Goal: Transaction & Acquisition: Purchase product/service

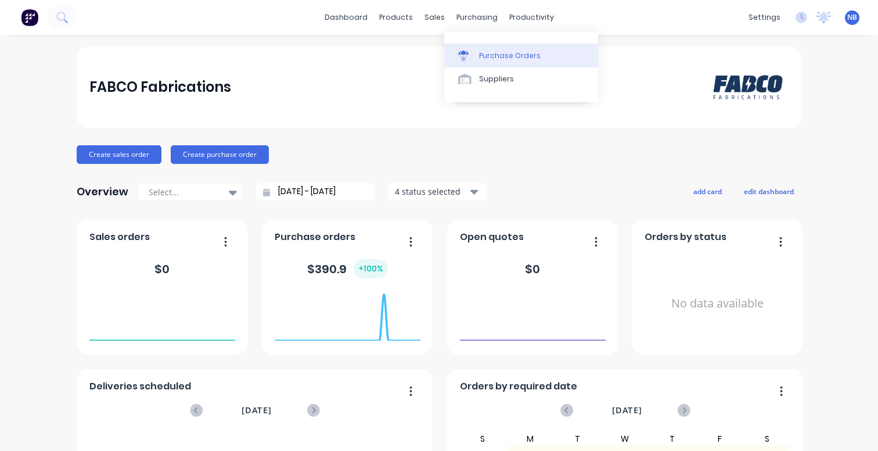
click at [484, 59] on div "Purchase Orders" at bounding box center [510, 56] width 62 height 10
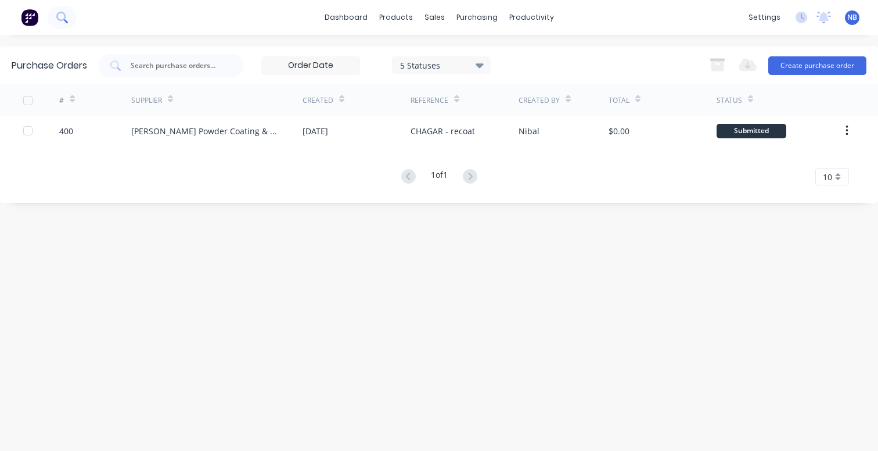
click at [66, 17] on icon at bounding box center [61, 17] width 11 height 11
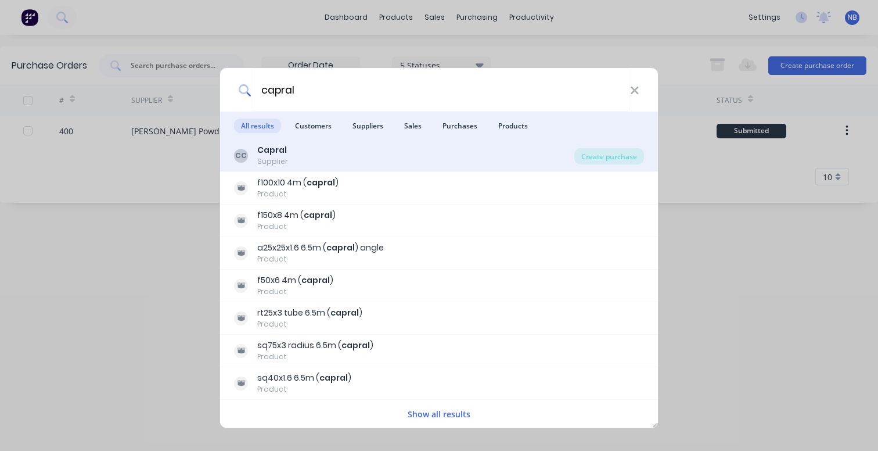
type input "capral"
click at [284, 155] on b "Capral" at bounding box center [272, 150] width 30 height 12
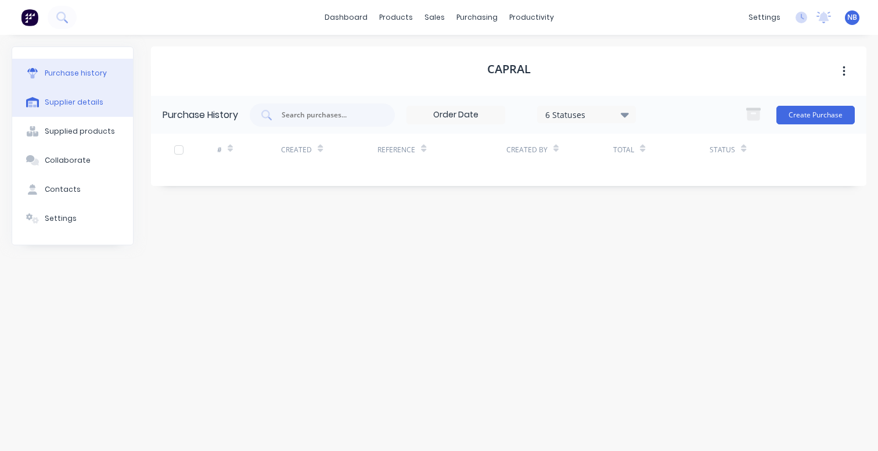
click at [89, 100] on div "Supplier details" at bounding box center [74, 102] width 59 height 10
select select "AU"
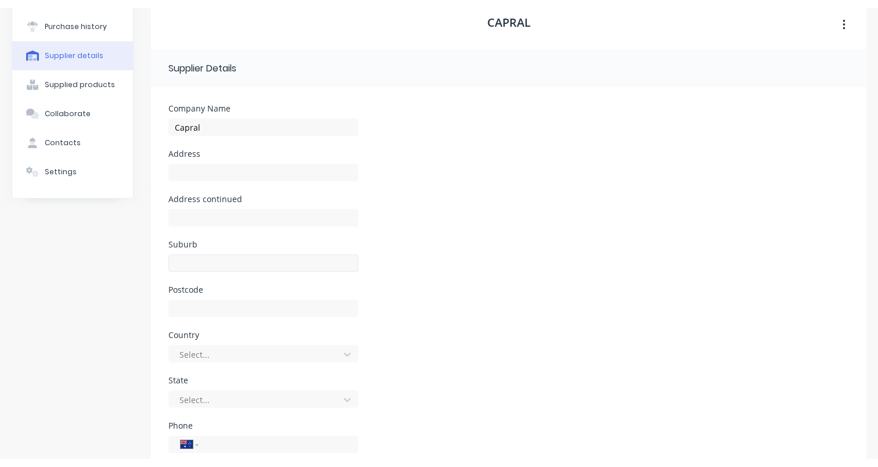
scroll to position [62, 0]
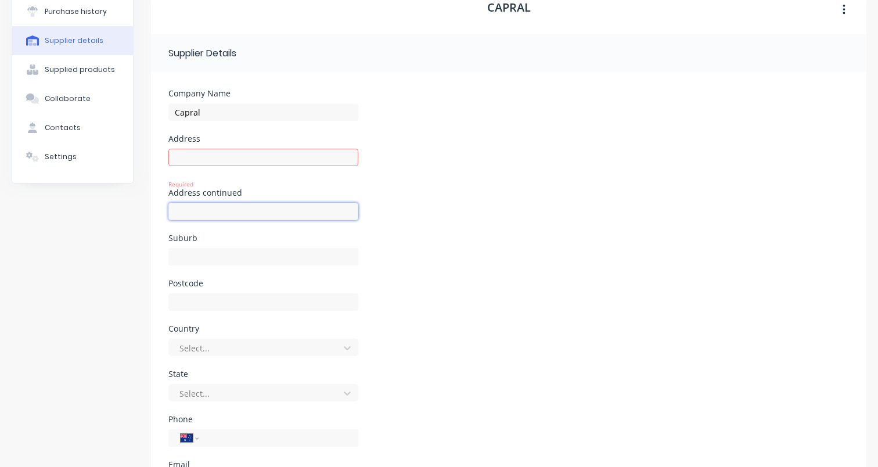
drag, startPoint x: 210, startPoint y: 200, endPoint x: 218, endPoint y: 200, distance: 8.1
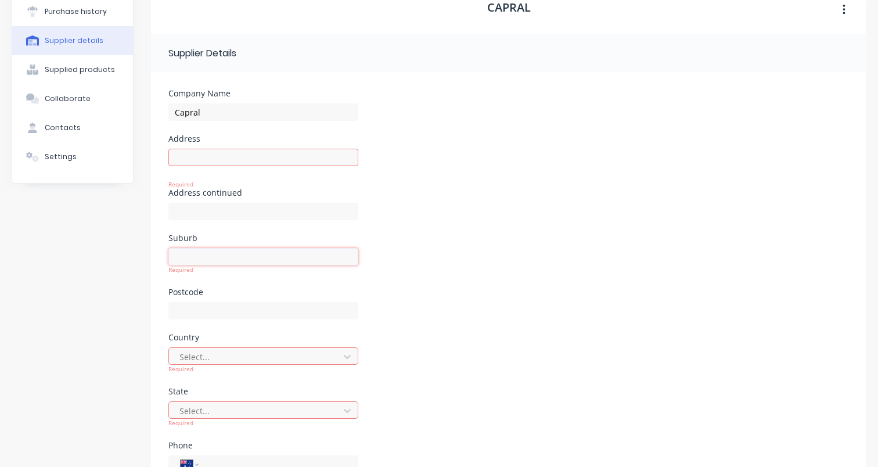
click at [246, 254] on input at bounding box center [263, 256] width 190 height 17
click at [614, 273] on div "Suburb Required" at bounding box center [508, 261] width 681 height 54
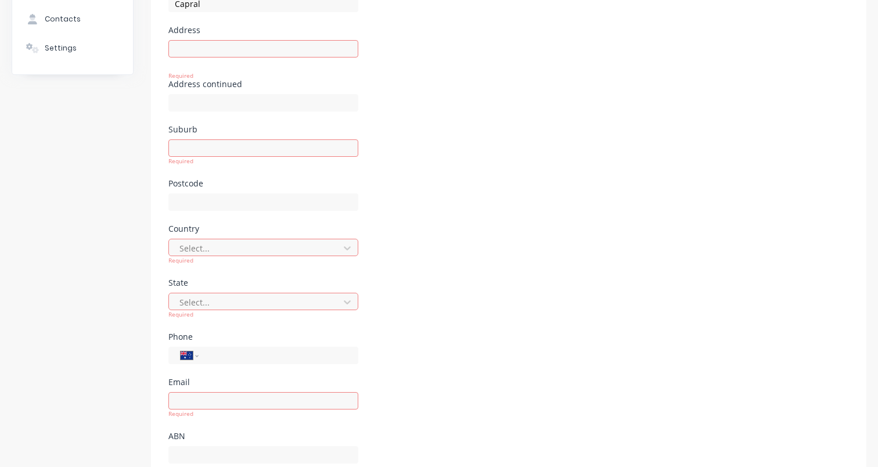
scroll to position [210, 0]
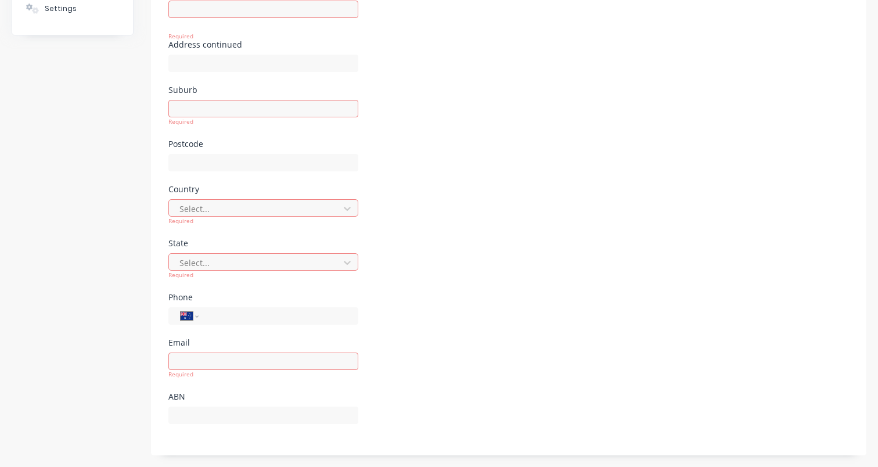
click at [254, 430] on div at bounding box center [263, 421] width 190 height 34
click at [269, 393] on div "ABN" at bounding box center [263, 397] width 190 height 8
click at [275, 426] on div at bounding box center [263, 421] width 190 height 34
click at [276, 423] on input at bounding box center [263, 415] width 190 height 17
click at [477, 307] on div "Phone International Afghanistan Åland Islands Albania Algeria American Samoa An…" at bounding box center [508, 315] width 681 height 45
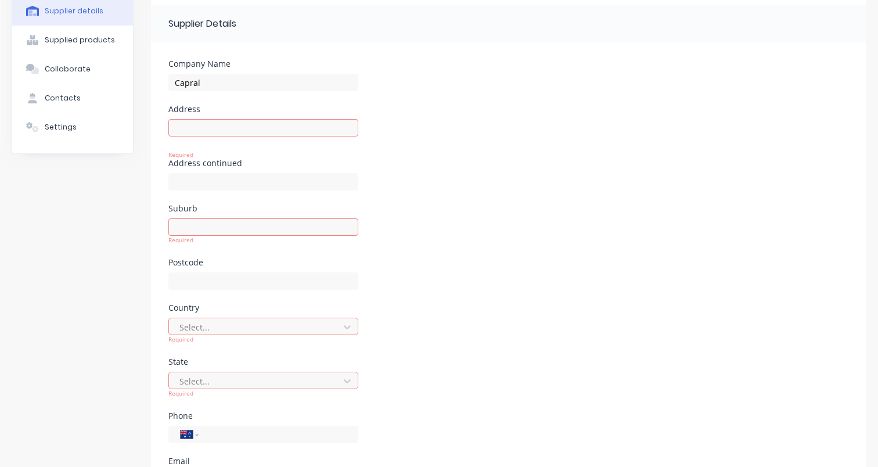
scroll to position [0, 0]
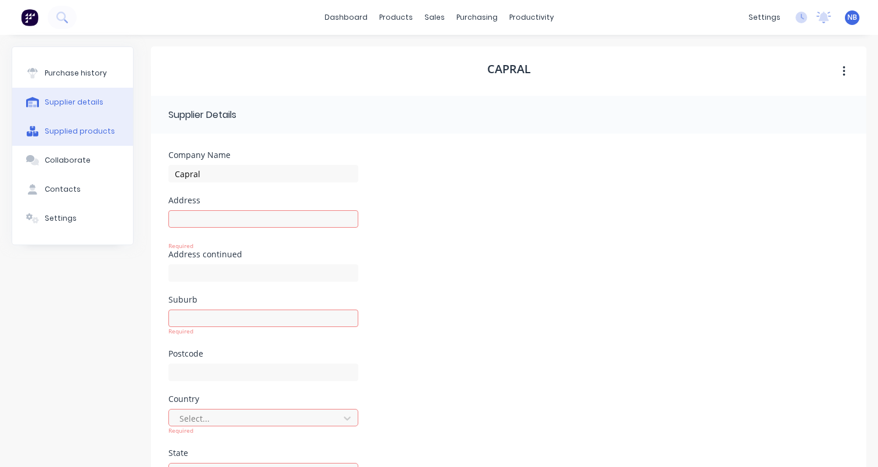
click at [77, 128] on div "Supplied products" at bounding box center [80, 131] width 70 height 10
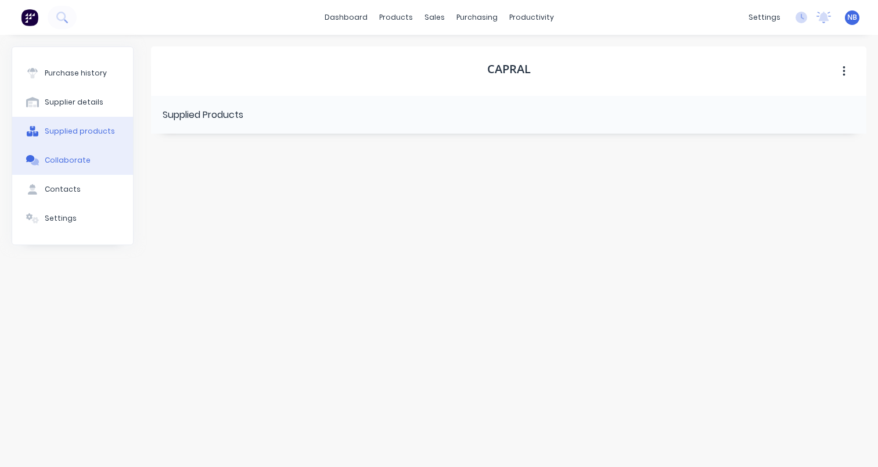
click at [87, 155] on button "Collaborate" at bounding box center [72, 160] width 121 height 29
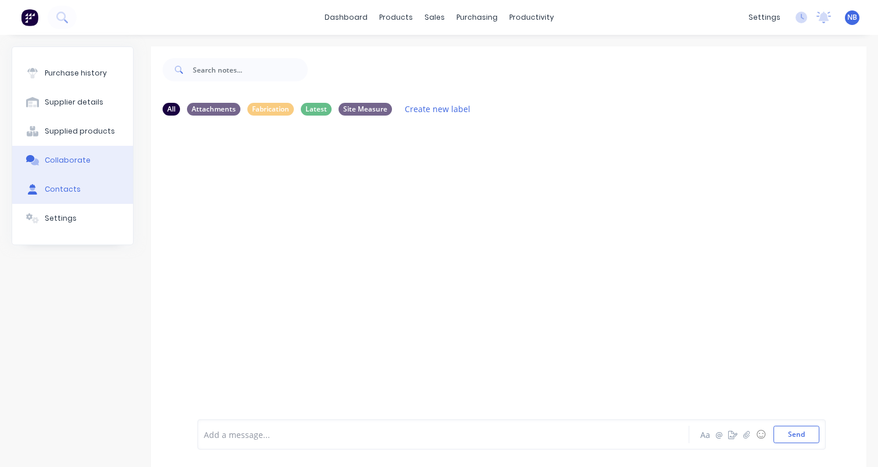
click at [68, 189] on div "Contacts" at bounding box center [63, 189] width 36 height 10
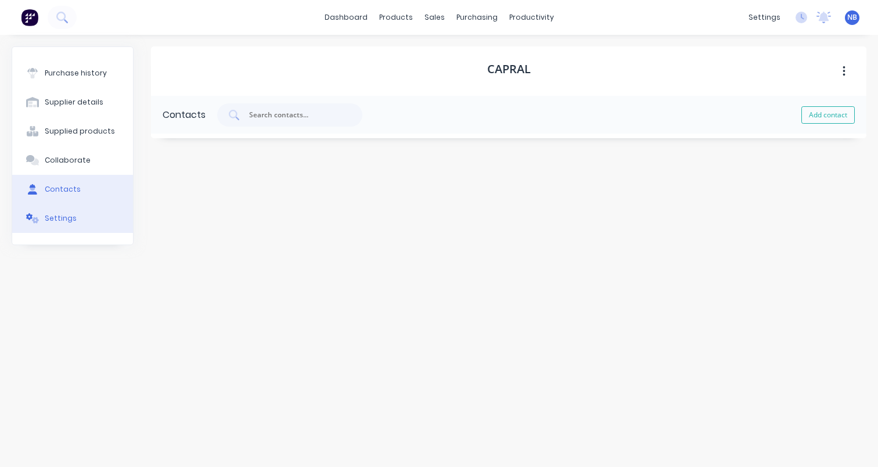
click at [64, 215] on div "Settings" at bounding box center [61, 218] width 32 height 10
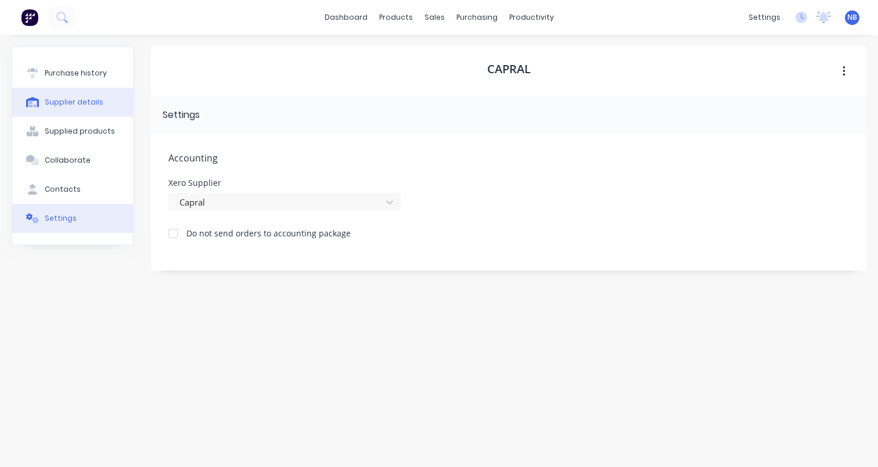
click at [40, 94] on button "Supplier details" at bounding box center [72, 102] width 121 height 29
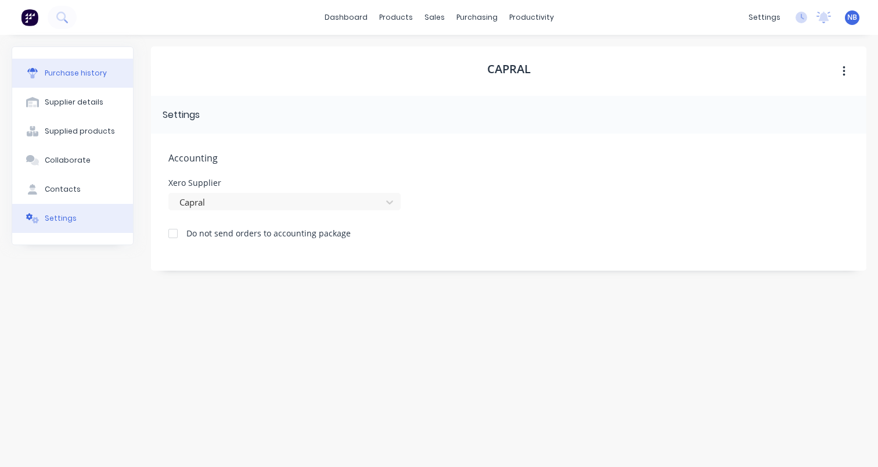
select select "AU"
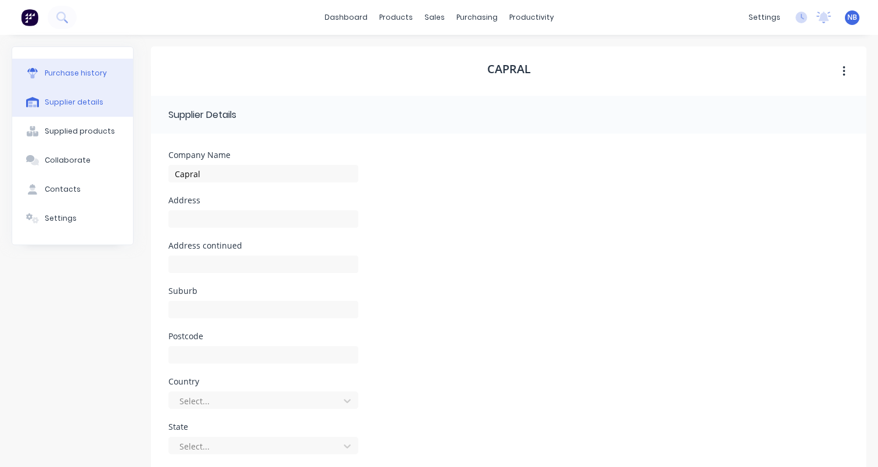
click at [67, 76] on div "Purchase history" at bounding box center [76, 73] width 62 height 10
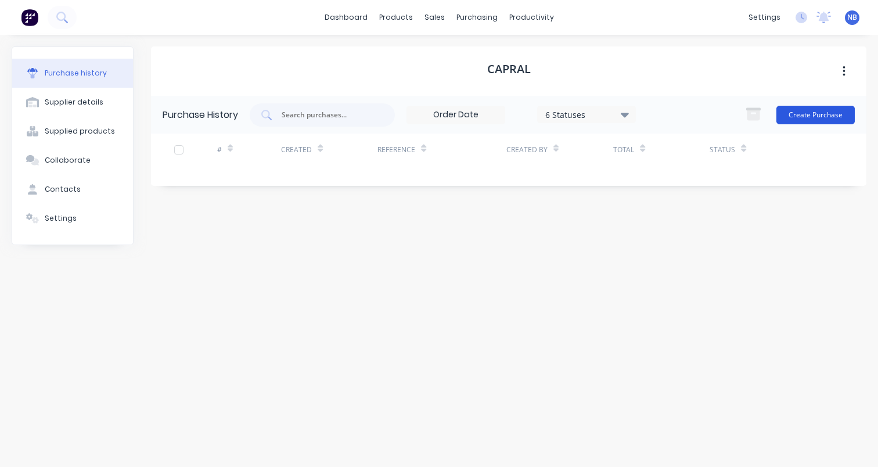
click at [820, 121] on button "Create Purchase" at bounding box center [816, 115] width 78 height 19
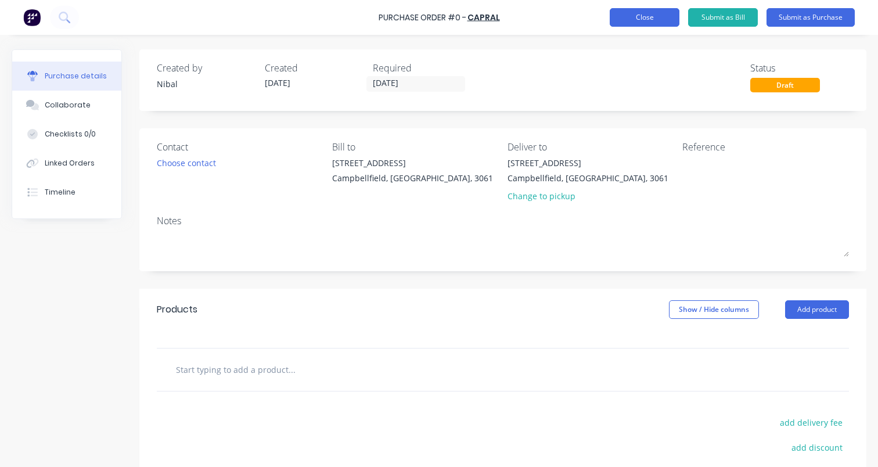
click at [627, 24] on button "Close" at bounding box center [645, 17] width 70 height 19
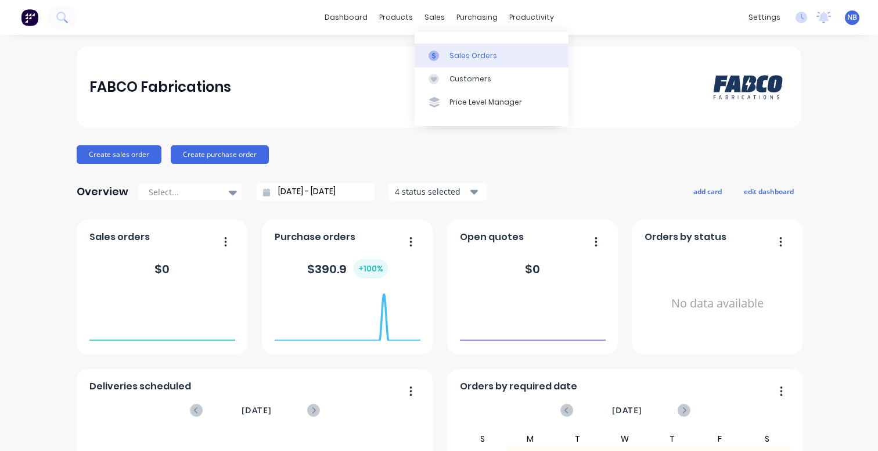
click at [445, 48] on link "Sales Orders" at bounding box center [492, 55] width 154 height 23
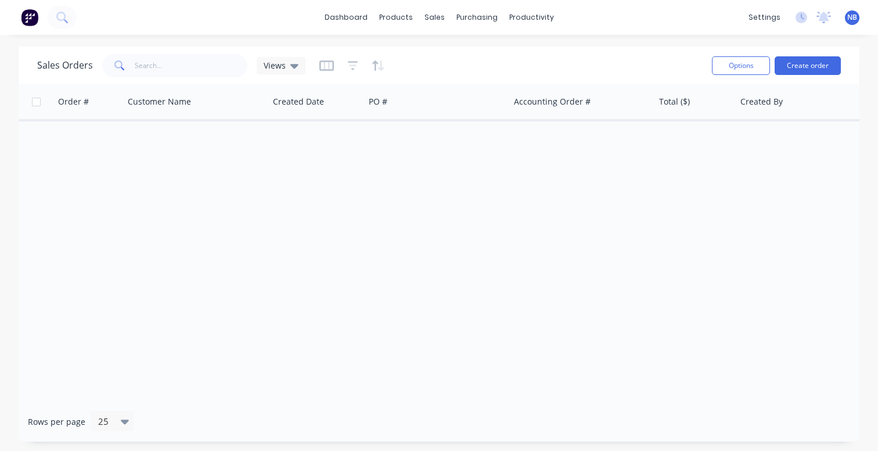
click at [36, 24] on img at bounding box center [29, 17] width 17 height 17
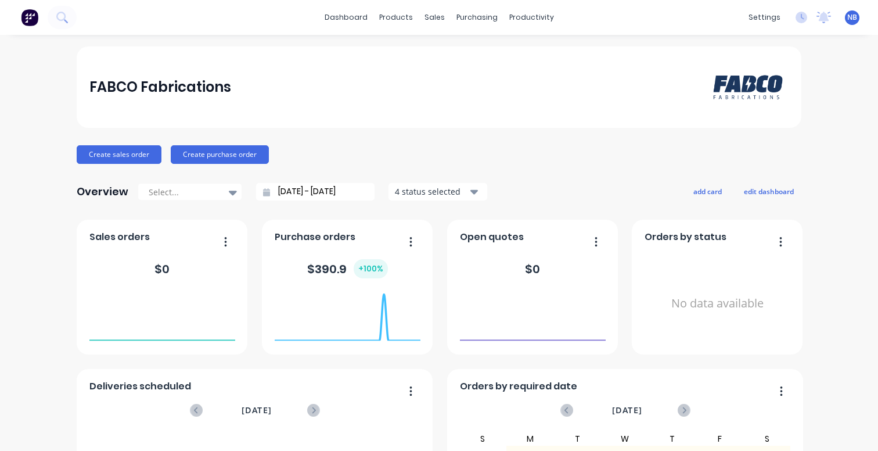
click at [77, 12] on div "dashboard products sales purchasing productivity dashboard products Product Cat…" at bounding box center [439, 17] width 878 height 35
click at [65, 21] on icon at bounding box center [61, 17] width 11 height 11
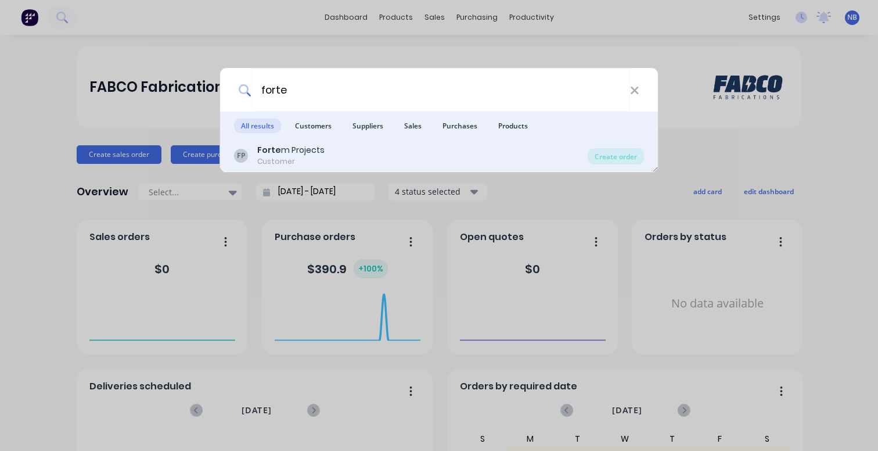
type input "forte"
click at [259, 150] on b "Forte" at bounding box center [269, 150] width 24 height 12
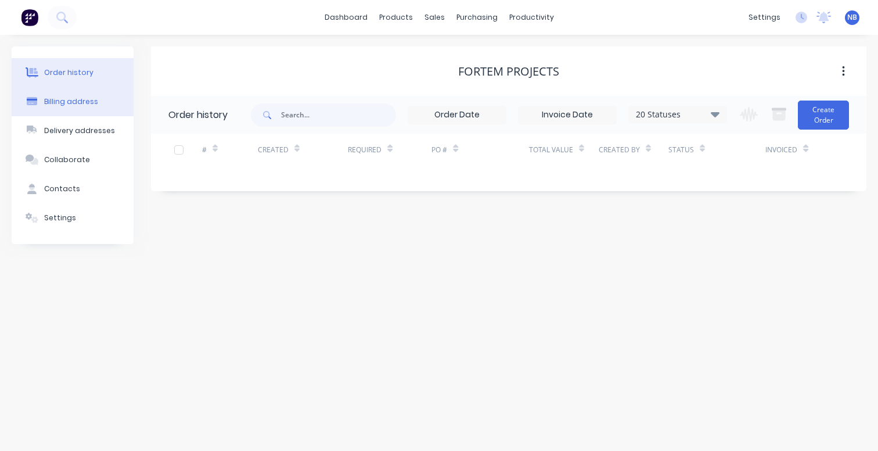
click at [127, 105] on button "Billing address" at bounding box center [73, 101] width 122 height 29
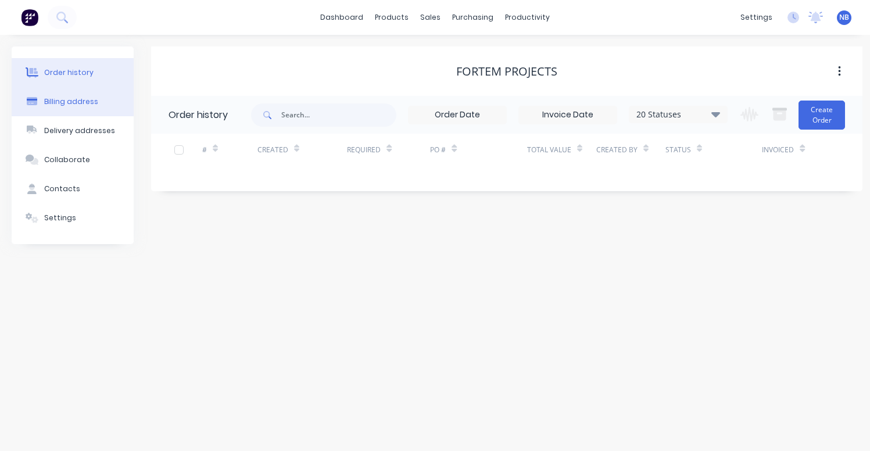
select select "AU"
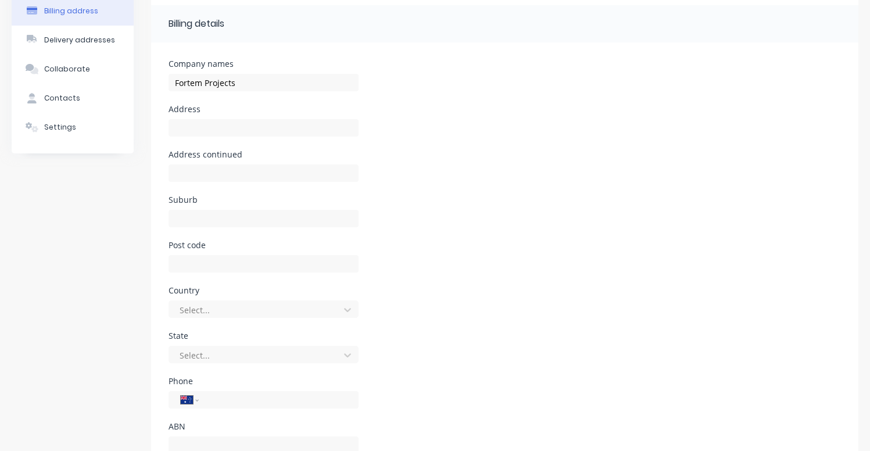
scroll to position [73, 0]
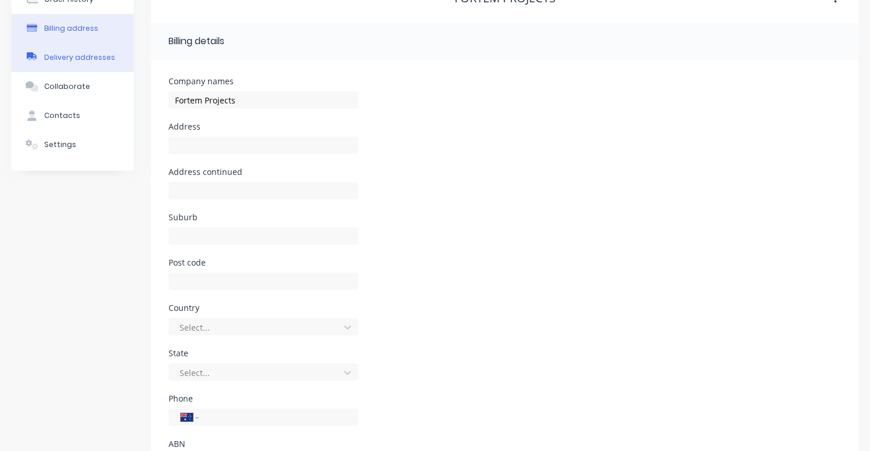
click at [91, 60] on div "Delivery addresses" at bounding box center [79, 57] width 71 height 10
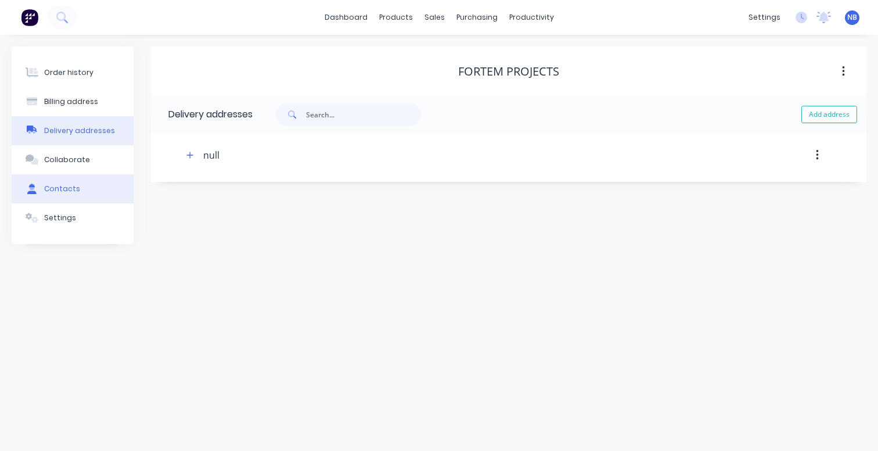
click at [98, 191] on button "Contacts" at bounding box center [73, 188] width 122 height 29
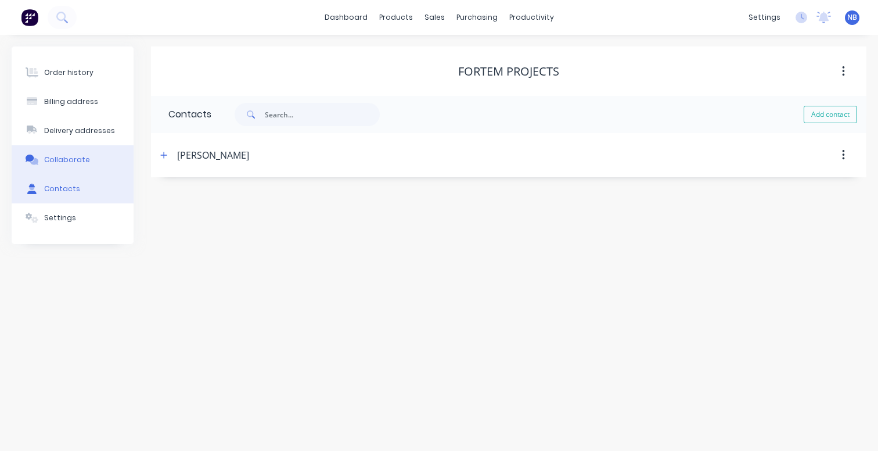
click at [81, 170] on button "Collaborate" at bounding box center [73, 159] width 122 height 29
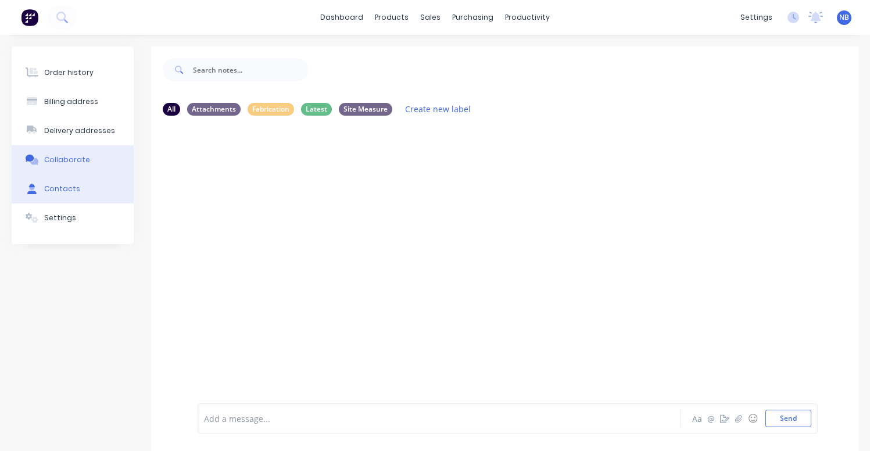
click at [71, 192] on div "Contacts" at bounding box center [62, 189] width 36 height 10
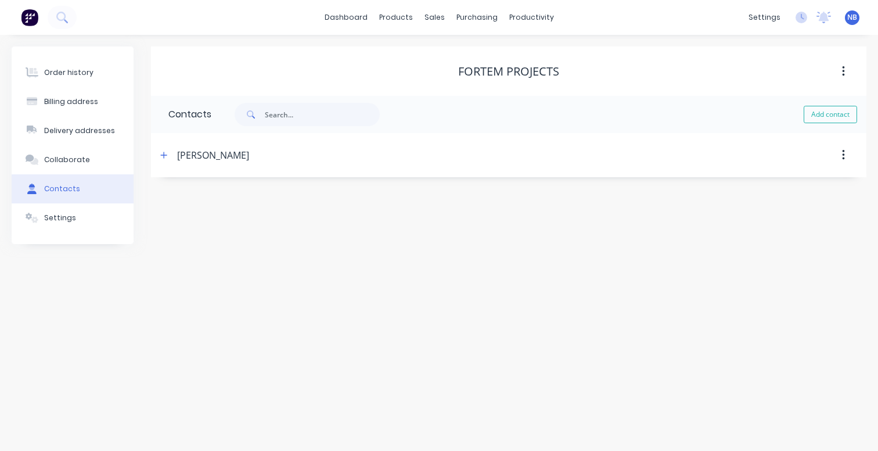
click at [82, 234] on div "Order history Billing address Delivery addresses Collaborate Contacts Settings" at bounding box center [73, 145] width 122 height 198
click at [85, 216] on button "Settings" at bounding box center [73, 217] width 122 height 29
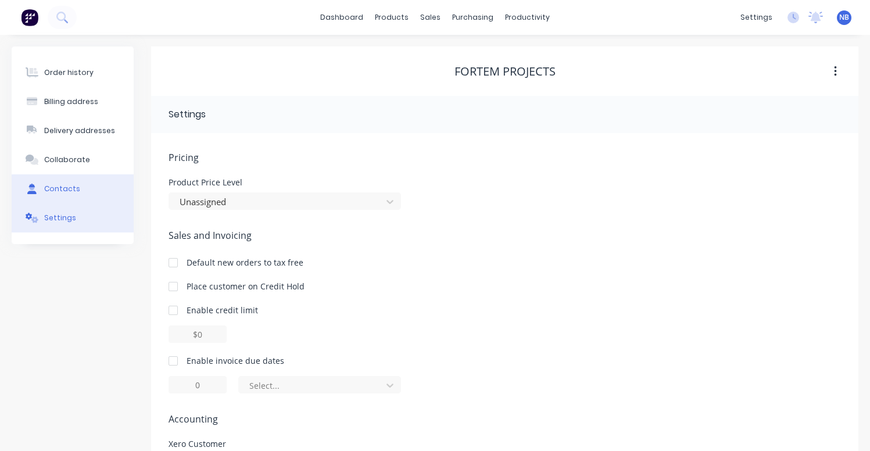
click at [116, 195] on button "Contacts" at bounding box center [73, 188] width 122 height 29
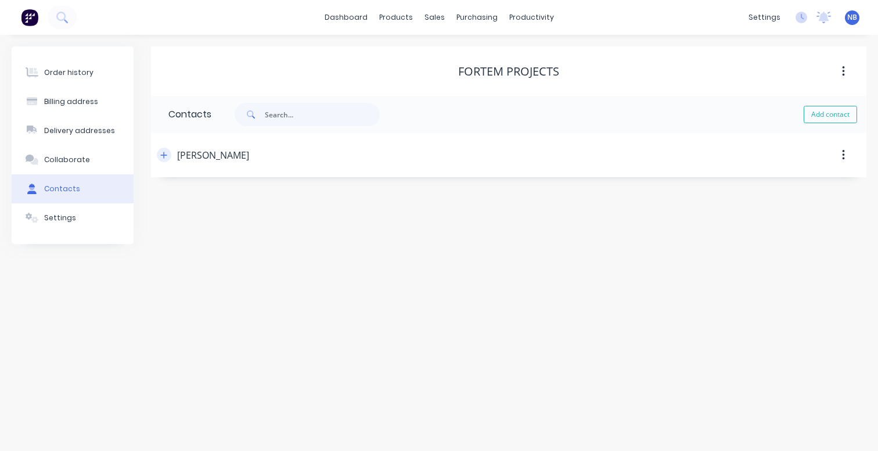
click at [167, 148] on button "button" at bounding box center [164, 155] width 15 height 15
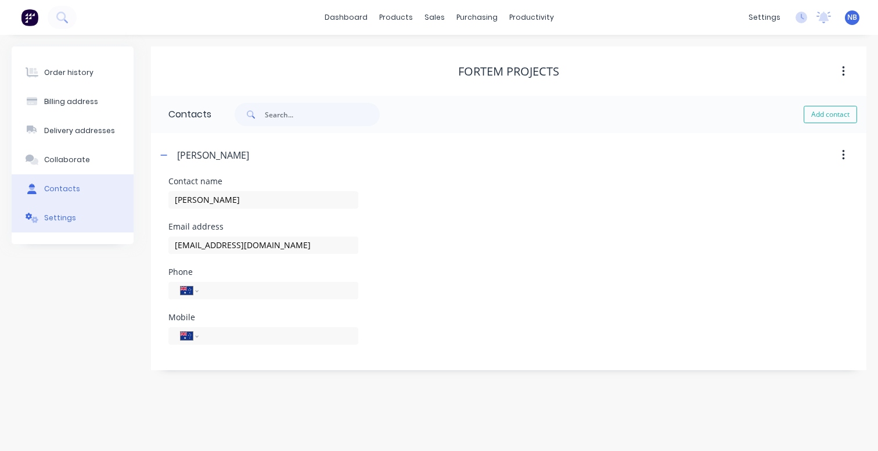
click at [106, 228] on button "Settings" at bounding box center [73, 217] width 122 height 29
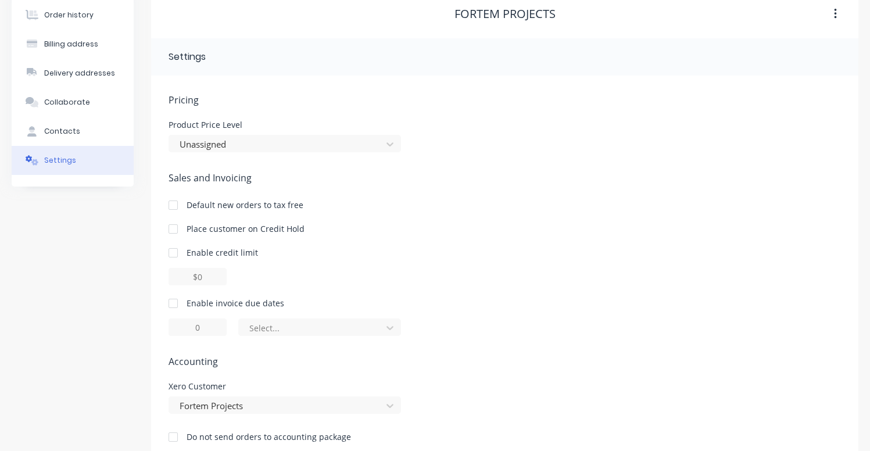
scroll to position [80, 0]
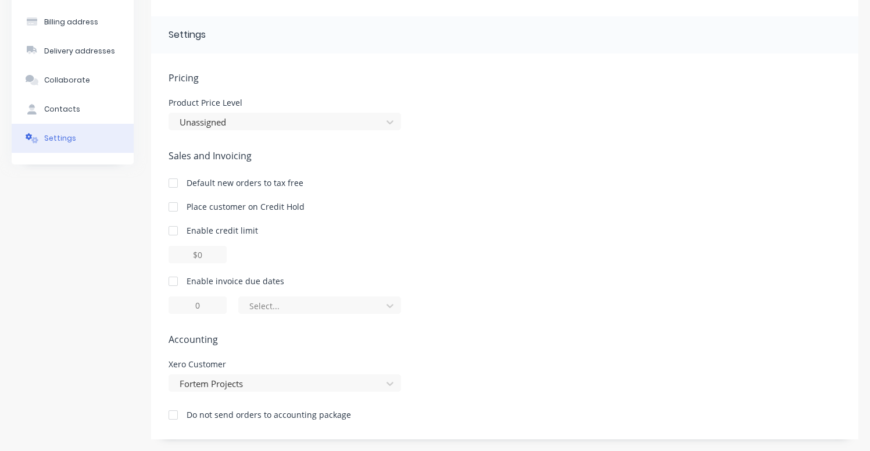
click at [173, 282] on div at bounding box center [172, 281] width 23 height 23
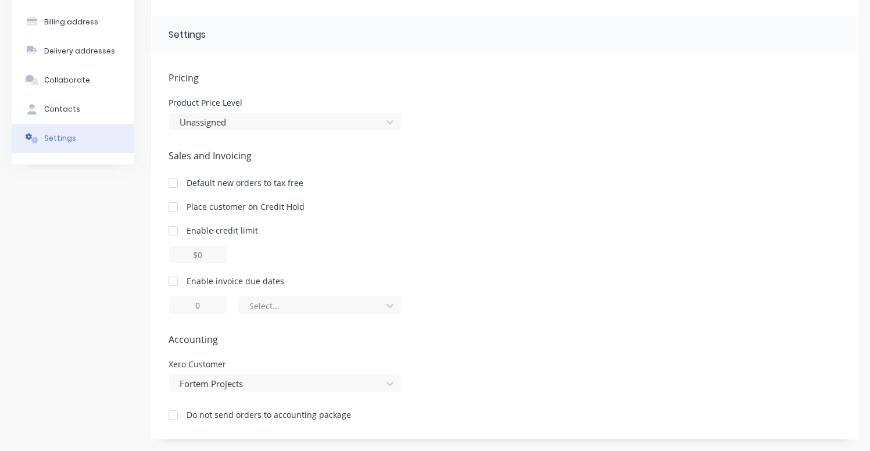
click at [173, 282] on div at bounding box center [172, 281] width 23 height 23
click at [289, 305] on div "of the current month" at bounding box center [311, 305] width 125 height 13
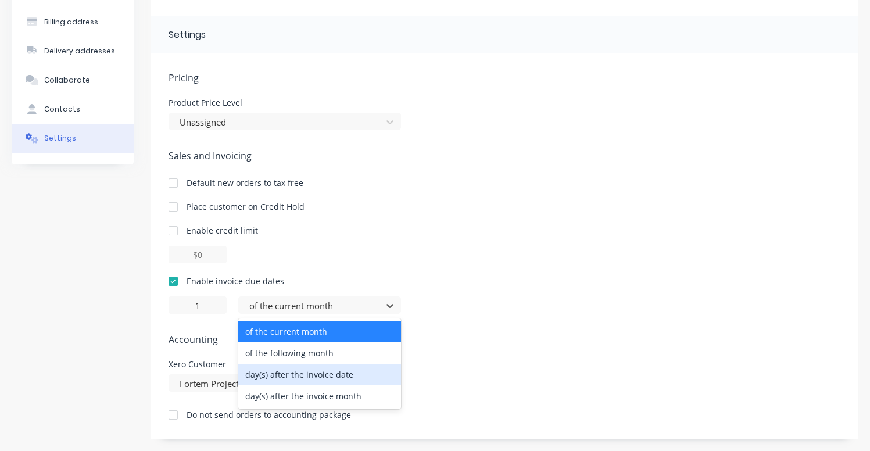
click at [320, 379] on div "day(s) after the invoice date" at bounding box center [319, 374] width 163 height 21
type input "0"
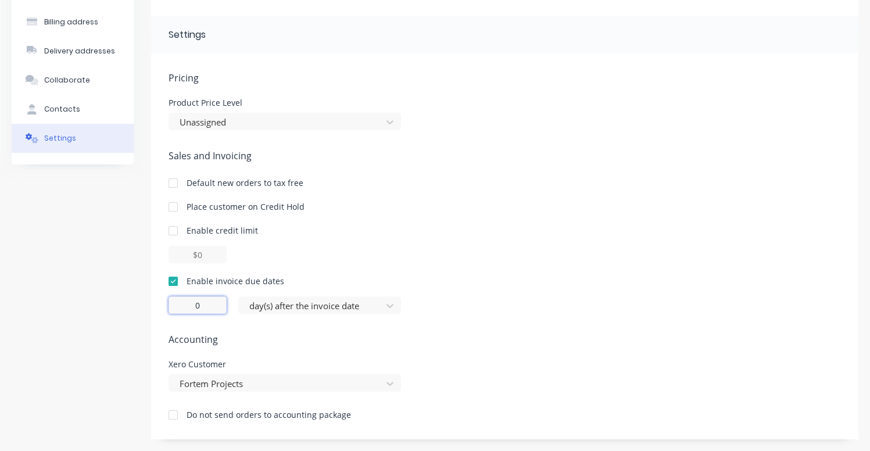
drag, startPoint x: 211, startPoint y: 311, endPoint x: 221, endPoint y: 312, distance: 9.9
click at [211, 311] on input "0" at bounding box center [197, 304] width 58 height 17
type input "14"
click at [546, 236] on div "Enable credit limit" at bounding box center [504, 243] width 672 height 39
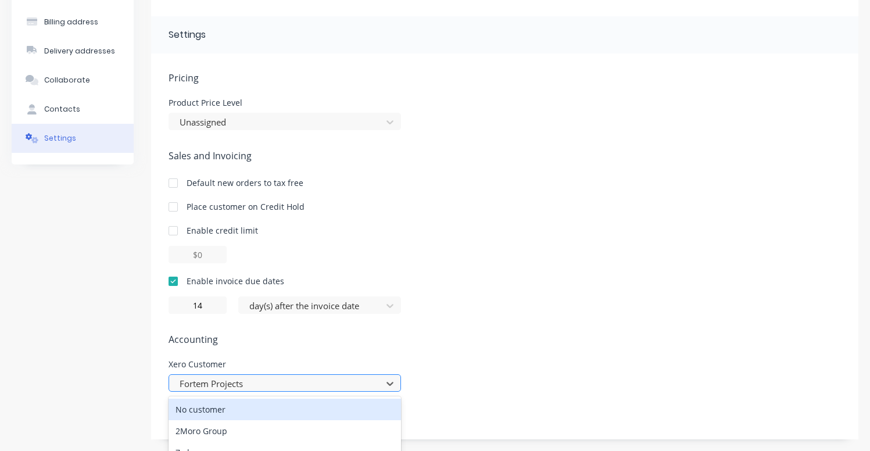
scroll to position [199, 0]
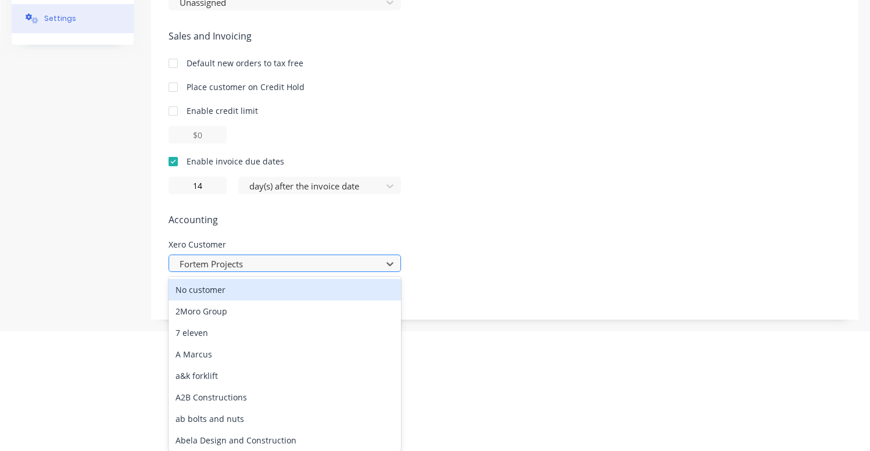
click at [239, 272] on div "No customer, 1 of 554. 554 results available. Use Up and Down to choose options…" at bounding box center [284, 262] width 232 height 17
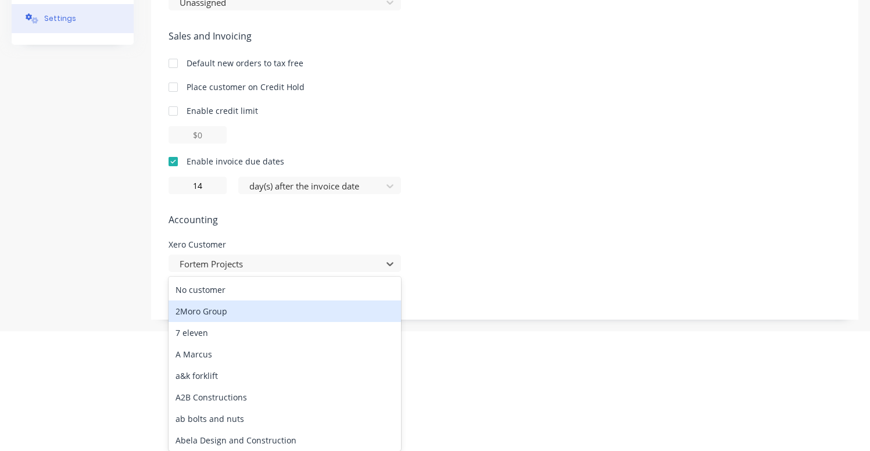
scroll to position [80, 0]
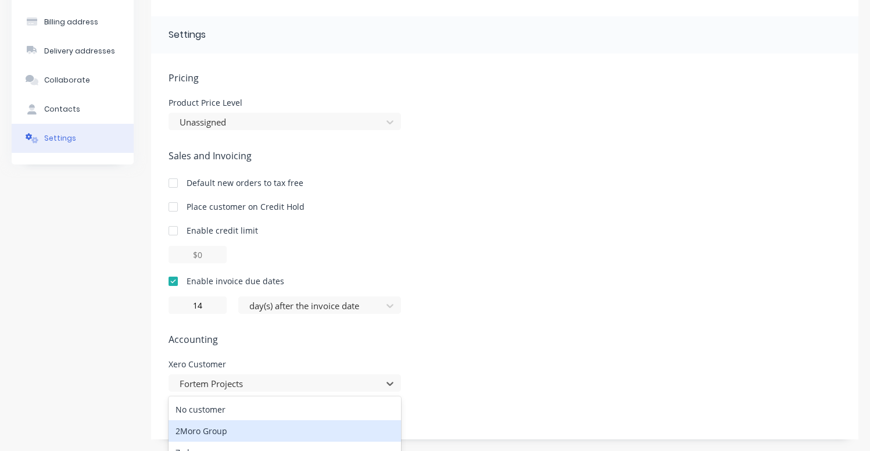
click at [96, 224] on div "Order history Billing address Delivery addresses Collaborate Contacts Settings" at bounding box center [73, 203] width 122 height 472
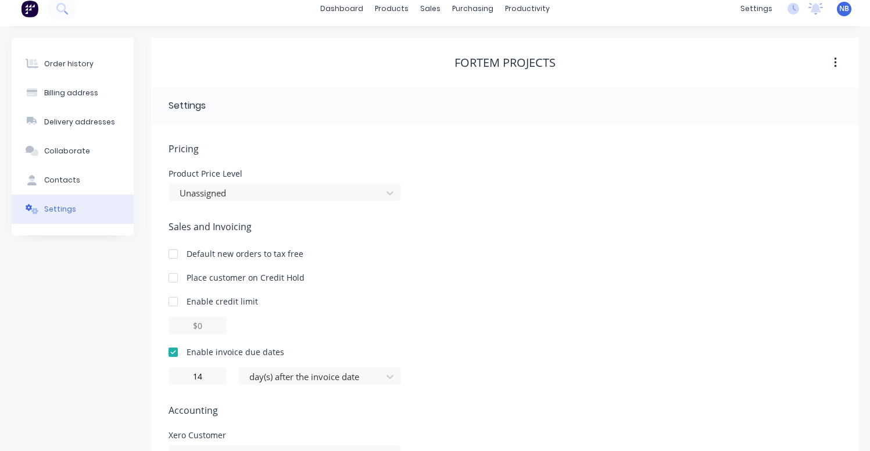
scroll to position [0, 0]
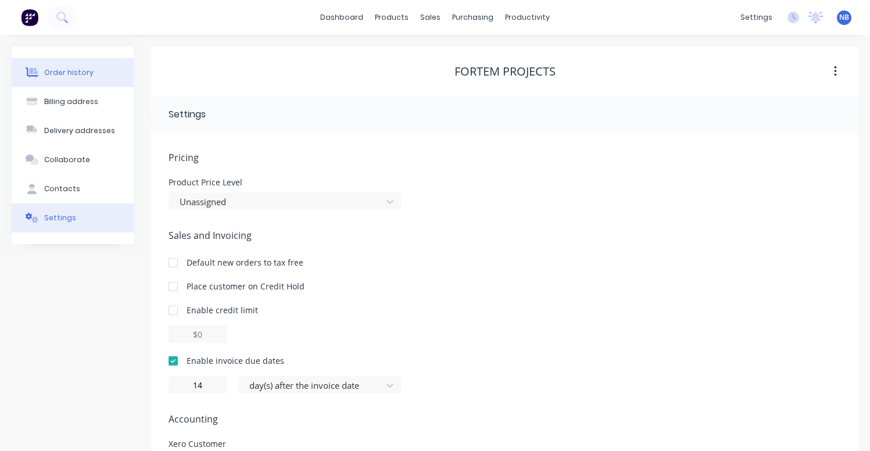
click at [78, 82] on button "Order history" at bounding box center [73, 72] width 122 height 29
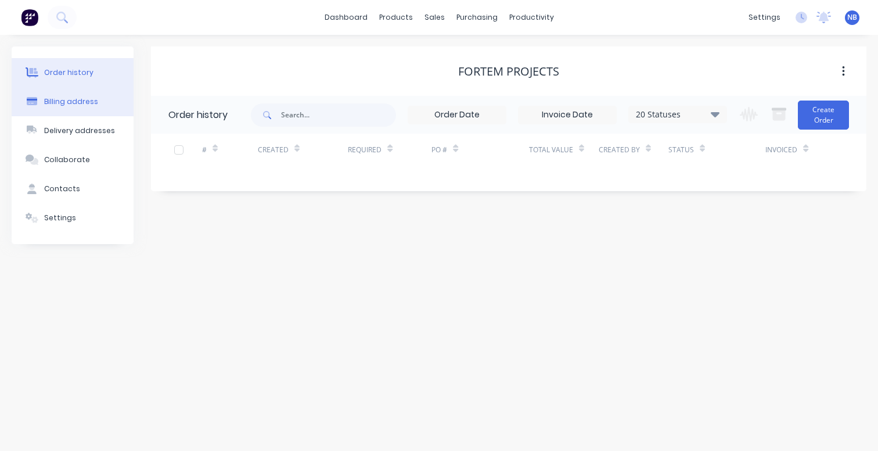
click at [81, 93] on button "Billing address" at bounding box center [73, 101] width 122 height 29
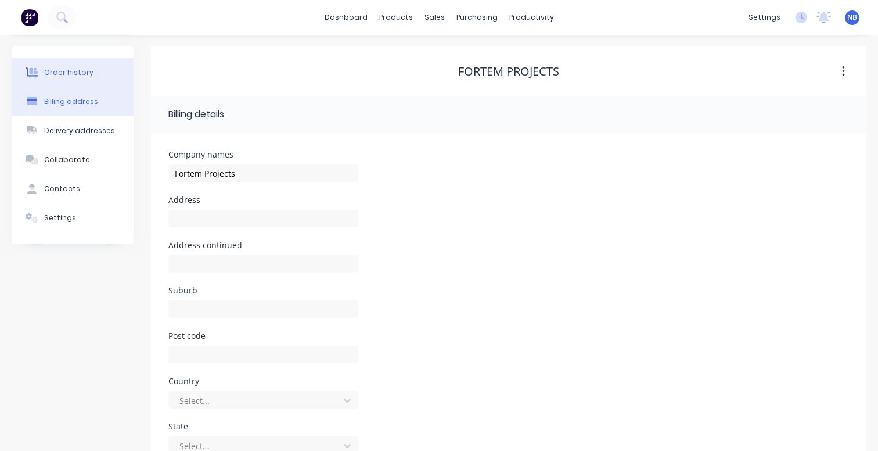
select select "AU"
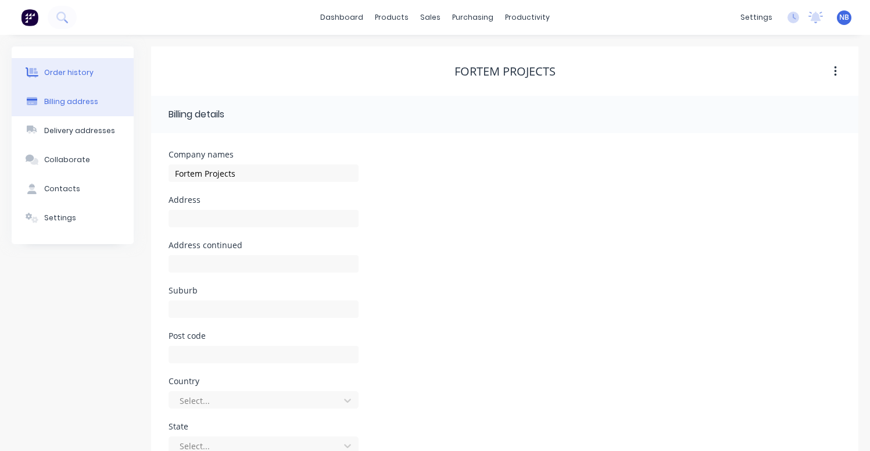
click at [98, 76] on button "Order history" at bounding box center [73, 72] width 122 height 29
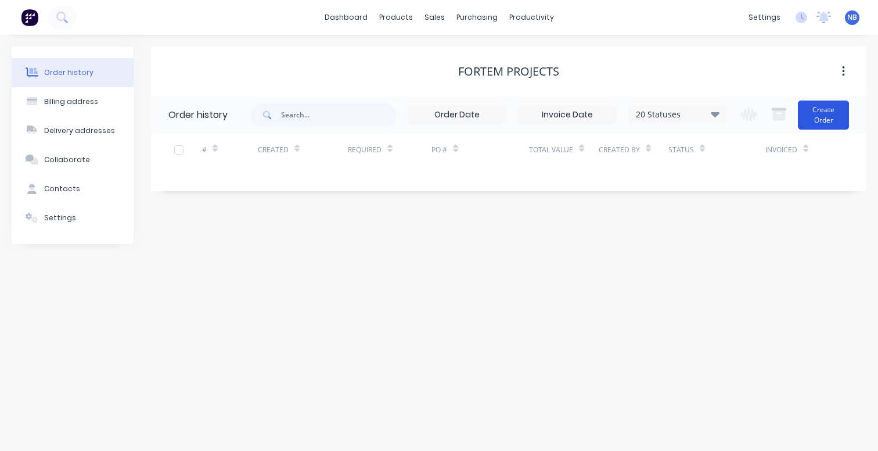
click at [810, 116] on button "Create Order" at bounding box center [823, 114] width 51 height 29
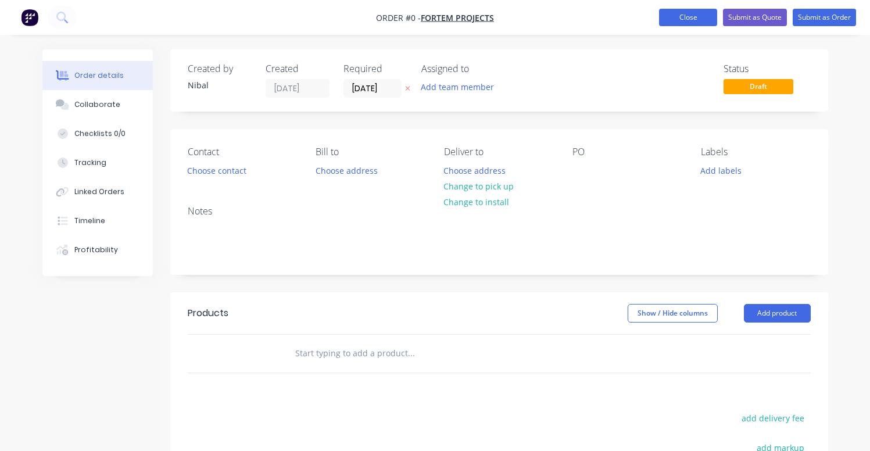
click at [687, 19] on button "Close" at bounding box center [688, 17] width 58 height 17
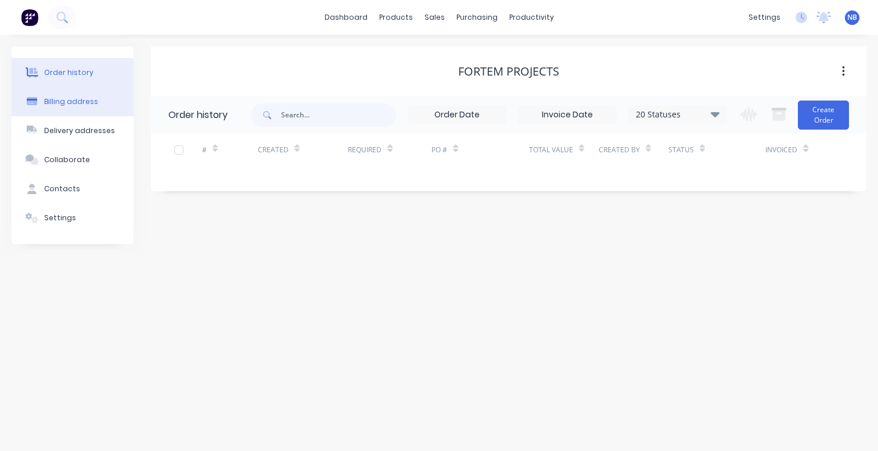
click at [63, 106] on div "Billing address" at bounding box center [71, 101] width 54 height 10
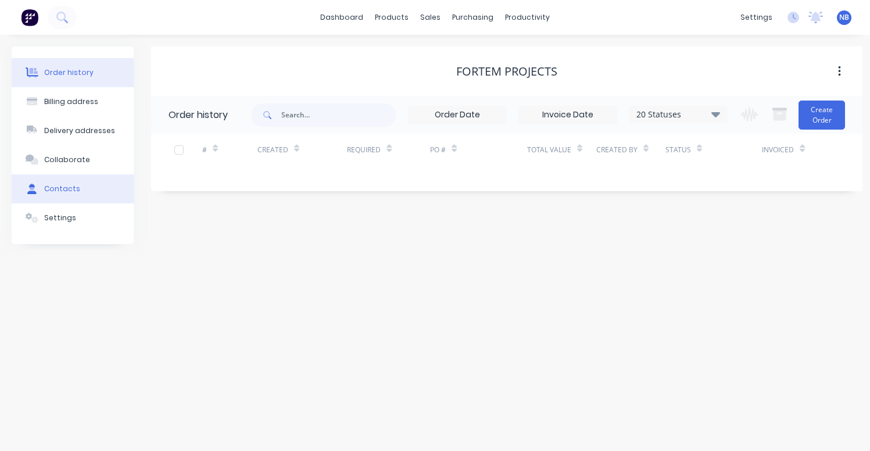
select select "AU"
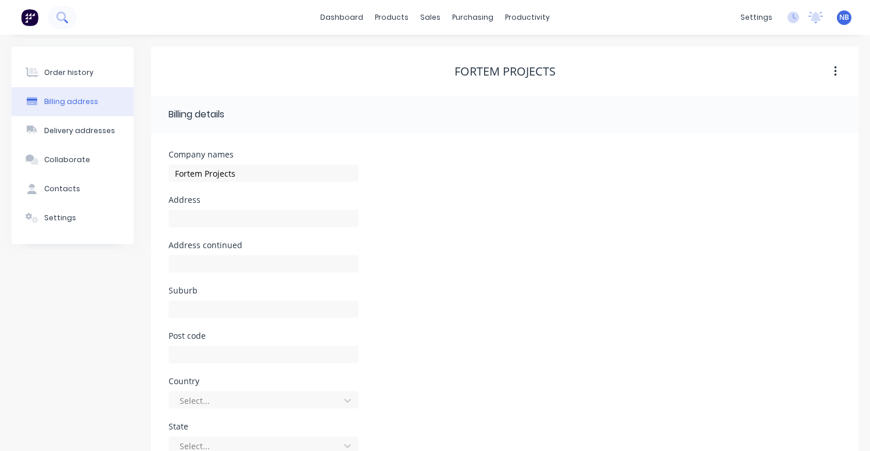
click at [68, 21] on button at bounding box center [62, 17] width 29 height 23
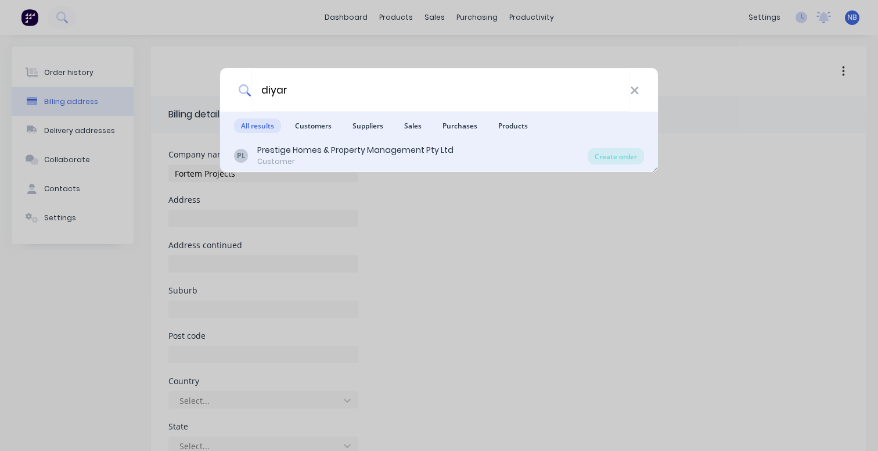
type input "diyar"
click at [273, 147] on div "Prestige Homes & Property Management Pty Ltd" at bounding box center [355, 150] width 196 height 12
select select "AU"
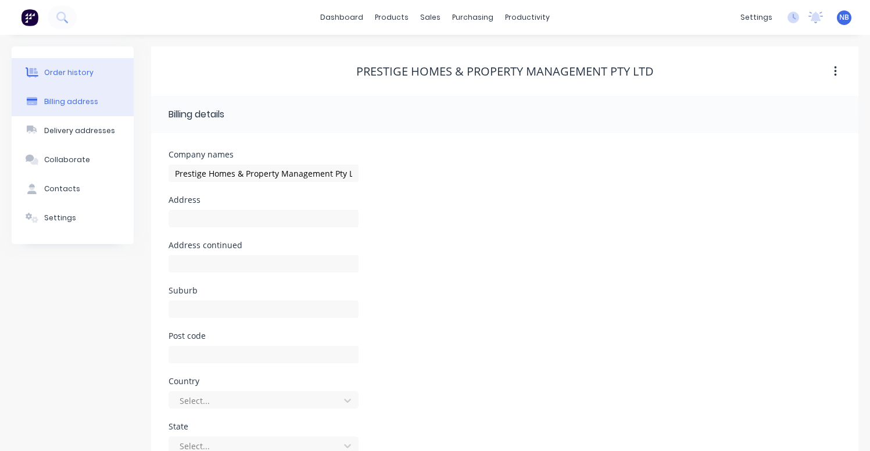
click at [84, 82] on button "Order history" at bounding box center [73, 72] width 122 height 29
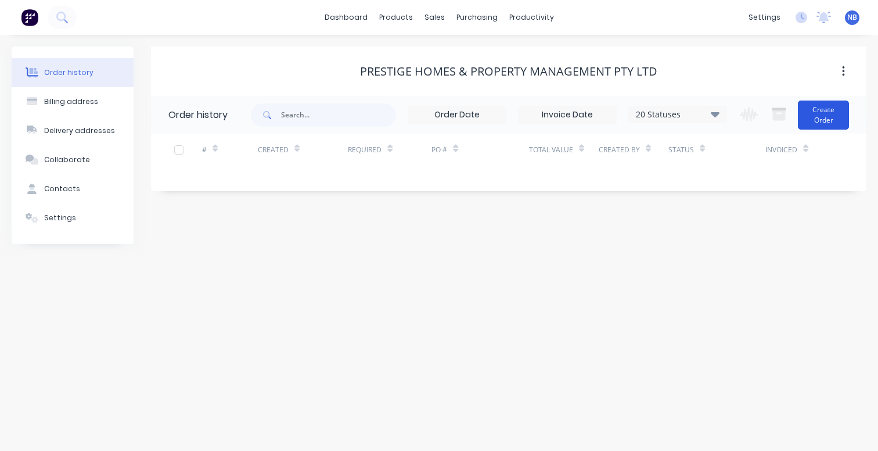
click at [806, 111] on button "Create Order" at bounding box center [823, 114] width 51 height 29
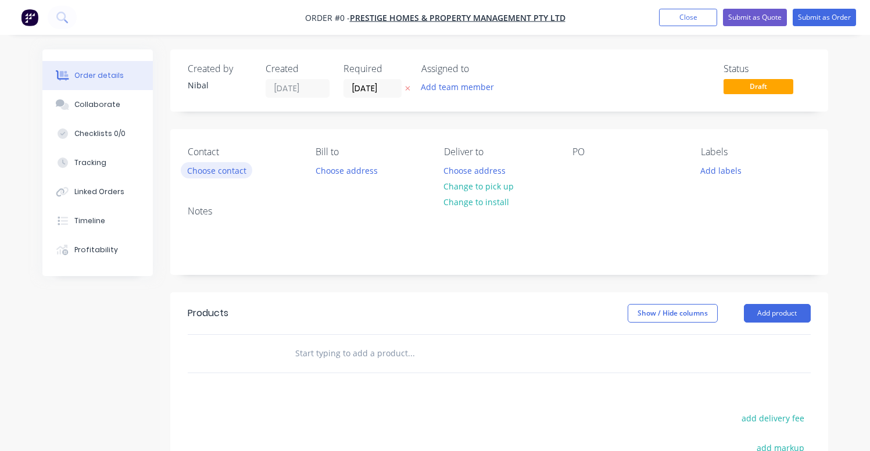
click at [238, 167] on button "Choose contact" at bounding box center [216, 170] width 71 height 16
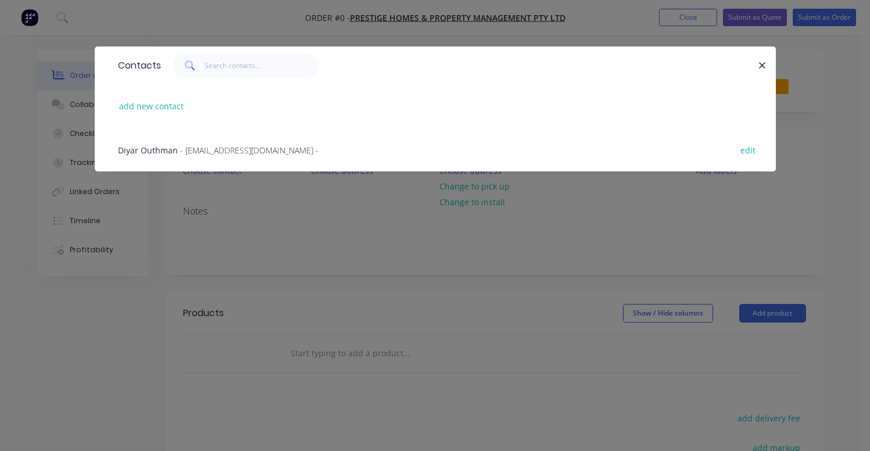
click at [200, 146] on span "- [EMAIL_ADDRESS][DOMAIN_NAME] -" at bounding box center [249, 150] width 138 height 11
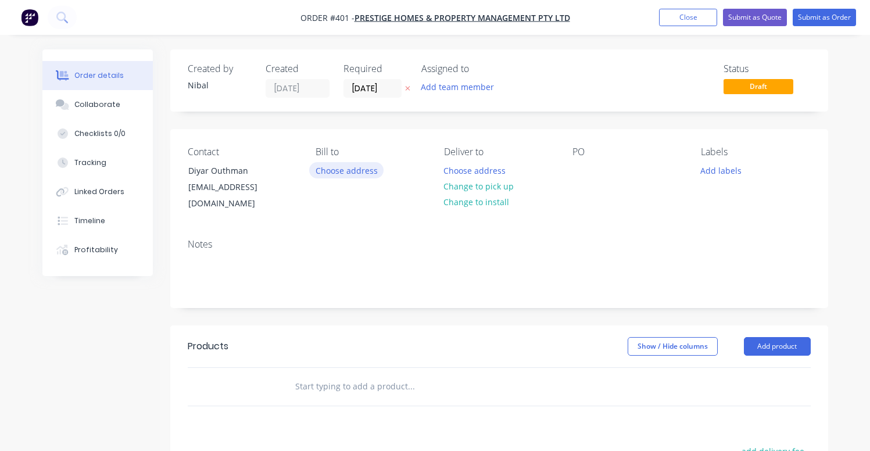
click at [335, 172] on button "Choose address" at bounding box center [346, 170] width 74 height 16
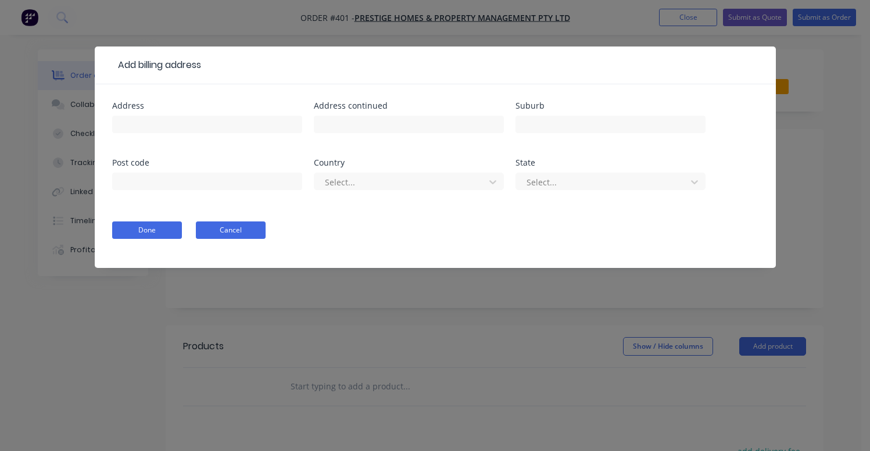
click at [218, 228] on button "Cancel" at bounding box center [231, 229] width 70 height 17
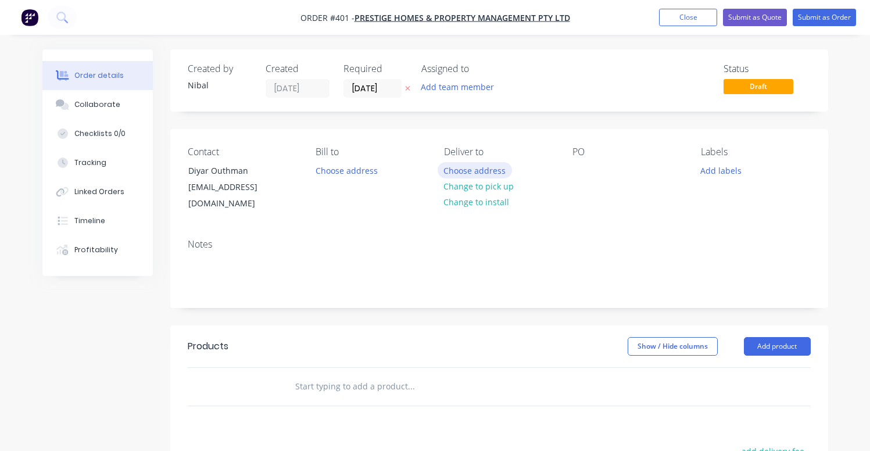
click at [466, 174] on button "Choose address" at bounding box center [474, 170] width 74 height 16
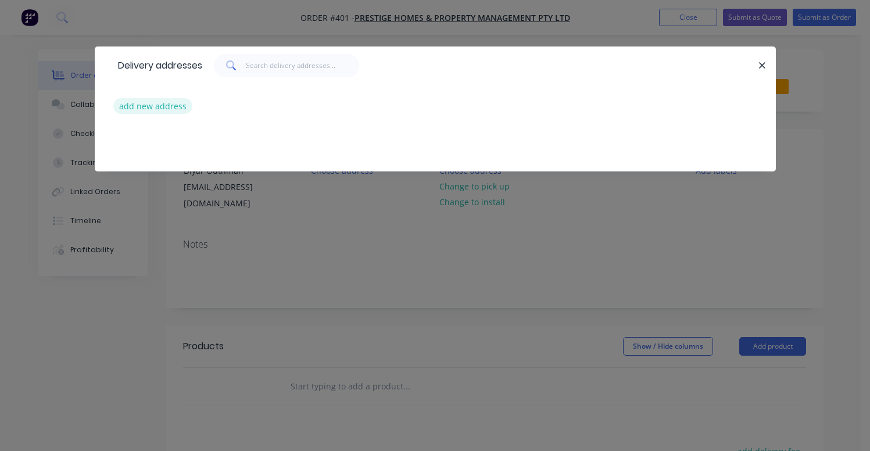
click at [158, 109] on button "add new address" at bounding box center [153, 106] width 80 height 16
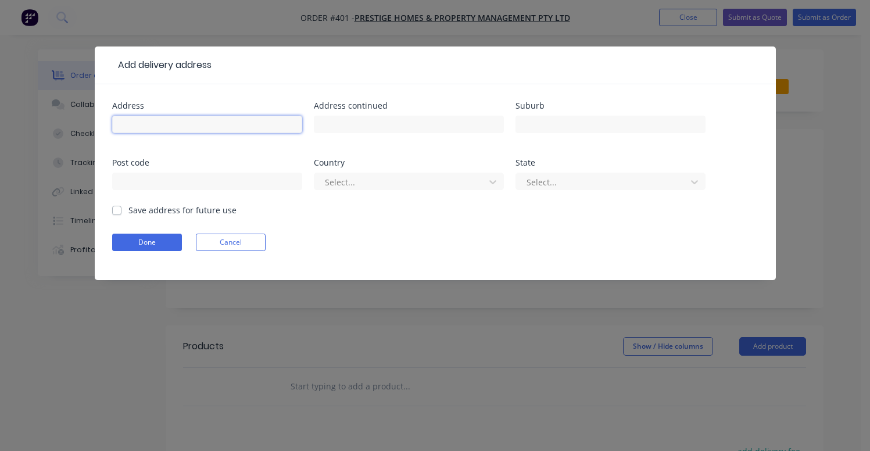
paste input "[STREET_ADDRESS]"
click at [138, 125] on input "[STREET_ADDRESS]" at bounding box center [207, 124] width 190 height 17
click at [134, 124] on input "[STREET_ADDRESS]" at bounding box center [207, 124] width 190 height 17
click at [199, 127] on input "[STREET_ADDRESS]" at bounding box center [207, 124] width 190 height 17
click at [152, 123] on input "[STREET_ADDRESS]" at bounding box center [207, 124] width 190 height 17
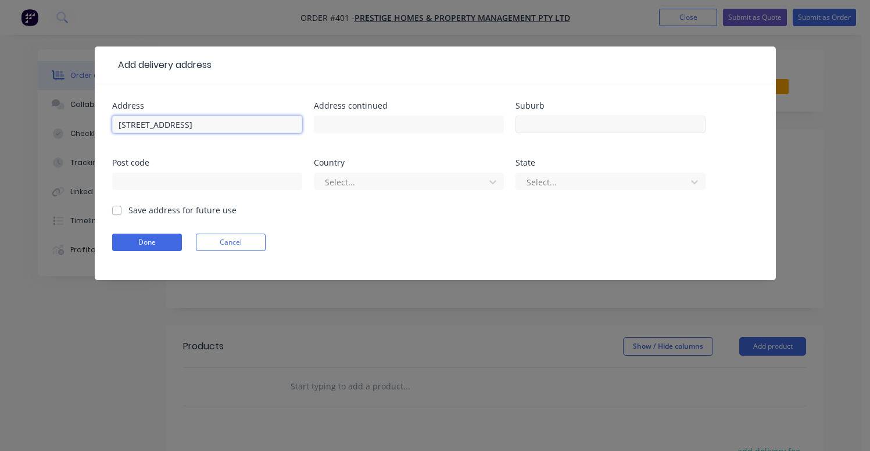
type input "[STREET_ADDRESS]"
type input "[GEOGRAPHIC_DATA]"
click at [412, 167] on div "Country Select..." at bounding box center [409, 181] width 190 height 45
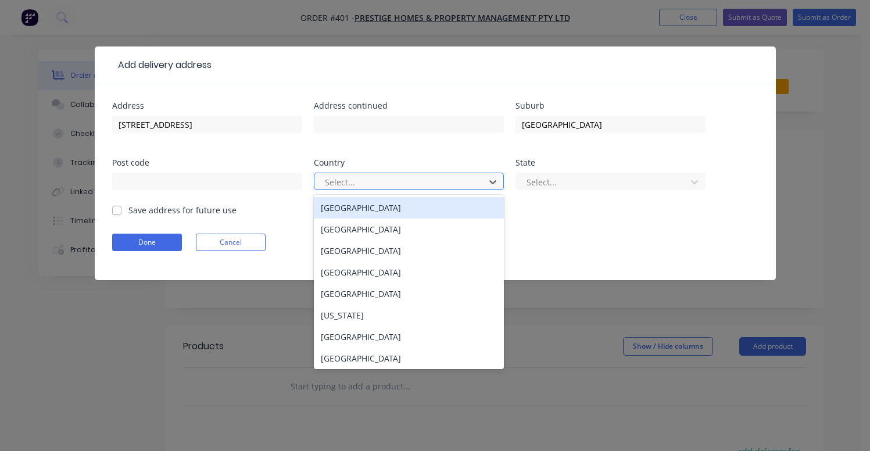
click at [411, 179] on div at bounding box center [401, 182] width 155 height 15
click at [387, 207] on div "[GEOGRAPHIC_DATA]" at bounding box center [409, 207] width 190 height 21
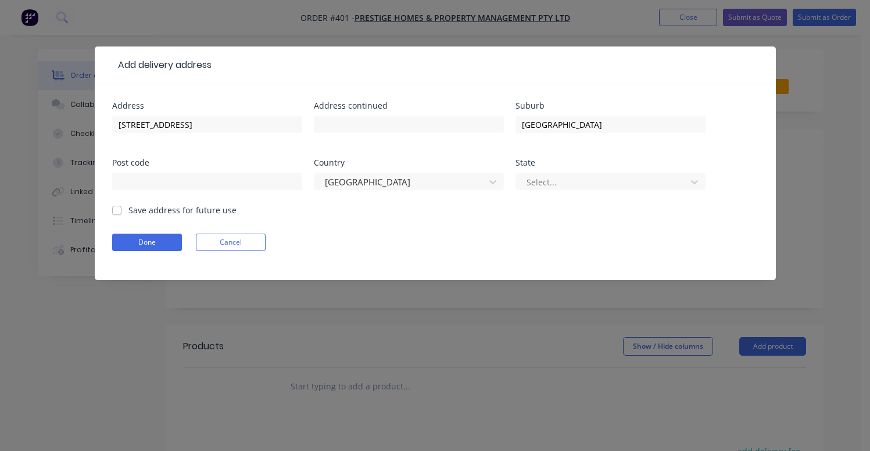
click at [649, 191] on div "Select..." at bounding box center [610, 187] width 190 height 34
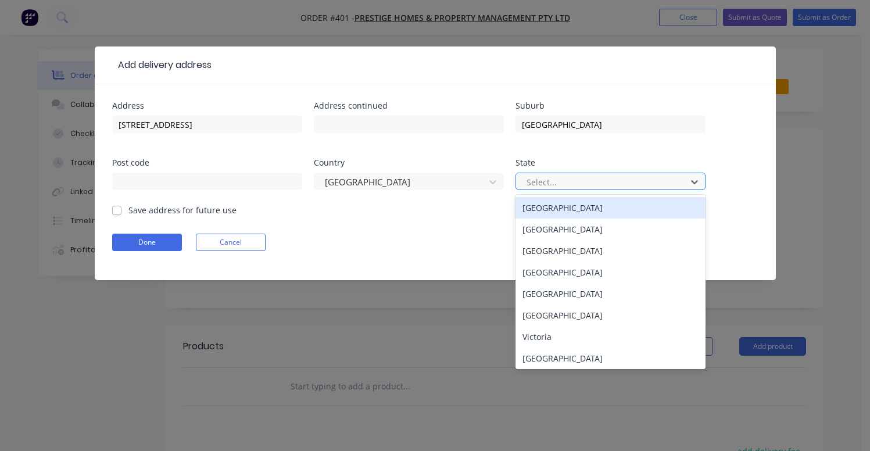
click at [648, 188] on div at bounding box center [602, 182] width 155 height 15
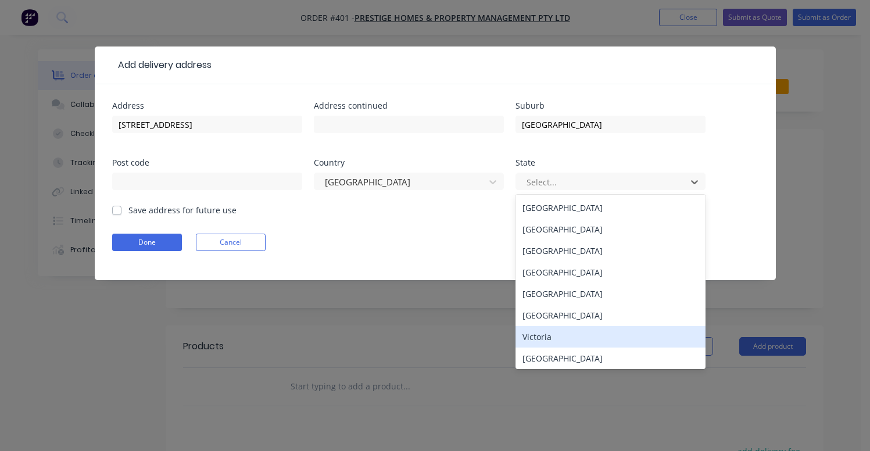
click at [562, 333] on div "Victoria" at bounding box center [610, 336] width 190 height 21
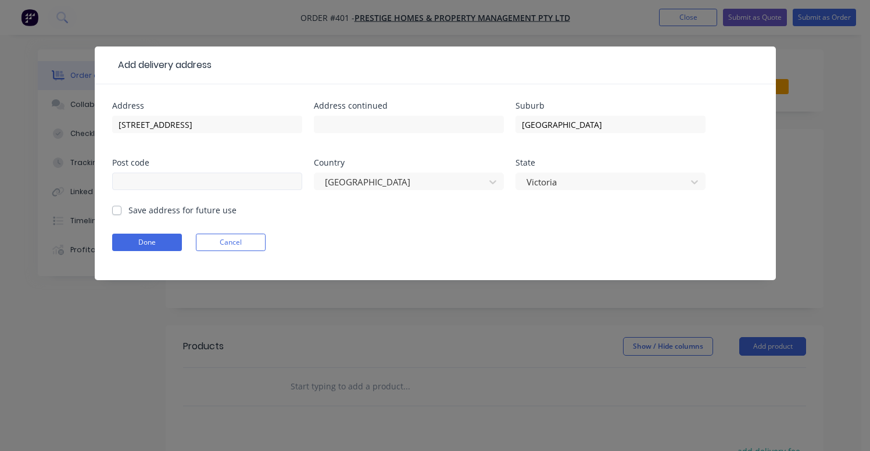
drag, startPoint x: 189, startPoint y: 167, endPoint x: 188, endPoint y: 177, distance: 10.5
click at [190, 167] on div "Post code" at bounding box center [207, 181] width 190 height 45
click at [152, 213] on label "Save address for future use" at bounding box center [182, 210] width 108 height 12
click at [121, 213] on input "Save address for future use" at bounding box center [116, 209] width 9 height 11
checkbox input "true"
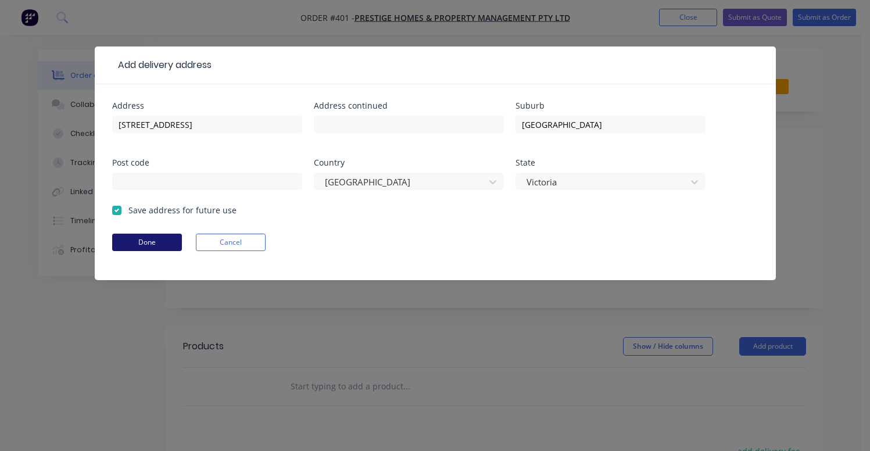
click at [147, 240] on button "Done" at bounding box center [147, 242] width 70 height 17
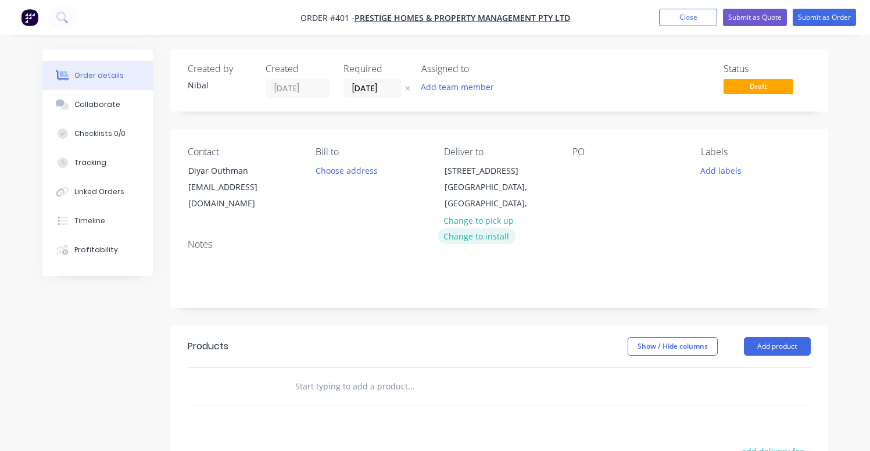
click at [498, 228] on button "Change to install" at bounding box center [476, 236] width 78 height 16
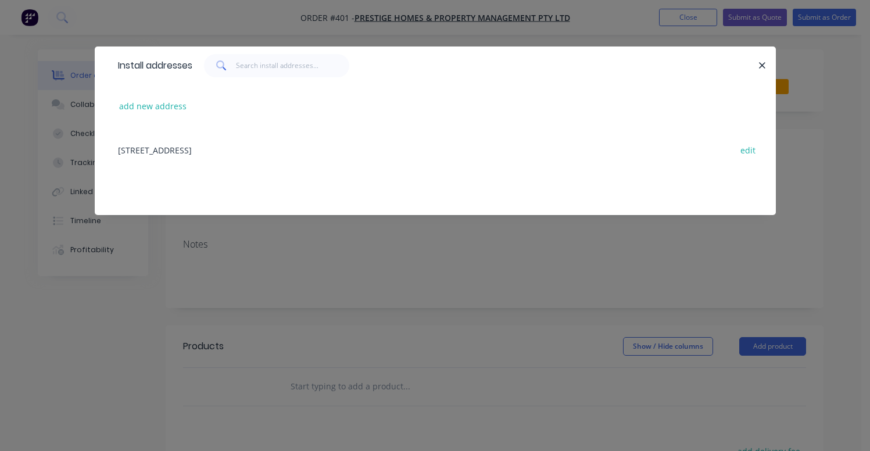
click at [144, 146] on div "[STREET_ADDRESS] edit" at bounding box center [435, 150] width 646 height 44
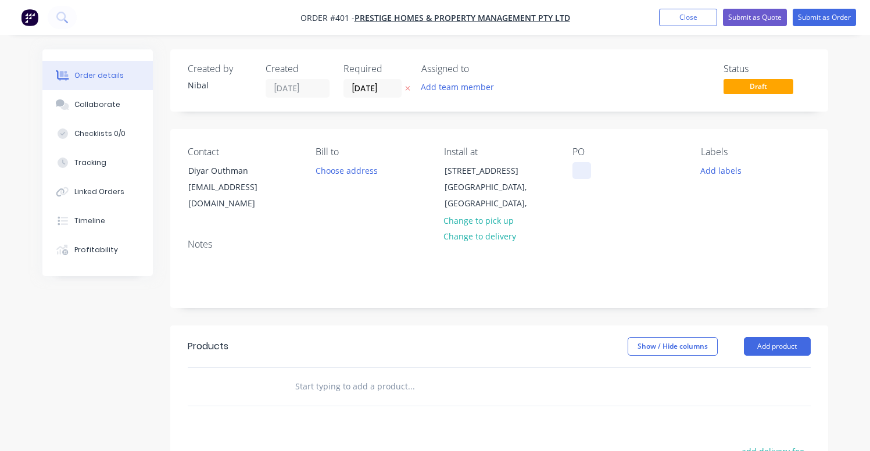
click at [577, 167] on div at bounding box center [581, 170] width 19 height 17
click at [847, 160] on div "Order details Collaborate Checklists 0/0 Tracking Linked Orders Timeline Profit…" at bounding box center [435, 351] width 870 height 702
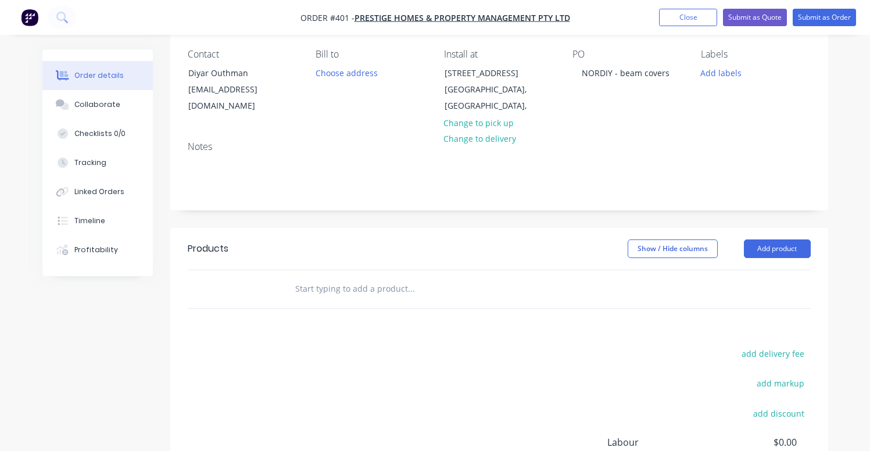
scroll to position [119, 0]
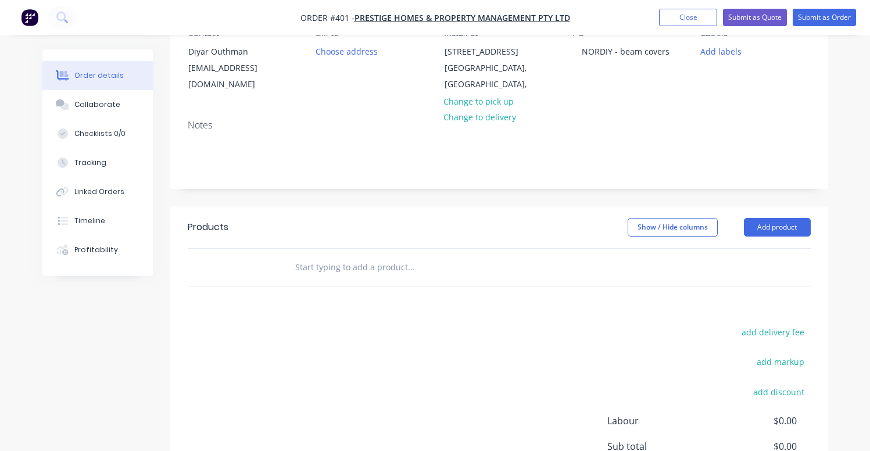
click at [371, 270] on div at bounding box center [490, 268] width 418 height 38
click at [374, 265] on div at bounding box center [490, 268] width 418 height 38
click at [379, 264] on input "text" at bounding box center [411, 267] width 232 height 23
click at [781, 218] on button "Add product" at bounding box center [777, 227] width 67 height 19
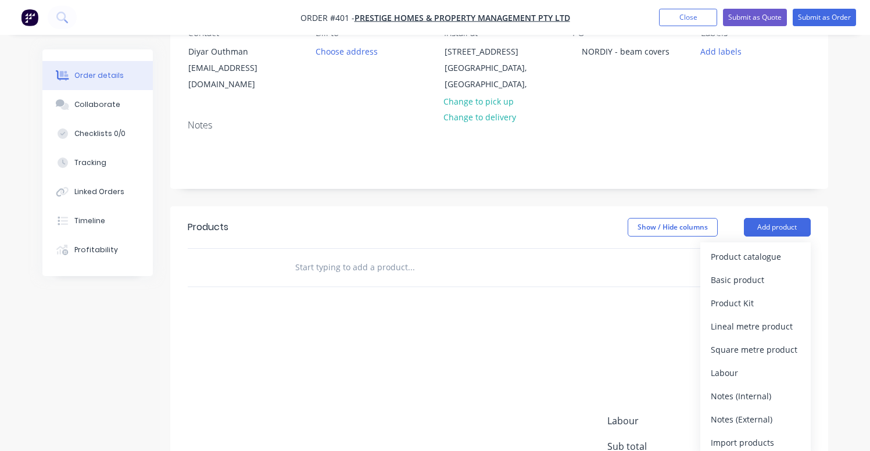
click at [556, 262] on div at bounding box center [459, 267] width 349 height 23
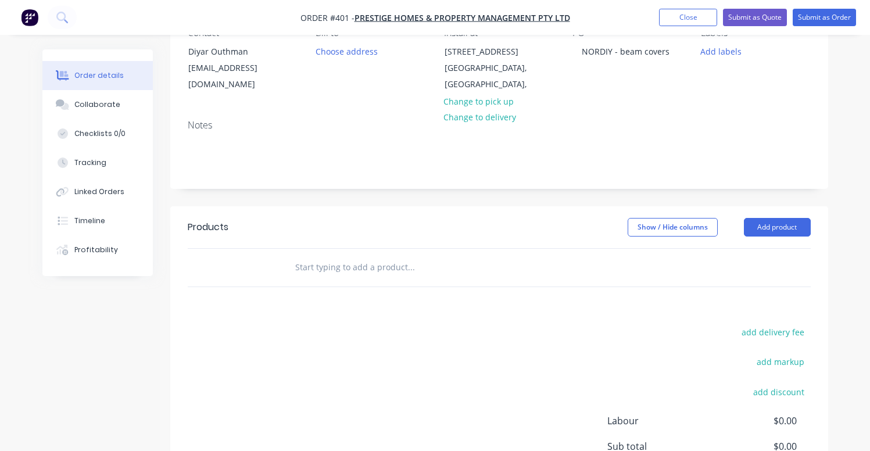
click at [344, 256] on input "text" at bounding box center [411, 267] width 232 height 23
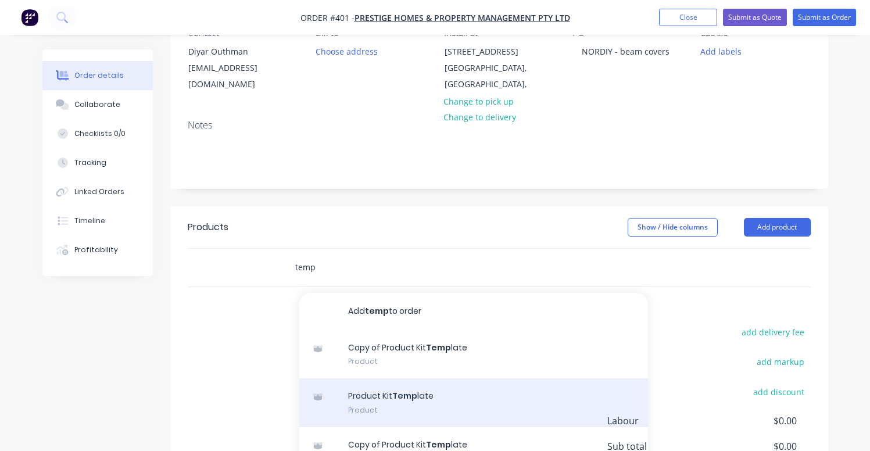
type input "temp"
click at [386, 390] on div "Product Kit Temp late Product" at bounding box center [473, 402] width 349 height 49
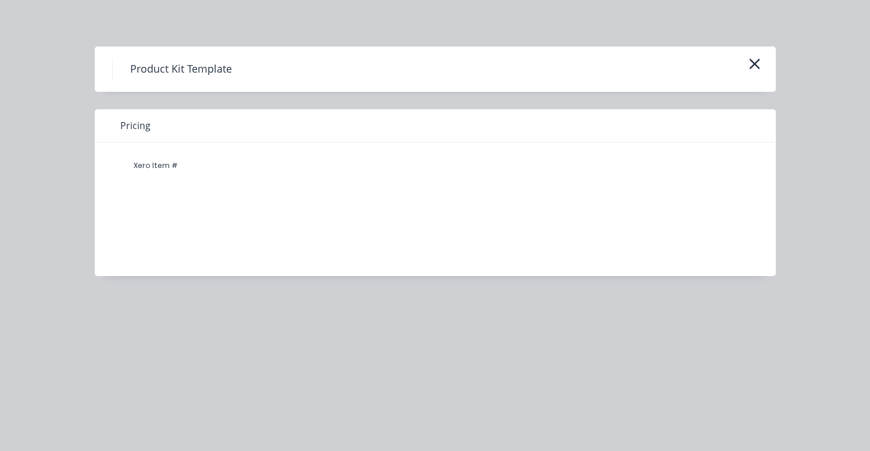
click at [149, 164] on div "Xero Item #" at bounding box center [156, 165] width 70 height 23
click at [161, 164] on div "Xero Item #" at bounding box center [156, 165] width 70 height 23
click at [179, 79] on h4 "Product Kit Template" at bounding box center [180, 69] width 137 height 22
click at [752, 68] on icon "button" at bounding box center [754, 64] width 12 height 16
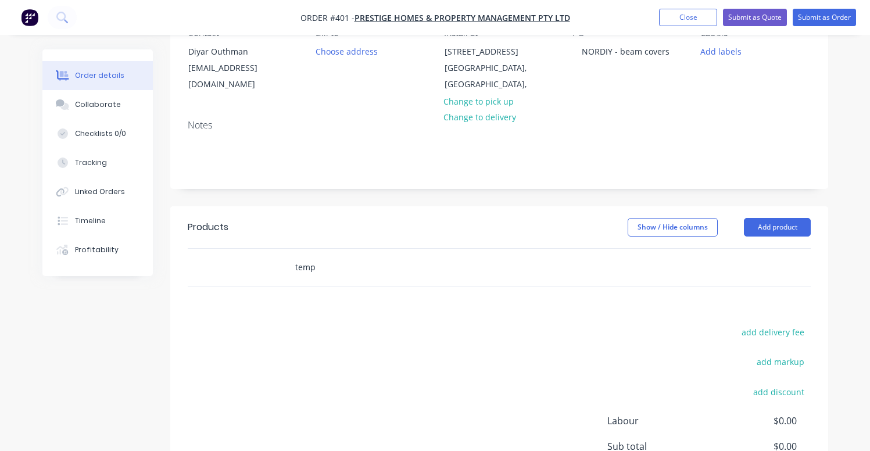
scroll to position [181, 0]
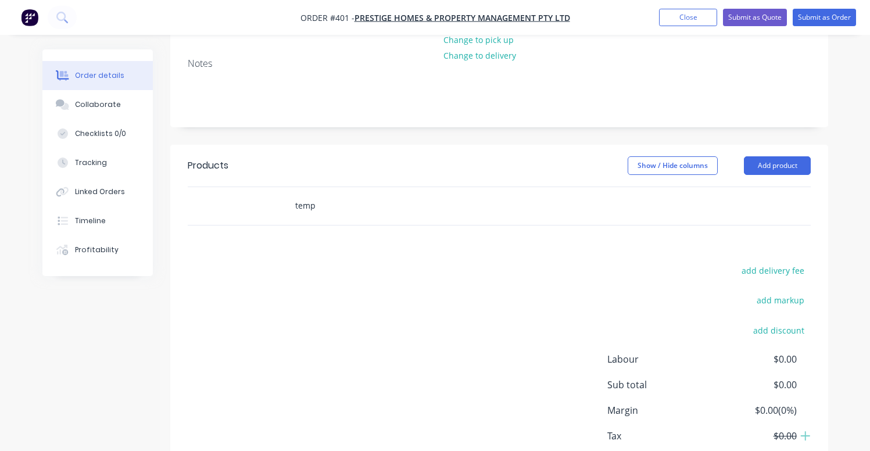
click at [306, 194] on input "temp" at bounding box center [411, 205] width 232 height 23
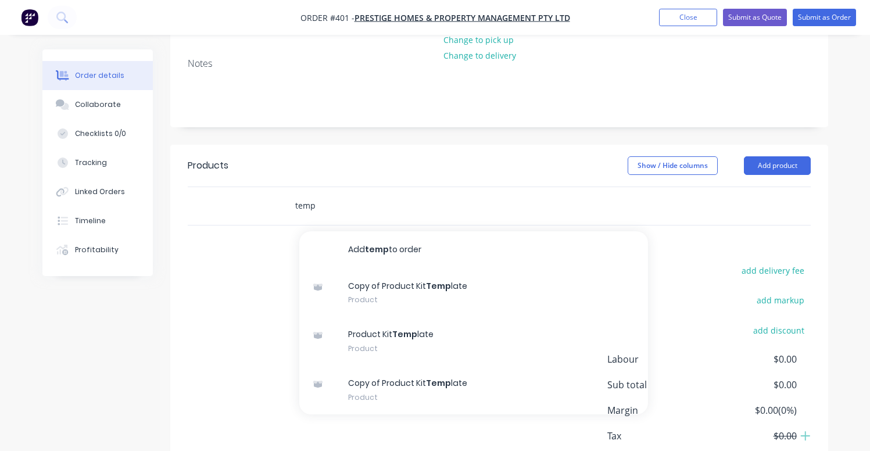
drag, startPoint x: 315, startPoint y: 192, endPoint x: 264, endPoint y: 183, distance: 52.0
click at [264, 187] on div "temp Add temp to order Copy of Product Kit Temp late Product Product Kit Temp l…" at bounding box center [499, 206] width 623 height 38
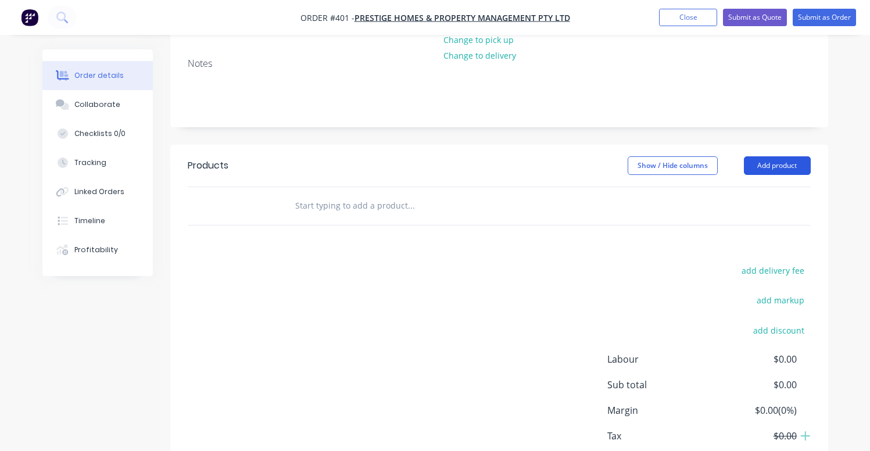
click at [763, 156] on button "Add product" at bounding box center [777, 165] width 67 height 19
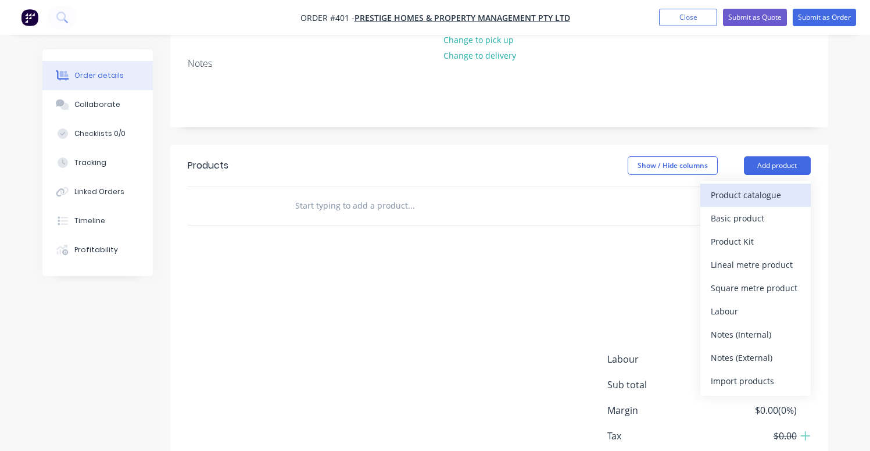
click at [739, 186] on div "Product catalogue" at bounding box center [754, 194] width 89 height 17
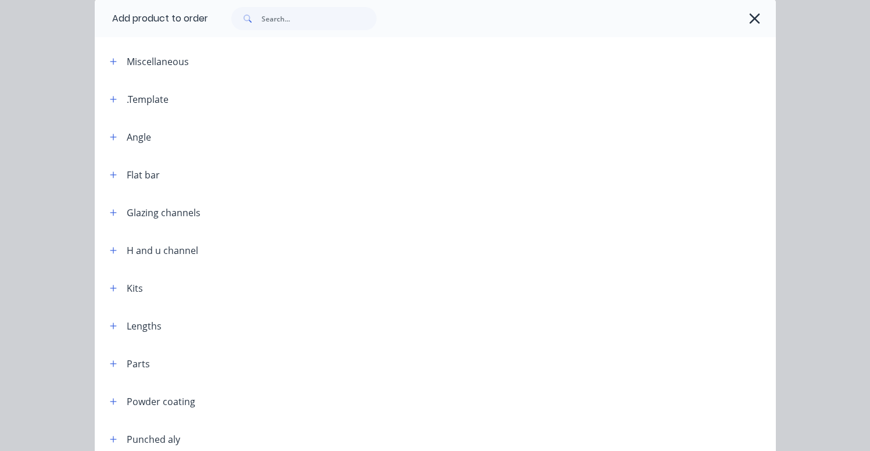
scroll to position [62, 0]
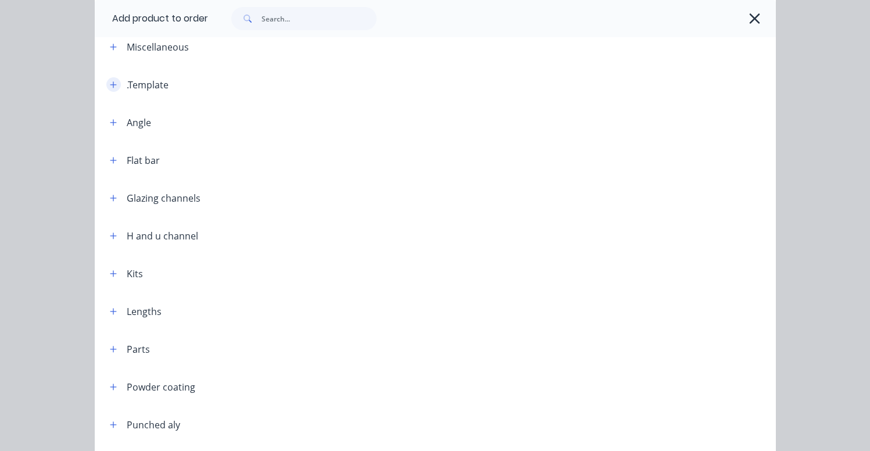
click at [114, 85] on button "button" at bounding box center [113, 84] width 15 height 15
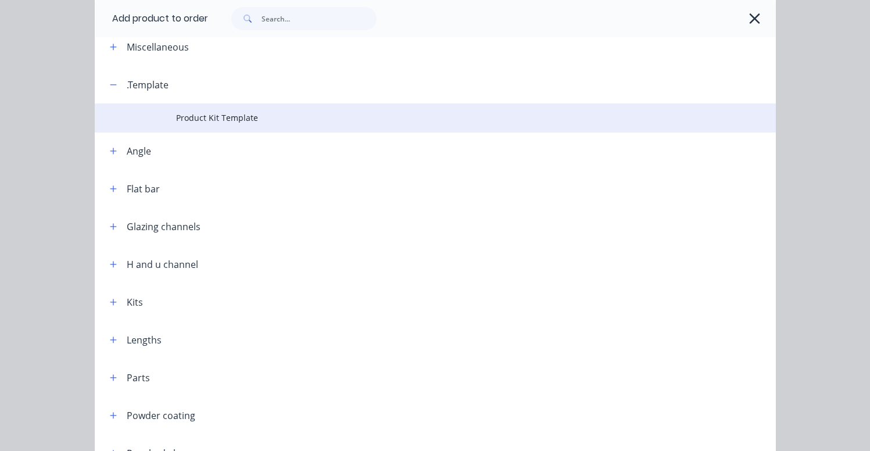
click at [198, 123] on span "Product Kit Template" at bounding box center [415, 118] width 479 height 12
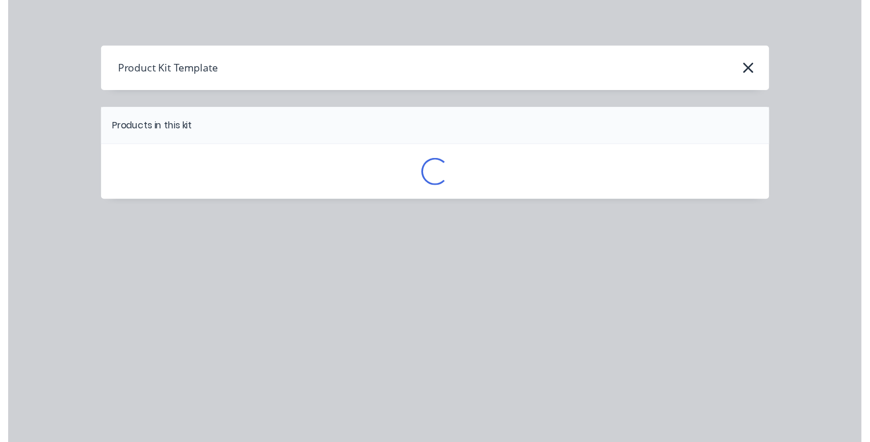
scroll to position [0, 0]
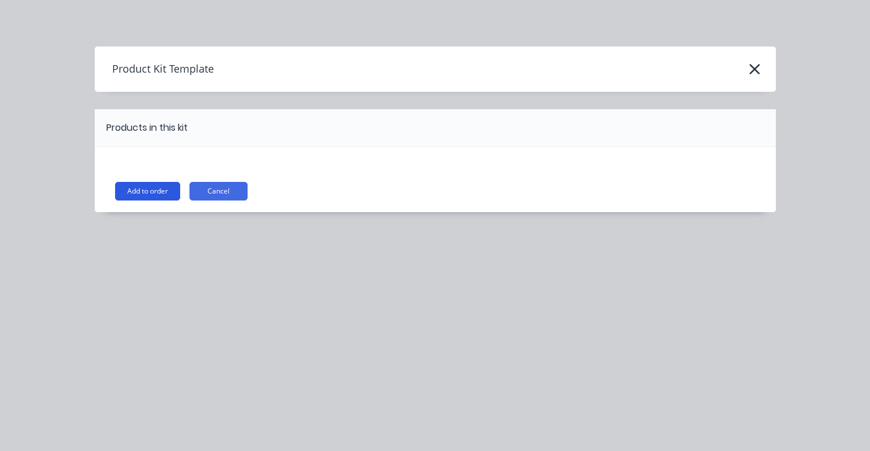
click at [167, 188] on button "Add to order" at bounding box center [147, 191] width 65 height 19
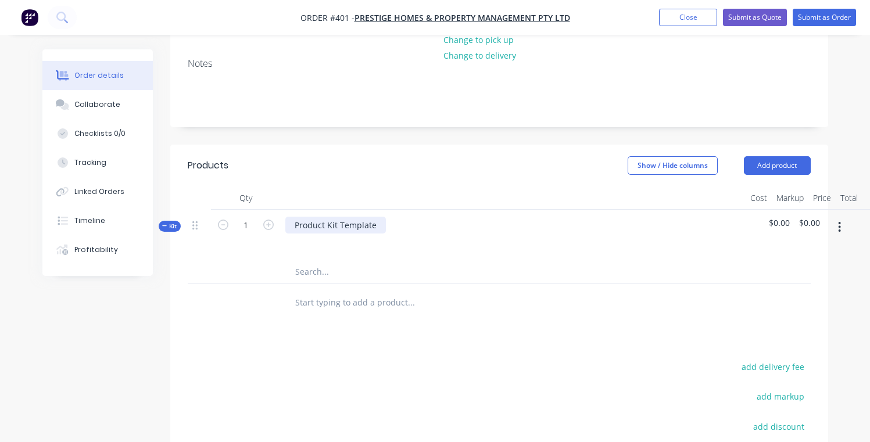
click at [331, 217] on div "Product Kit Template" at bounding box center [335, 225] width 100 height 17
drag, startPoint x: 369, startPoint y: 213, endPoint x: 260, endPoint y: 192, distance: 111.7
click at [260, 192] on div "Qty Cost Markup Price Total Kit 1 Product Kit Template $0.00 $0.00" at bounding box center [499, 235] width 623 height 98
click at [315, 260] on input "text" at bounding box center [411, 271] width 232 height 23
click at [296, 234] on div at bounding box center [304, 242] width 19 height 17
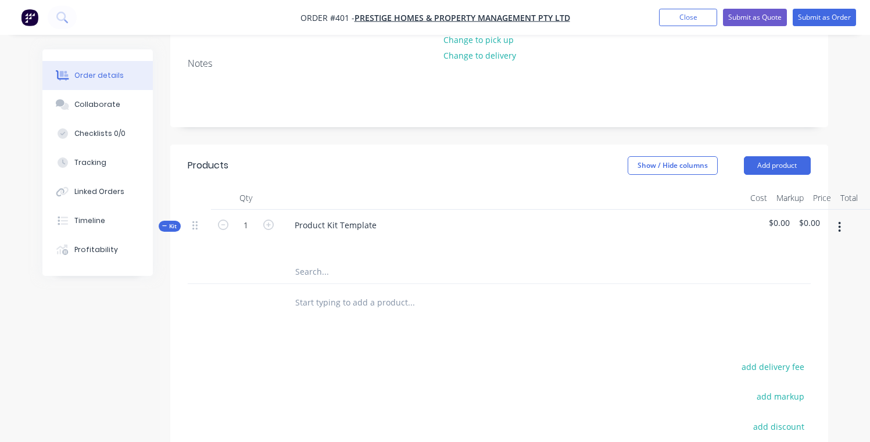
click at [331, 291] on input "text" at bounding box center [411, 302] width 232 height 23
click at [313, 260] on input "text" at bounding box center [411, 271] width 232 height 23
click at [312, 234] on div at bounding box center [304, 242] width 19 height 17
click at [778, 217] on span "$0.00" at bounding box center [779, 223] width 21 height 12
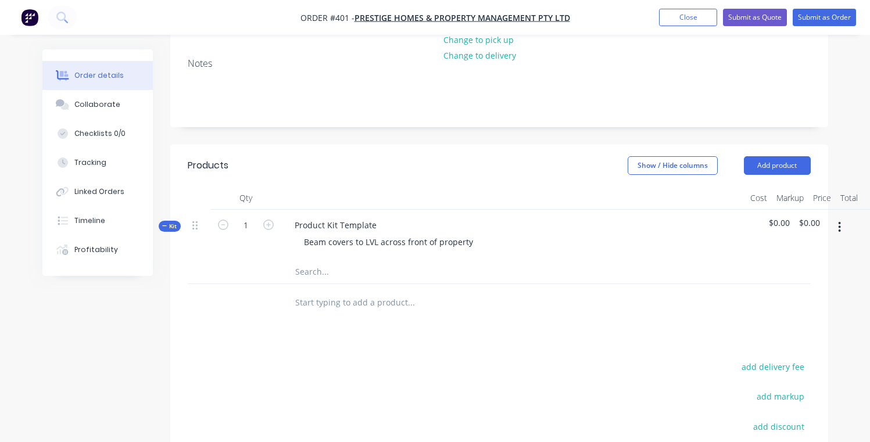
click at [799, 217] on span "$0.00" at bounding box center [809, 223] width 21 height 12
click at [804, 217] on span "$0.00" at bounding box center [809, 223] width 21 height 12
click at [776, 217] on span "$0.00" at bounding box center [779, 223] width 21 height 12
click at [787, 217] on span "$0.00" at bounding box center [779, 223] width 21 height 12
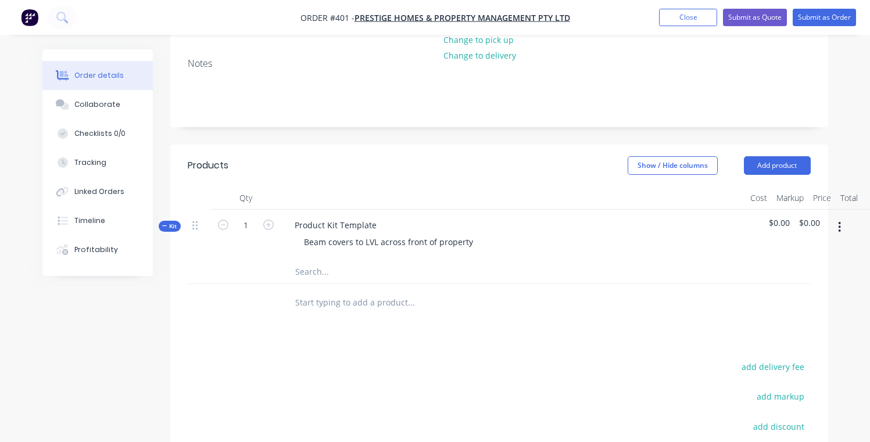
click at [782, 217] on span "$0.00" at bounding box center [779, 223] width 21 height 12
click at [680, 156] on button "Show / Hide columns" at bounding box center [672, 165] width 90 height 19
click at [756, 237] on div at bounding box center [759, 235] width 9 height 51
click at [780, 217] on span "$0.00" at bounding box center [779, 223] width 21 height 12
click at [810, 217] on span "$0.00" at bounding box center [809, 223] width 21 height 12
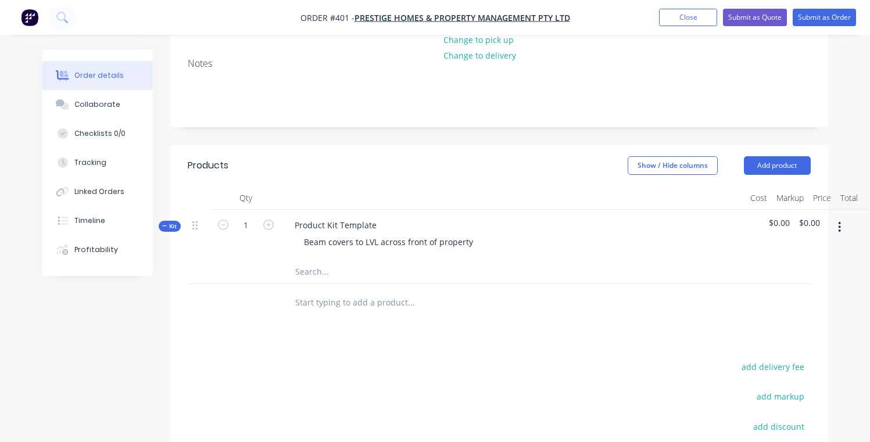
click at [834, 217] on button "button" at bounding box center [838, 227] width 27 height 21
click at [702, 210] on div "Product Kit Template Beam covers to LVL across front of property" at bounding box center [513, 235] width 465 height 51
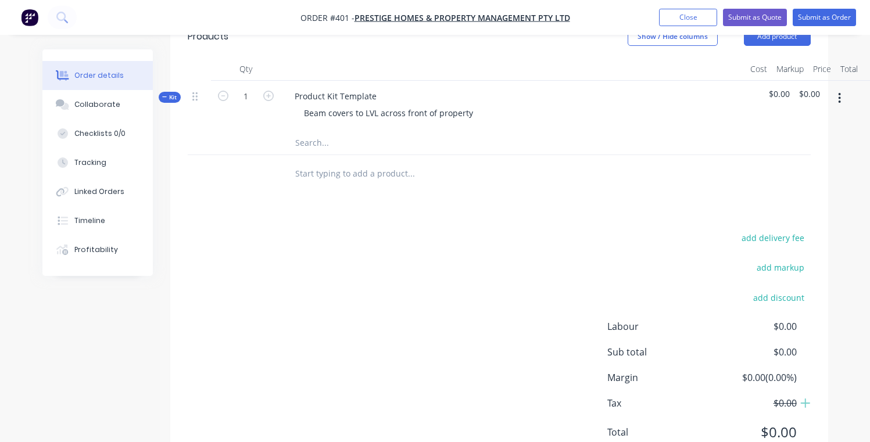
scroll to position [252, 0]
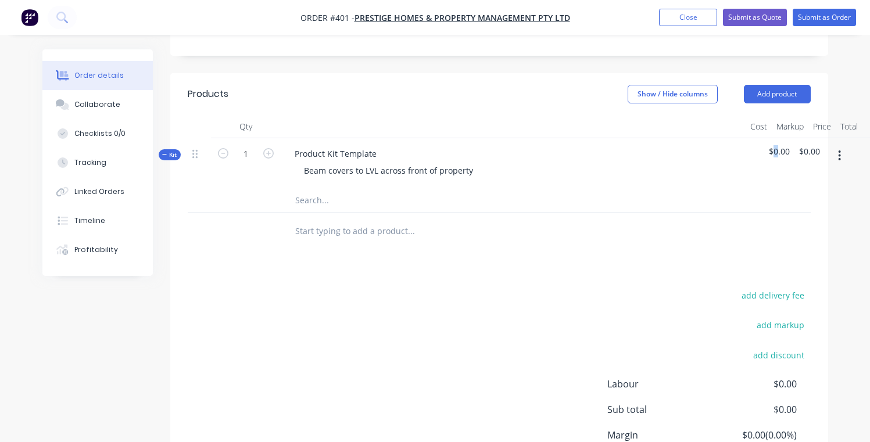
click at [776, 145] on span "$0.00" at bounding box center [779, 151] width 21 height 12
click at [778, 145] on span "$0.00" at bounding box center [779, 151] width 21 height 12
drag, startPoint x: 778, startPoint y: 137, endPoint x: 788, endPoint y: 139, distance: 9.6
click at [778, 145] on span "$0.00" at bounding box center [779, 151] width 21 height 12
drag, startPoint x: 788, startPoint y: 139, endPoint x: 770, endPoint y: 139, distance: 17.4
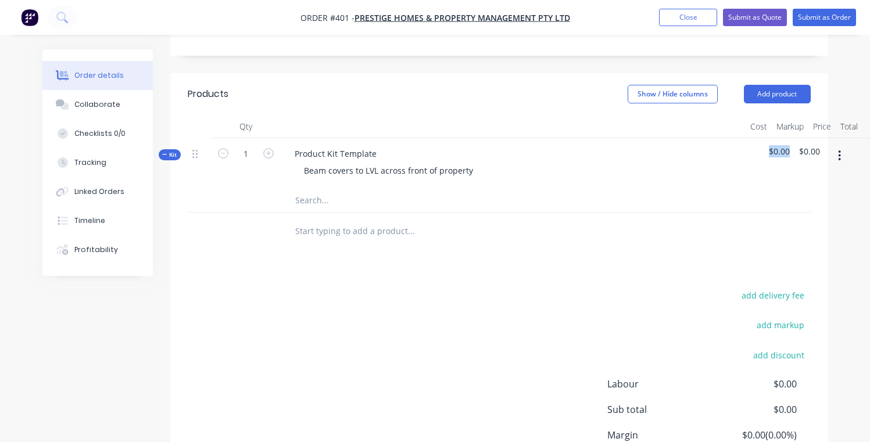
click at [770, 145] on span "$0.00" at bounding box center [779, 151] width 21 height 12
click at [748, 138] on div at bounding box center [749, 163] width 9 height 51
click at [781, 145] on span "$0.00" at bounding box center [779, 151] width 21 height 12
drag, startPoint x: 786, startPoint y: 139, endPoint x: 779, endPoint y: 139, distance: 7.0
click at [780, 145] on span "$0.00" at bounding box center [779, 151] width 21 height 12
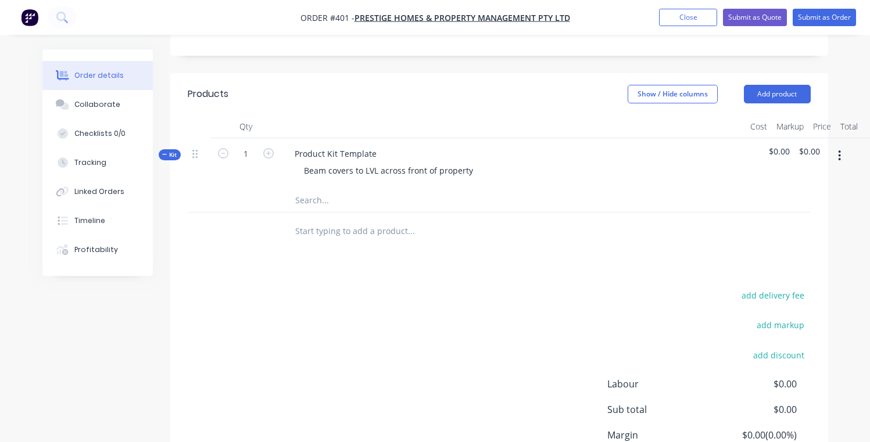
click at [625, 213] on div at bounding box center [490, 232] width 418 height 38
click at [338, 145] on div "Product Kit Template" at bounding box center [335, 153] width 100 height 17
click at [371, 145] on div "Product Kit Template" at bounding box center [335, 153] width 100 height 17
click at [782, 145] on span "$0.00" at bounding box center [779, 151] width 21 height 12
click at [813, 145] on span "$0.00" at bounding box center [809, 151] width 21 height 12
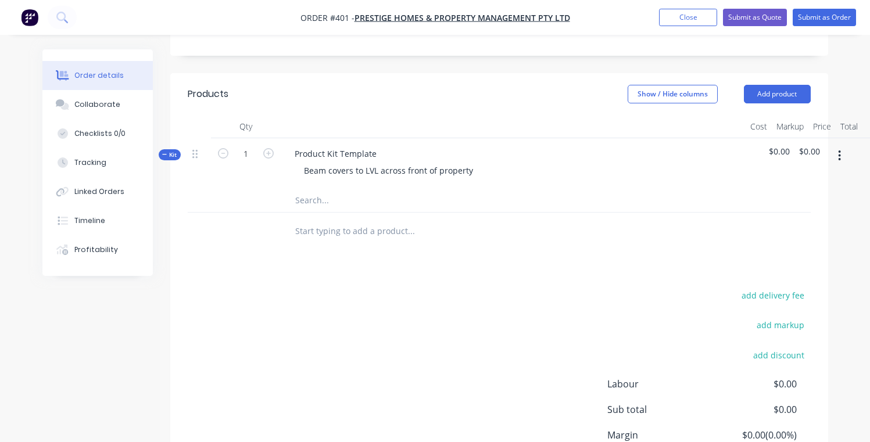
click at [814, 145] on span "$0.00" at bounding box center [809, 151] width 21 height 12
click at [264, 148] on icon "button" at bounding box center [268, 153] width 10 height 10
click at [226, 148] on icon "button" at bounding box center [223, 153] width 10 height 10
type input "1"
click at [339, 145] on div "Product Kit Template" at bounding box center [335, 153] width 100 height 17
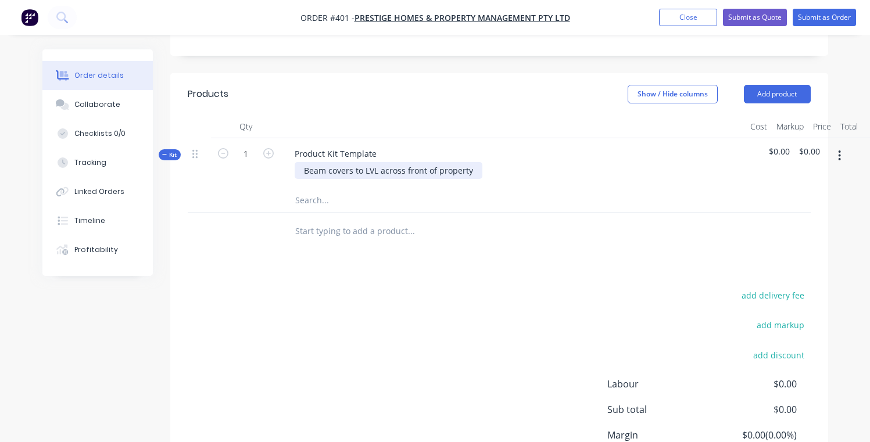
click at [371, 162] on div "Beam covers to LVL across front of property" at bounding box center [389, 170] width 188 height 17
click at [339, 189] on input "text" at bounding box center [411, 200] width 232 height 23
type input "s"
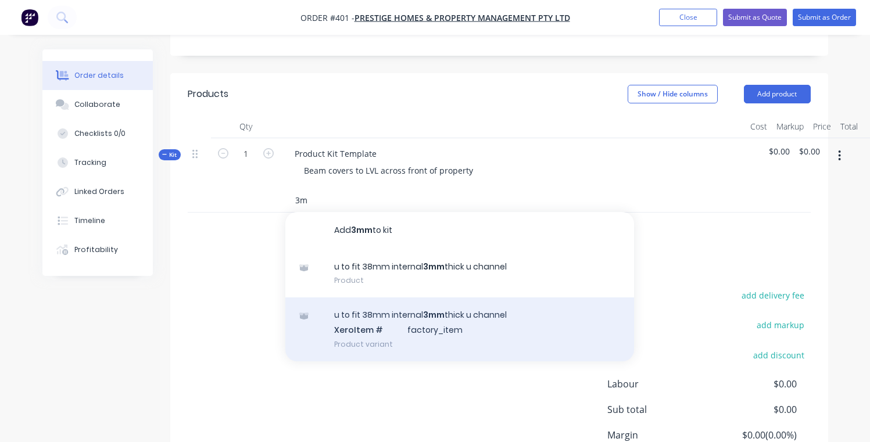
type input "3"
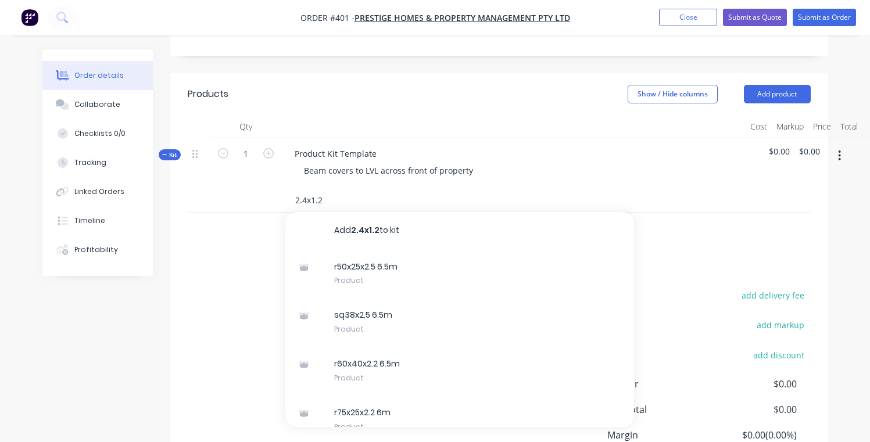
drag, startPoint x: 321, startPoint y: 184, endPoint x: 288, endPoint y: 183, distance: 33.7
click at [288, 189] on div "2.4x1.2 Add 2.4x1.2 to kit r50x25x2.5 6.5m Product sq38x2.5 6.5m Product r60x40…" at bounding box center [459, 200] width 349 height 23
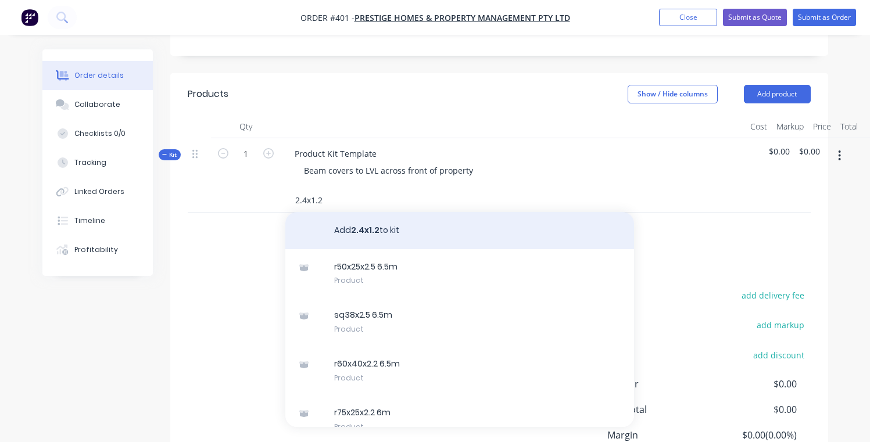
scroll to position [216, 0]
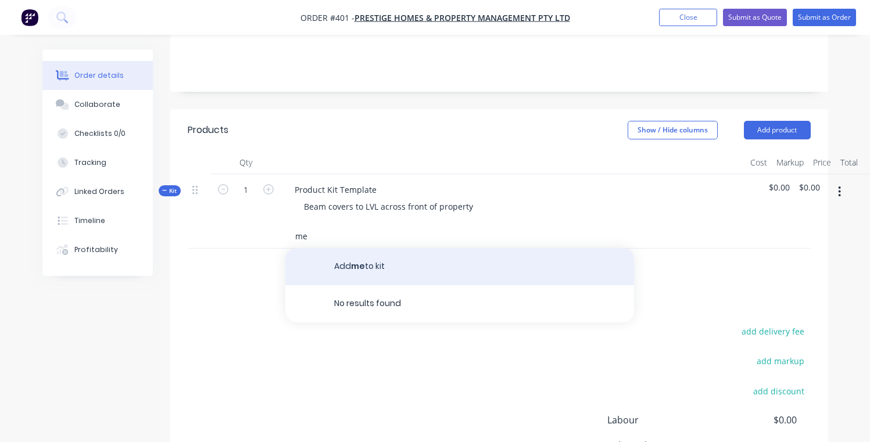
type input "m"
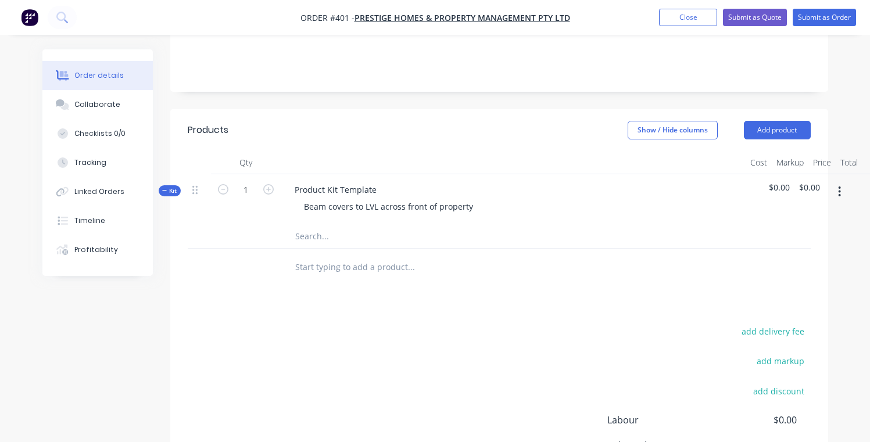
click at [468, 325] on div "add delivery fee add markup add discount Labour $0.00 Sub total $0.00 Margin $0…" at bounding box center [499, 436] width 623 height 224
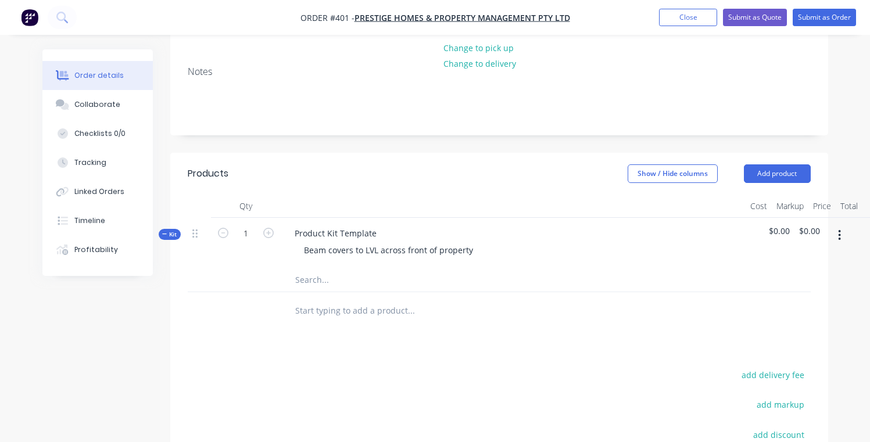
scroll to position [155, 0]
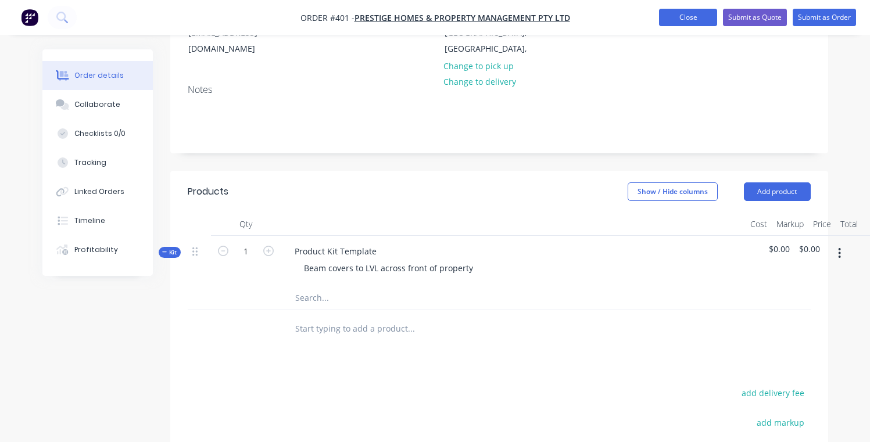
click at [701, 22] on button "Close" at bounding box center [688, 17] width 58 height 17
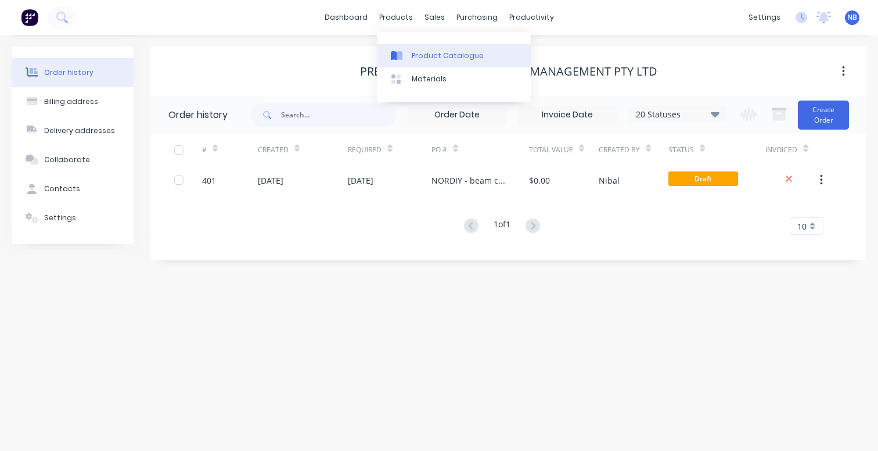
click at [403, 66] on link "Product Catalogue" at bounding box center [454, 55] width 154 height 23
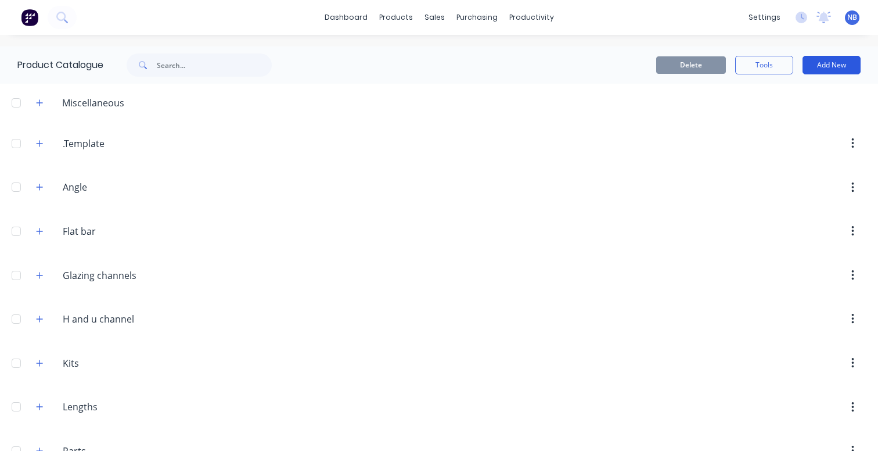
click at [806, 62] on button "Add New" at bounding box center [832, 65] width 58 height 19
click at [37, 275] on icon "button" at bounding box center [39, 275] width 7 height 8
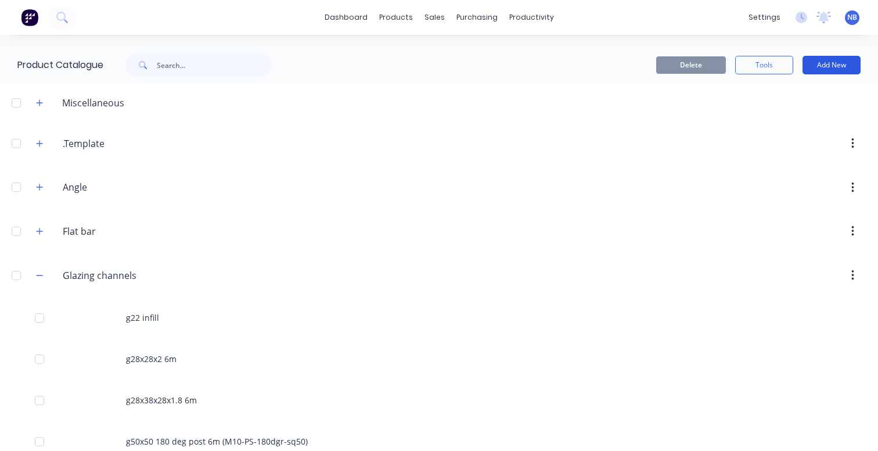
click at [818, 69] on button "Add New" at bounding box center [832, 65] width 58 height 19
click at [793, 130] on button "Product Kit" at bounding box center [806, 141] width 110 height 23
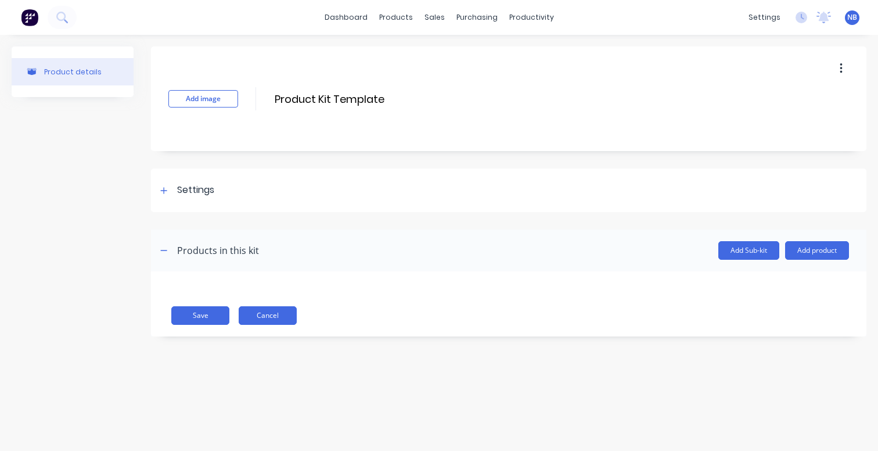
click at [257, 314] on button "Cancel" at bounding box center [268, 315] width 58 height 19
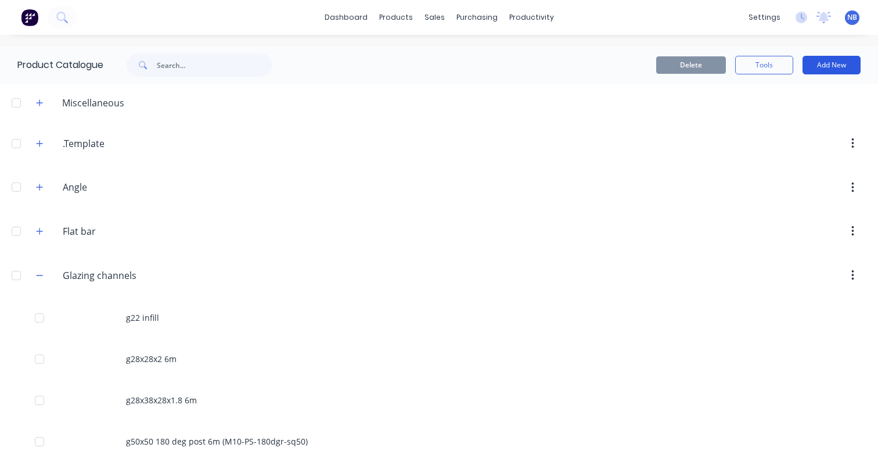
click at [803, 72] on button "Add New" at bounding box center [832, 65] width 58 height 19
click at [778, 110] on div "Product" at bounding box center [805, 118] width 89 height 17
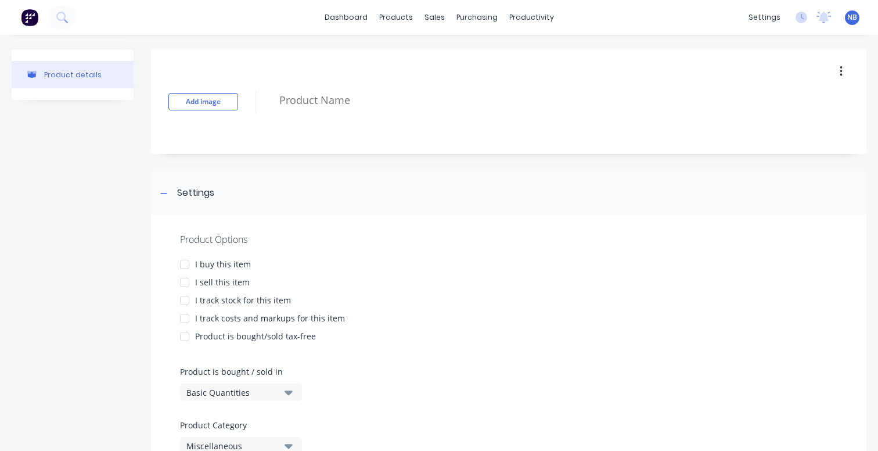
click at [228, 263] on div "I buy this item" at bounding box center [223, 264] width 56 height 12
click at [207, 286] on div "I sell this item" at bounding box center [222, 282] width 55 height 12
click at [203, 301] on div "I track stock for this item" at bounding box center [243, 300] width 96 height 12
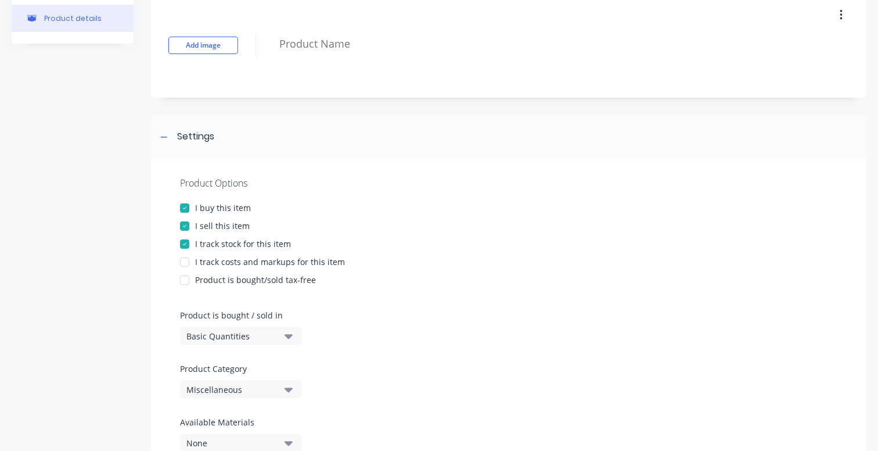
scroll to position [58, 0]
click at [270, 264] on div "I track costs and markups for this item" at bounding box center [270, 260] width 150 height 12
type textarea "x"
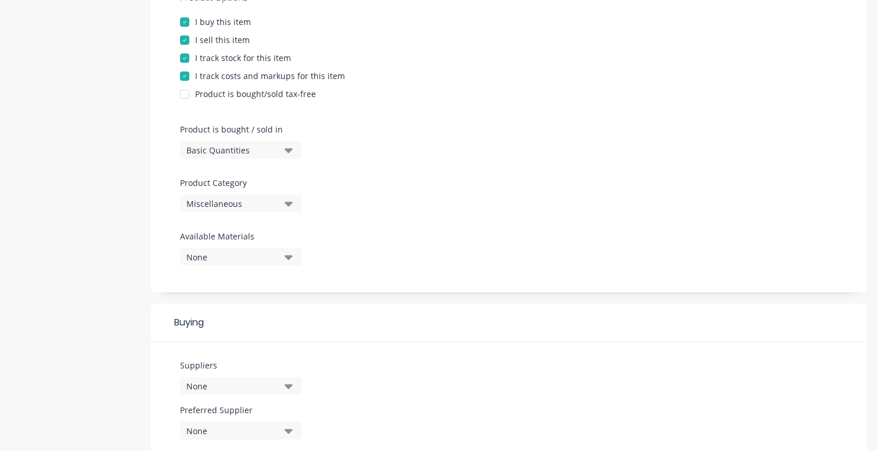
scroll to position [304, 0]
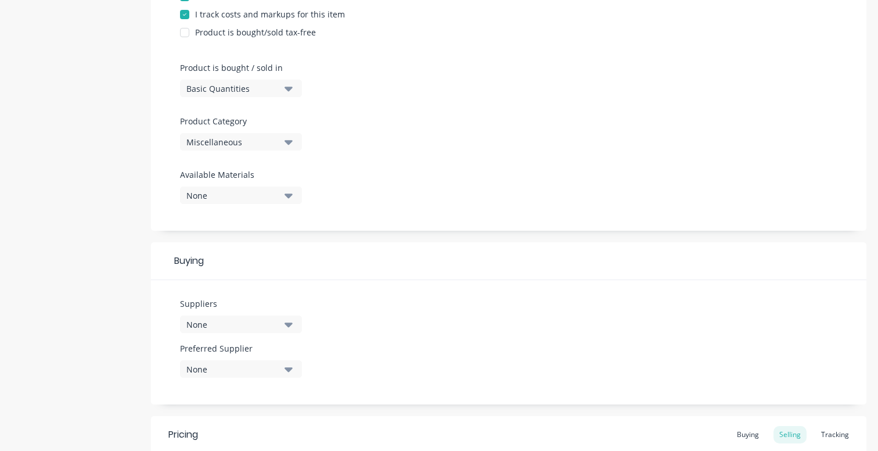
click at [274, 327] on div "None" at bounding box center [232, 324] width 93 height 12
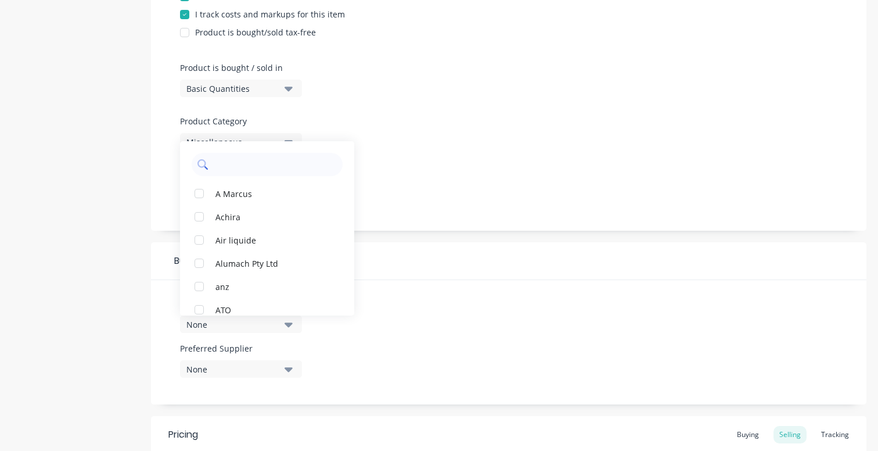
click at [267, 168] on input "text" at bounding box center [275, 164] width 123 height 23
type input "King"
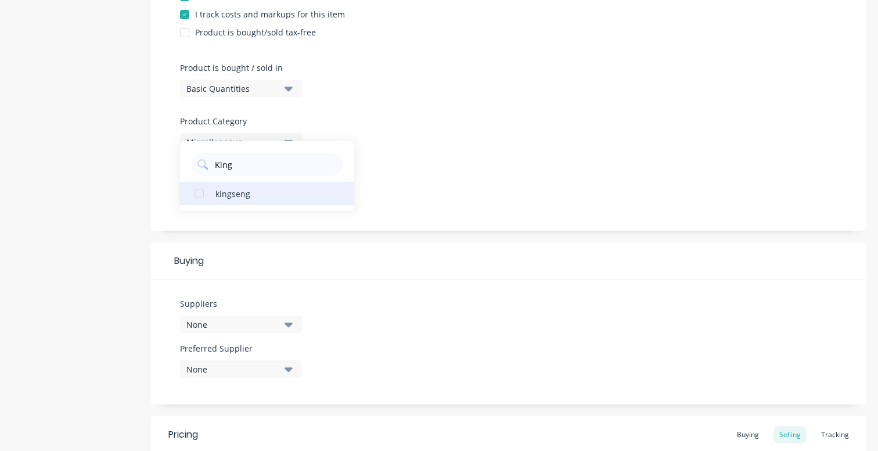
click at [201, 194] on div "button" at bounding box center [199, 193] width 23 height 23
type textarea "x"
type input "K"
type input "cap"
click at [196, 192] on div "button" at bounding box center [199, 193] width 23 height 23
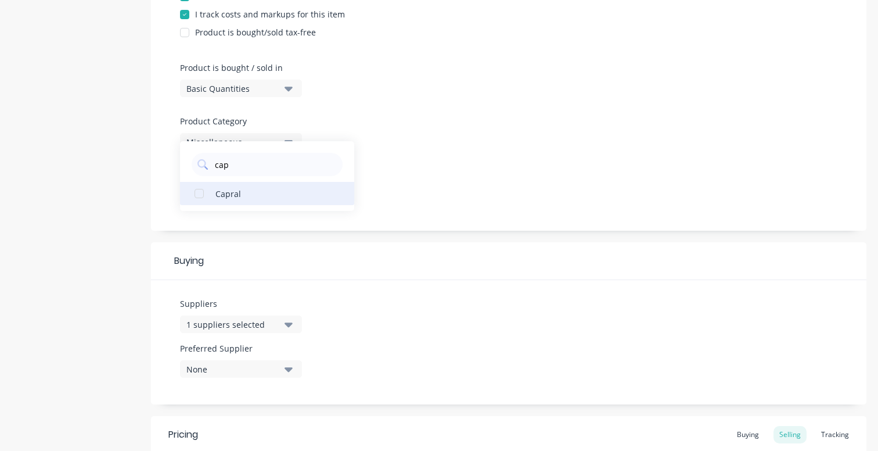
type textarea "x"
drag, startPoint x: 259, startPoint y: 173, endPoint x: 204, endPoint y: 169, distance: 54.8
click at [206, 169] on div "cap" at bounding box center [267, 164] width 151 height 23
type input "vilc"
drag, startPoint x: 210, startPoint y: 176, endPoint x: 209, endPoint y: 195, distance: 19.2
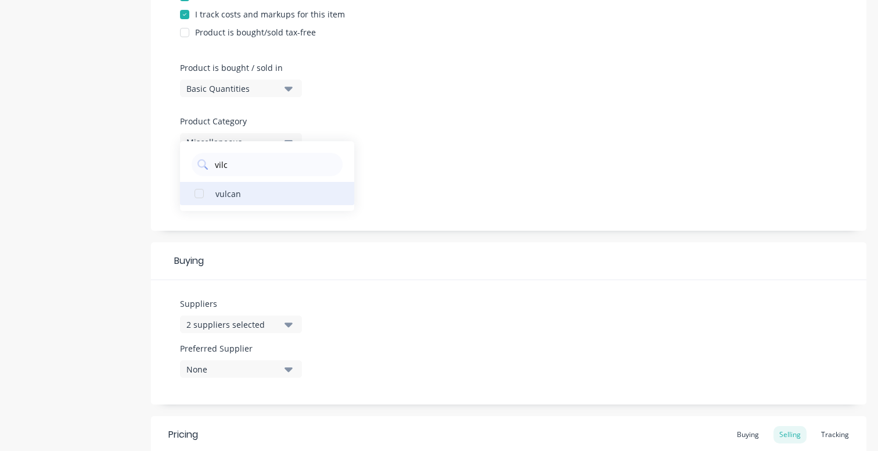
click at [209, 195] on div "button" at bounding box center [199, 193] width 23 height 23
type textarea "x"
type input "vilc"
click at [476, 295] on div "Suppliers 3 suppliers selected vilc No options... Preferred Supplier None" at bounding box center [509, 342] width 716 height 124
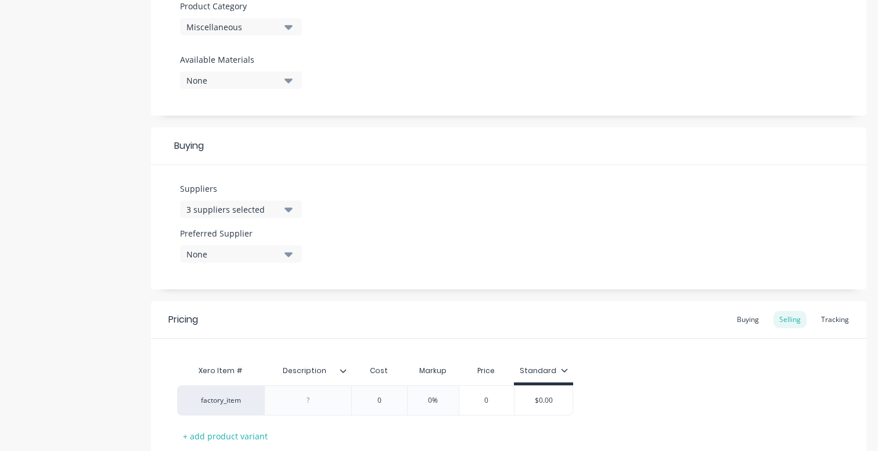
scroll to position [440, 0]
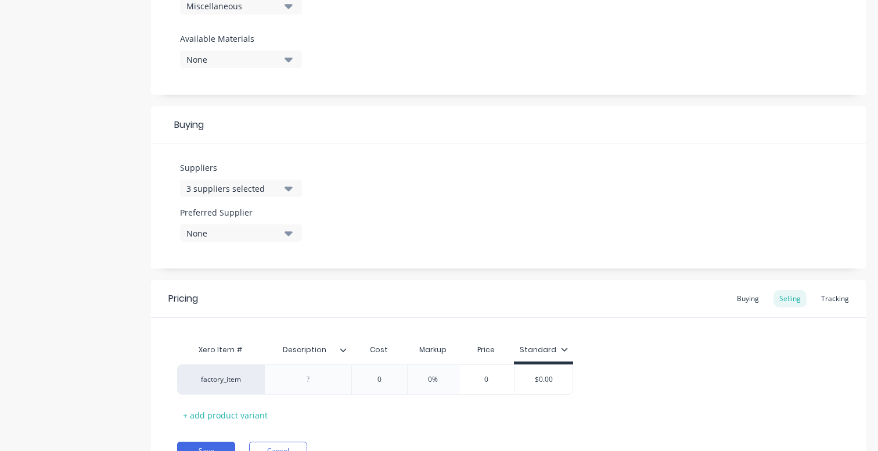
click at [256, 237] on div "None" at bounding box center [232, 233] width 93 height 12
click at [453, 189] on div "Suppliers 3 suppliers selected vilc No options... Preferred Supplier None Capra…" at bounding box center [509, 206] width 716 height 124
click at [218, 240] on button "None" at bounding box center [241, 232] width 122 height 17
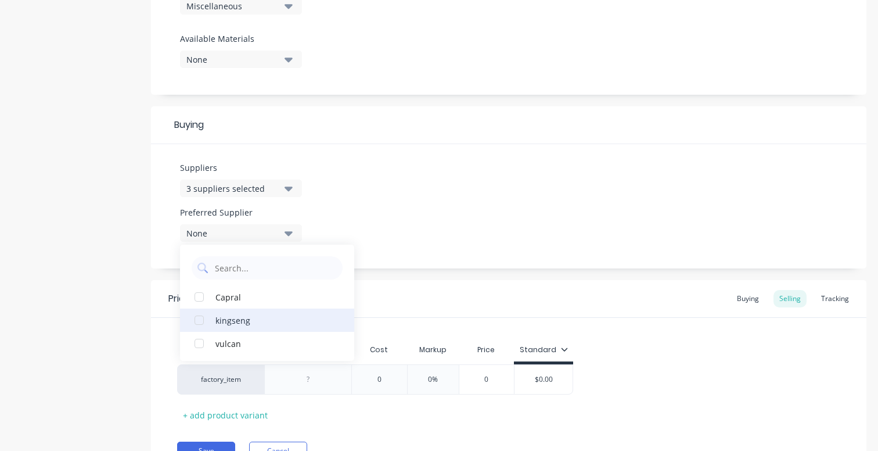
click at [193, 320] on div "button" at bounding box center [199, 319] width 23 height 23
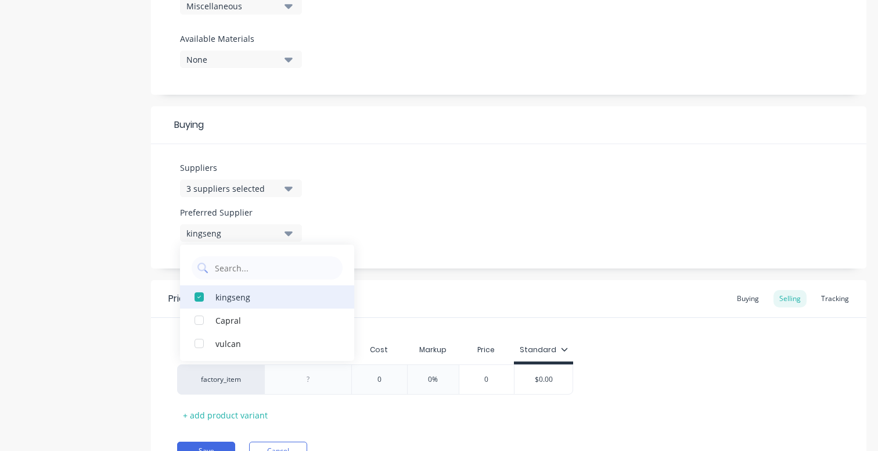
type textarea "x"
click at [455, 208] on div "Suppliers 3 suppliers selected vilc No options... Preferred Supplier kingseng k…" at bounding box center [509, 206] width 716 height 124
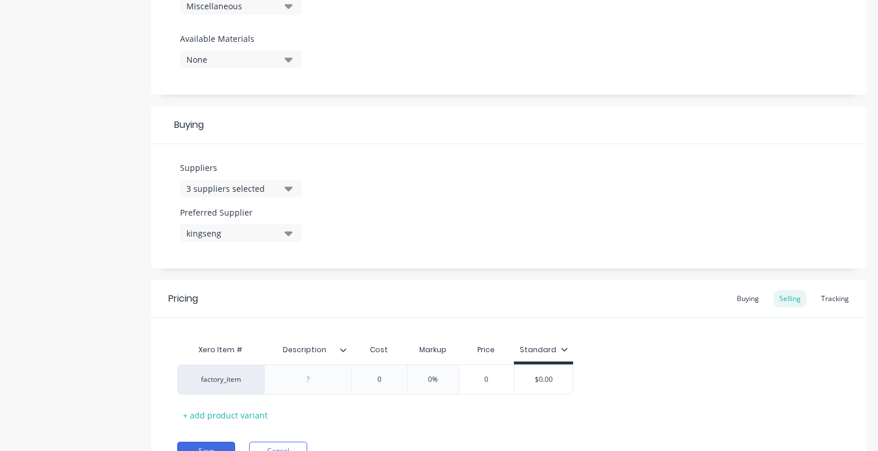
scroll to position [498, 0]
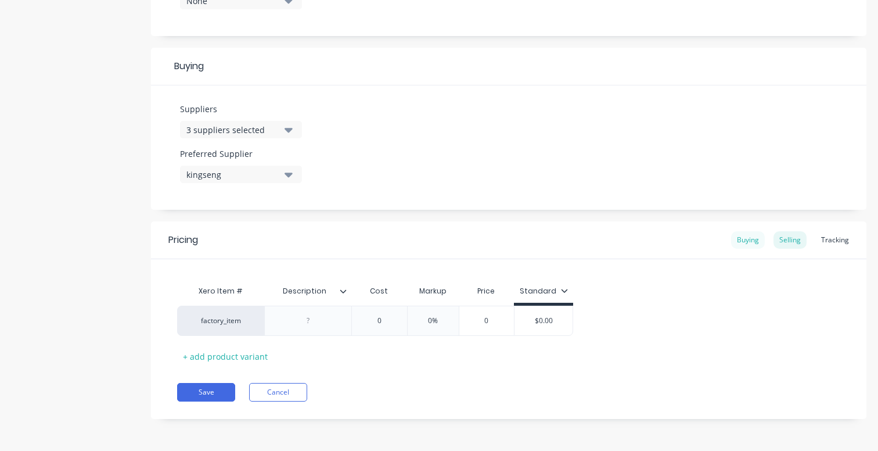
click at [742, 239] on div "Buying" at bounding box center [748, 239] width 34 height 17
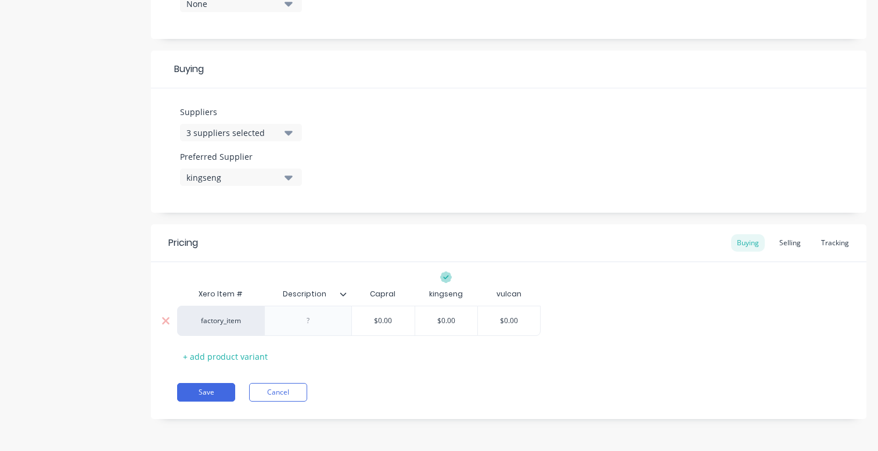
type input "$0.00"
click at [386, 321] on input "$0.00" at bounding box center [383, 320] width 63 height 10
drag, startPoint x: 392, startPoint y: 321, endPoint x: 378, endPoint y: 321, distance: 14.5
click at [378, 321] on input "$0.00" at bounding box center [383, 320] width 63 height 10
type textarea "x"
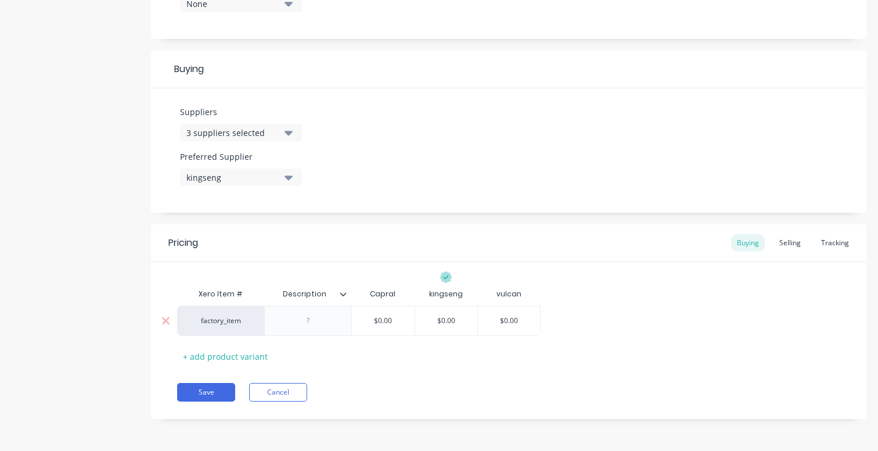
type input "$1"
type textarea "x"
type input "$19"
type textarea "x"
type input "$199"
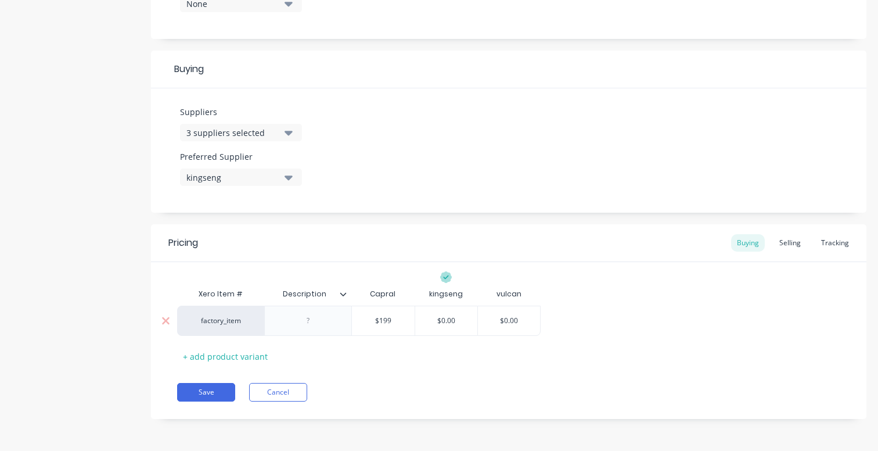
type textarea "x"
type input "$199."
type textarea "x"
type input "$199.9"
type textarea "x"
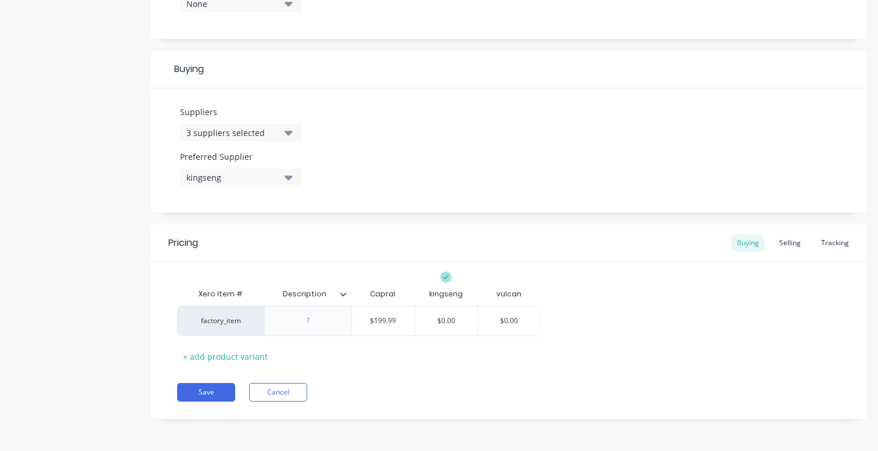
type input "$199.99"
click at [638, 350] on div "Xero Item # Description Capral kingseng vulcan factory_item $199.99 $199.99 $0.…" at bounding box center [508, 323] width 663 height 83
click at [214, 399] on button "Save" at bounding box center [206, 392] width 58 height 19
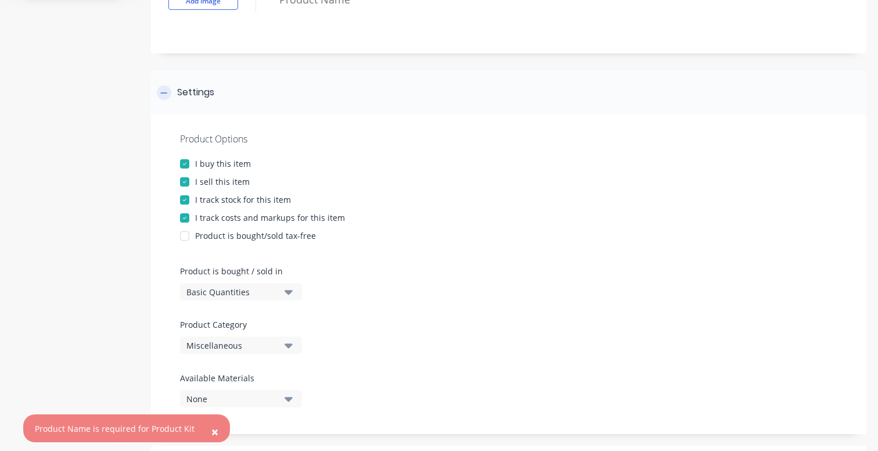
scroll to position [0, 0]
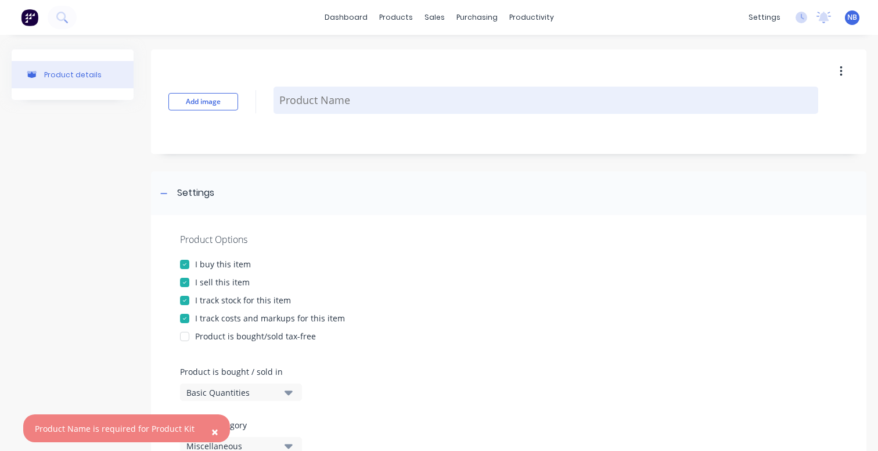
click at [297, 98] on textarea at bounding box center [546, 100] width 545 height 27
type textarea "x"
type textarea "2"
type textarea "x"
type textarea "2."
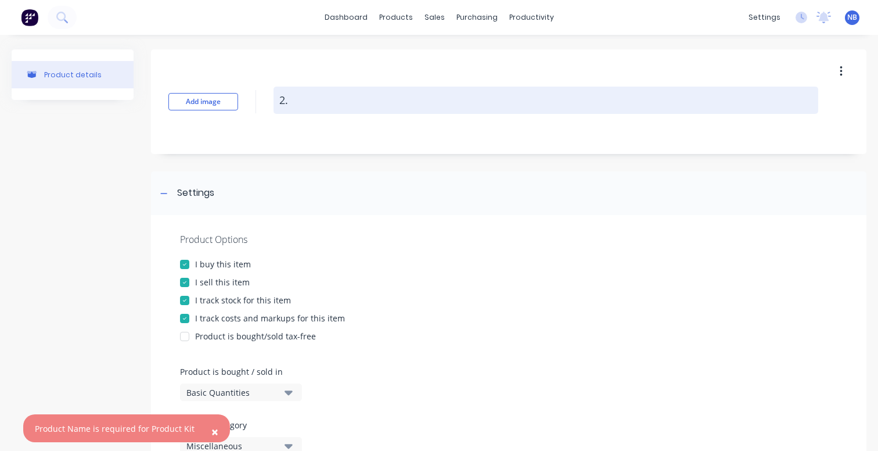
type textarea "x"
type textarea "2.4"
type textarea "x"
type textarea "2.4x"
type textarea "x"
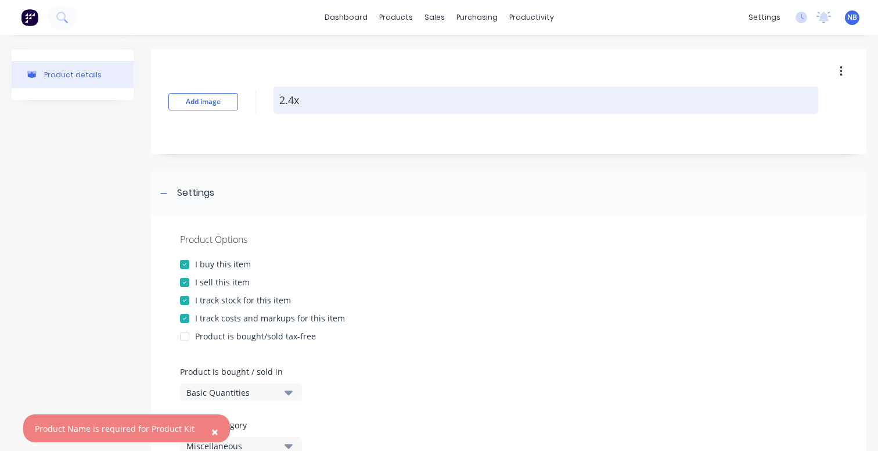
type textarea "2.4x1"
type textarea "x"
type textarea "2.4x1."
type textarea "x"
type textarea "2.4x1.2"
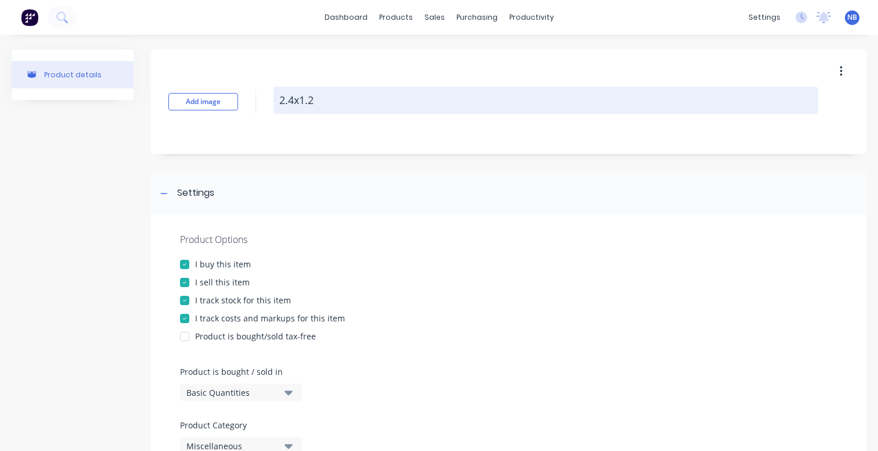
type textarea "x"
type textarea "2.4x1.2x"
type textarea "x"
type textarea "2.4x1.2x3"
type textarea "x"
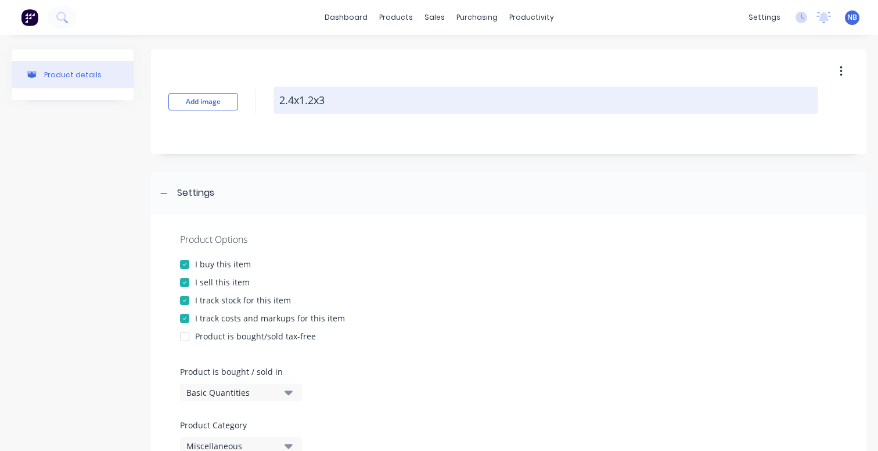
type textarea "2.4x1.2x3m"
type textarea "x"
type textarea "2.4x1.2x3mm"
type textarea "x"
type textarea "2.4x1.2x3mm"
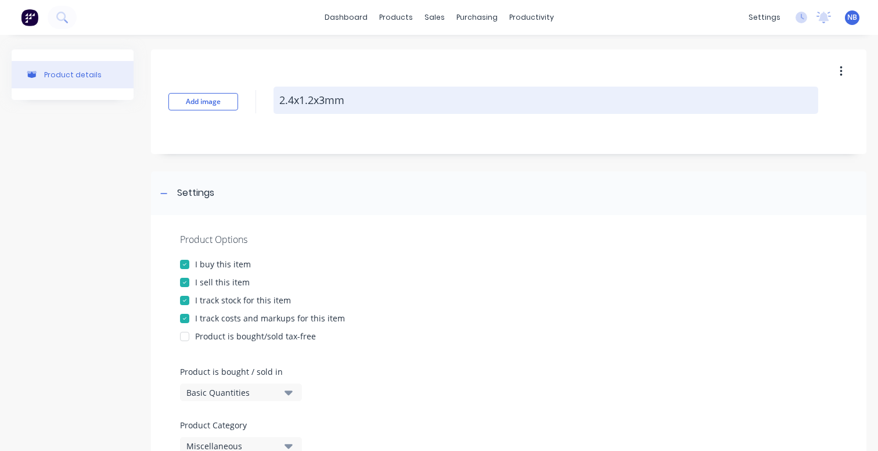
type textarea "x"
type textarea "2.4x1.2x3mm s"
type textarea "x"
type textarea "2.4x1.2x3mm sh"
type textarea "x"
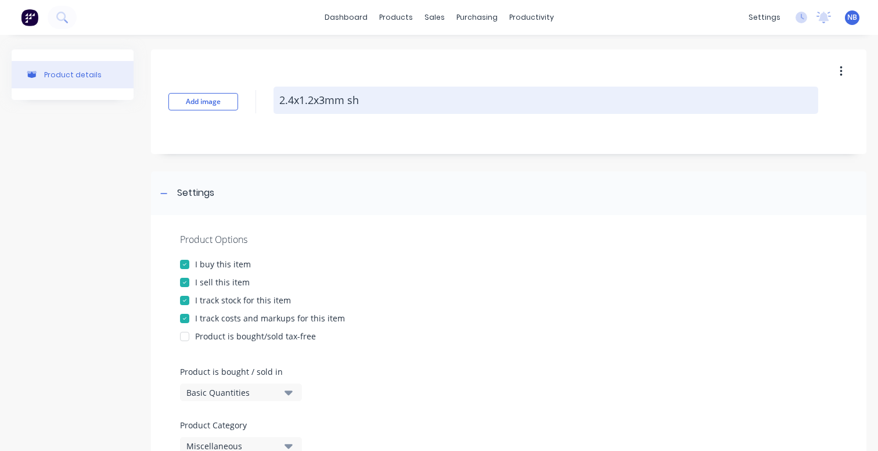
type textarea "2.4x1.2x3mm she"
type textarea "x"
type textarea "2.4x1.2x3mm shee"
type textarea "x"
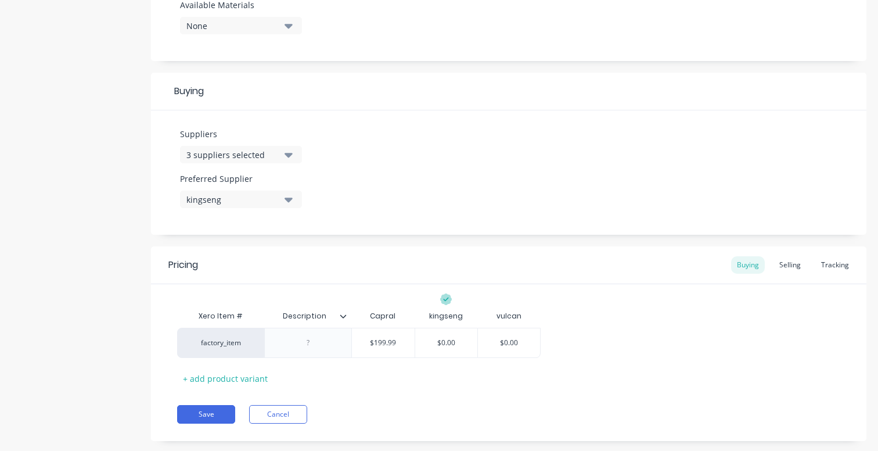
scroll to position [496, 0]
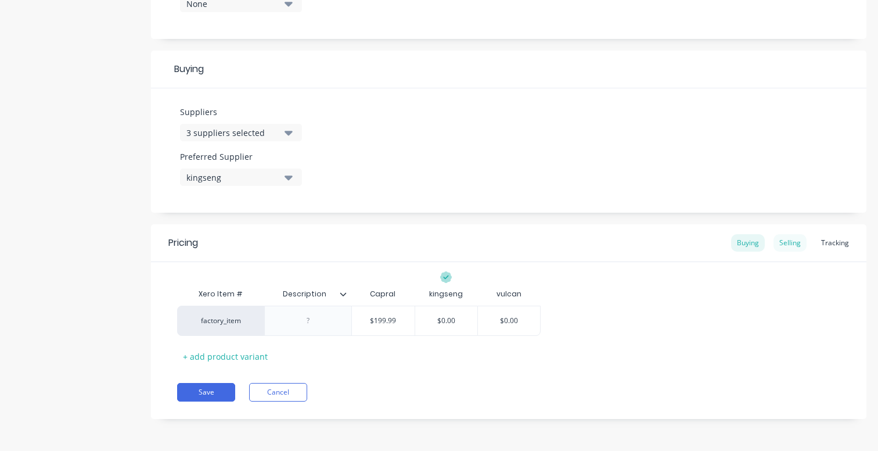
type textarea "2.4x1.2x3mm sheet"
type textarea "x"
type textarea "2.4x1.2x3mm sheet"
click at [782, 237] on div "Selling" at bounding box center [790, 242] width 33 height 17
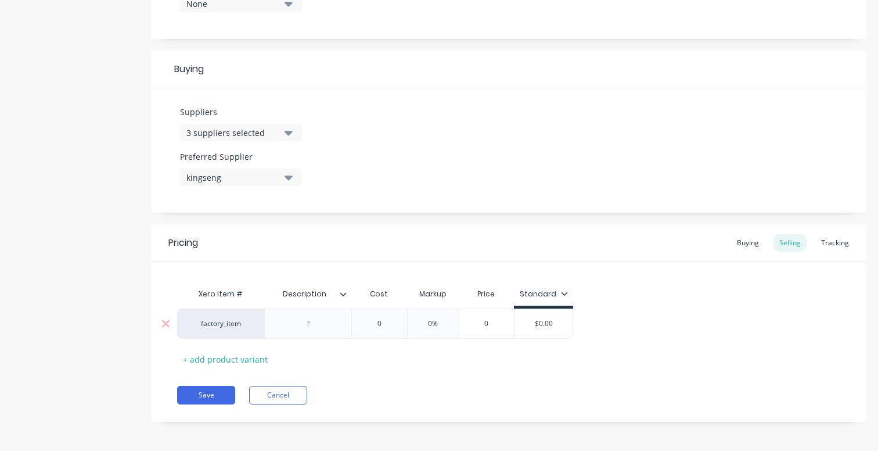
click at [442, 316] on div "0%" at bounding box center [433, 323] width 58 height 29
click at [432, 323] on input "0%" at bounding box center [433, 323] width 58 height 10
type input "%"
type textarea "x"
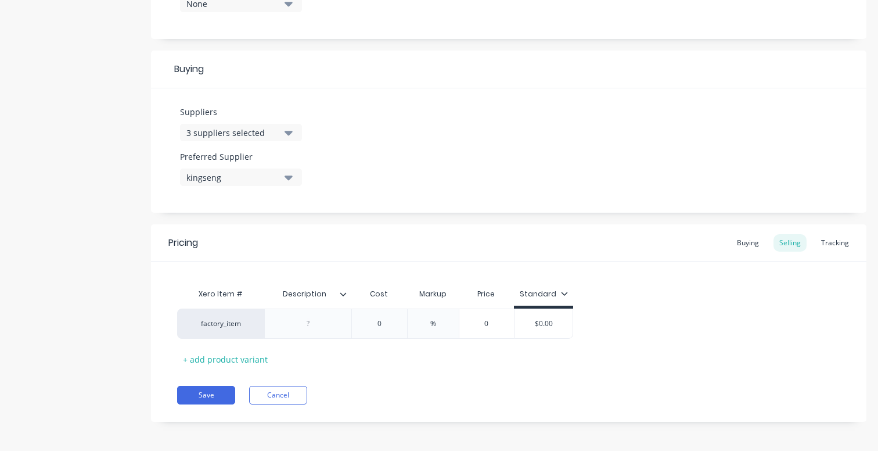
type input "1%"
type textarea "x"
type input "15%"
click at [519, 375] on div "Pricing Buying Selling Tracking Xero Item # Description Cost Markup Price Stand…" at bounding box center [509, 323] width 716 height 198
click at [806, 242] on div "Buying Selling Tracking" at bounding box center [793, 242] width 124 height 17
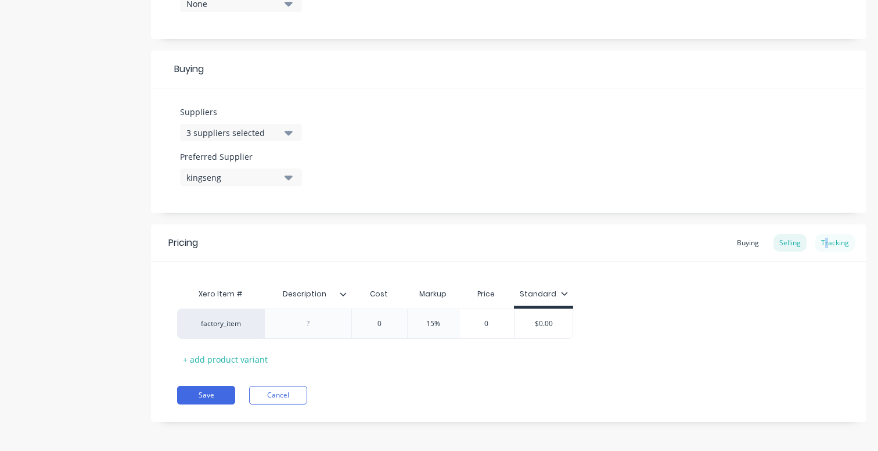
click at [819, 242] on div "Tracking" at bounding box center [836, 242] width 40 height 17
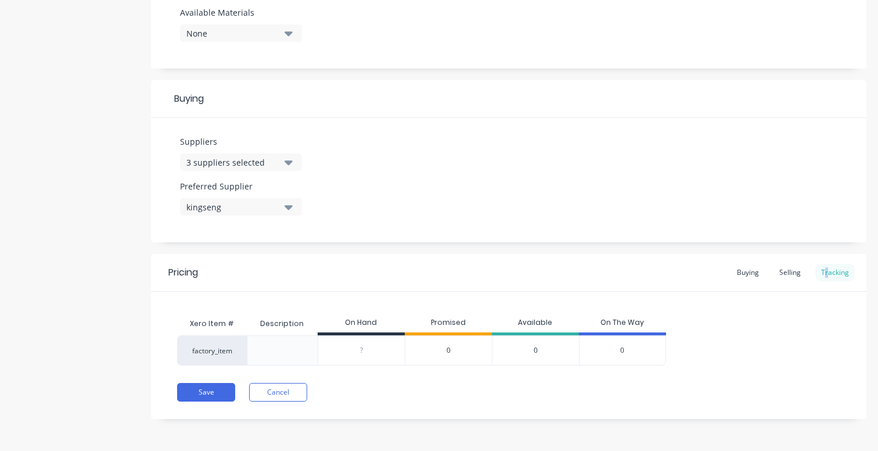
scroll to position [466, 0]
click at [358, 355] on input "0" at bounding box center [361, 350] width 87 height 10
click at [398, 398] on div "Save Cancel" at bounding box center [522, 392] width 690 height 19
click at [365, 345] on input "0" at bounding box center [361, 350] width 87 height 10
type input "00"
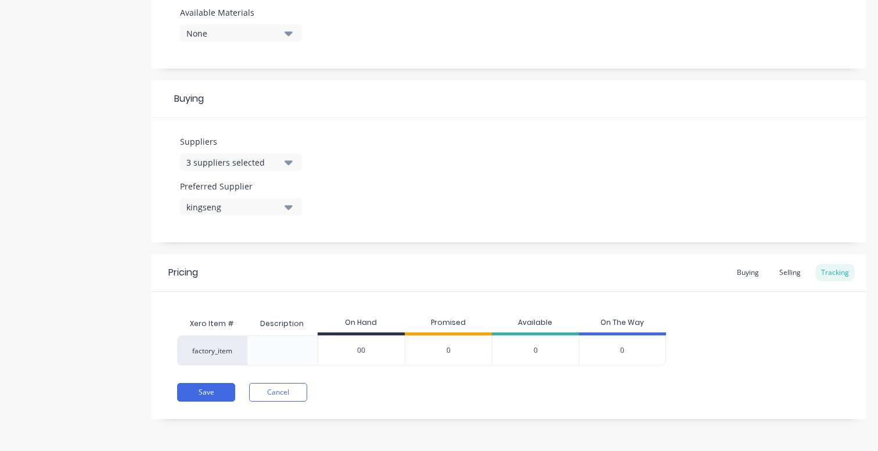
type textarea "x"
click at [422, 377] on div "Pricing Buying Selling Tracking Xero Item # Description On Hand Promised Availa…" at bounding box center [509, 336] width 716 height 165
click at [456, 353] on div "0" at bounding box center [448, 350] width 87 height 30
click at [373, 351] on input "00" at bounding box center [361, 350] width 87 height 10
type input "0"
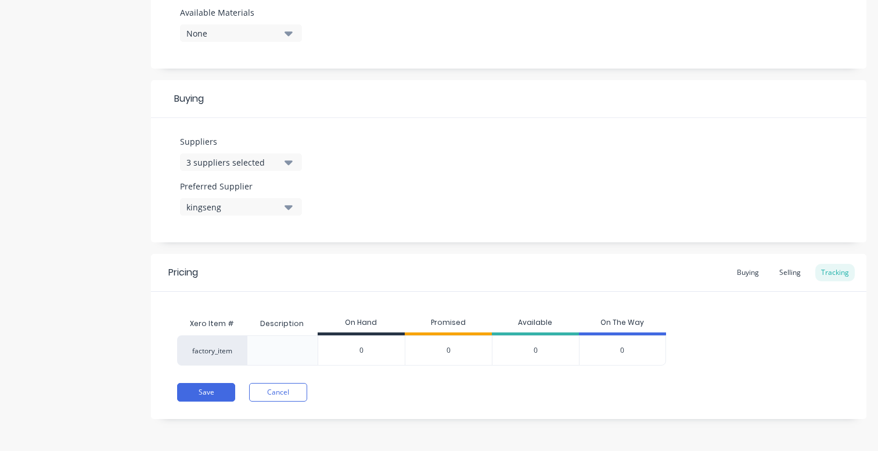
type textarea "x"
type input "0"
click at [426, 383] on div "Save Cancel" at bounding box center [522, 392] width 690 height 19
click at [198, 388] on button "Save" at bounding box center [206, 392] width 58 height 19
type textarea "x"
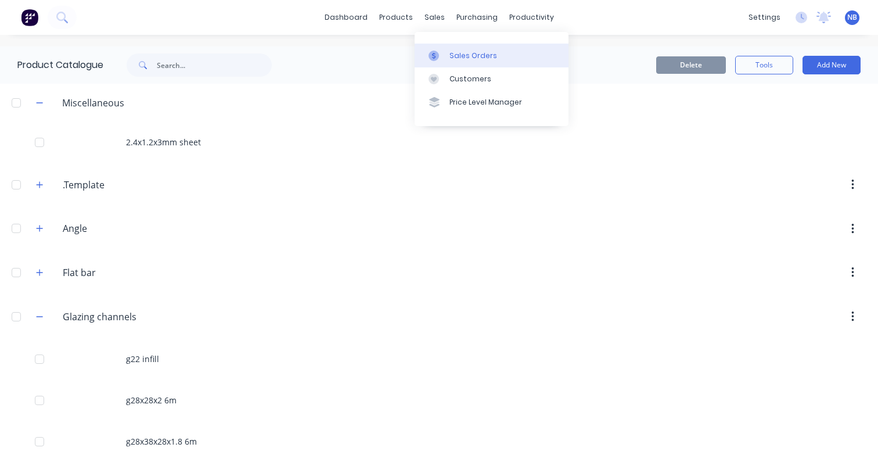
click at [451, 49] on link "Sales Orders" at bounding box center [492, 55] width 154 height 23
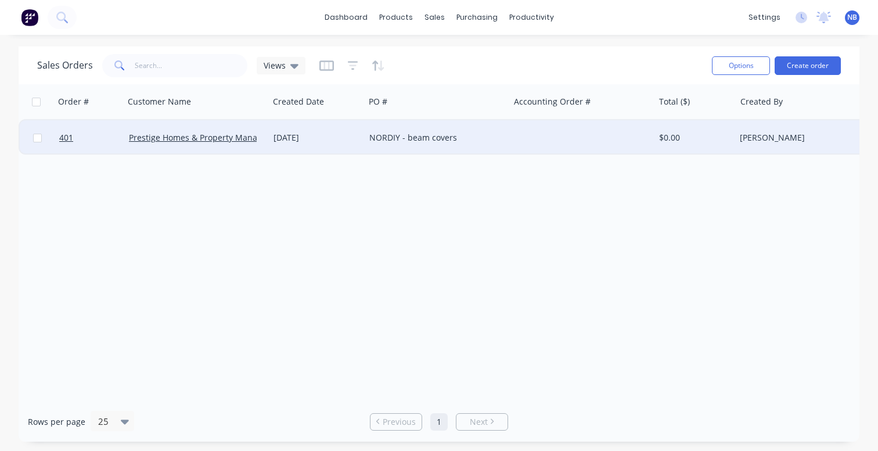
click at [307, 134] on div "[DATE]" at bounding box center [317, 138] width 87 height 12
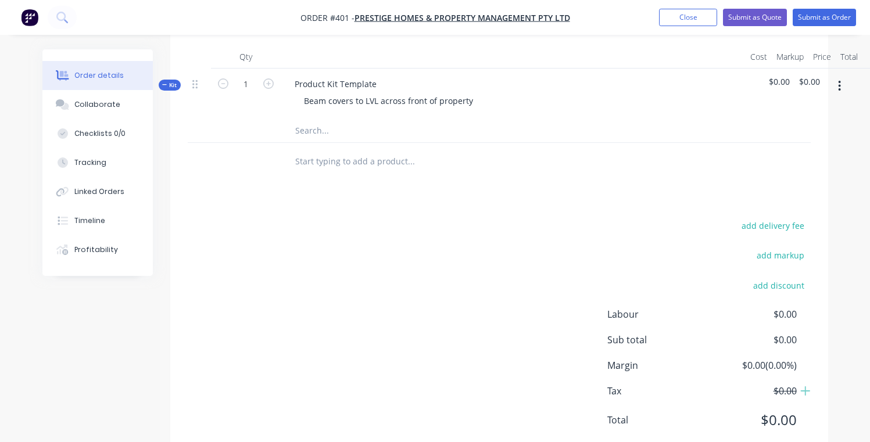
scroll to position [343, 0]
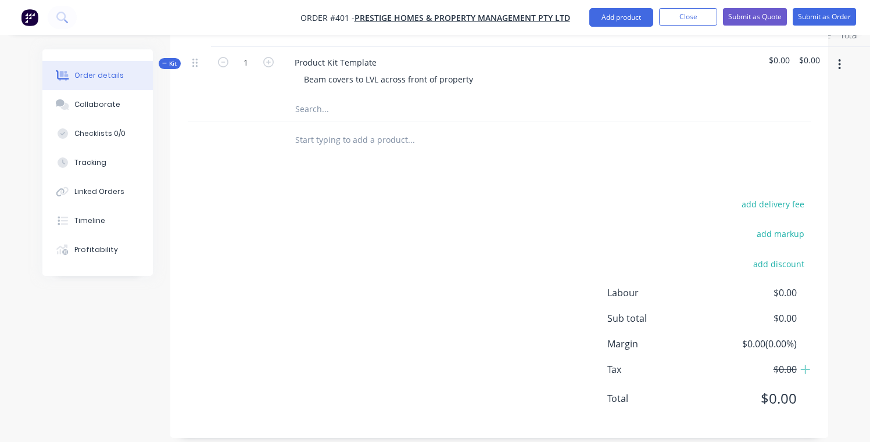
click at [331, 98] on input "text" at bounding box center [411, 109] width 232 height 23
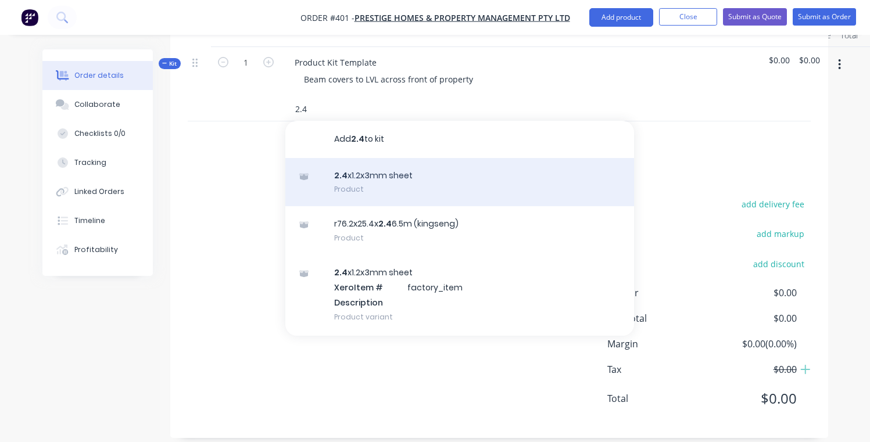
type input "2.4"
click at [413, 182] on div "2.4 x1.2x3mm sheet Product" at bounding box center [459, 182] width 349 height 49
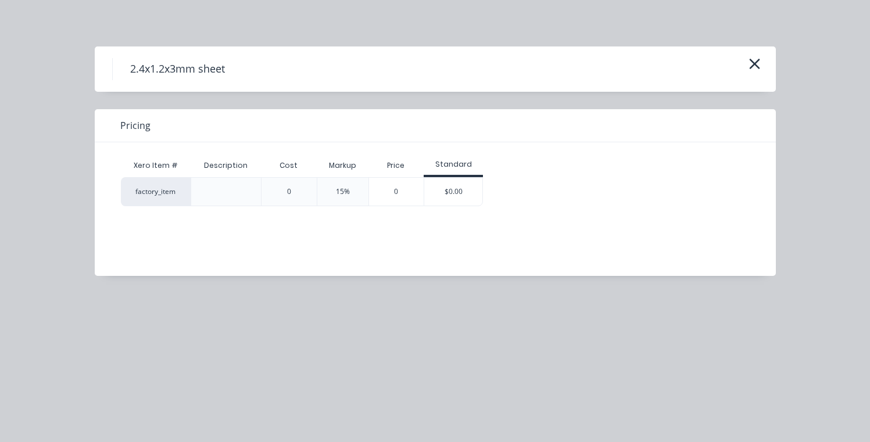
click at [282, 191] on div "0" at bounding box center [289, 191] width 56 height 29
click at [745, 66] on button "button" at bounding box center [754, 64] width 19 height 19
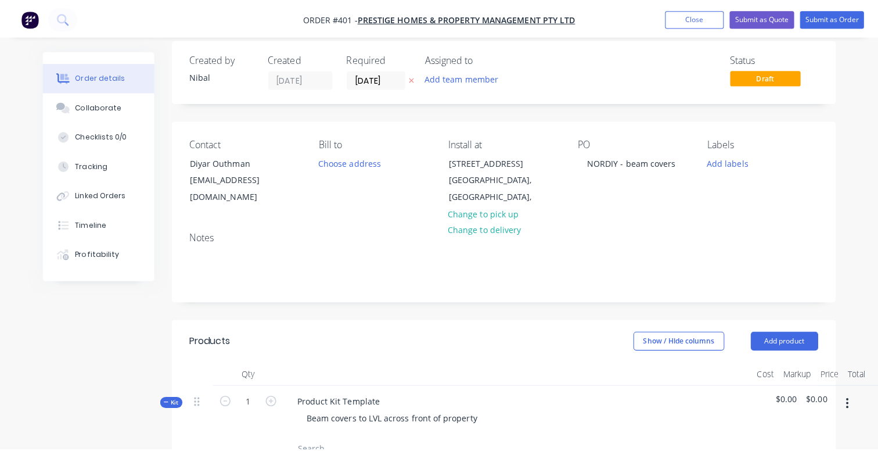
scroll to position [0, 0]
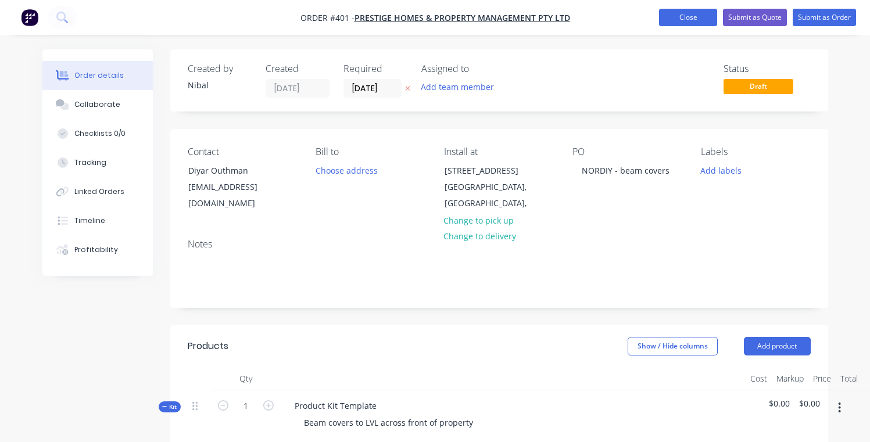
click at [688, 19] on button "Close" at bounding box center [688, 17] width 58 height 17
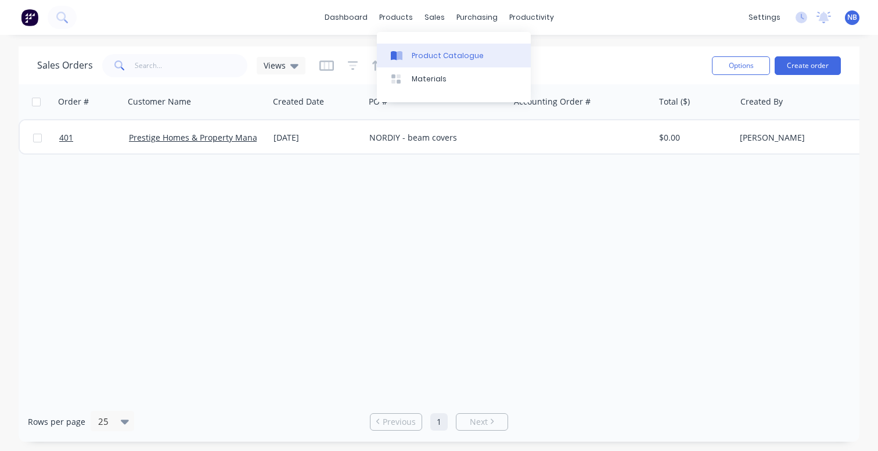
click at [417, 60] on div "Product Catalogue" at bounding box center [448, 56] width 72 height 10
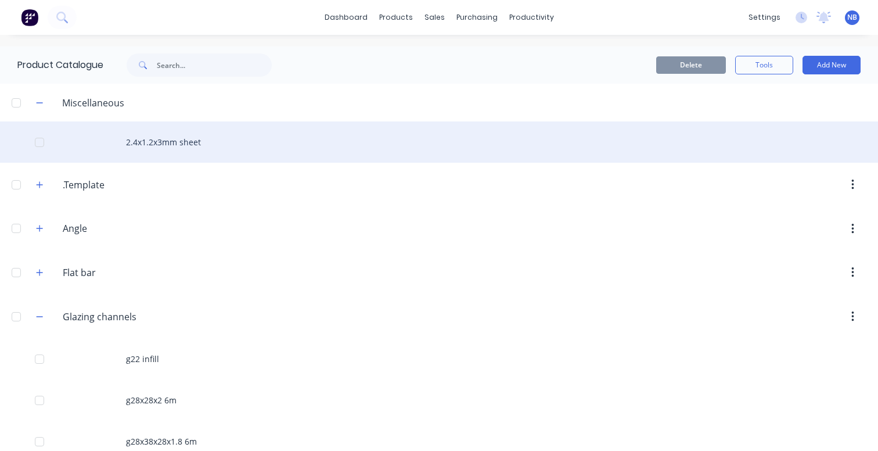
click at [165, 142] on div "2.4x1.2x3mm sheet" at bounding box center [439, 141] width 878 height 41
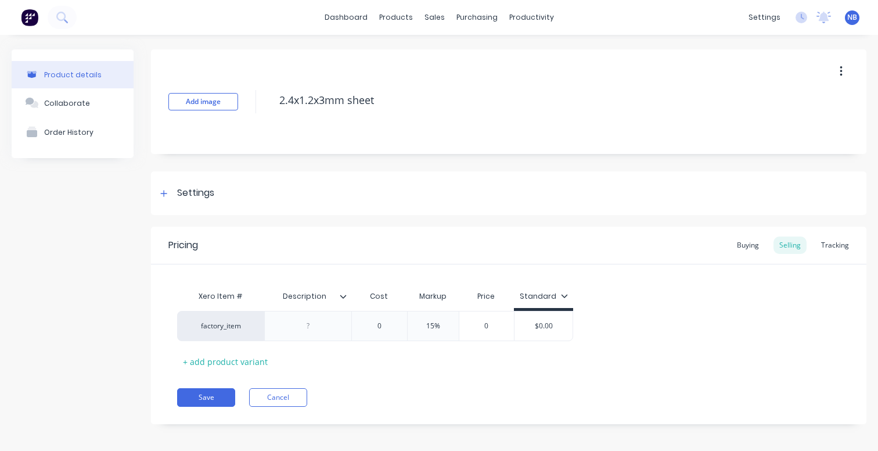
click at [840, 70] on icon "button" at bounding box center [841, 71] width 3 height 13
click at [457, 195] on div "Settings" at bounding box center [509, 193] width 716 height 44
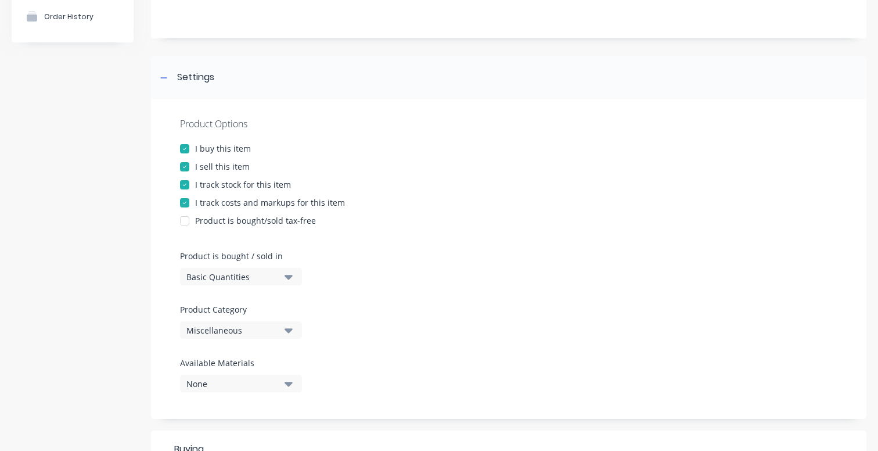
scroll to position [129, 0]
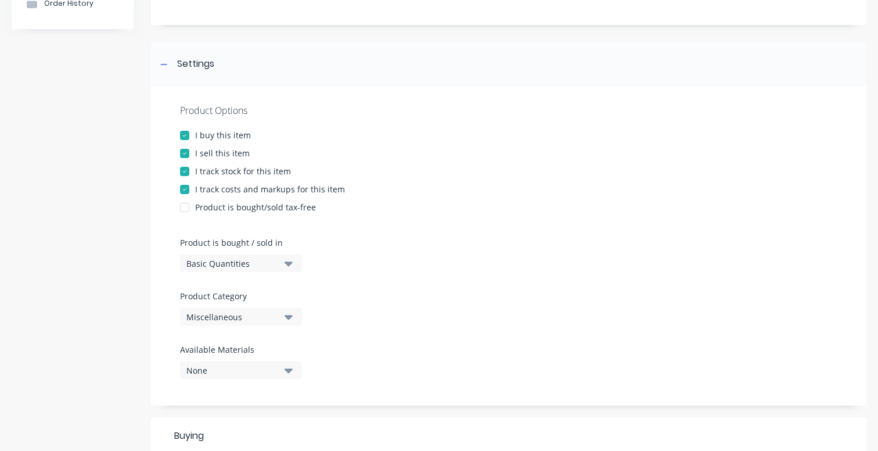
click at [253, 321] on div "Miscellaneous" at bounding box center [232, 317] width 93 height 12
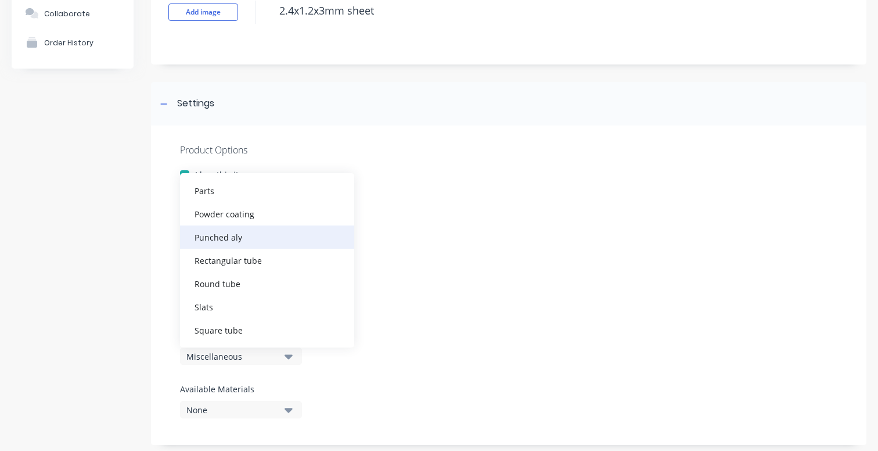
scroll to position [95, 0]
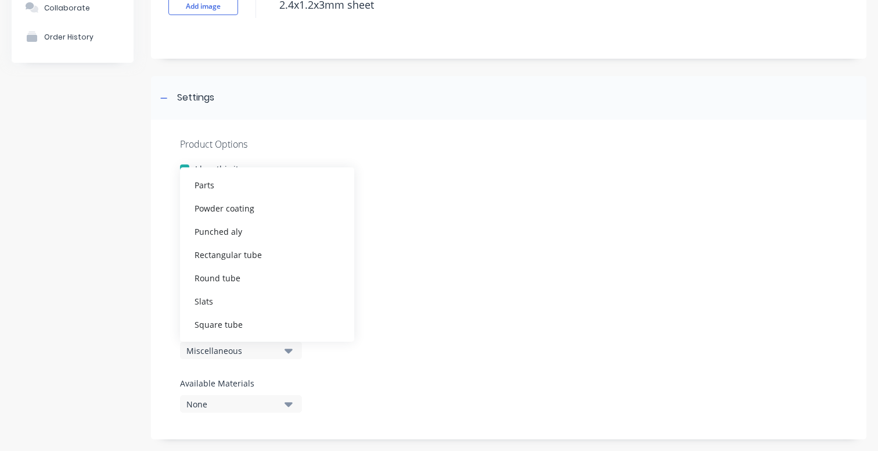
click at [557, 203] on div "I track stock for this item" at bounding box center [509, 205] width 658 height 12
type textarea "x"
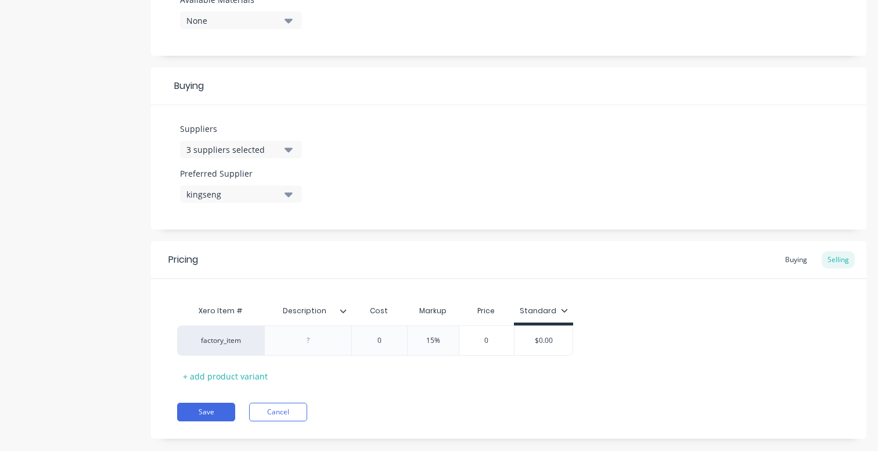
scroll to position [498, 0]
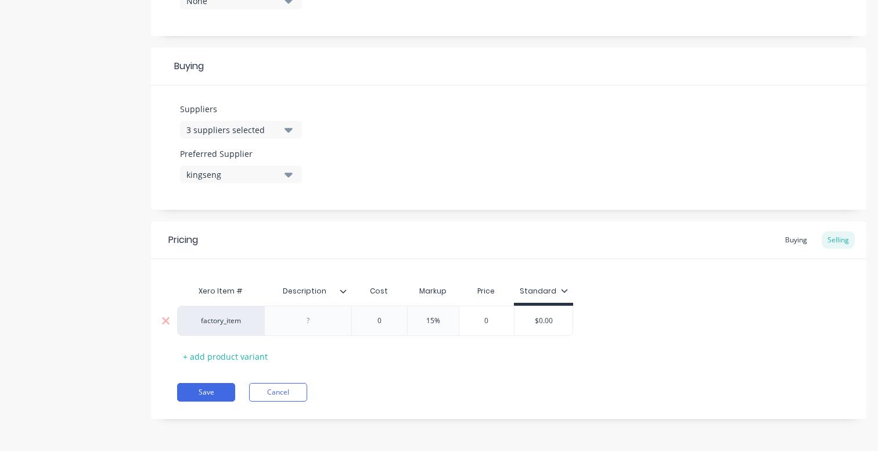
type input "0"
click at [380, 319] on input "0" at bounding box center [379, 320] width 58 height 10
click at [798, 237] on div "Buying" at bounding box center [797, 239] width 34 height 17
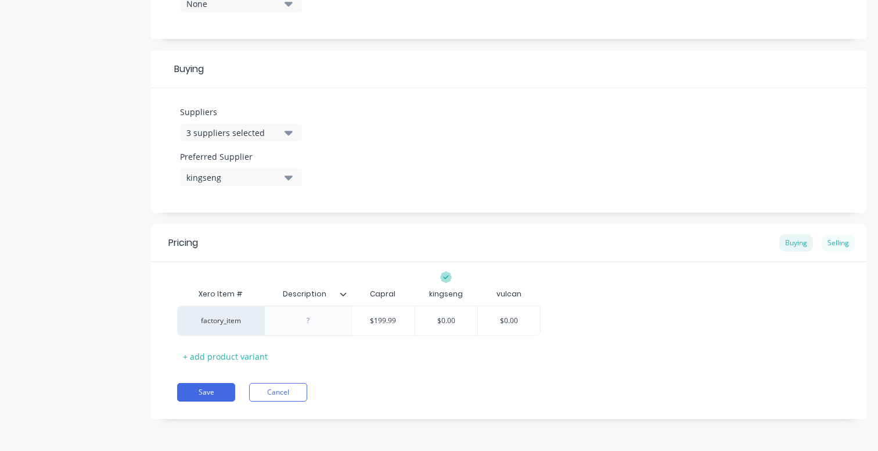
click at [829, 242] on div "Selling" at bounding box center [838, 242] width 33 height 17
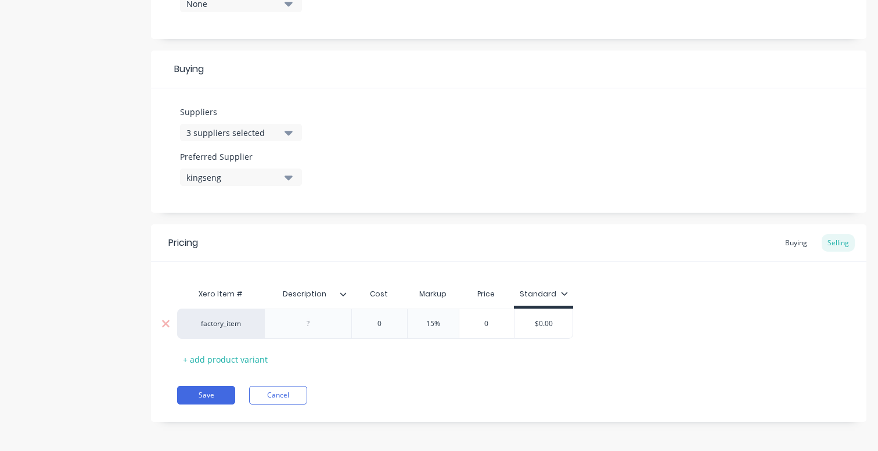
type input "0"
click at [379, 323] on input "0" at bounding box center [379, 323] width 58 height 10
drag, startPoint x: 383, startPoint y: 323, endPoint x: 336, endPoint y: 325, distance: 47.1
click at [336, 325] on div "factory_item 0 0 15% 0 $0.00" at bounding box center [375, 323] width 396 height 30
type textarea "x"
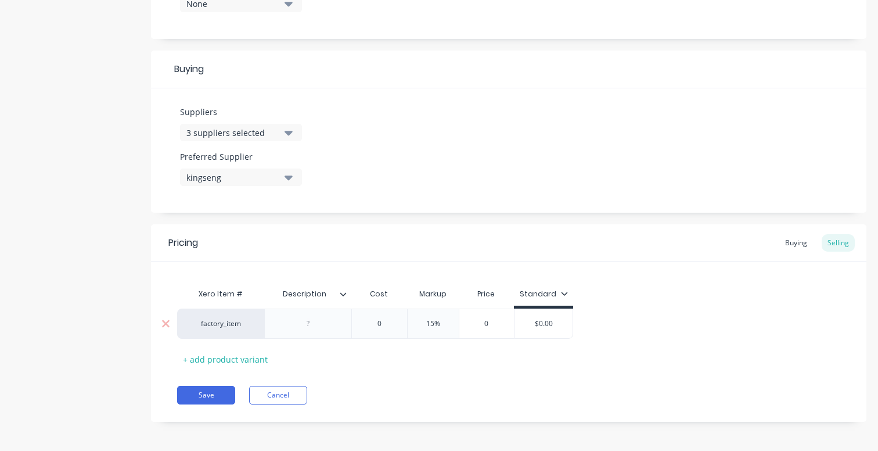
type input "1"
type textarea "x"
type input "19"
type textarea "x"
type input "199."
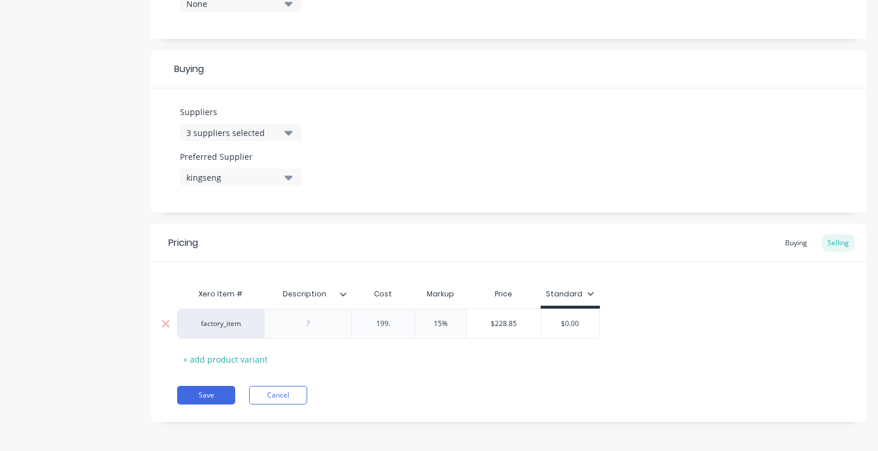
type textarea "x"
type input "199.9"
type textarea "x"
type input "199.99"
click at [554, 340] on div "Xero Item # Description Cost Markup Price Standard factory_item $199.99 199.99 …" at bounding box center [508, 325] width 663 height 86
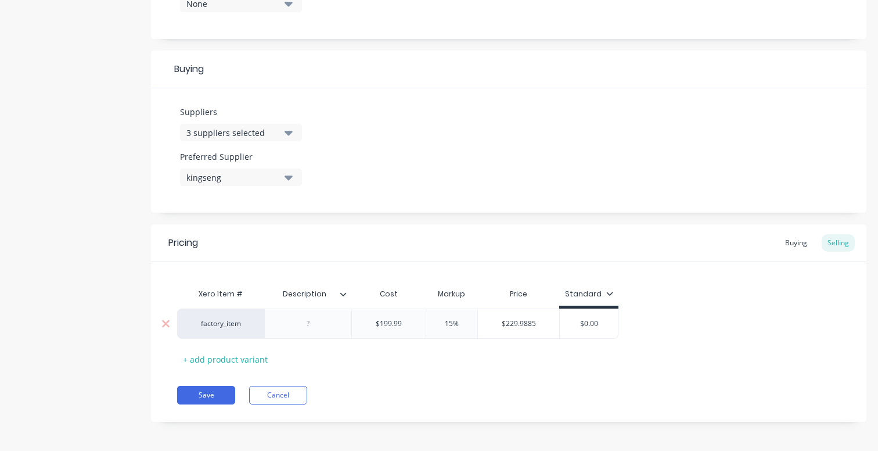
type input "$0.00"
click at [588, 326] on input "$0.00" at bounding box center [589, 323] width 58 height 10
click at [595, 287] on div "Standard" at bounding box center [588, 296] width 59 height 23
click at [606, 290] on icon at bounding box center [609, 293] width 7 height 7
click at [608, 291] on icon at bounding box center [609, 293] width 7 height 7
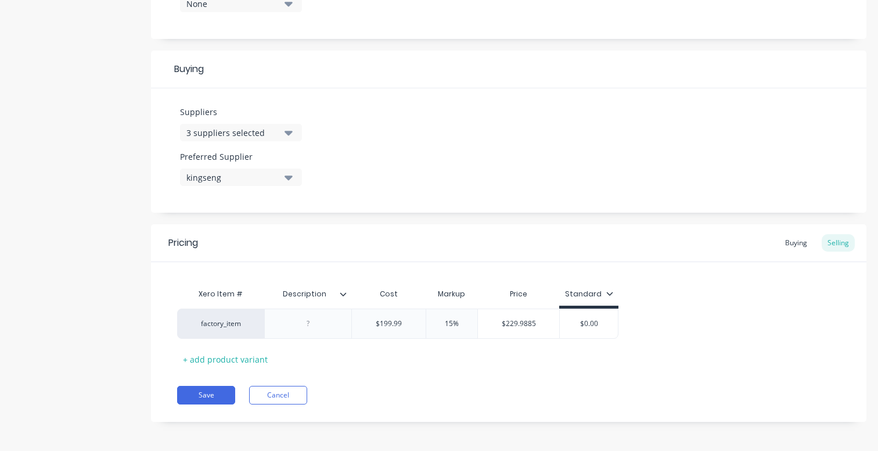
click at [678, 299] on div "Xero Item # Description Cost Markup Price Standard factory_item $199.99 199.99 …" at bounding box center [508, 325] width 663 height 86
click at [199, 395] on button "Save" at bounding box center [206, 395] width 58 height 19
type textarea "x"
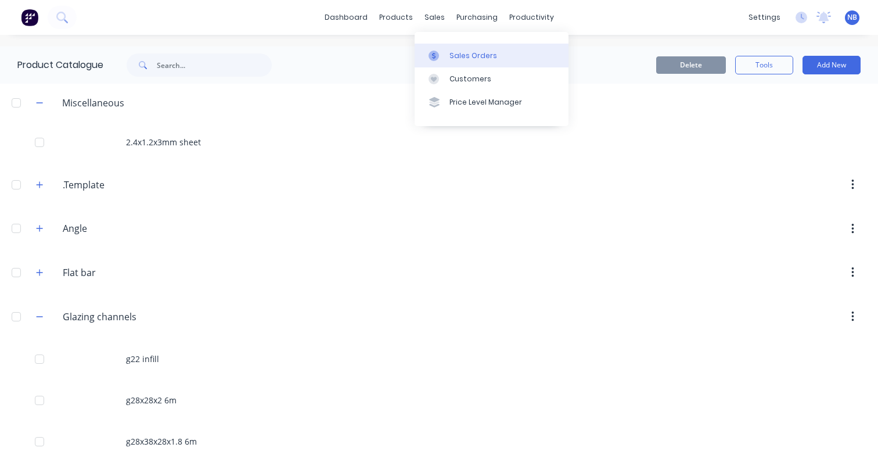
click at [483, 55] on div "Sales Orders" at bounding box center [474, 56] width 48 height 10
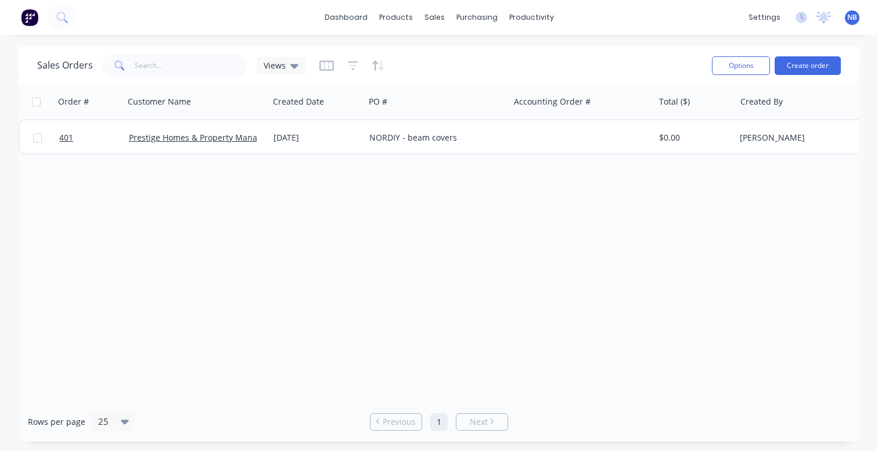
click at [251, 164] on div "Order # Customer Name Created Date PO # Accounting Order # Total ($) Created By…" at bounding box center [439, 242] width 841 height 317
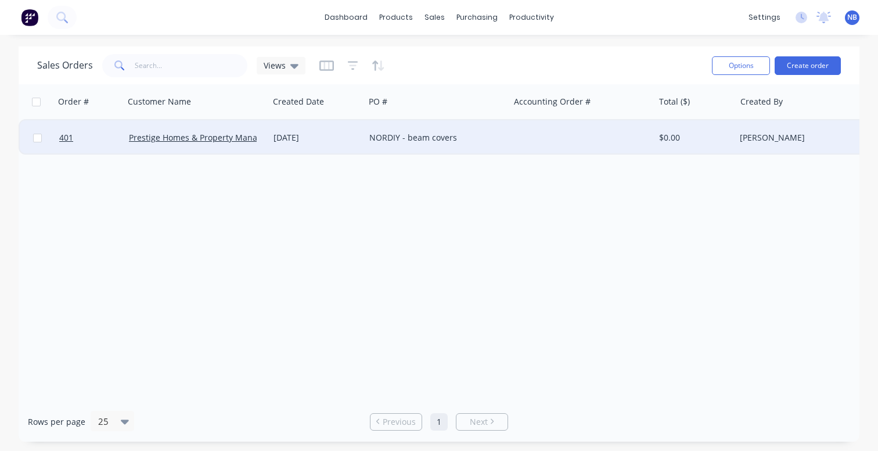
click at [286, 139] on div "[DATE]" at bounding box center [317, 138] width 87 height 12
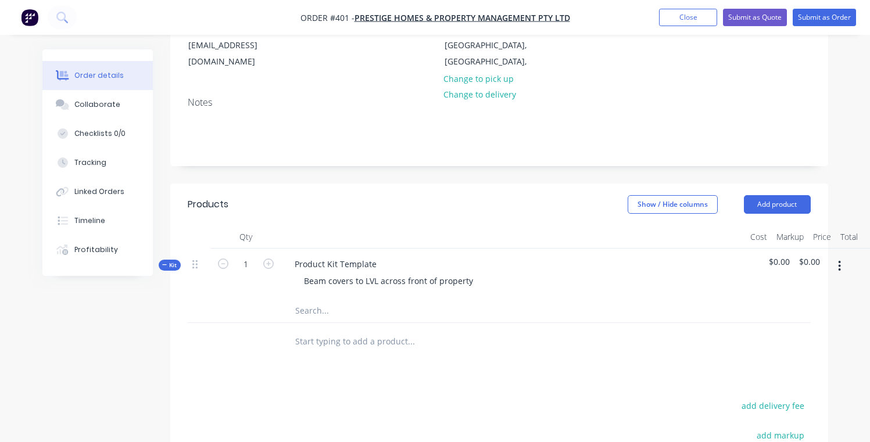
scroll to position [207, 0]
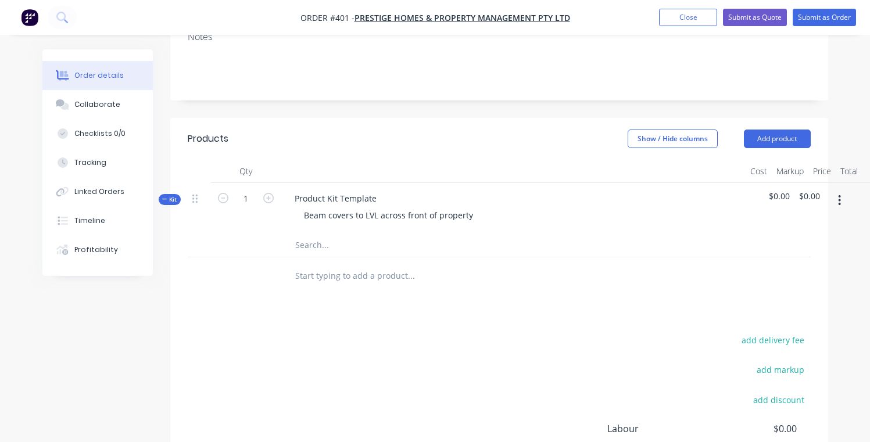
click at [367, 264] on input "text" at bounding box center [411, 275] width 232 height 23
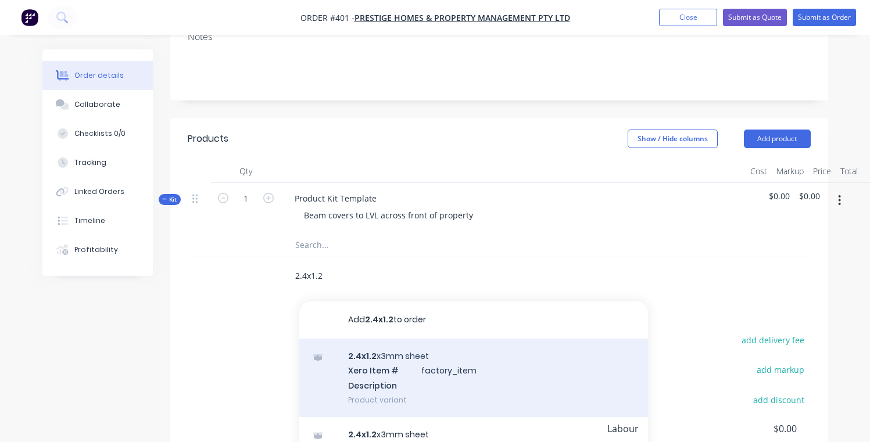
type input "2.4x1.2"
click at [394, 358] on div "2.4x1.2 x3mm sheet Xero Item # factory_item Description Product variant" at bounding box center [473, 378] width 349 height 78
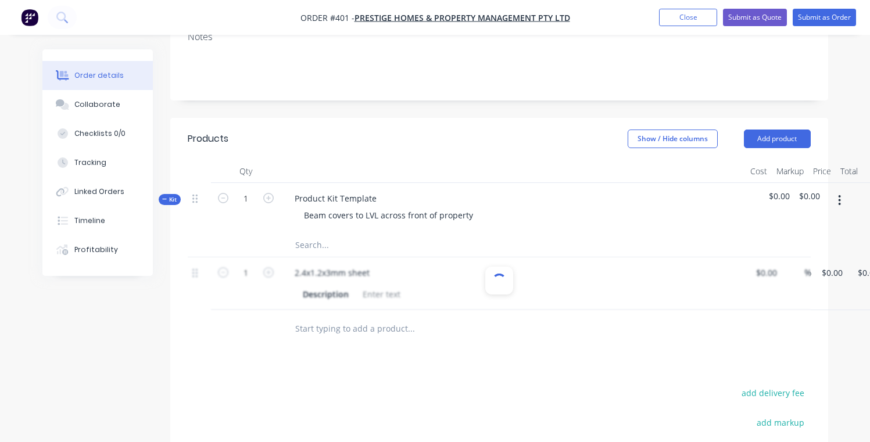
type input "$199.99"
type input "15"
type input "$229.9885"
type input "$229.99"
click at [329, 234] on input "text" at bounding box center [411, 245] width 232 height 23
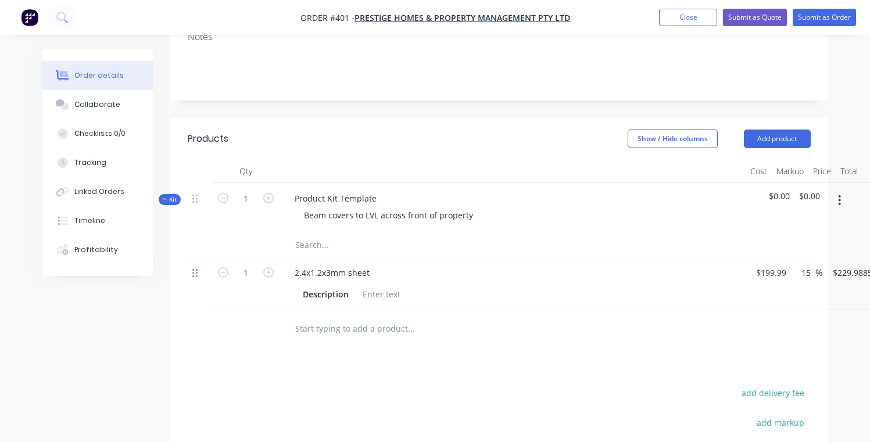
click at [192, 268] on icon at bounding box center [194, 273] width 5 height 10
click at [193, 268] on icon at bounding box center [194, 273] width 5 height 10
click at [220, 267] on icon "button" at bounding box center [223, 272] width 10 height 10
type input "0"
type input "$0.00"
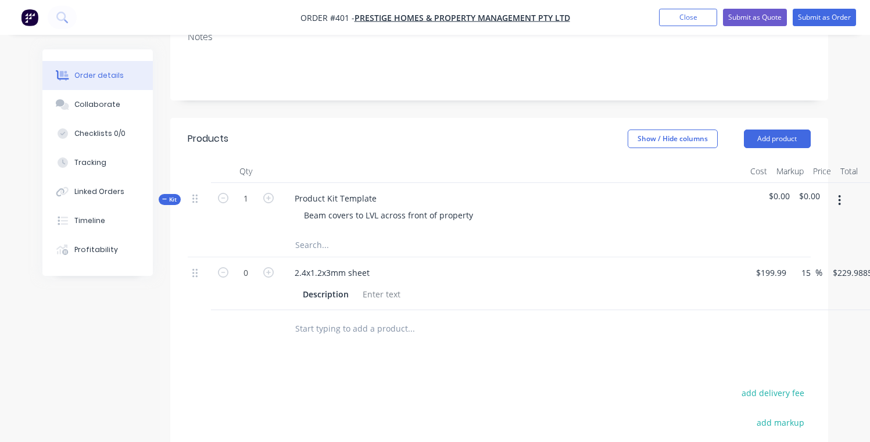
click at [666, 329] on div at bounding box center [490, 329] width 418 height 38
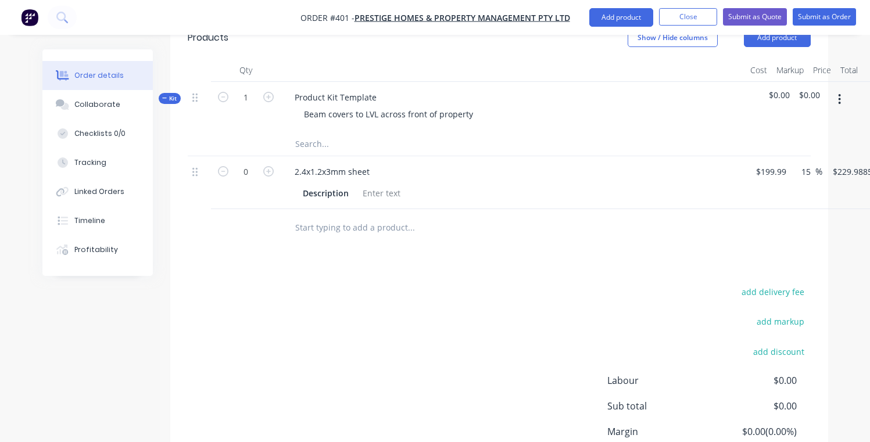
scroll to position [326, 0]
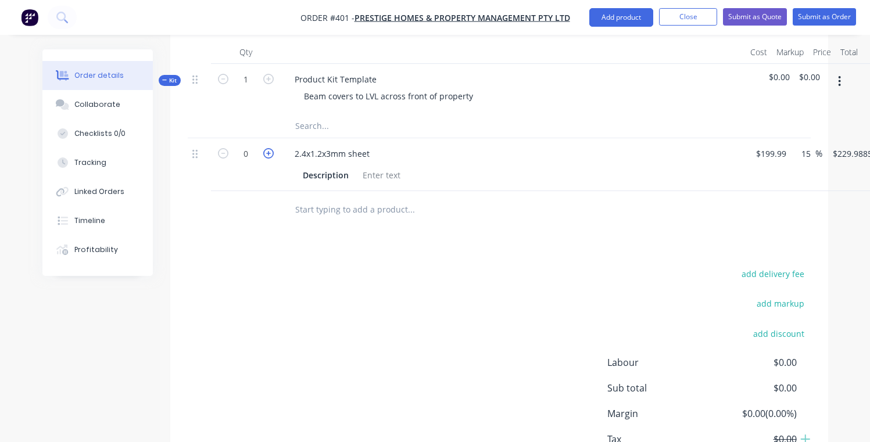
click at [263, 148] on icon "button" at bounding box center [268, 153] width 10 height 10
type input "1"
type input "$229.99"
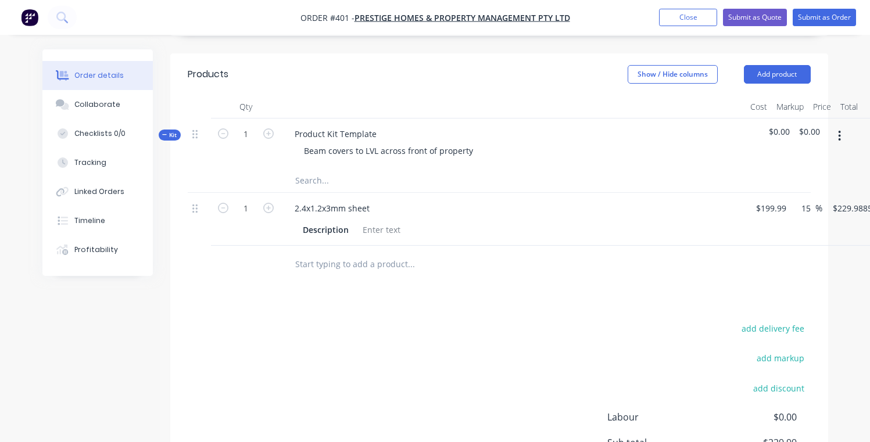
scroll to position [268, 0]
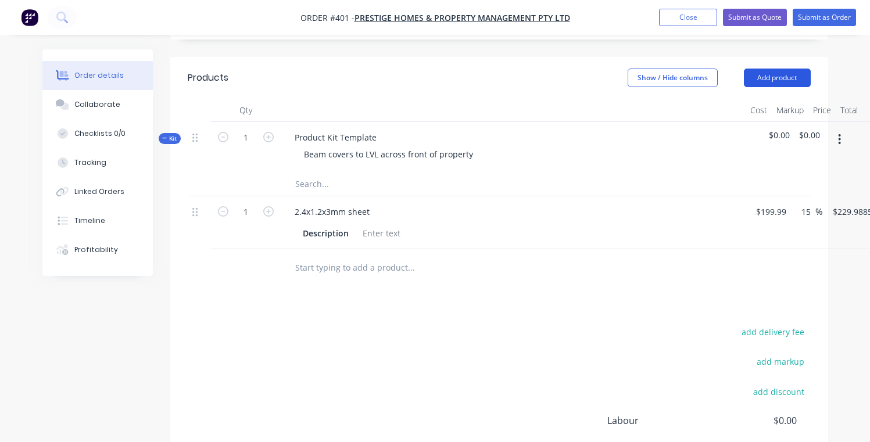
click at [756, 69] on button "Add product" at bounding box center [777, 78] width 67 height 19
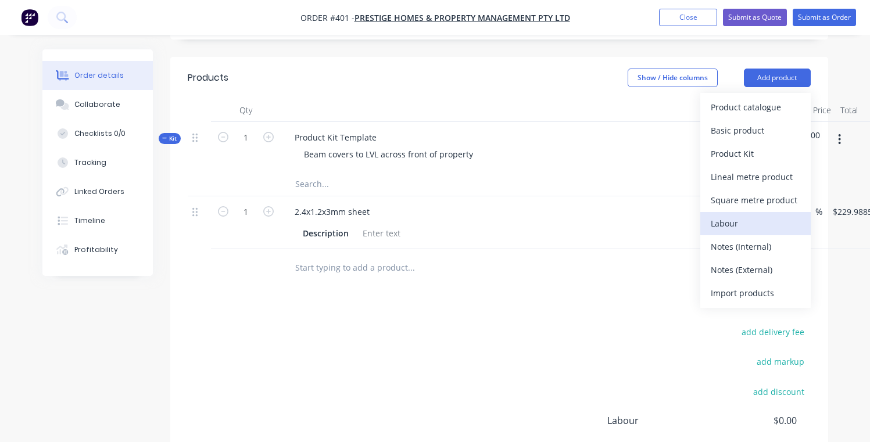
click at [763, 215] on div "Labour" at bounding box center [754, 223] width 89 height 17
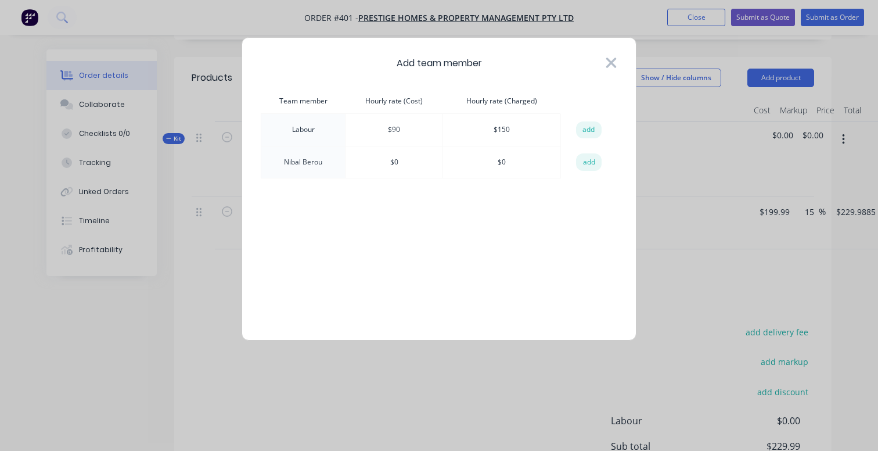
click at [612, 60] on icon at bounding box center [611, 63] width 12 height 16
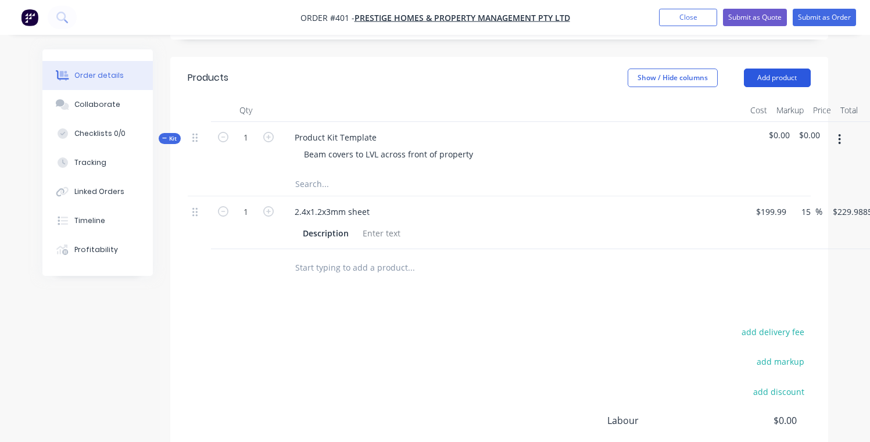
click at [773, 69] on button "Add product" at bounding box center [777, 78] width 67 height 19
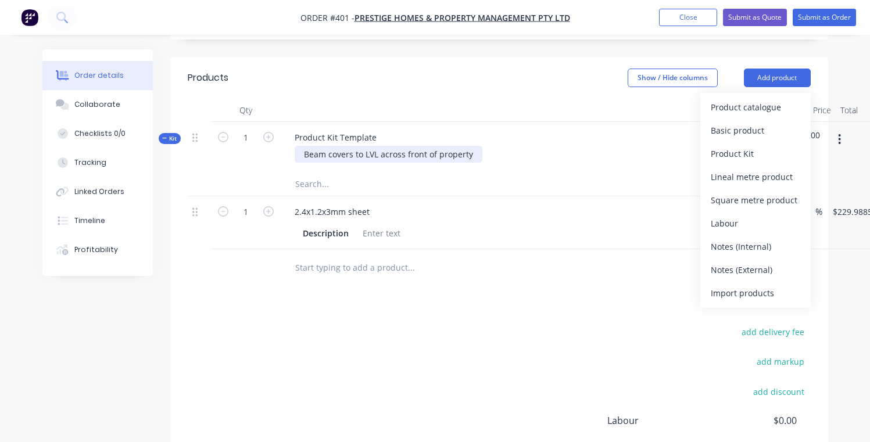
click at [450, 146] on div "Beam covers to LVL across front of property" at bounding box center [389, 154] width 188 height 17
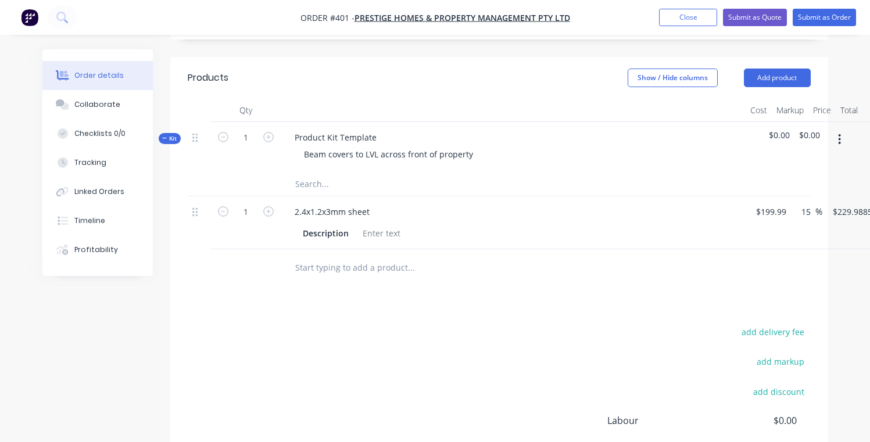
click at [239, 99] on div "Qty" at bounding box center [246, 110] width 70 height 23
click at [320, 173] on input "text" at bounding box center [411, 184] width 232 height 23
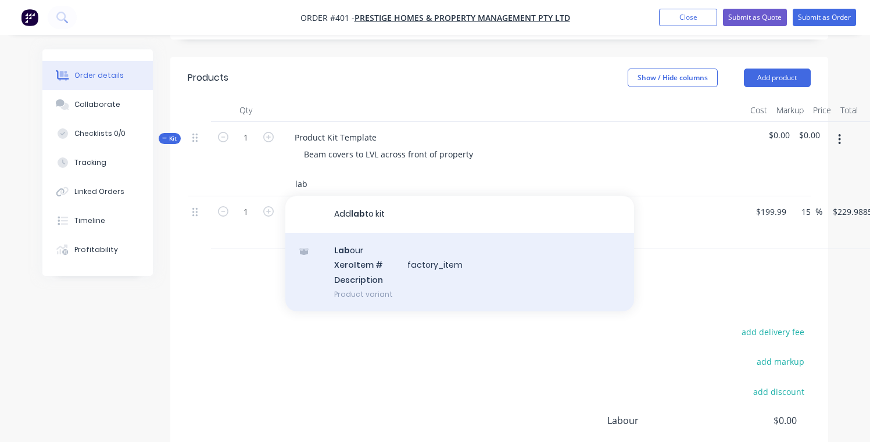
type input "lab"
click at [365, 254] on div "Lab our Xero Item # factory_item Description Product variant" at bounding box center [459, 272] width 349 height 78
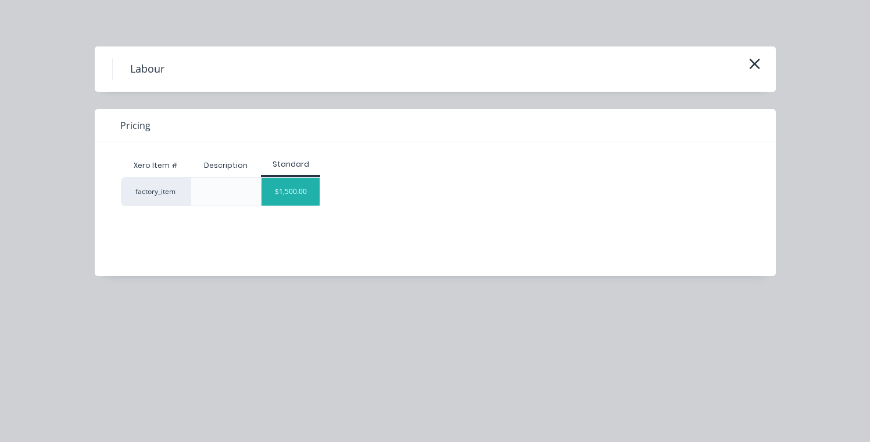
click at [295, 199] on div "$1,500.00" at bounding box center [290, 192] width 58 height 28
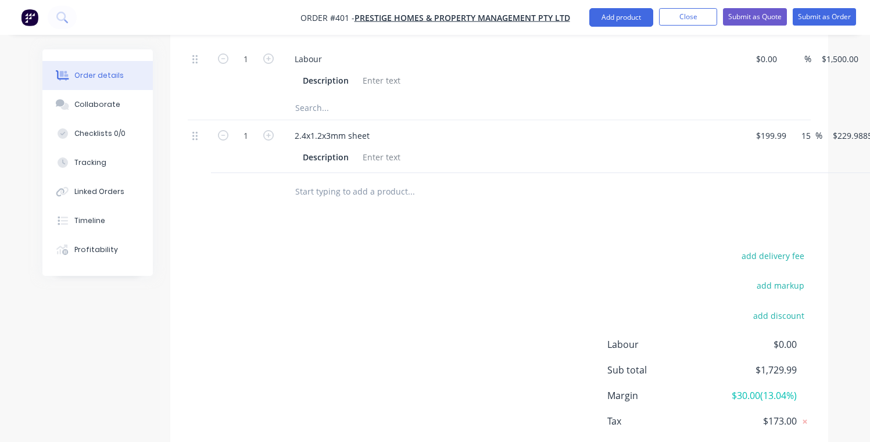
scroll to position [449, 0]
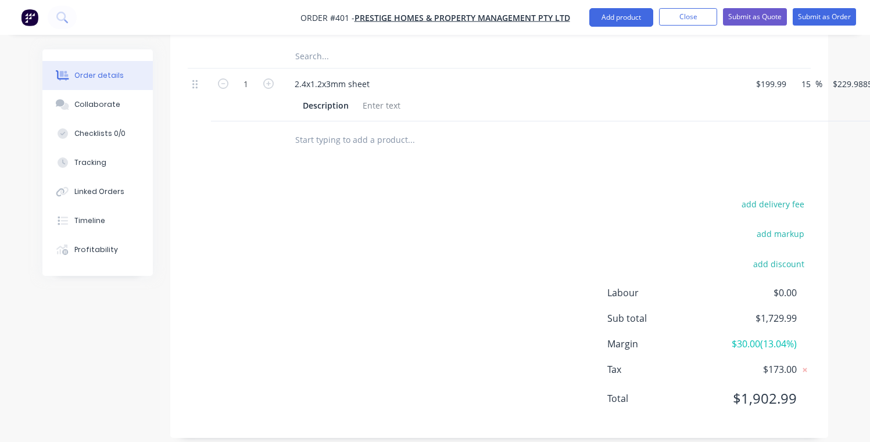
click at [778, 388] on span "$1,902.99" at bounding box center [753, 398] width 86 height 21
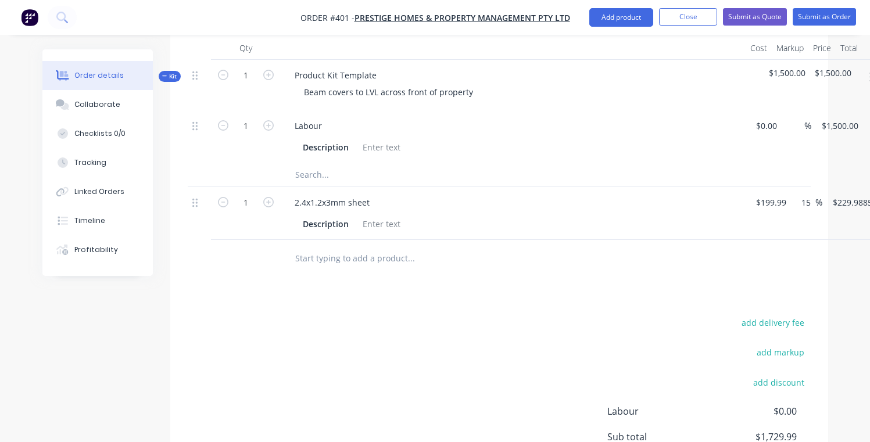
scroll to position [320, 0]
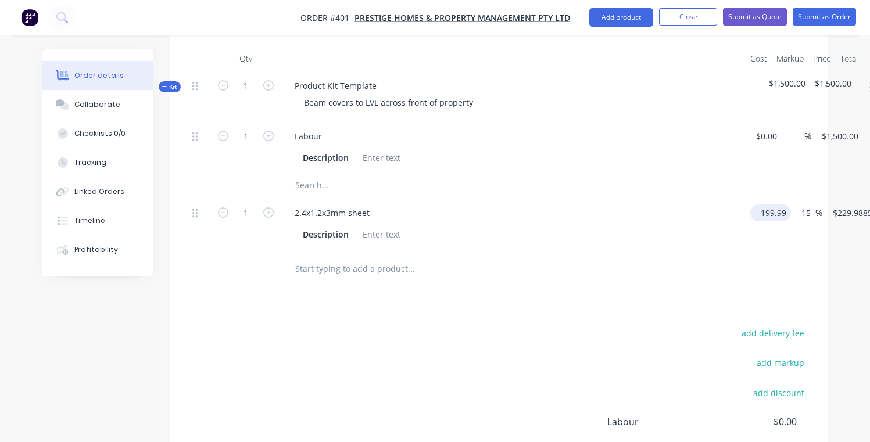
click at [773, 204] on input "199.99" at bounding box center [773, 212] width 36 height 17
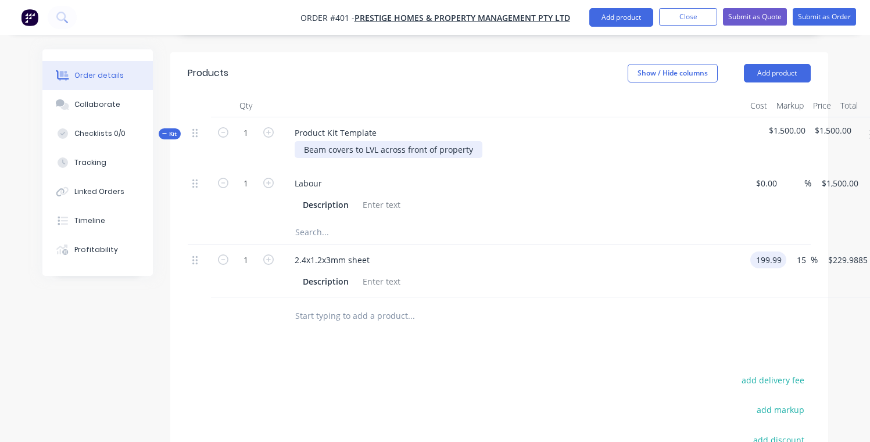
scroll to position [259, 0]
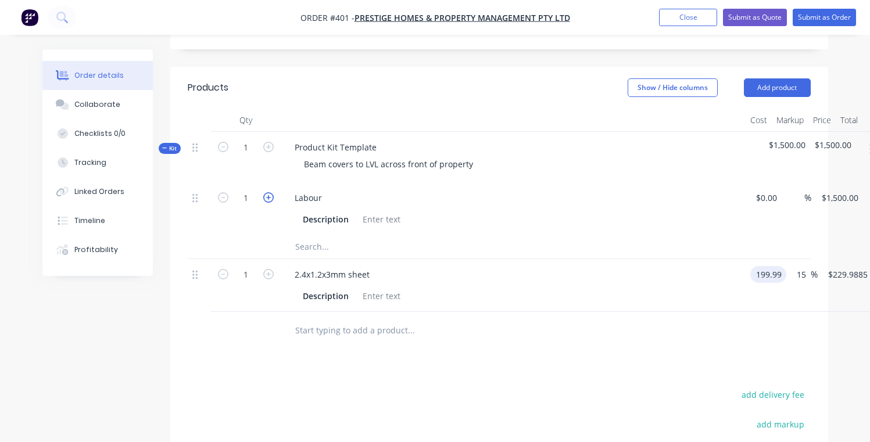
type input "$199.99"
click at [270, 192] on icon "button" at bounding box center [268, 197] width 10 height 10
type input "2"
type input "$3,000.00"
click at [764, 189] on input at bounding box center [761, 197] width 13 height 17
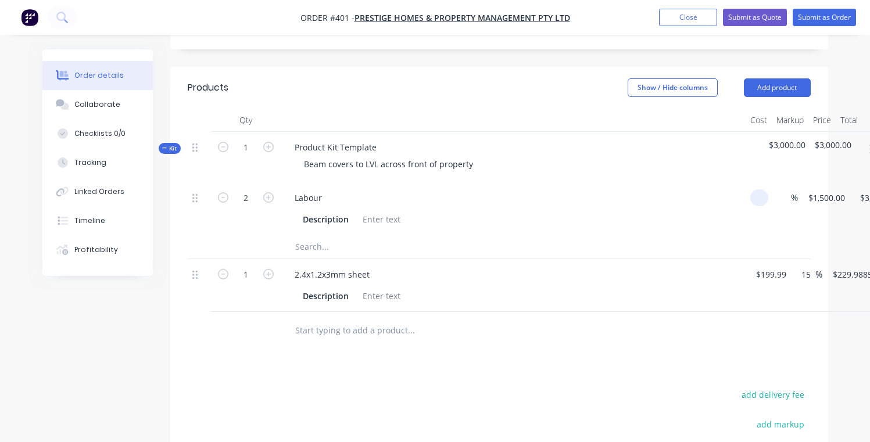
type input "$0.00"
type input "0"
type input "$0.00"
click at [815, 188] on div "0 $1,500.00" at bounding box center [824, 208] width 52 height 53
type input "0"
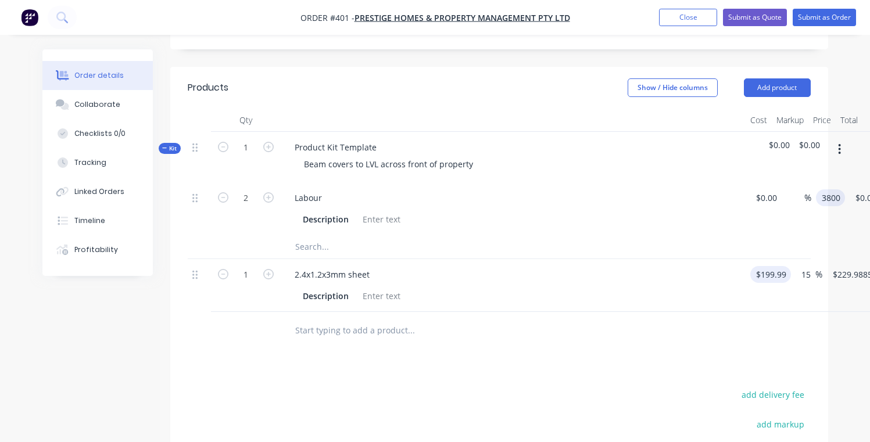
type input "3800"
type input "199.99"
type input "$3,800.00"
type input "$7,600.00"
click at [771, 266] on input "199.99" at bounding box center [770, 274] width 31 height 17
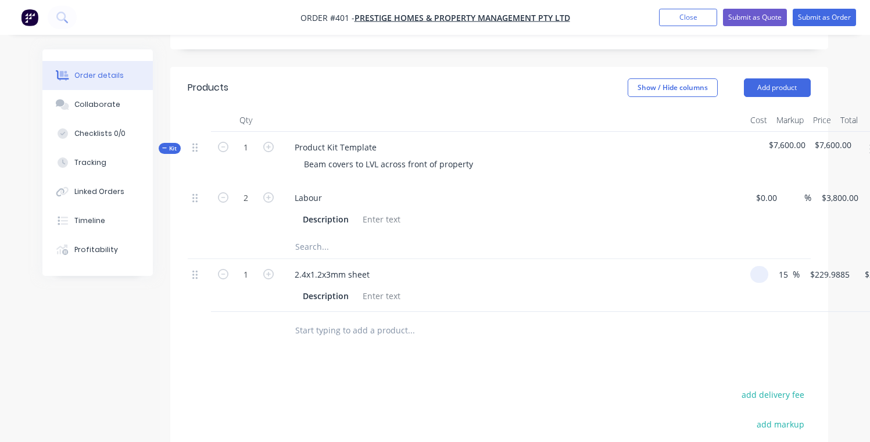
type input "$0.00"
click at [720, 312] on div at bounding box center [499, 331] width 623 height 38
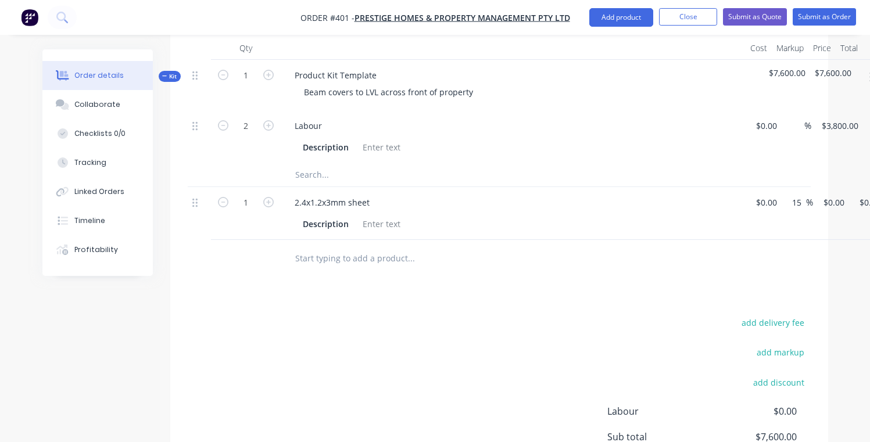
scroll to position [320, 0]
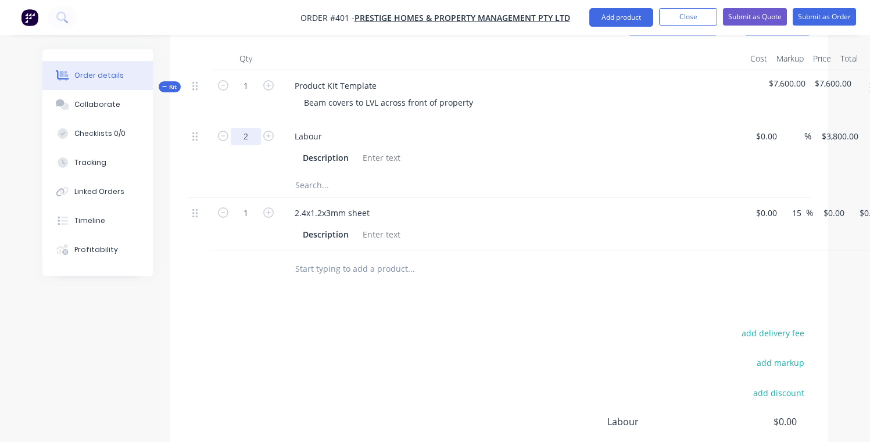
click at [236, 129] on input "2" at bounding box center [246, 136] width 30 height 17
drag, startPoint x: 235, startPoint y: 128, endPoint x: 222, endPoint y: 129, distance: 12.3
click at [232, 128] on input "2" at bounding box center [246, 136] width 30 height 17
click at [222, 129] on form "2" at bounding box center [246, 135] width 60 height 17
click at [229, 129] on button "button" at bounding box center [223, 135] width 15 height 12
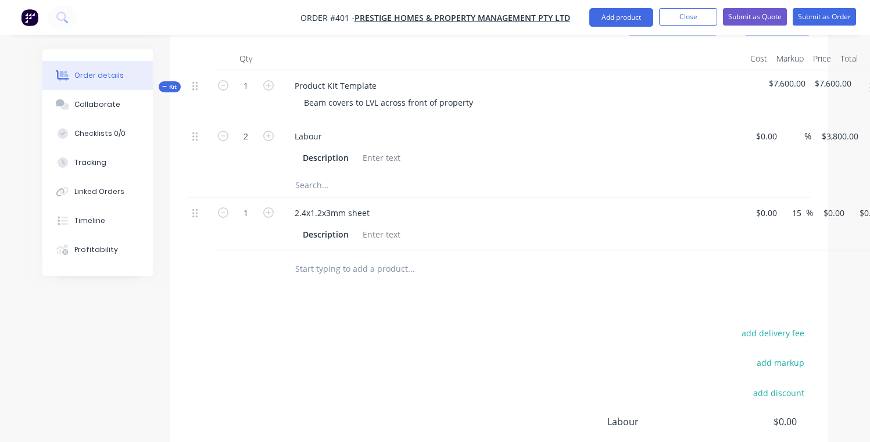
type input "1"
type input "$3,800.00"
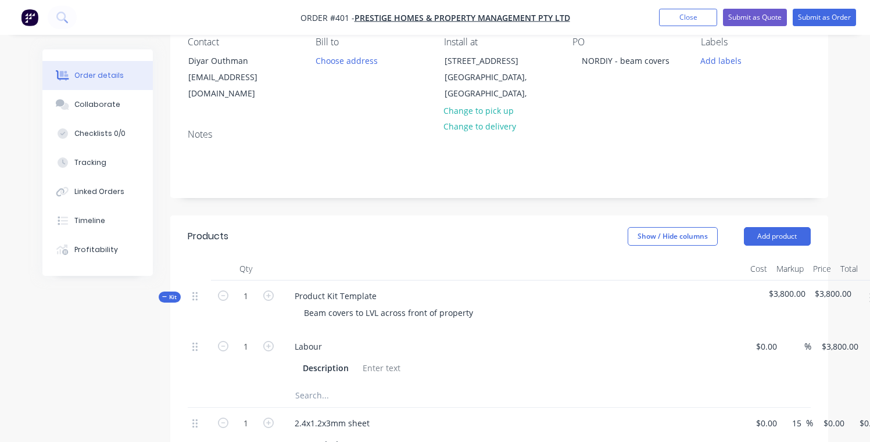
scroll to position [49, 0]
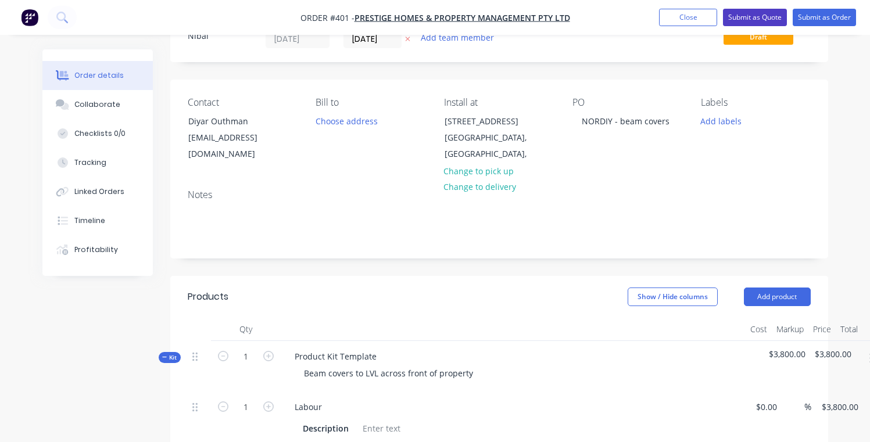
click at [768, 18] on button "Submit as Quote" at bounding box center [755, 17] width 64 height 17
type input "$3,800.00"
type input "15"
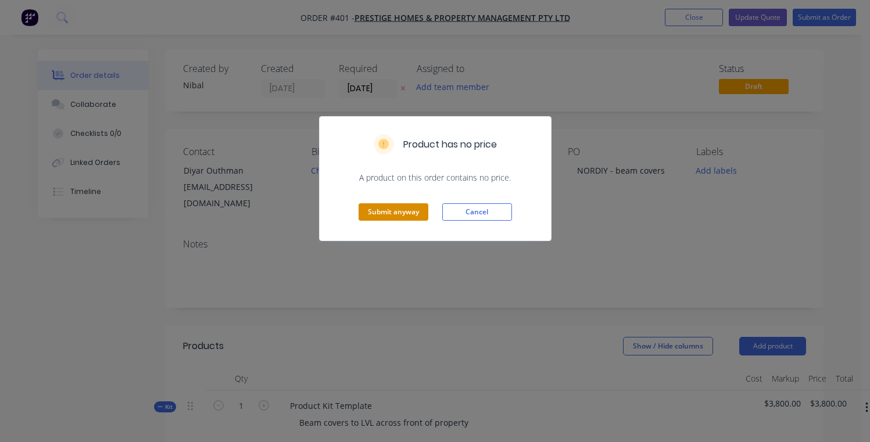
click at [400, 213] on button "Submit anyway" at bounding box center [393, 211] width 70 height 17
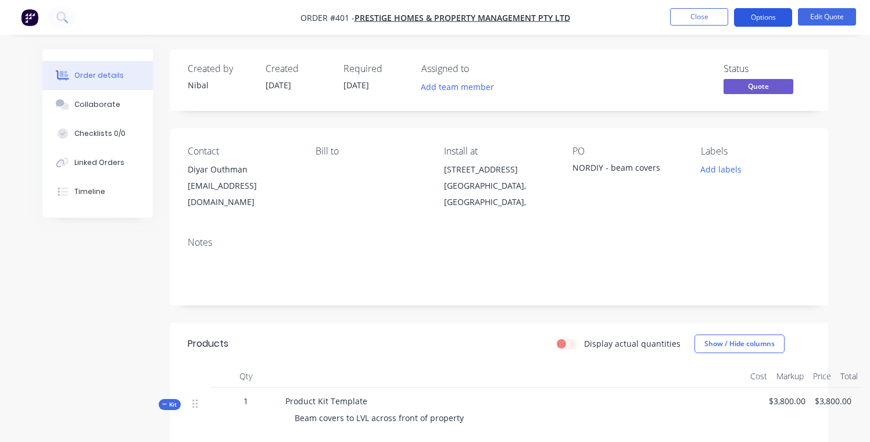
click at [773, 12] on button "Options" at bounding box center [763, 17] width 58 height 19
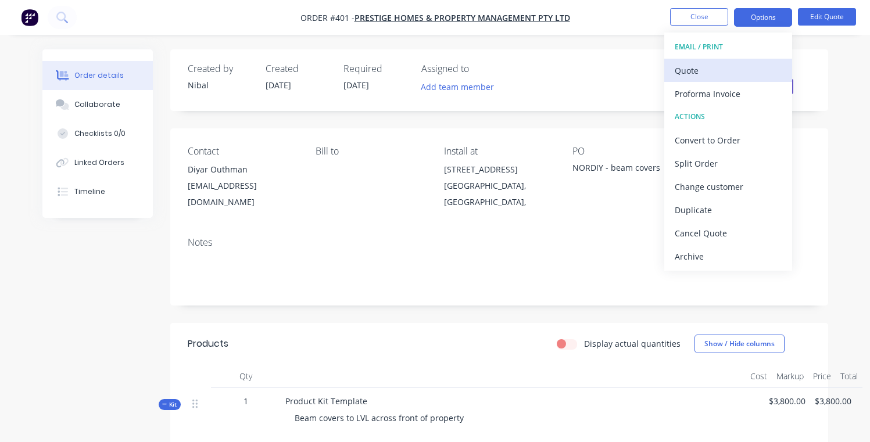
click at [712, 79] on button "Quote" at bounding box center [728, 70] width 128 height 23
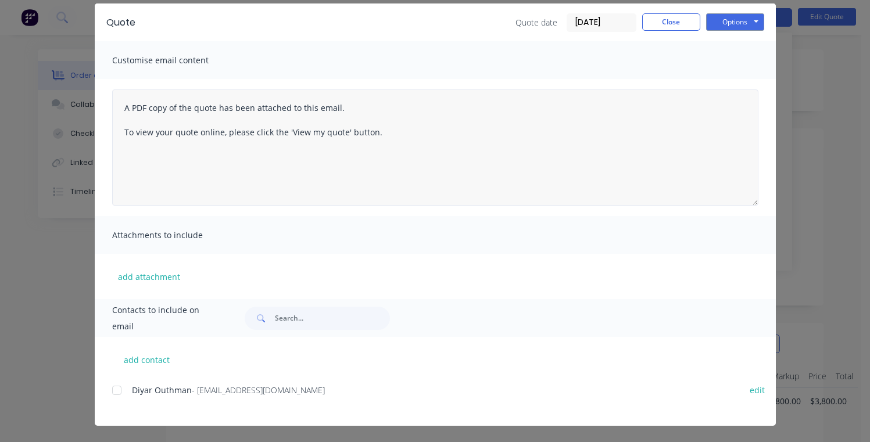
scroll to position [15, 0]
click at [118, 394] on div at bounding box center [116, 390] width 23 height 23
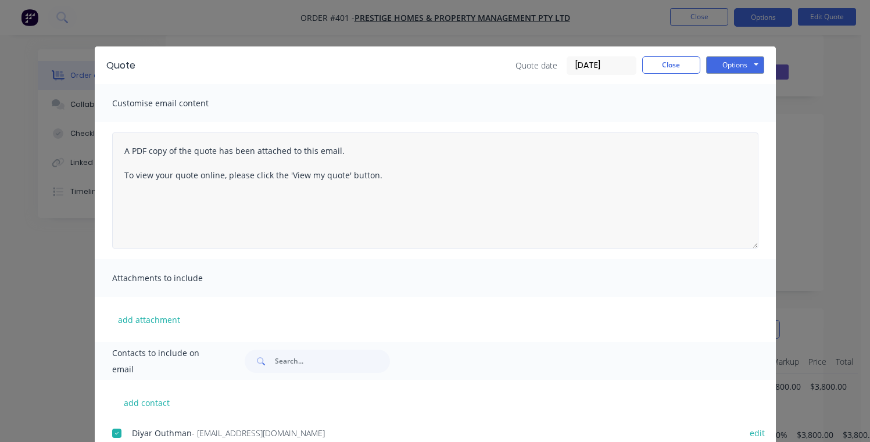
scroll to position [0, 0]
click at [717, 62] on button "Options" at bounding box center [735, 64] width 58 height 17
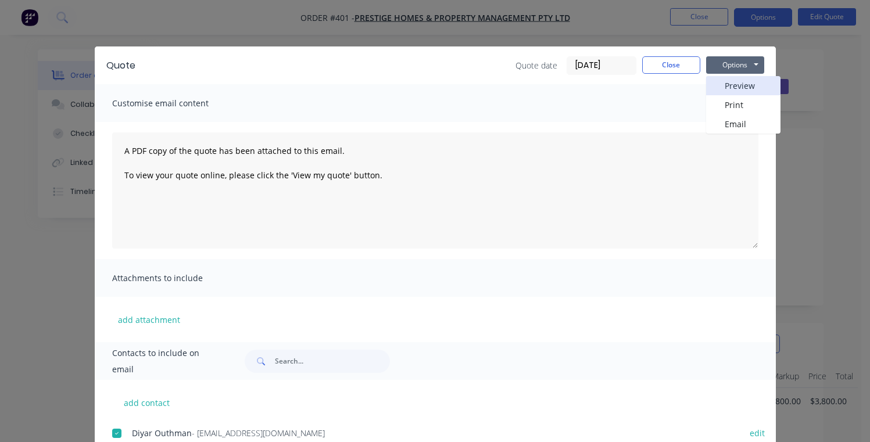
click at [717, 90] on button "Preview" at bounding box center [743, 85] width 74 height 19
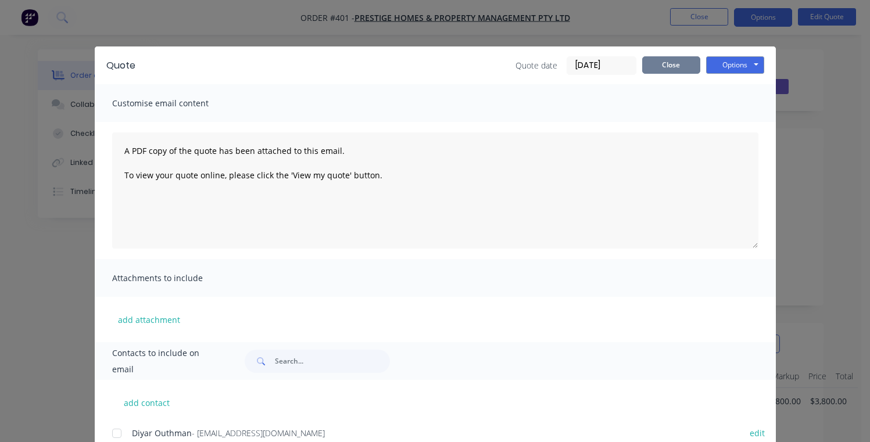
click at [655, 66] on button "Close" at bounding box center [671, 64] width 58 height 17
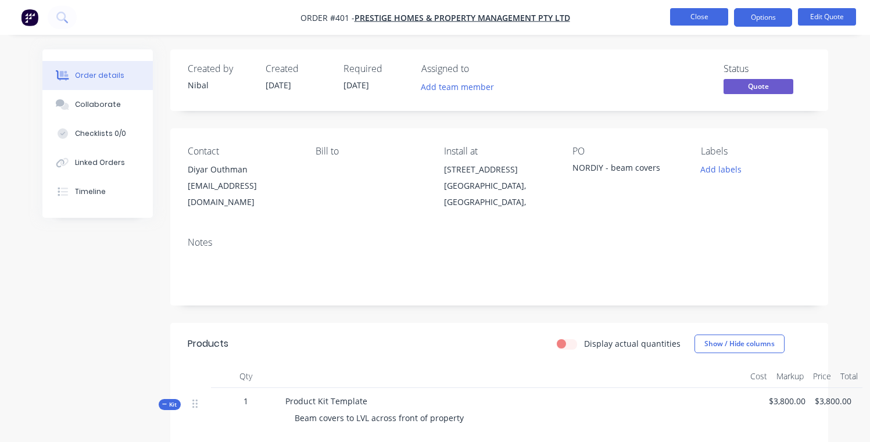
click at [706, 20] on button "Close" at bounding box center [699, 16] width 58 height 17
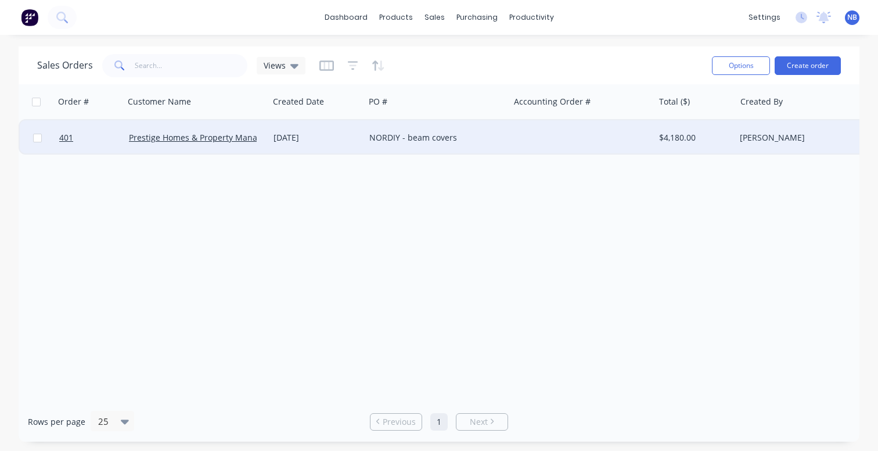
click at [451, 150] on div "NORDIY - beam covers" at bounding box center [437, 137] width 145 height 35
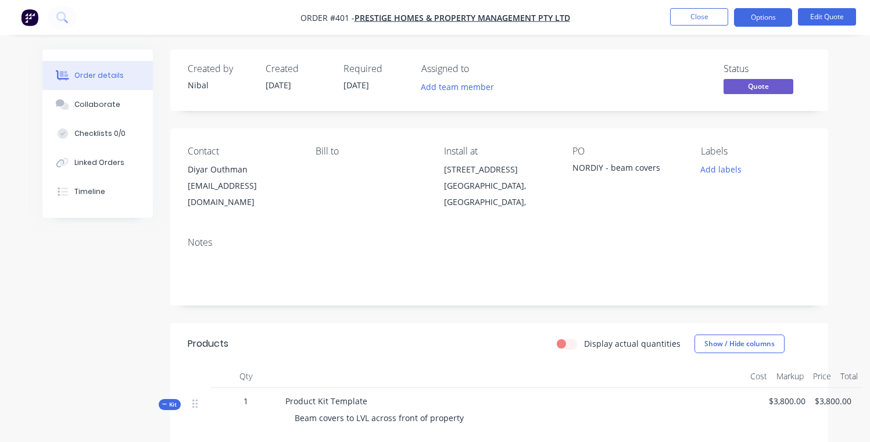
drag, startPoint x: 762, startPoint y: 24, endPoint x: 765, endPoint y: 31, distance: 7.8
click at [762, 24] on button "Options" at bounding box center [763, 17] width 58 height 19
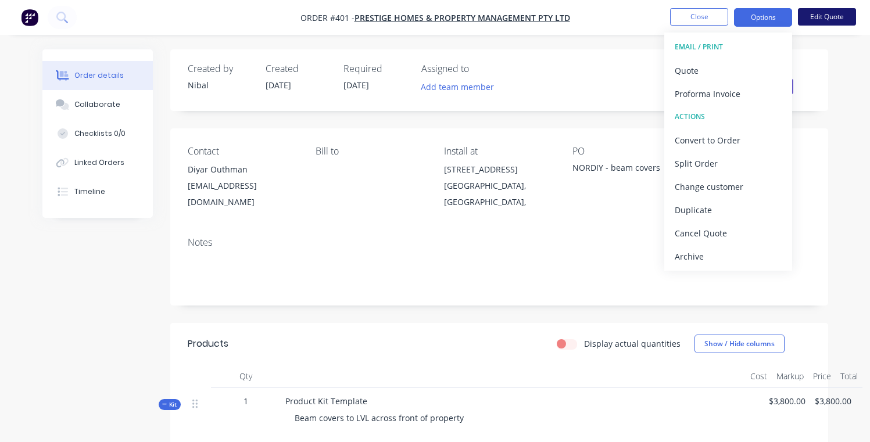
click at [822, 19] on button "Edit Quote" at bounding box center [827, 16] width 58 height 17
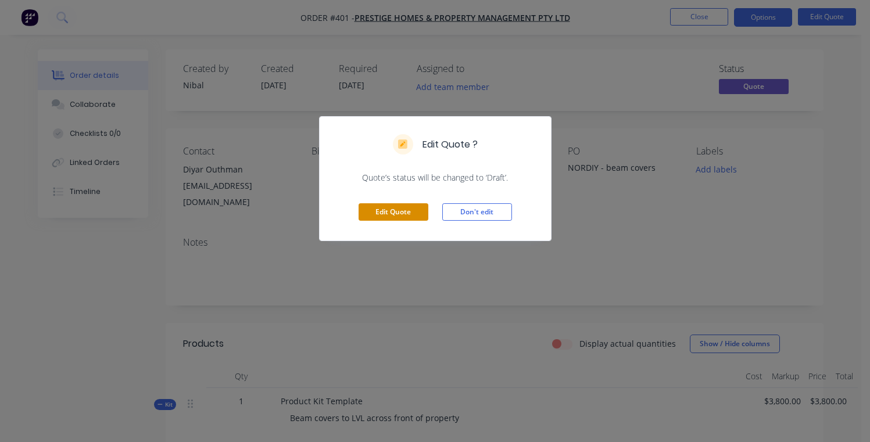
click at [403, 219] on button "Edit Quote" at bounding box center [393, 211] width 70 height 17
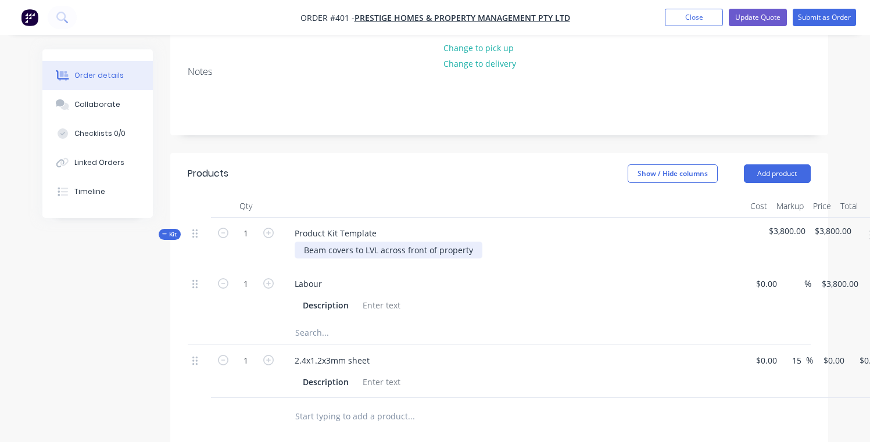
scroll to position [191, 0]
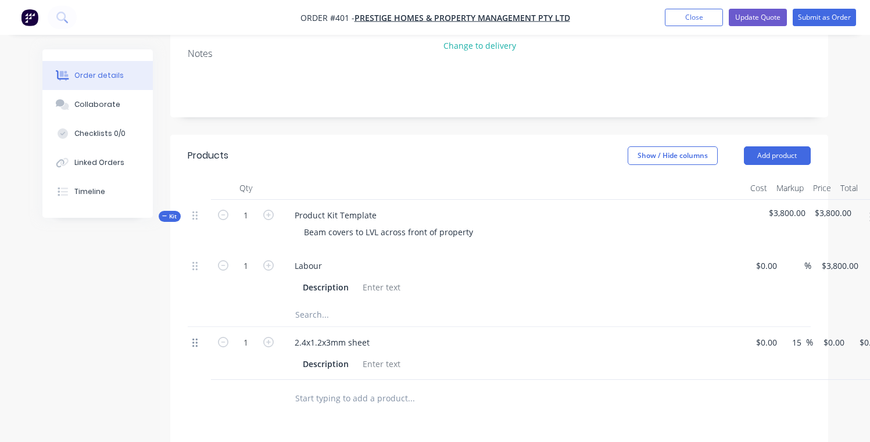
click at [194, 338] on icon at bounding box center [194, 343] width 5 height 10
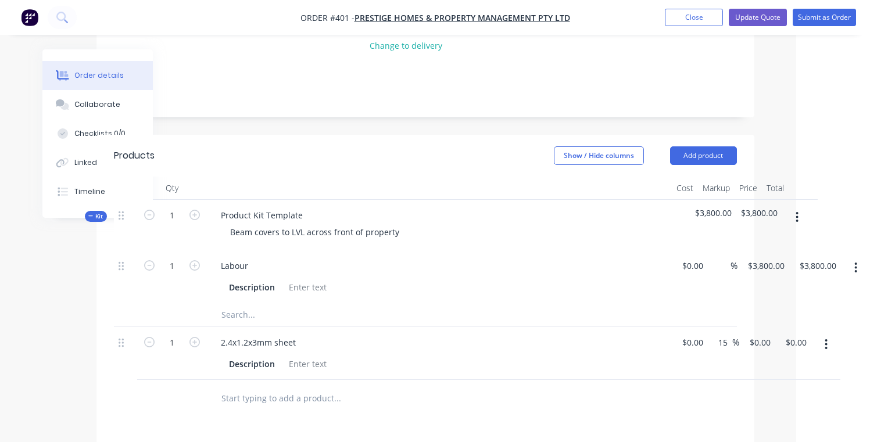
click at [832, 334] on button "button" at bounding box center [825, 344] width 27 height 21
click at [770, 436] on div "Delete" at bounding box center [784, 444] width 89 height 17
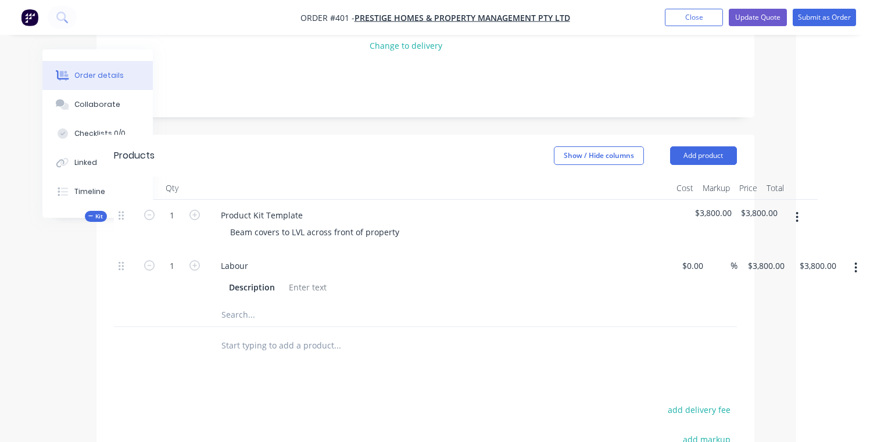
click at [243, 304] on input "text" at bounding box center [337, 314] width 232 height 23
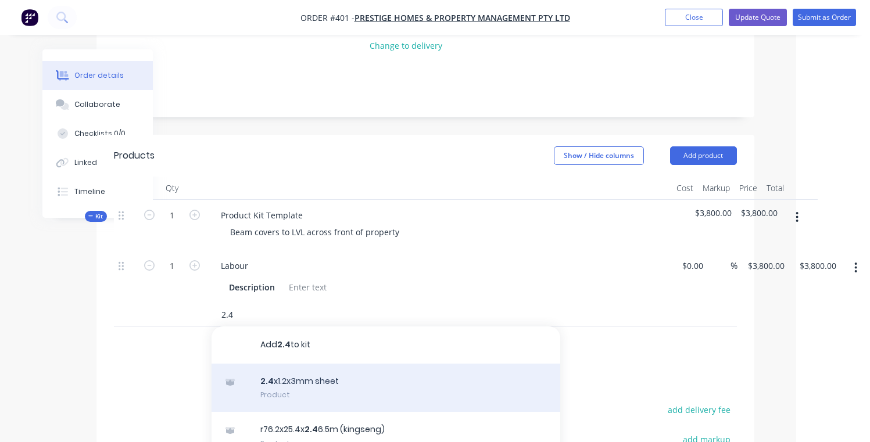
type input "2.4"
click at [274, 379] on div "2.4 x1.2x3mm sheet Product" at bounding box center [385, 388] width 349 height 49
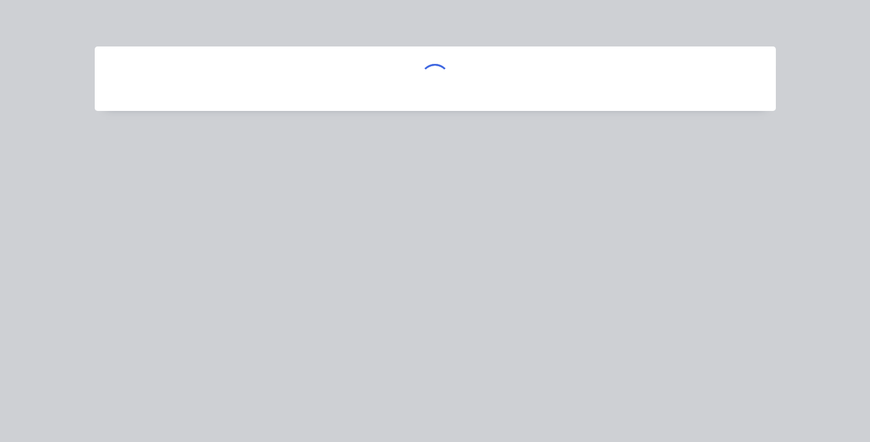
scroll to position [191, 69]
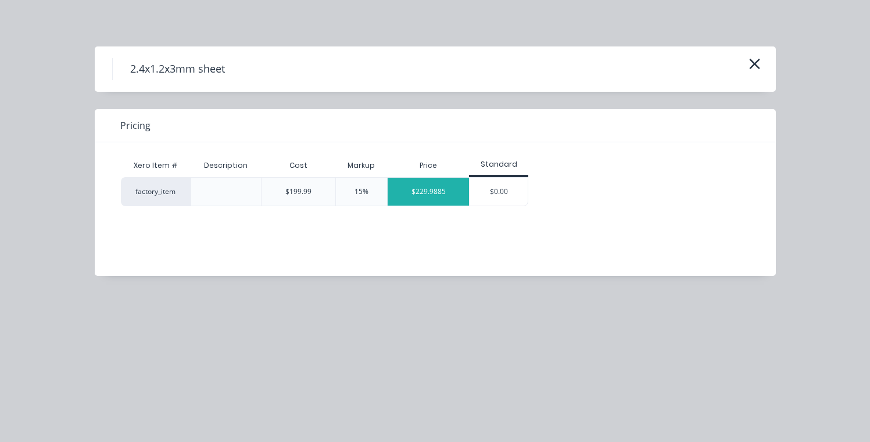
click at [431, 192] on div "$229.9885" at bounding box center [427, 192] width 81 height 28
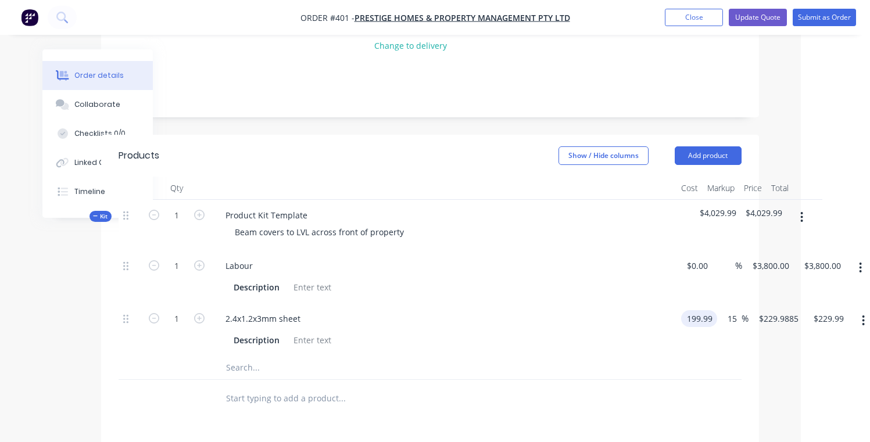
click at [702, 310] on input "199.99" at bounding box center [700, 318] width 31 height 17
type input "$0.00"
click at [636, 279] on div "Description" at bounding box center [441, 287] width 425 height 17
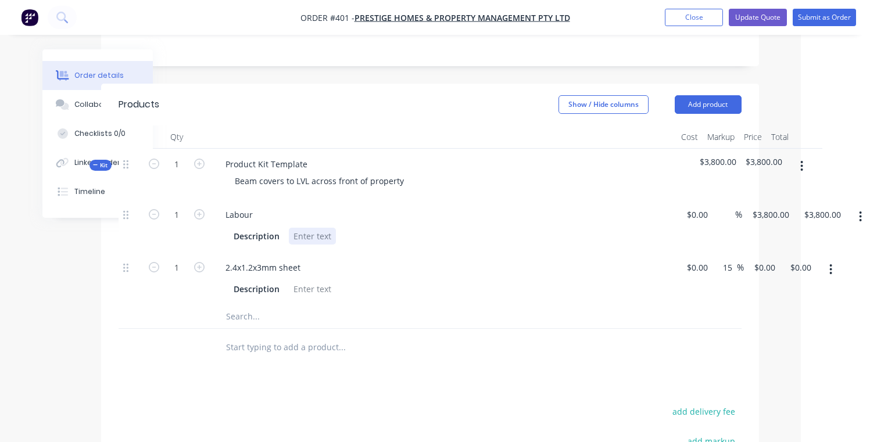
scroll to position [240, 69]
click at [263, 157] on div "Product Kit Template" at bounding box center [266, 165] width 100 height 17
drag, startPoint x: 306, startPoint y: 152, endPoint x: 211, endPoint y: 142, distance: 94.6
click at [211, 150] on div "Product Kit Template Beam covers to LVL across front of property" at bounding box center [443, 175] width 465 height 51
click at [340, 260] on div "2.4x1.2x3mm sheet" at bounding box center [443, 268] width 455 height 17
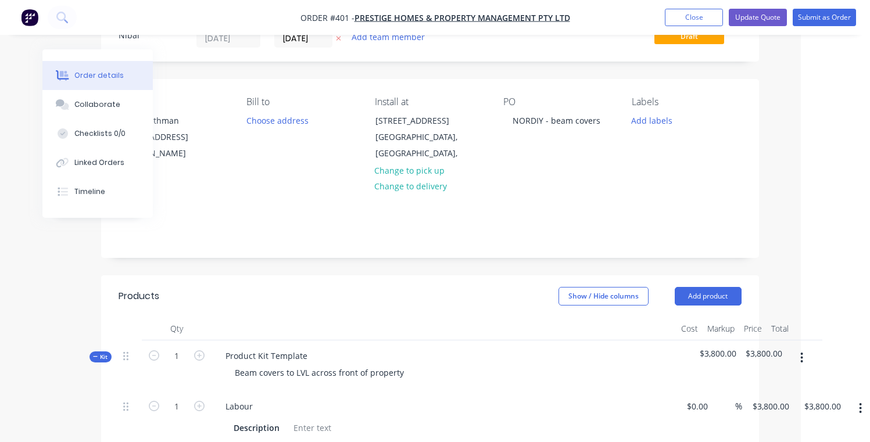
scroll to position [0, 69]
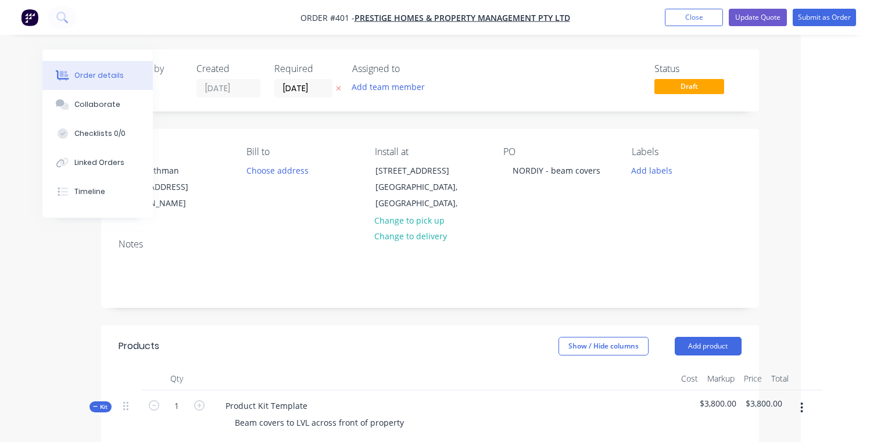
click at [692, 6] on nav "Order #401 - Prestige Homes & Property Management Pty Ltd Add product Close Upd…" at bounding box center [435, 17] width 870 height 35
click at [695, 19] on button "Close" at bounding box center [694, 17] width 58 height 17
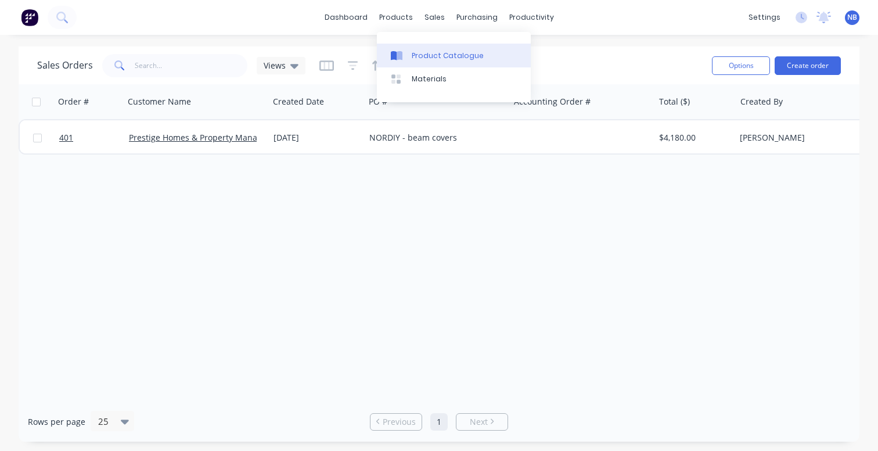
click at [415, 52] on div "Product Catalogue" at bounding box center [448, 56] width 72 height 10
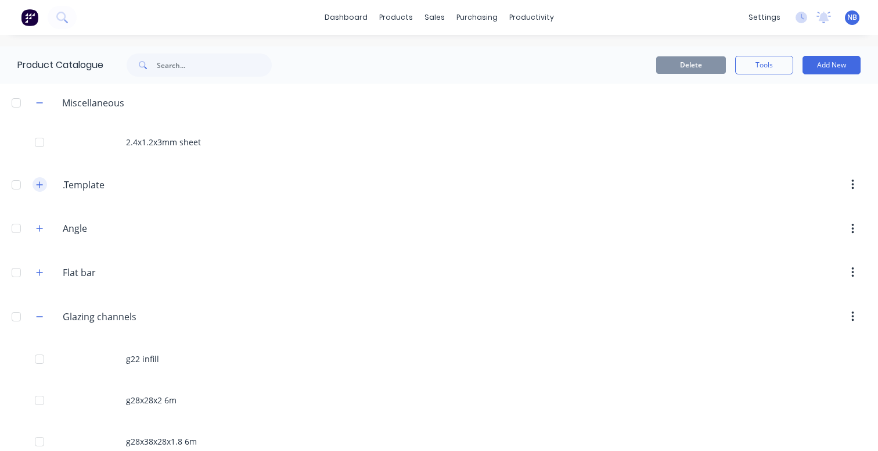
click at [40, 188] on icon "button" at bounding box center [39, 185] width 7 height 8
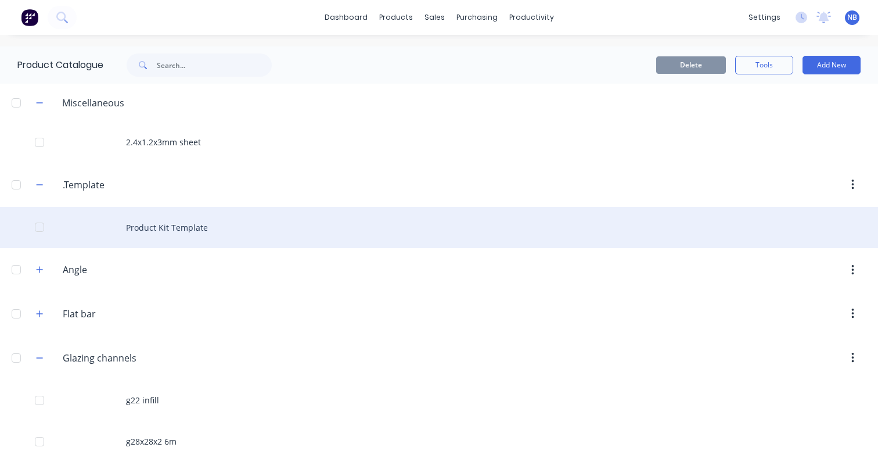
click at [134, 222] on div "Product Kit Template" at bounding box center [439, 227] width 878 height 41
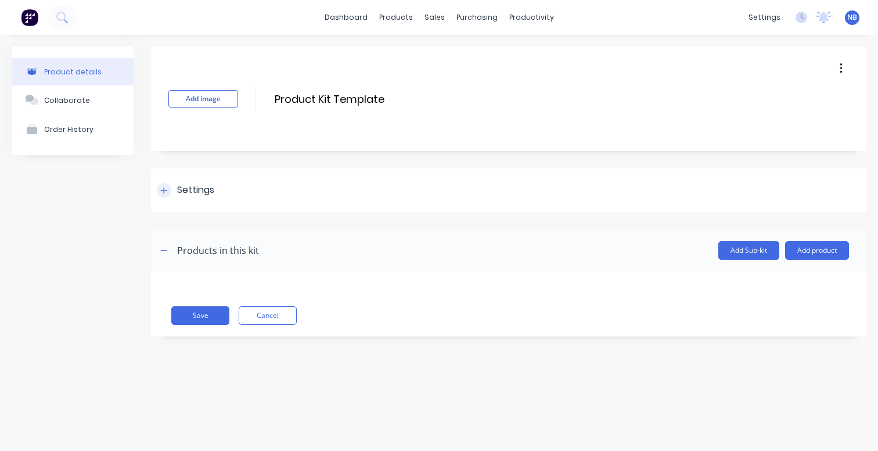
click at [168, 191] on div at bounding box center [164, 190] width 15 height 15
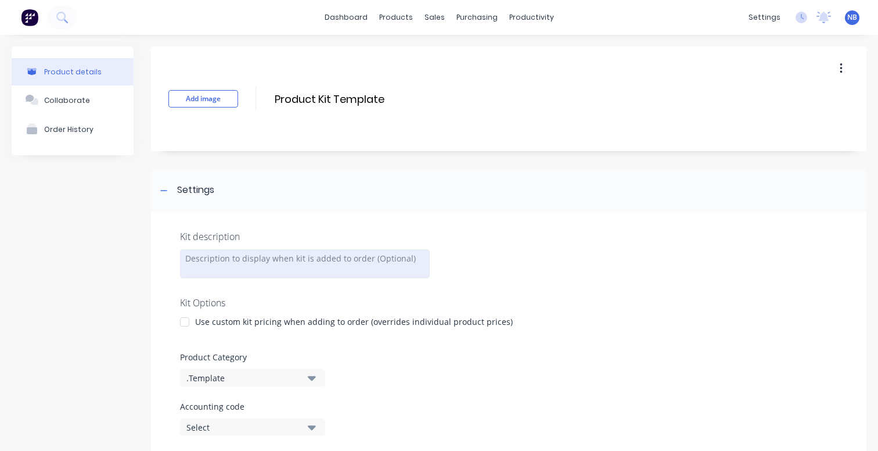
click at [265, 254] on div at bounding box center [305, 263] width 250 height 29
paste div
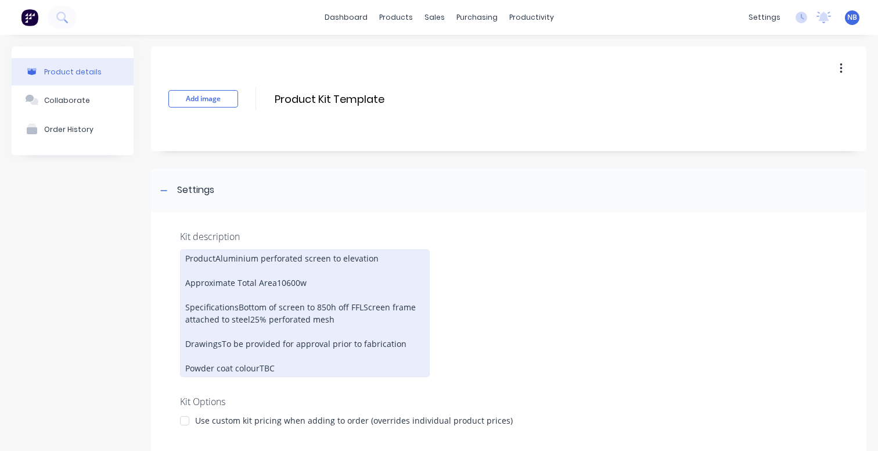
click at [216, 255] on div "ProductAluminium perforated screen to elevation Approximate Total Area10600w Sp…" at bounding box center [305, 313] width 250 height 128
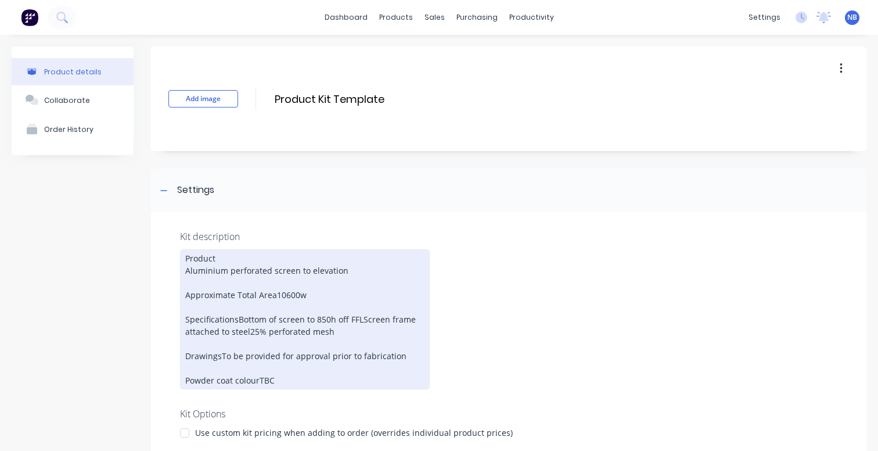
click at [274, 295] on div "Product Aluminium perforated screen to elevation Approximate Total Area10600w S…" at bounding box center [305, 319] width 250 height 140
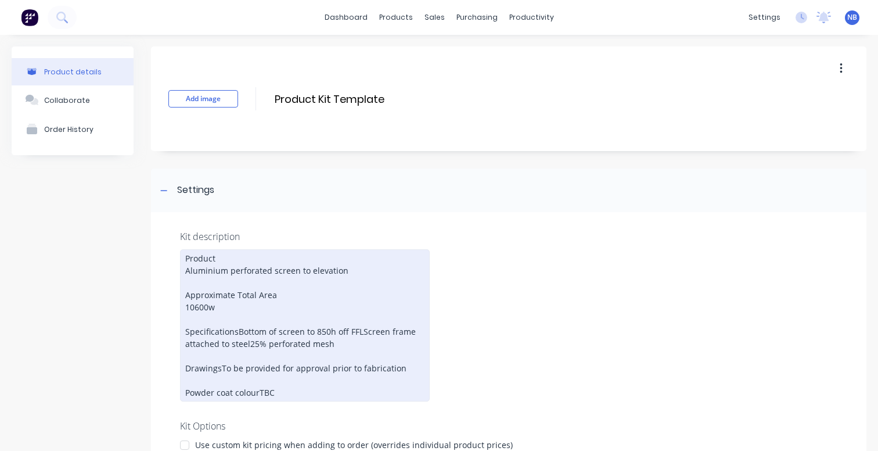
click at [234, 332] on div "Product Aluminium perforated screen to elevation Approximate Total Area 10600w …" at bounding box center [305, 325] width 250 height 152
click at [236, 331] on div "Product Aluminium perforated screen to elevation Approximate Total Area 10600w …" at bounding box center [305, 325] width 250 height 152
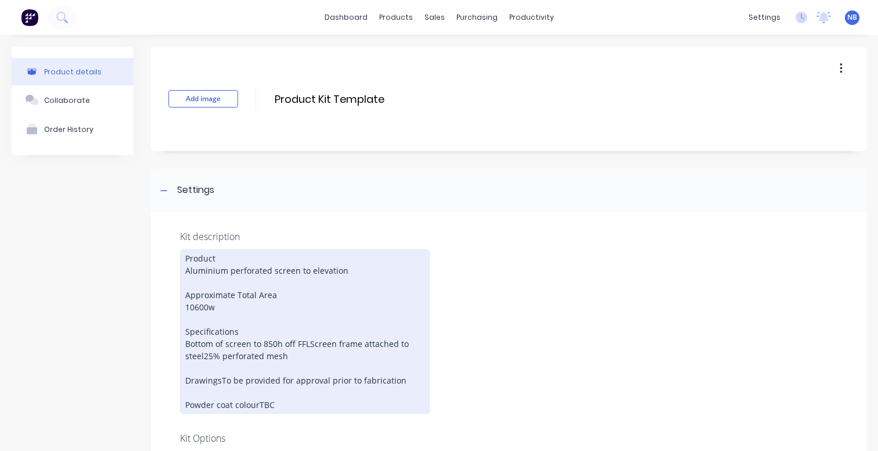
scroll to position [58, 0]
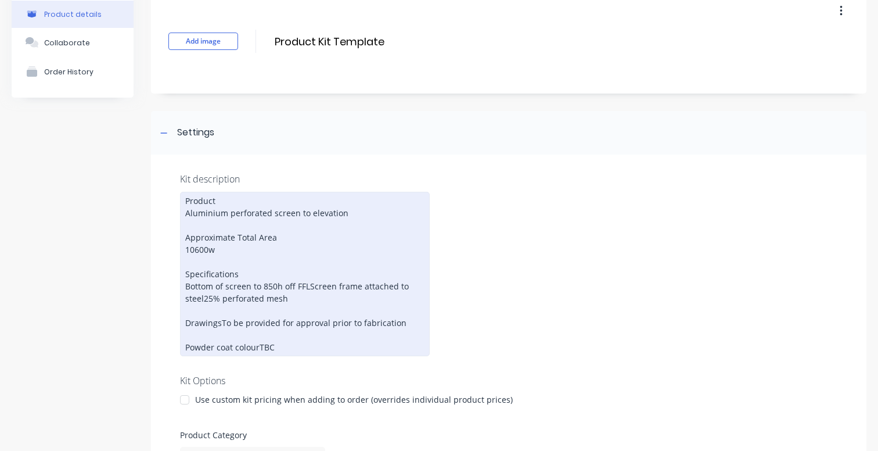
click at [220, 322] on div "Product Aluminium perforated screen to elevation Approximate Total Area 10600w …" at bounding box center [305, 274] width 250 height 164
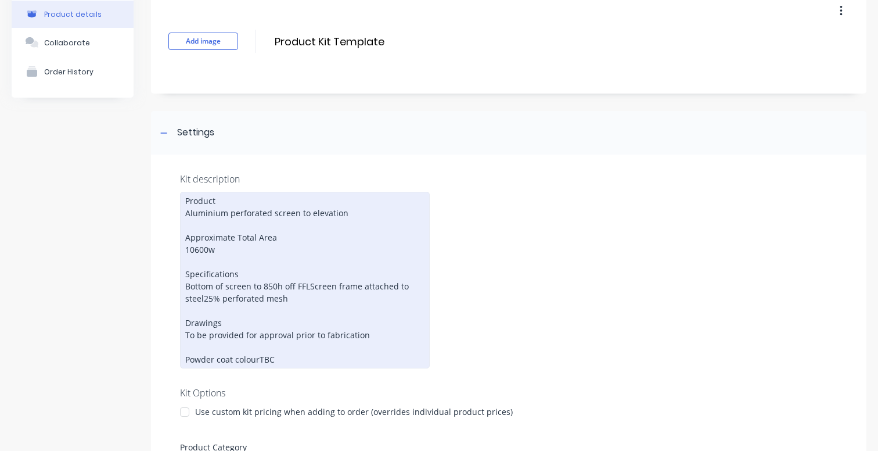
click at [259, 358] on div "Product Aluminium perforated screen to elevation Approximate Total Area 10600w …" at bounding box center [305, 280] width 250 height 177
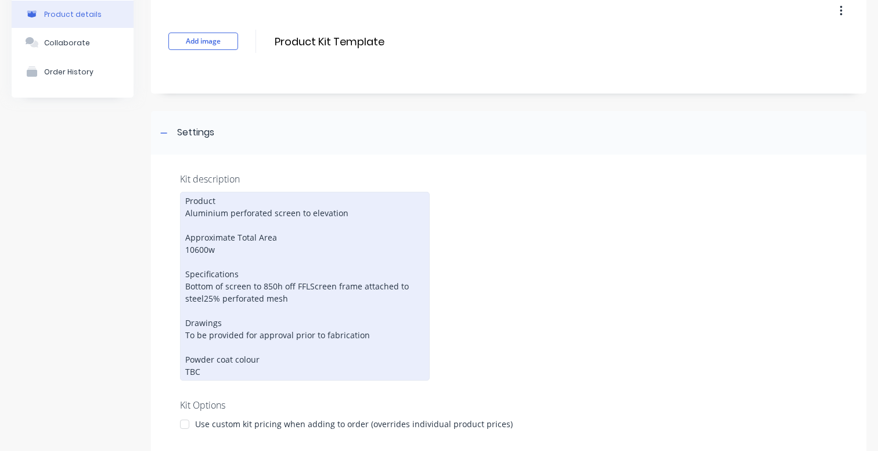
click at [208, 230] on div "Product Aluminium perforated screen to elevation Approximate Total Area 10600w …" at bounding box center [305, 286] width 250 height 189
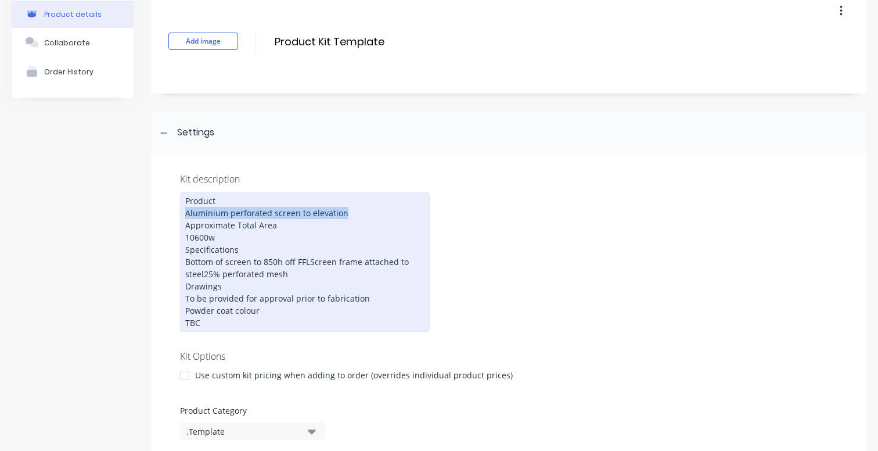
drag, startPoint x: 343, startPoint y: 213, endPoint x: 212, endPoint y: 238, distance: 133.0
click at [187, 217] on div "Product Aluminium perforated screen to elevation Approximate Total Area 10600w …" at bounding box center [305, 262] width 250 height 140
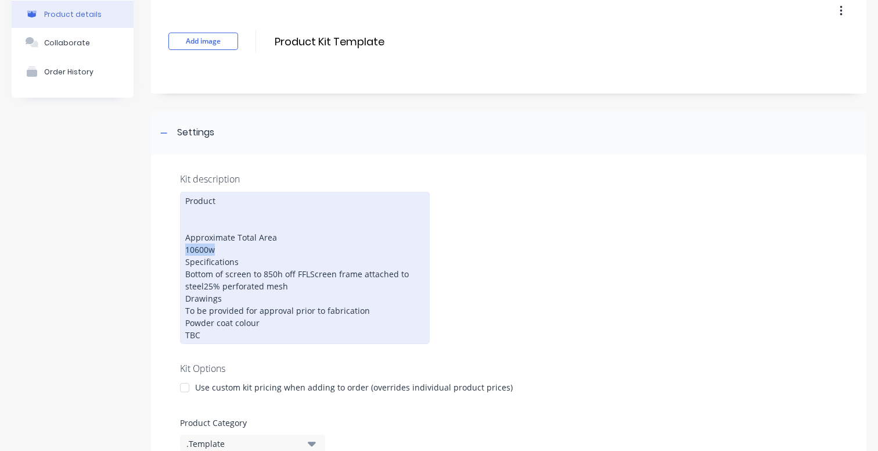
drag, startPoint x: 214, startPoint y: 261, endPoint x: 185, endPoint y: 260, distance: 29.1
click at [185, 260] on div "Product Approximate Total Area 10600w Specifications Bottom of screen to 850h o…" at bounding box center [305, 268] width 250 height 152
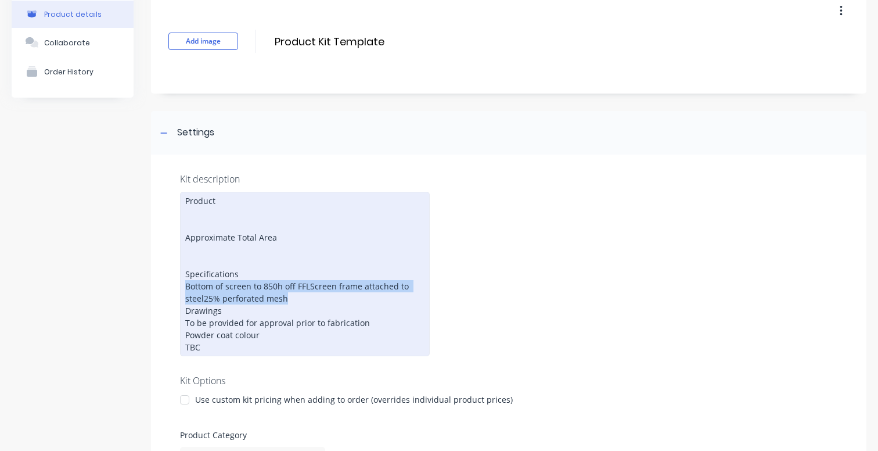
drag, startPoint x: 300, startPoint y: 325, endPoint x: 162, endPoint y: 309, distance: 139.1
click at [162, 309] on div "Kit description Product Approximate Total Area Specifications Bottom of screen …" at bounding box center [509, 399] width 716 height 489
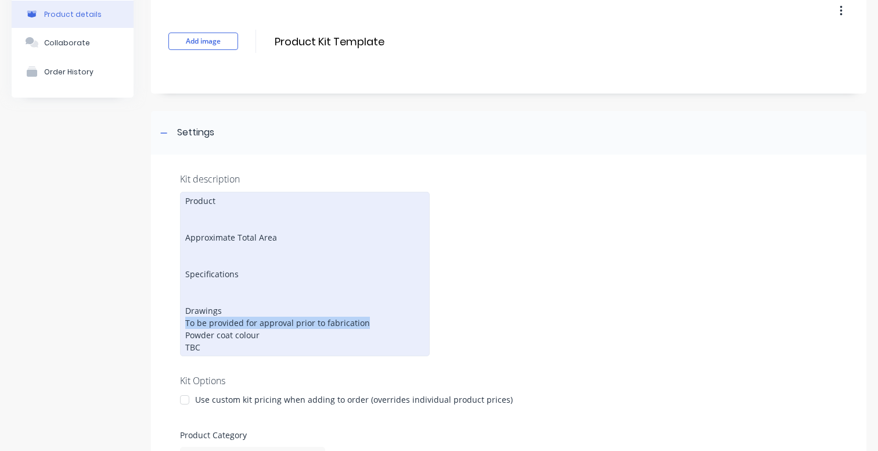
drag, startPoint x: 364, startPoint y: 359, endPoint x: 186, endPoint y: 362, distance: 177.2
click at [186, 356] on div "Product Approximate Total Area Specifications Drawings To be provided for appro…" at bounding box center [305, 274] width 250 height 164
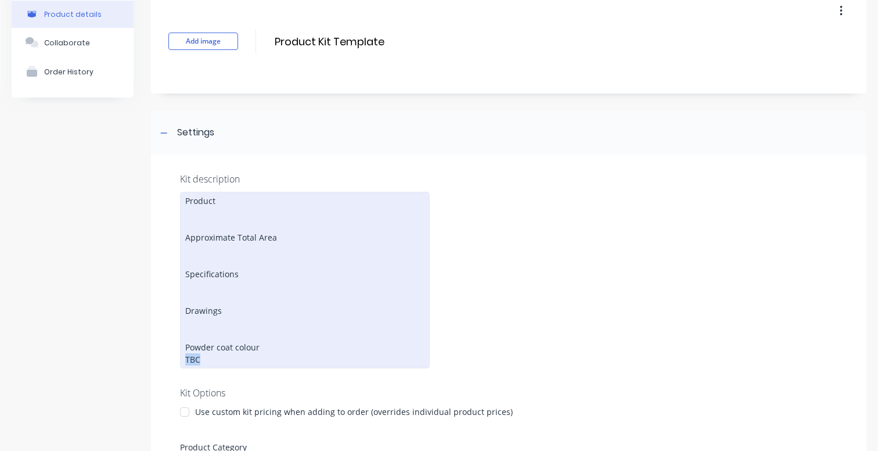
drag, startPoint x: 216, startPoint y: 407, endPoint x: 182, endPoint y: 405, distance: 34.3
click at [182, 368] on div "Product Approximate Total Area Specifications Drawings Powder coat colour TBC" at bounding box center [305, 280] width 250 height 177
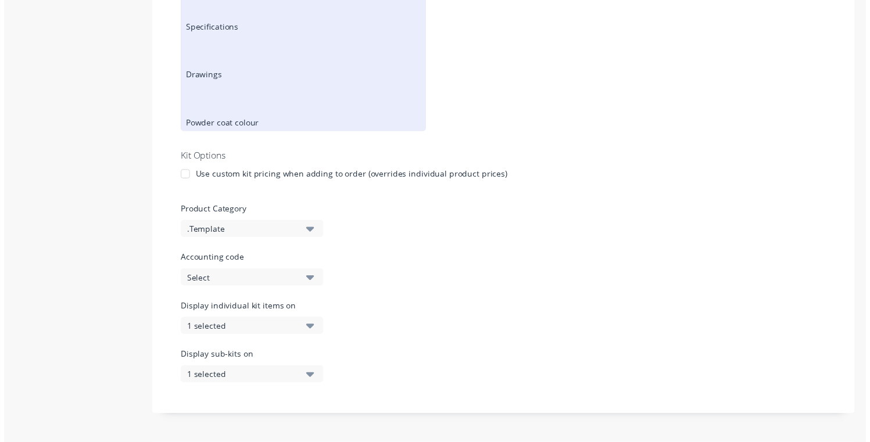
scroll to position [476, 0]
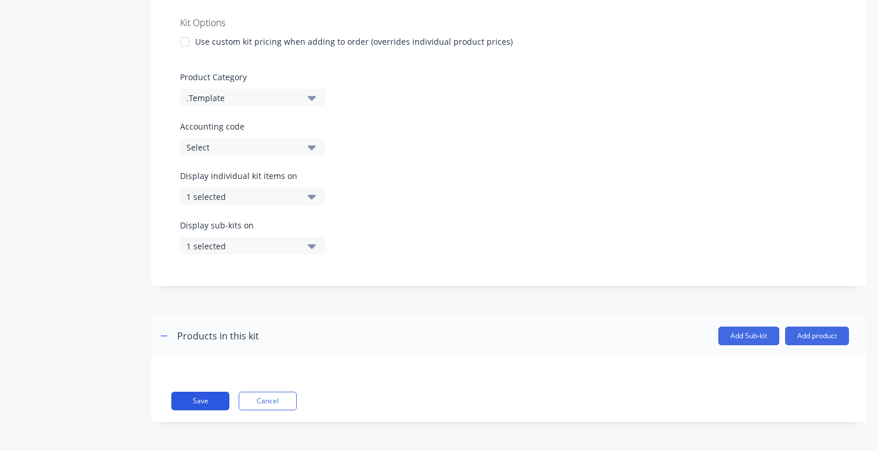
click at [179, 402] on button "Save" at bounding box center [200, 401] width 58 height 19
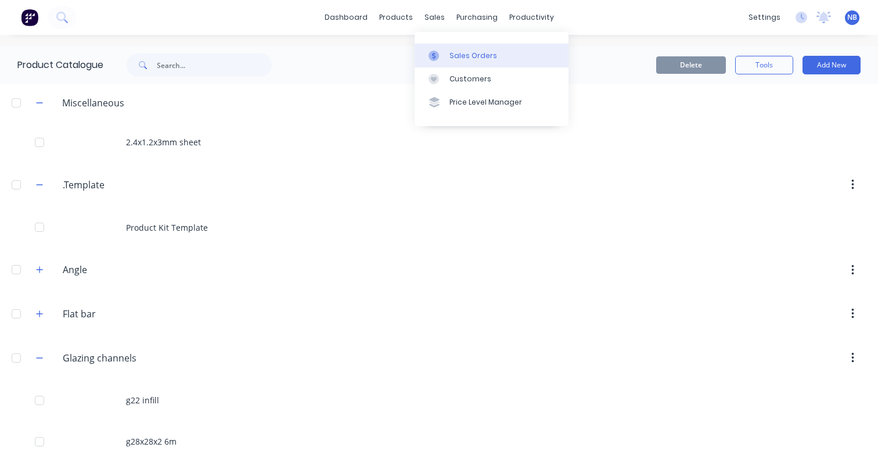
click at [454, 60] on div "Sales Orders" at bounding box center [474, 56] width 48 height 10
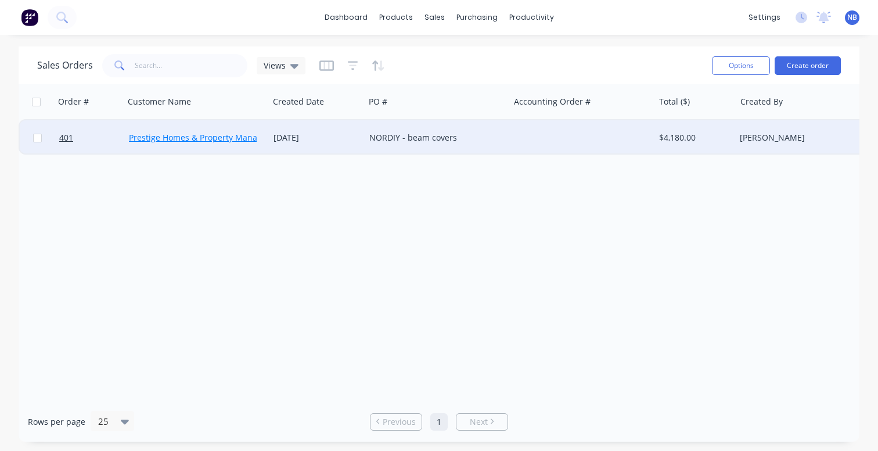
click at [235, 137] on link "Prestige Homes & Property Management Pty Ltd" at bounding box center [222, 137] width 186 height 11
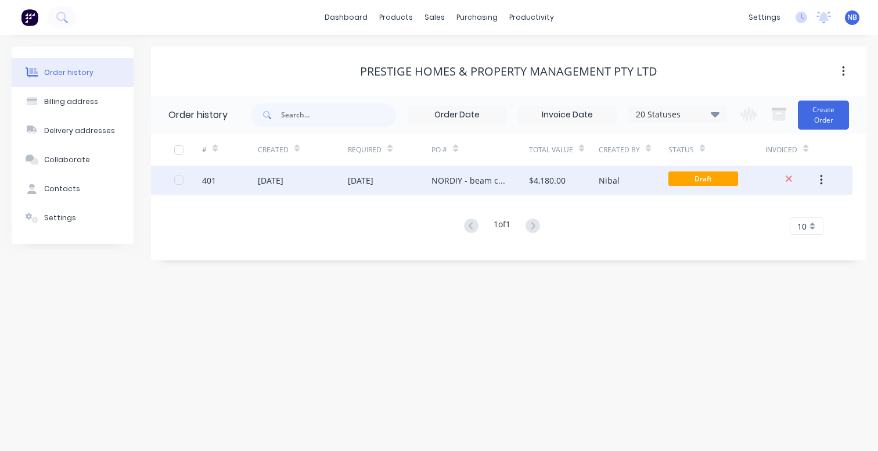
click at [374, 184] on div "[DATE]" at bounding box center [361, 180] width 26 height 12
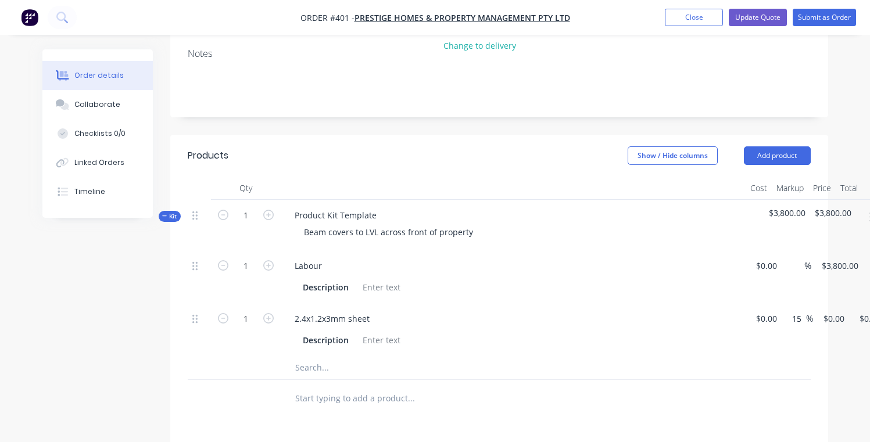
scroll to position [191, 74]
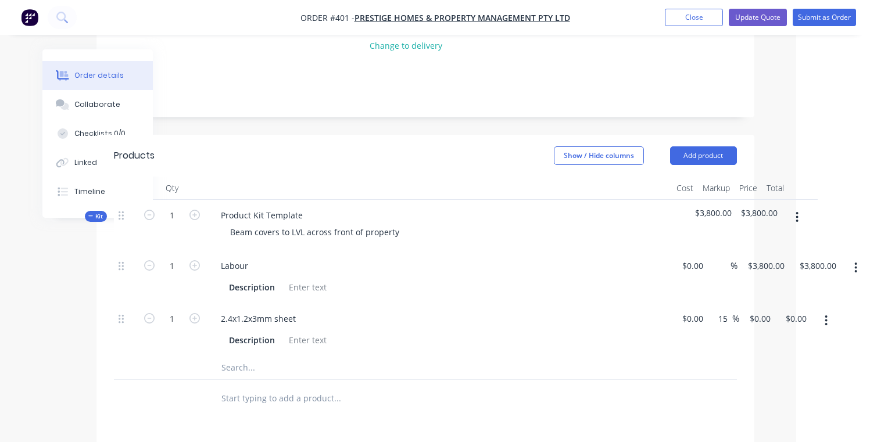
click at [795, 207] on button "button" at bounding box center [796, 217] width 27 height 21
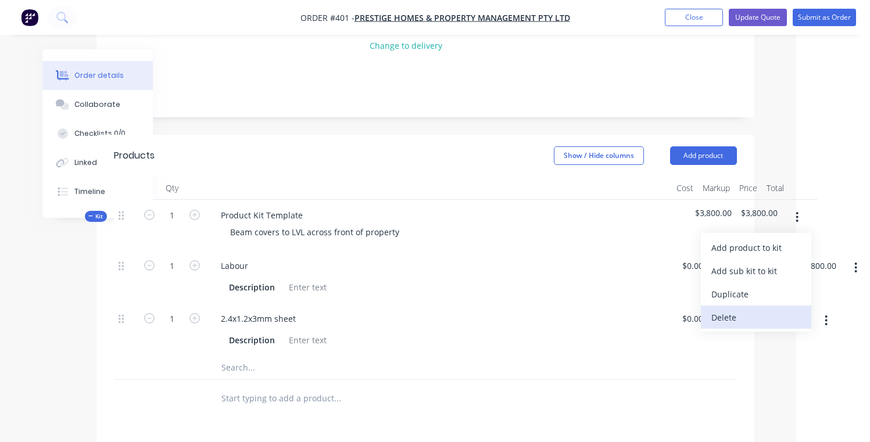
click at [745, 309] on div "Delete" at bounding box center [755, 317] width 89 height 17
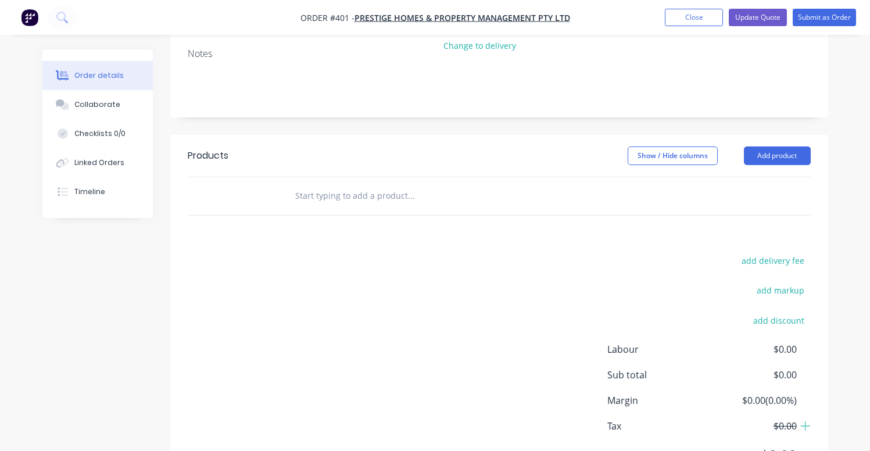
click at [338, 184] on input "text" at bounding box center [411, 195] width 232 height 23
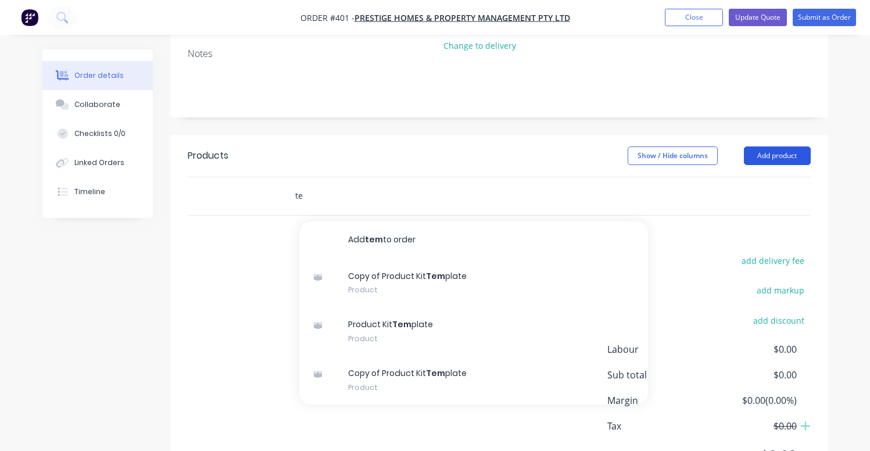
type input "t"
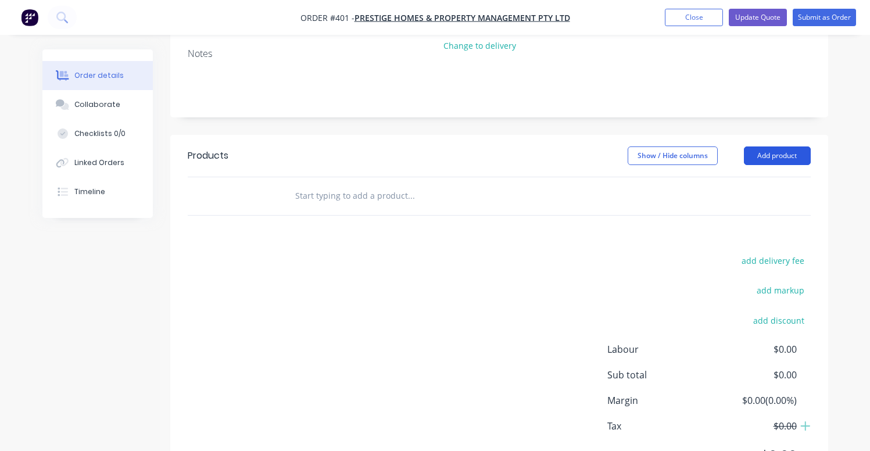
click at [788, 146] on button "Add product" at bounding box center [777, 155] width 67 height 19
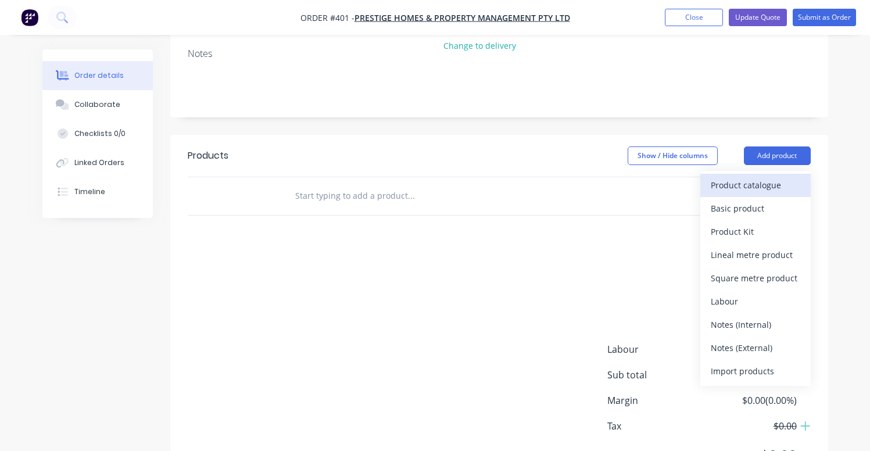
click at [760, 179] on div "Product catalogue" at bounding box center [754, 185] width 89 height 17
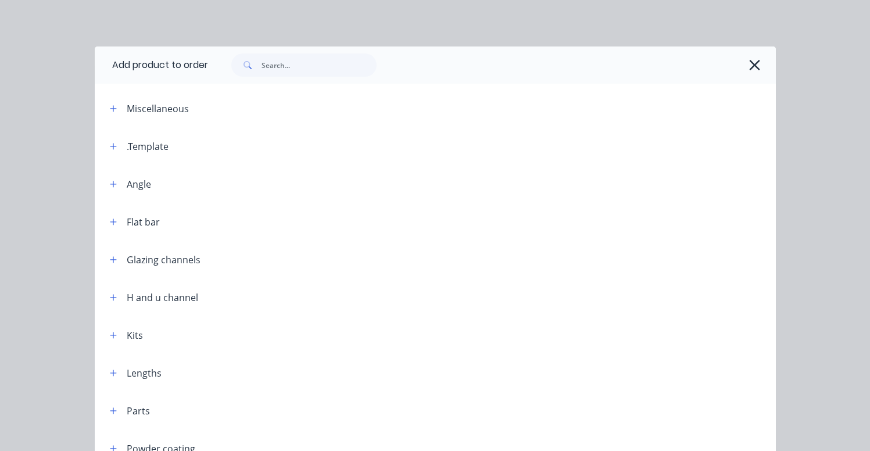
click at [119, 149] on div ".Template" at bounding box center [134, 146] width 68 height 15
drag, startPoint x: 110, startPoint y: 148, endPoint x: 134, endPoint y: 159, distance: 26.2
click at [110, 148] on icon "button" at bounding box center [113, 146] width 7 height 8
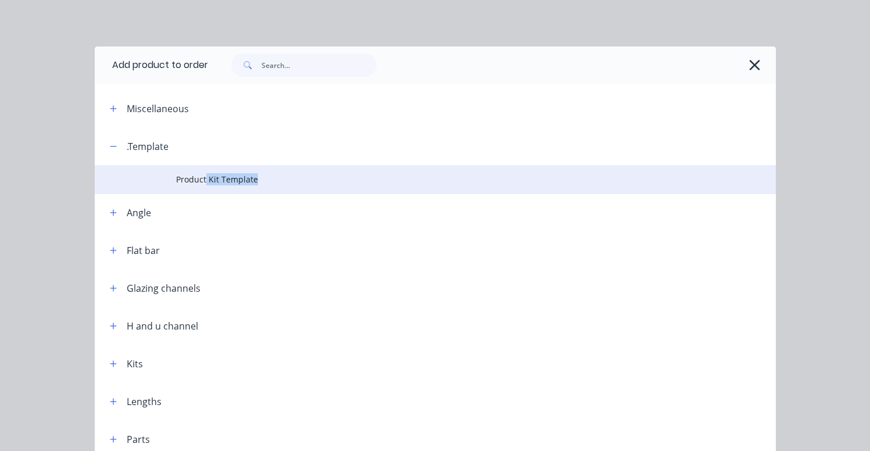
click at [201, 185] on span "Product Kit Template" at bounding box center [415, 179] width 479 height 12
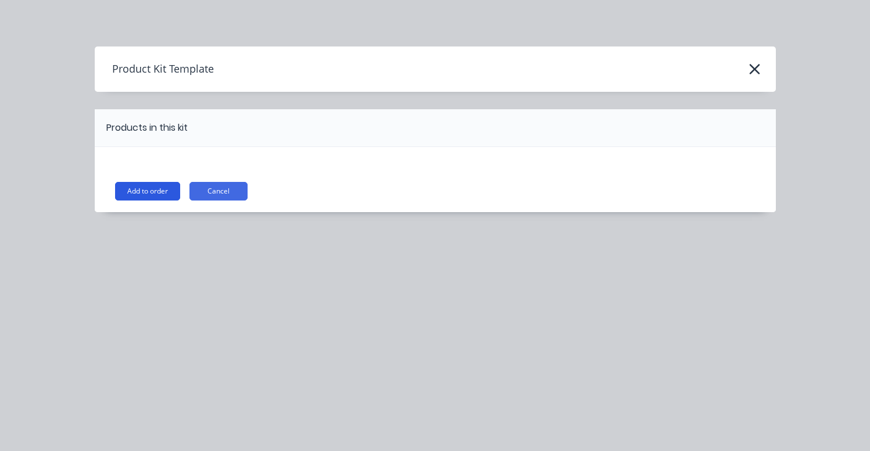
click at [167, 187] on button "Add to order" at bounding box center [147, 191] width 65 height 19
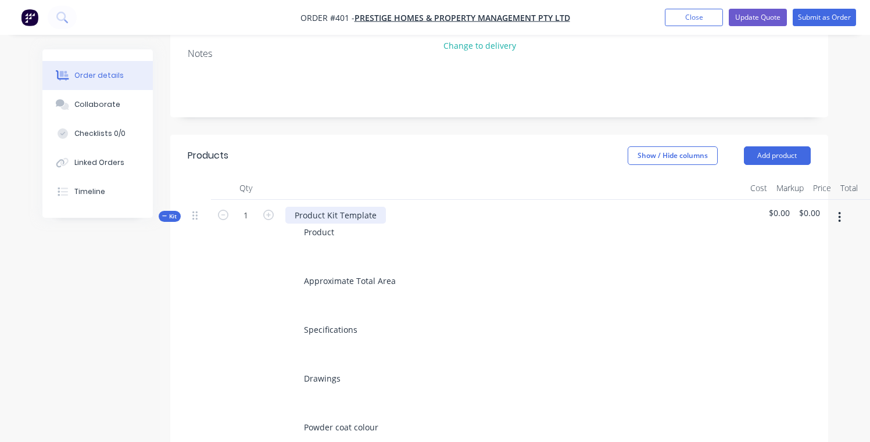
click at [356, 207] on div "Product Kit Template" at bounding box center [335, 215] width 100 height 17
click at [372, 207] on div "Product Kit Template" at bounding box center [335, 215] width 100 height 17
drag, startPoint x: 374, startPoint y: 202, endPoint x: 242, endPoint y: 206, distance: 132.5
click at [242, 206] on div "Kit 1 Product Kit Template Product Approximate Total Area Specifications Drawin…" at bounding box center [499, 323] width 623 height 246
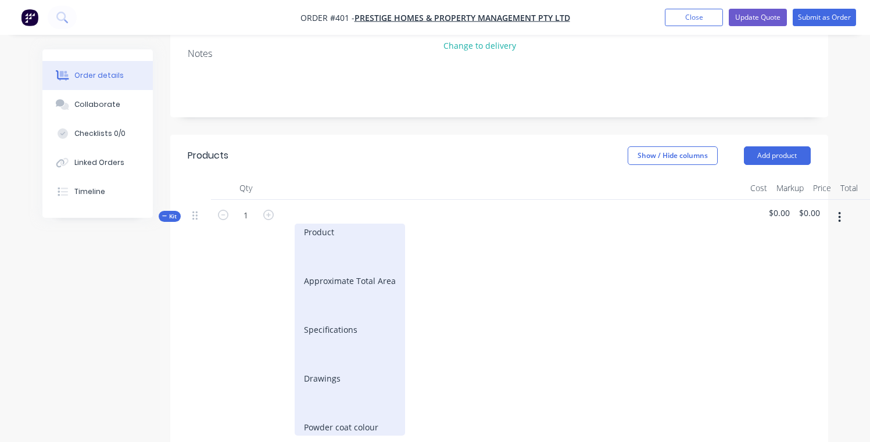
click at [387, 225] on div "Product Approximate Total Area Specifications Drawings Powder coat colour" at bounding box center [350, 330] width 110 height 212
click at [337, 274] on div "Product LVL beam covers Approximate Total Area Specifications Drawings Powder c…" at bounding box center [350, 330] width 110 height 212
click at [363, 325] on div "Product LVL beam covers Approximate Total Area 12300w Specifications Drawings P…" at bounding box center [350, 330] width 110 height 212
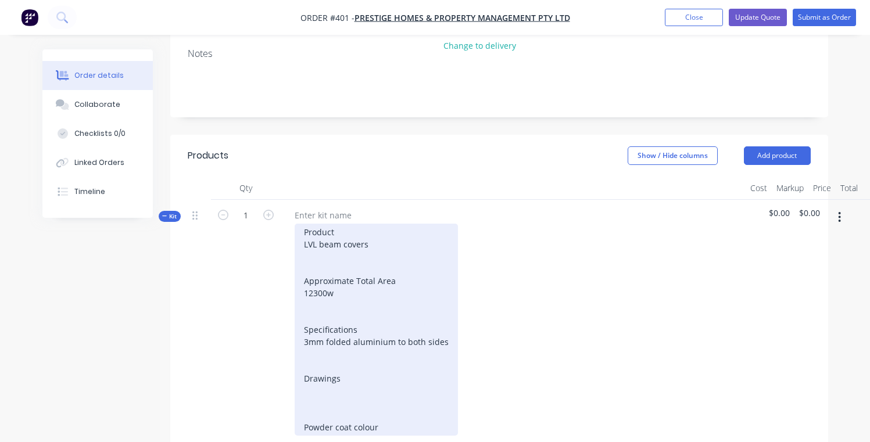
click at [317, 380] on div "Product LVL beam covers Approximate Total Area 12300w Specifications 3mm folded…" at bounding box center [376, 330] width 163 height 212
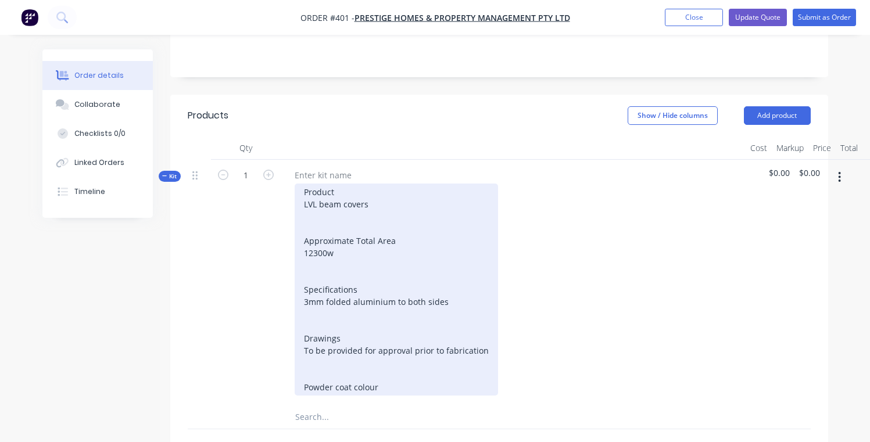
scroll to position [248, 0]
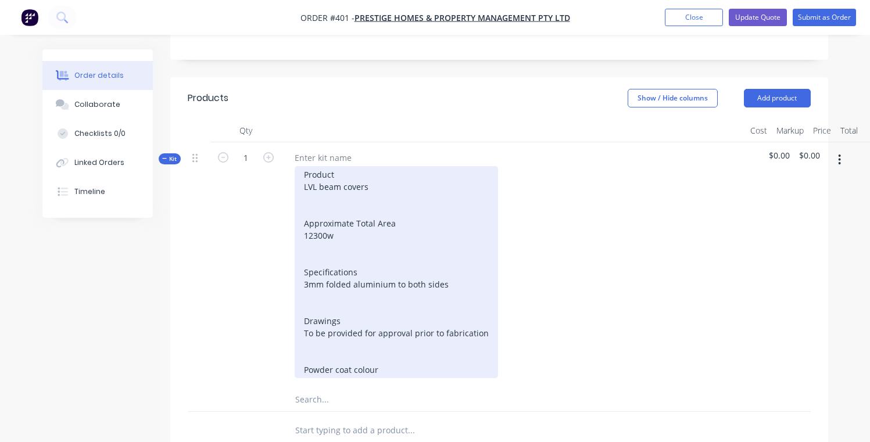
click at [399, 362] on div "Product LVL beam covers Approximate Total Area 12300w Specifications 3mm folded…" at bounding box center [396, 272] width 203 height 212
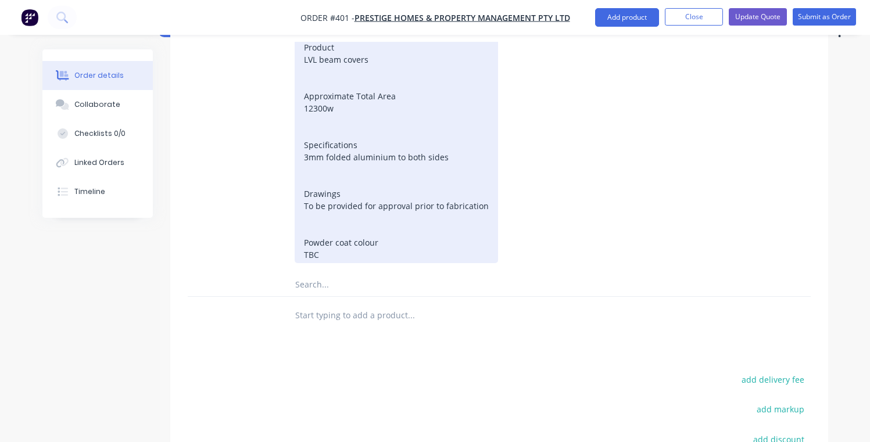
scroll to position [383, 0]
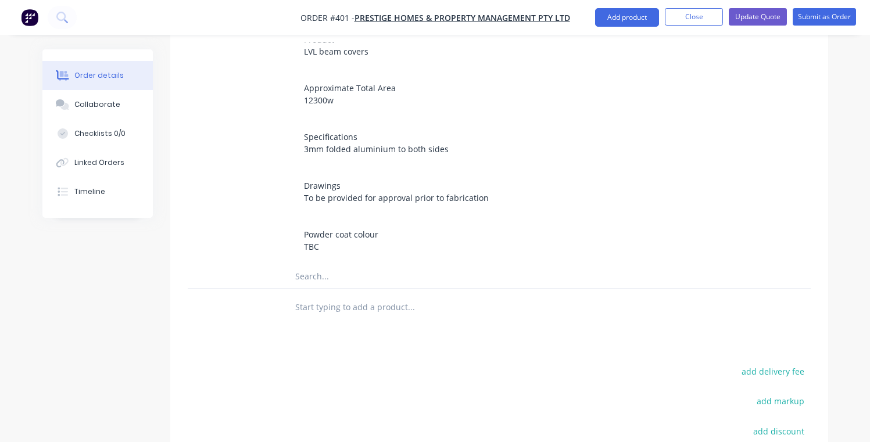
drag, startPoint x: 373, startPoint y: 263, endPoint x: 386, endPoint y: 278, distance: 20.2
click at [373, 265] on input "text" at bounding box center [411, 276] width 232 height 23
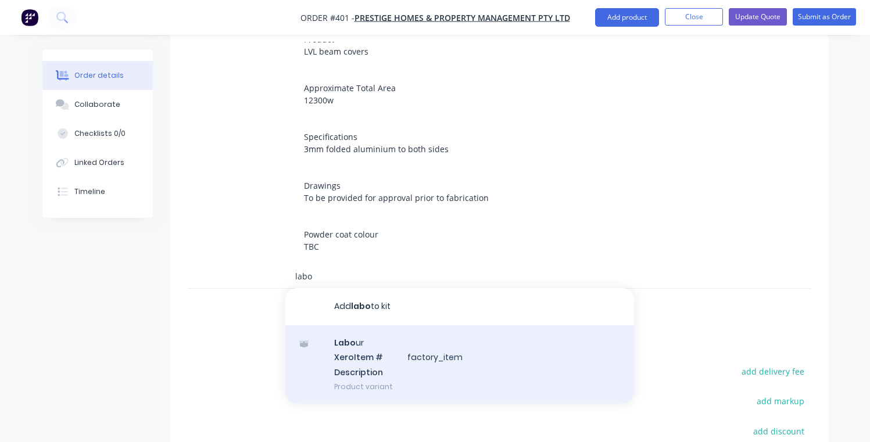
type input "labo"
click at [394, 338] on div "Labo ur Xero Item # factory_item Description Product variant" at bounding box center [459, 364] width 349 height 78
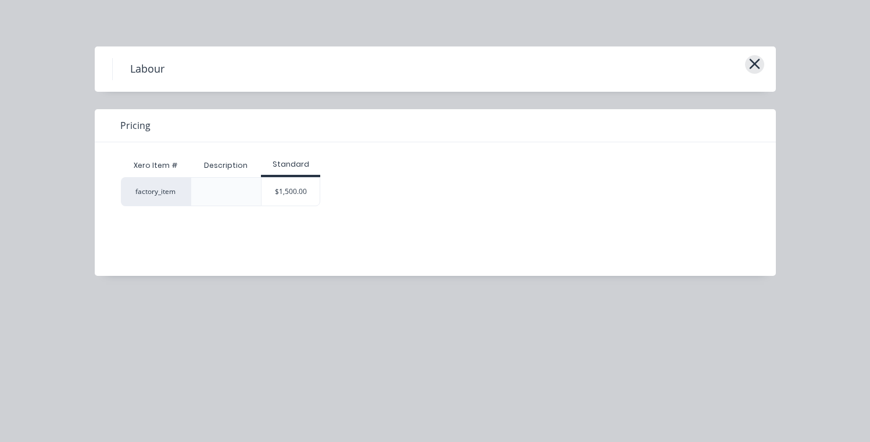
click at [759, 66] on icon "button" at bounding box center [754, 64] width 12 height 16
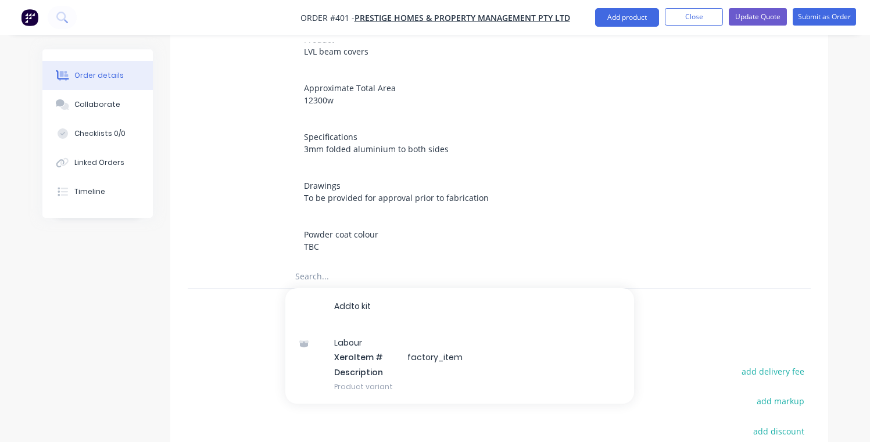
click at [584, 232] on div "Product LVL beam covers Approximate Total Area 12300w Specifications 3mm folded…" at bounding box center [512, 143] width 455 height 224
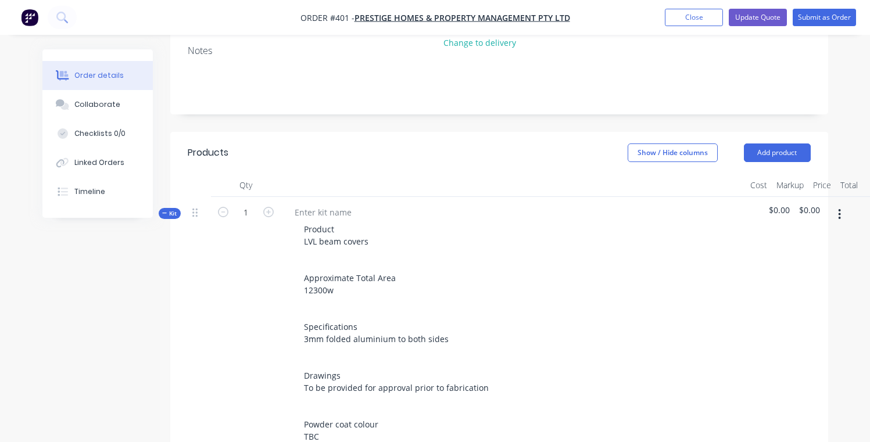
scroll to position [190, 0]
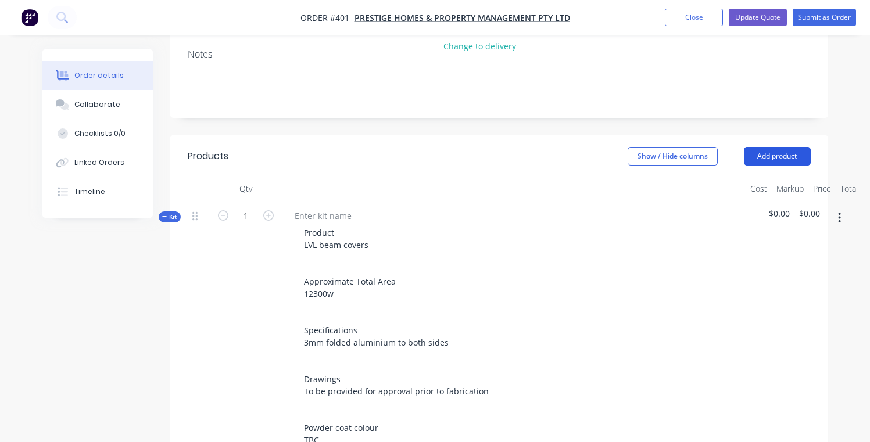
click at [771, 149] on button "Add product" at bounding box center [777, 156] width 67 height 19
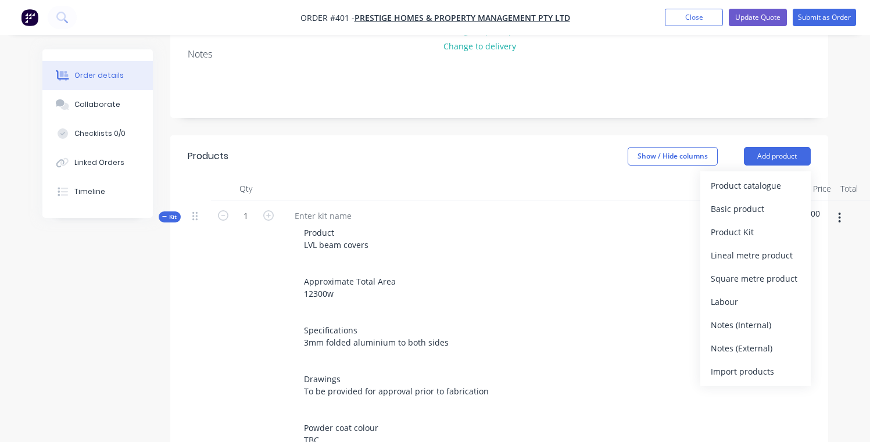
click at [622, 281] on div "Product LVL beam covers Approximate Total Area 12300w Specifications 3mm folded…" at bounding box center [512, 336] width 455 height 224
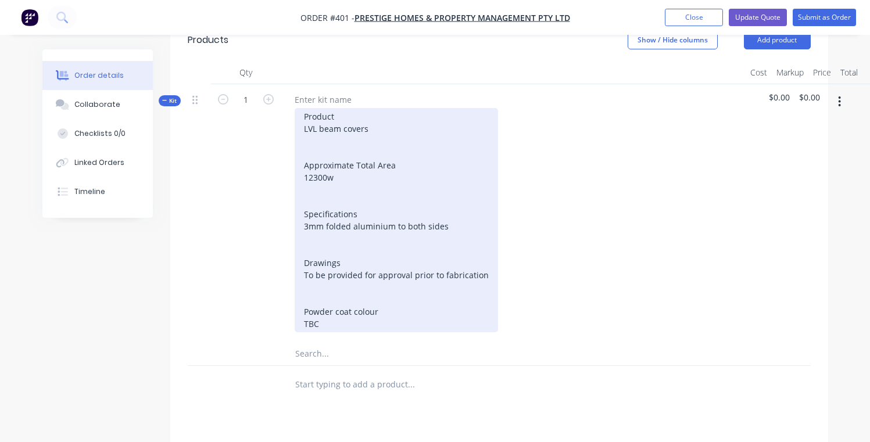
scroll to position [314, 0]
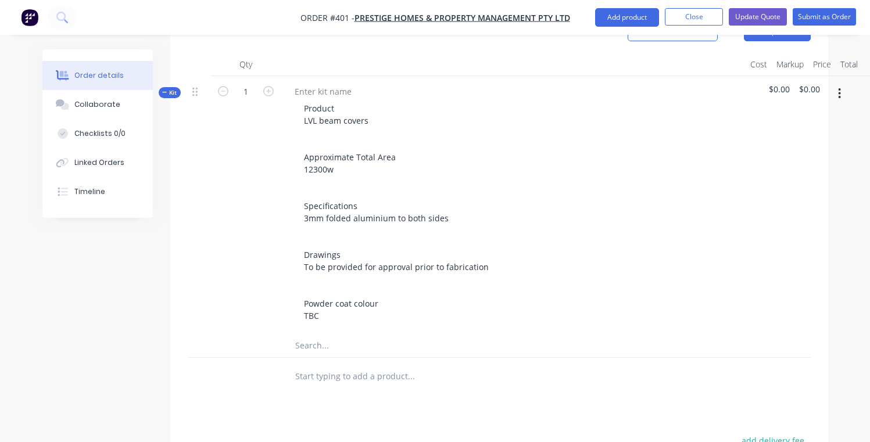
click at [331, 334] on input "text" at bounding box center [411, 345] width 232 height 23
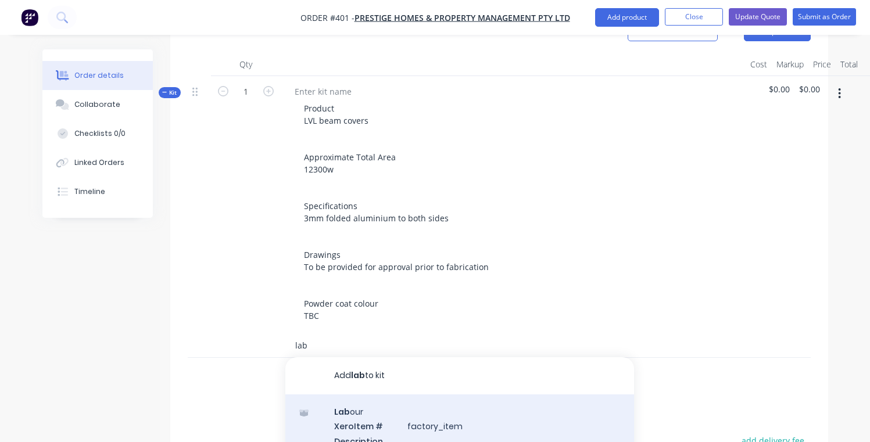
type input "lab"
click at [342, 414] on div "Lab our Xero Item # factory_item Description Product variant" at bounding box center [459, 433] width 349 height 78
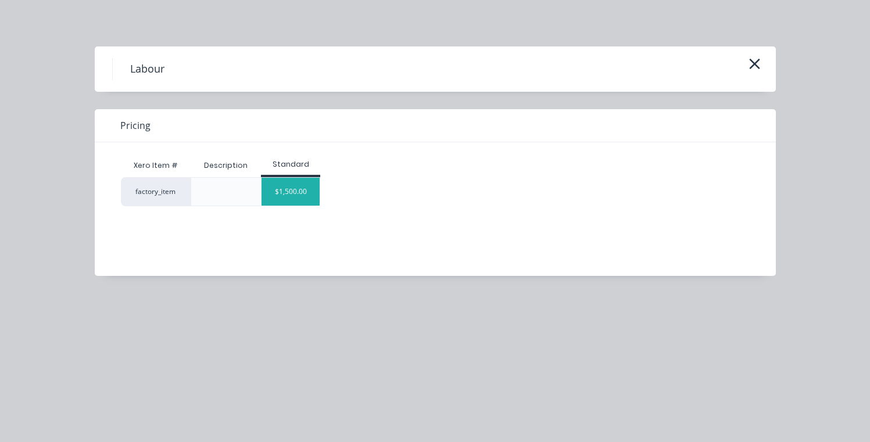
click at [290, 189] on div "$1,500.00" at bounding box center [290, 192] width 58 height 28
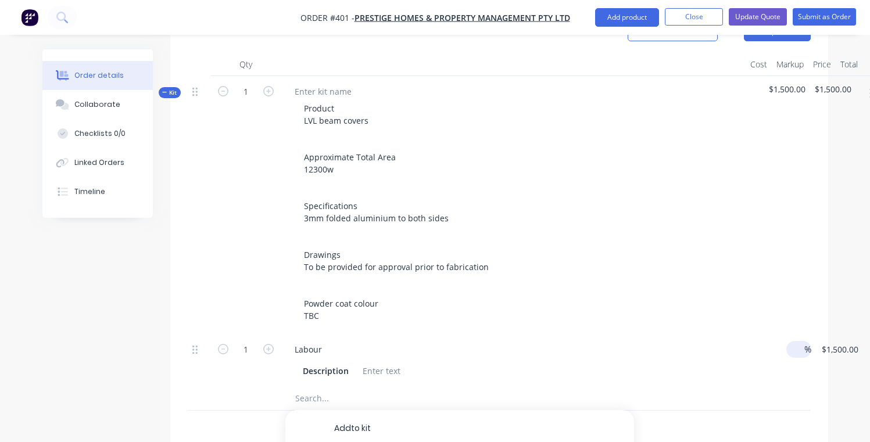
drag, startPoint x: 770, startPoint y: 335, endPoint x: 779, endPoint y: 337, distance: 8.9
click at [770, 335] on div "1 Labour Description $0.00 % $1,500.00 $1,500.00 $1,500.00 $1,500.00" at bounding box center [499, 360] width 623 height 53
type input "$3,800.00"
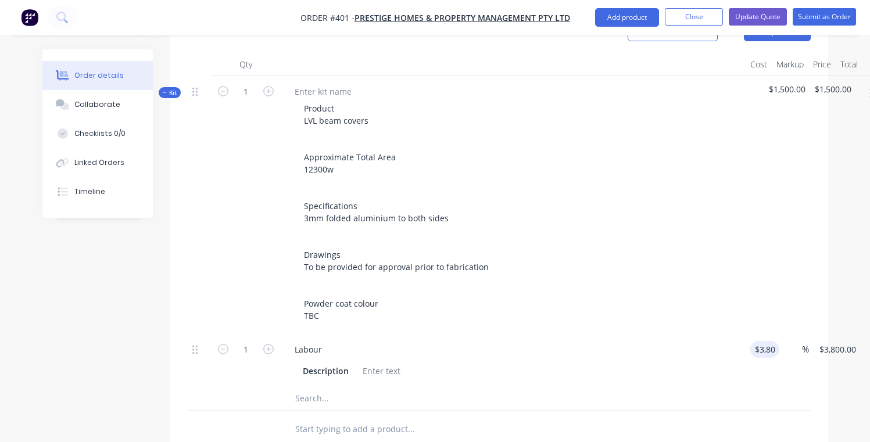
click at [784, 83] on span "$1,500.00" at bounding box center [787, 89] width 37 height 12
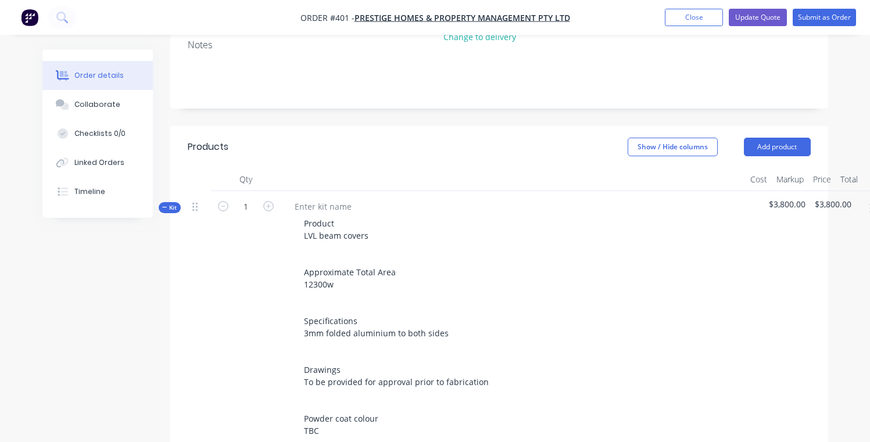
scroll to position [185, 0]
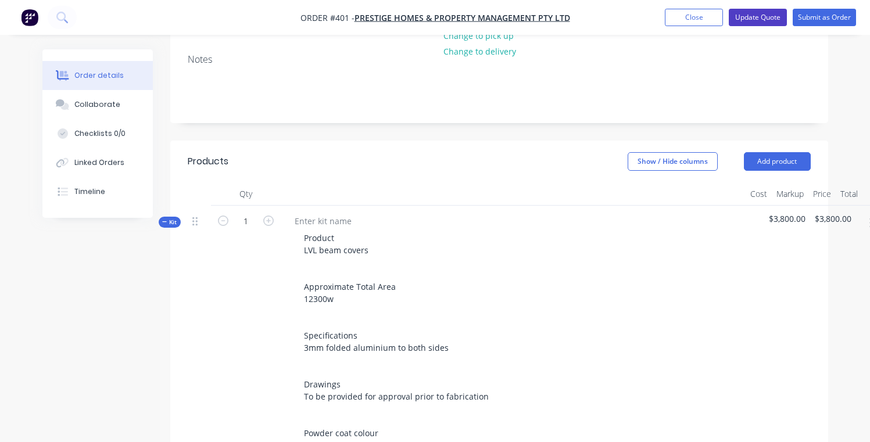
click at [760, 12] on button "Update Quote" at bounding box center [757, 17] width 58 height 17
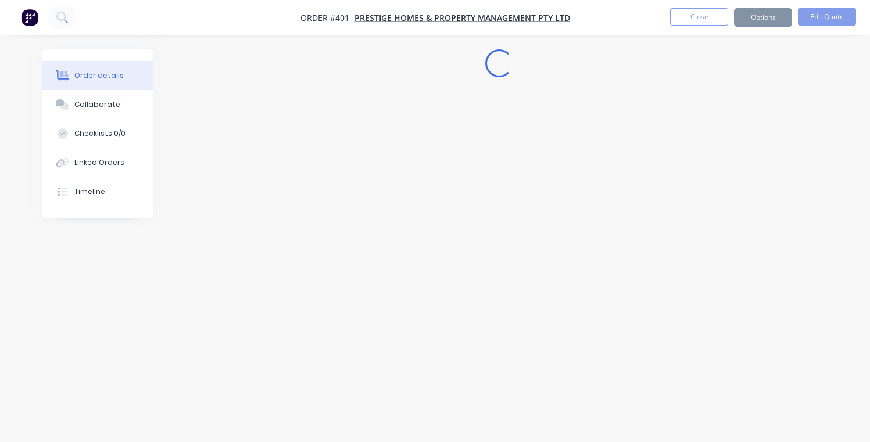
scroll to position [0, 0]
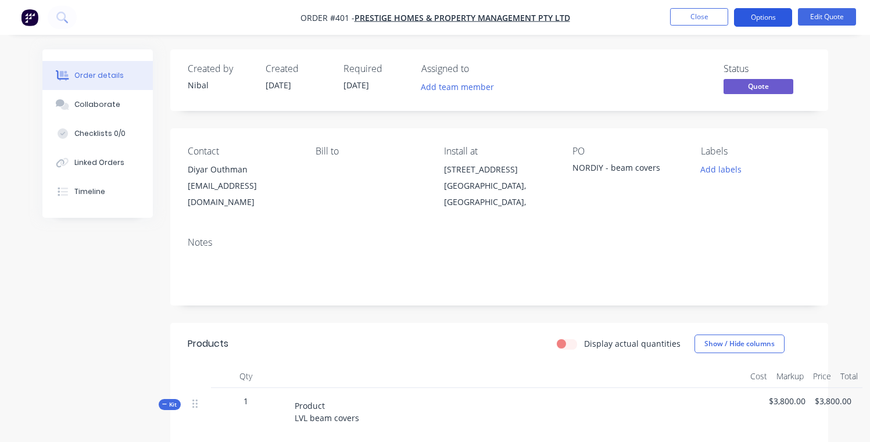
click at [755, 16] on button "Options" at bounding box center [763, 17] width 58 height 19
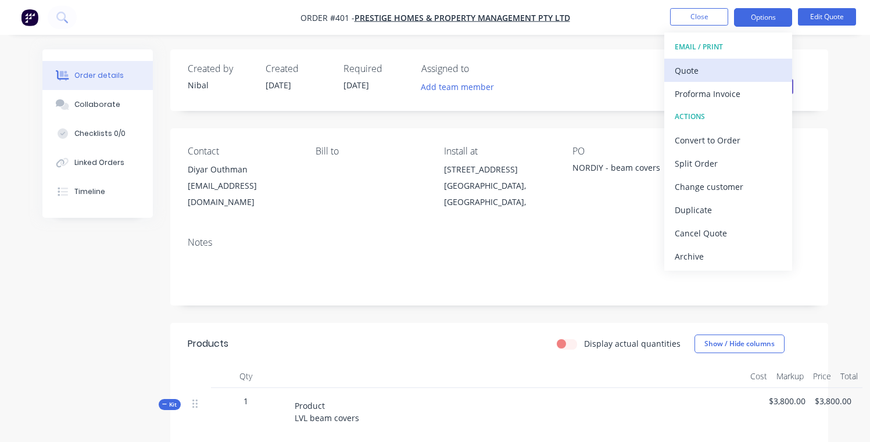
click at [710, 67] on div "Quote" at bounding box center [727, 70] width 107 height 17
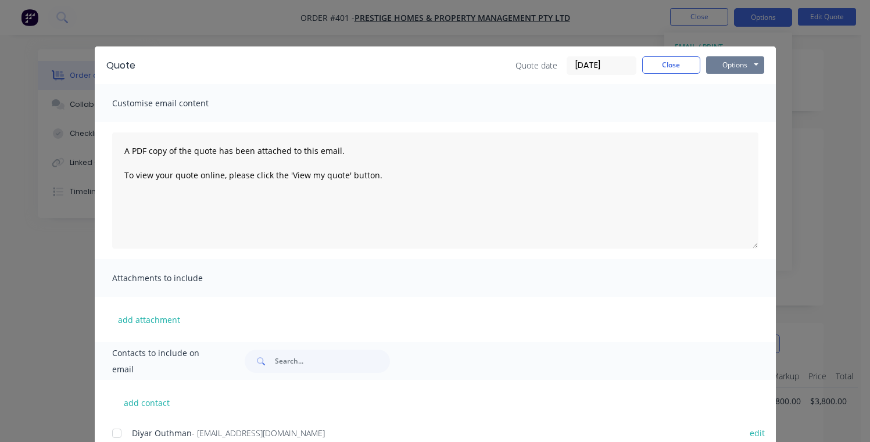
click at [727, 67] on button "Options" at bounding box center [735, 64] width 58 height 17
click at [732, 87] on button "Preview" at bounding box center [743, 85] width 74 height 19
click at [677, 66] on button "Close" at bounding box center [671, 64] width 58 height 17
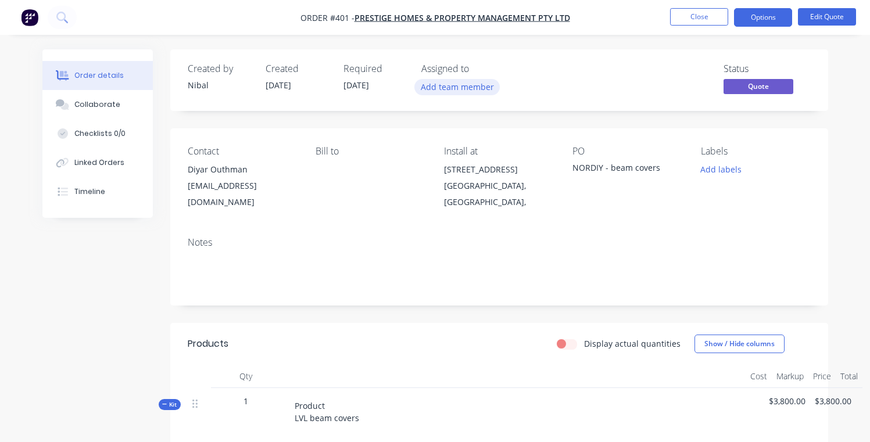
click at [455, 91] on button "Add team member" at bounding box center [456, 87] width 85 height 16
click at [564, 44] on div "Order details Collaborate Checklists 0/0 Linked Orders Timeline Order details C…" at bounding box center [435, 443] width 870 height 886
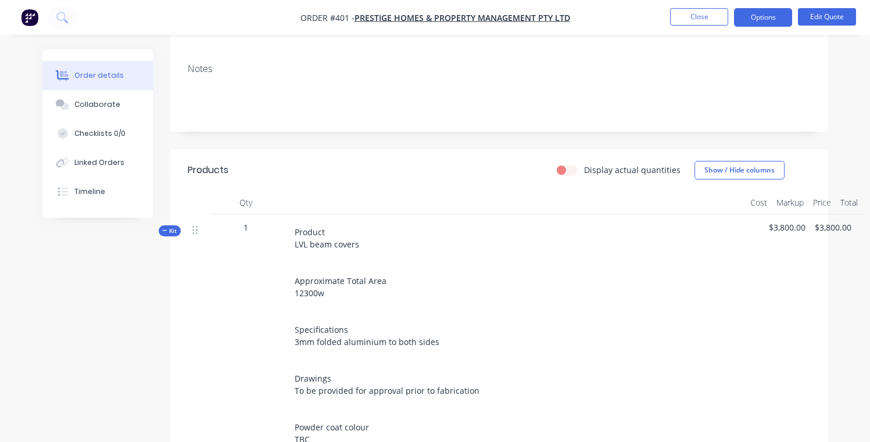
scroll to position [188, 0]
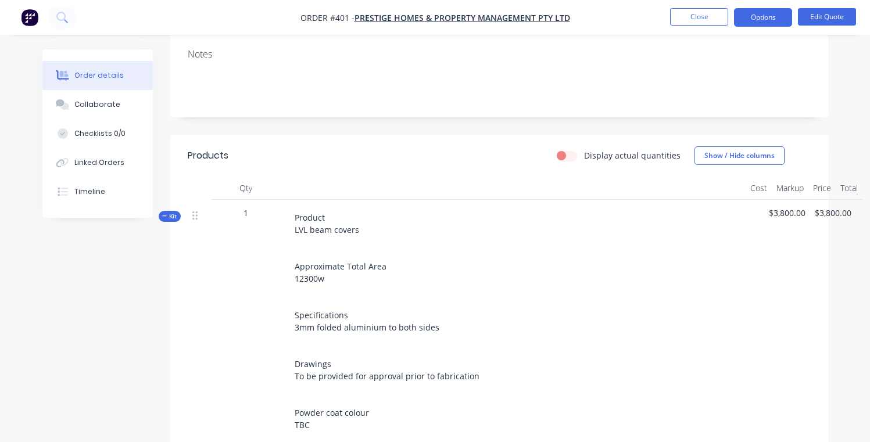
click at [584, 149] on label "Display actual quantities" at bounding box center [632, 155] width 96 height 12
click at [564, 149] on input "Display actual quantities" at bounding box center [561, 154] width 9 height 11
click at [584, 149] on label "Display actual quantities" at bounding box center [632, 155] width 96 height 12
click at [566, 149] on input "Display actual quantities" at bounding box center [561, 154] width 9 height 11
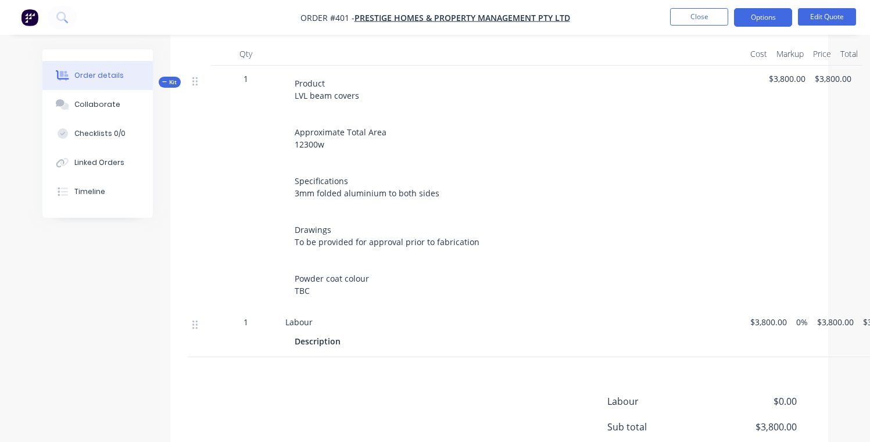
scroll to position [265, 0]
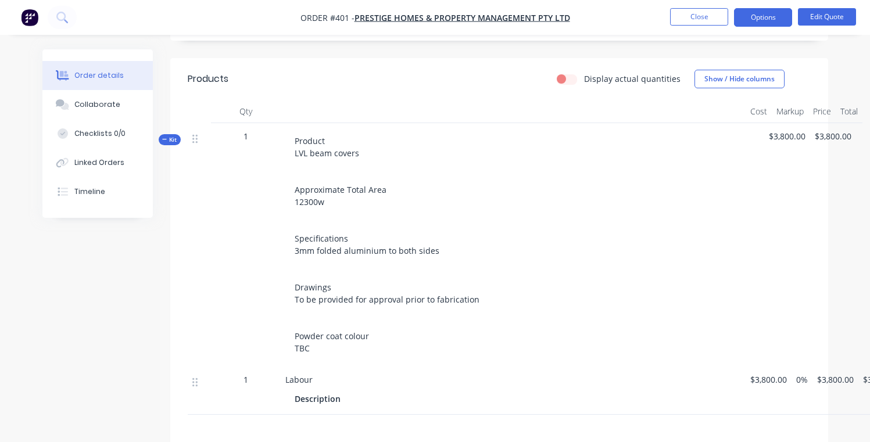
click at [584, 73] on label "Display actual quantities" at bounding box center [632, 79] width 96 height 12
click at [566, 73] on input "Display actual quantities" at bounding box center [561, 78] width 9 height 11
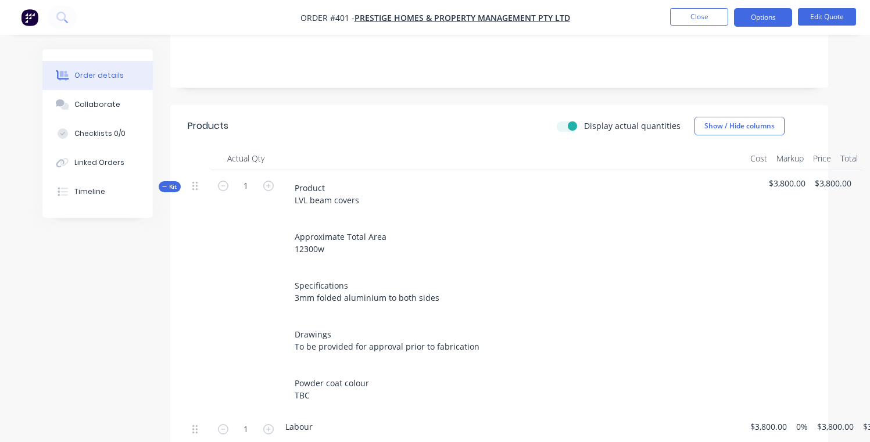
scroll to position [200, 0]
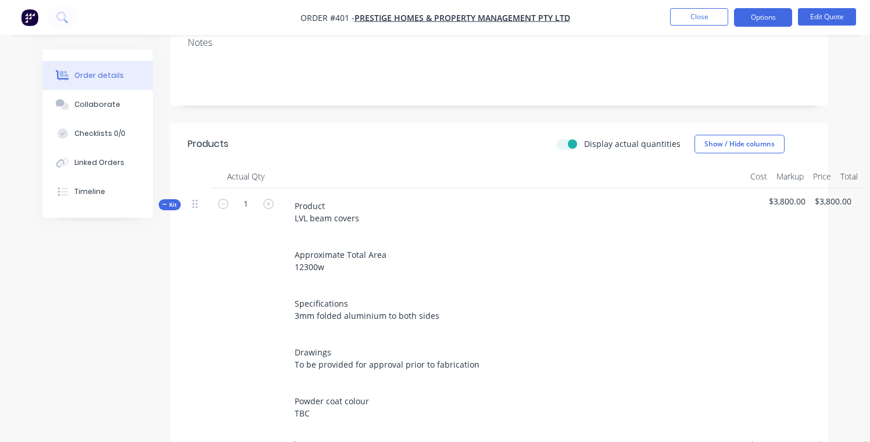
click at [584, 138] on label "Display actual quantities" at bounding box center [632, 144] width 96 height 12
click at [566, 138] on input "Display actual quantities" at bounding box center [561, 143] width 9 height 11
checkbox input "false"
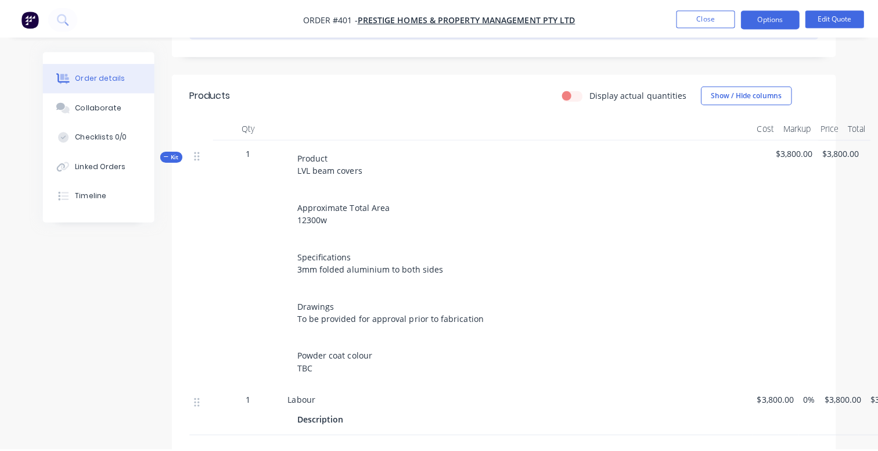
scroll to position [0, 0]
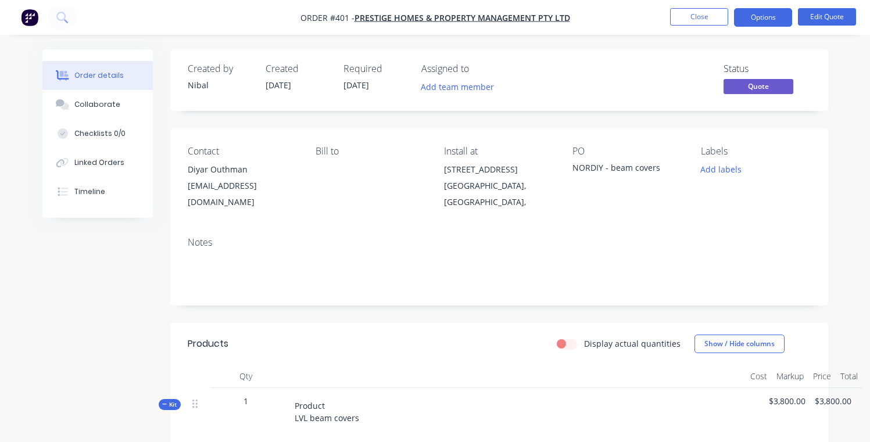
click at [28, 17] on img "button" at bounding box center [29, 17] width 17 height 17
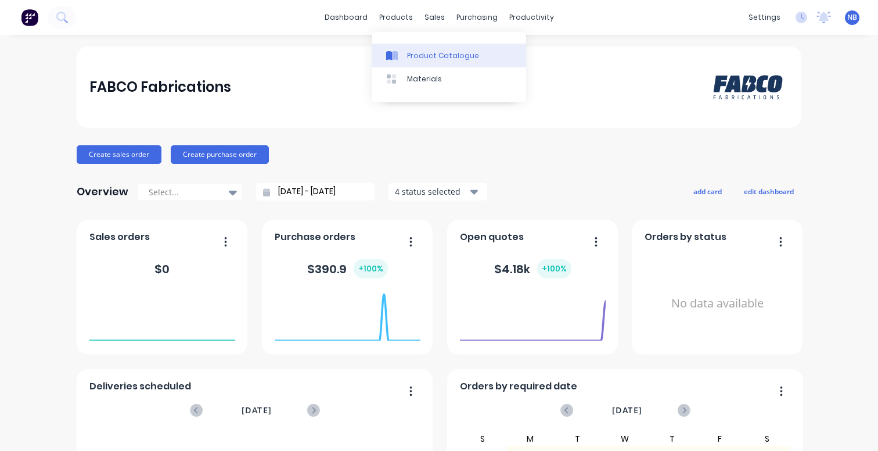
click at [410, 48] on link "Product Catalogue" at bounding box center [449, 55] width 154 height 23
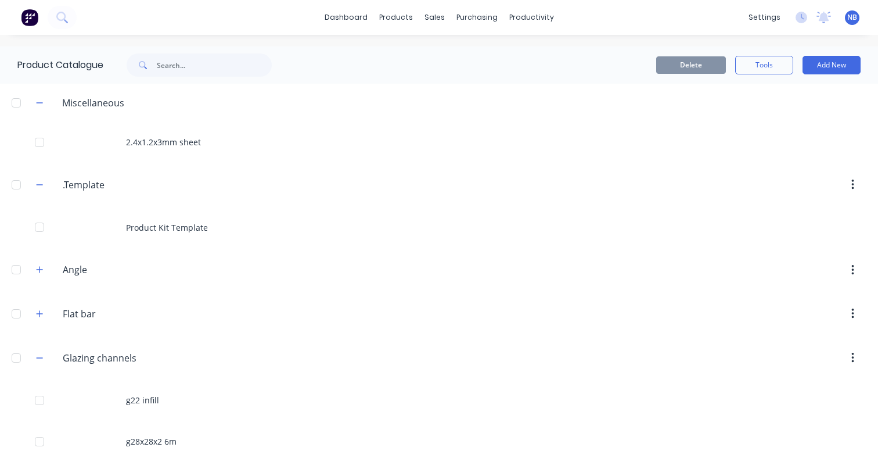
click at [39, 95] on header "Miscellaneous" at bounding box center [439, 103] width 878 height 38
click at [39, 99] on icon "button" at bounding box center [39, 103] width 7 height 8
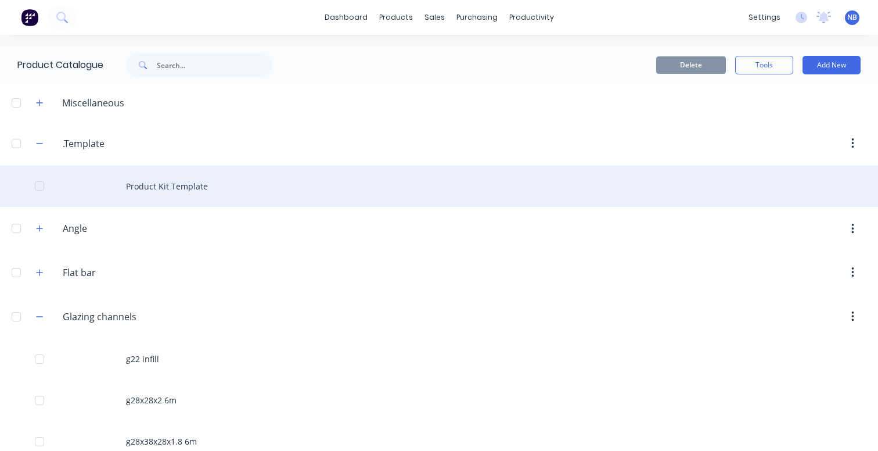
click at [139, 173] on div "Product Kit Template" at bounding box center [439, 186] width 878 height 41
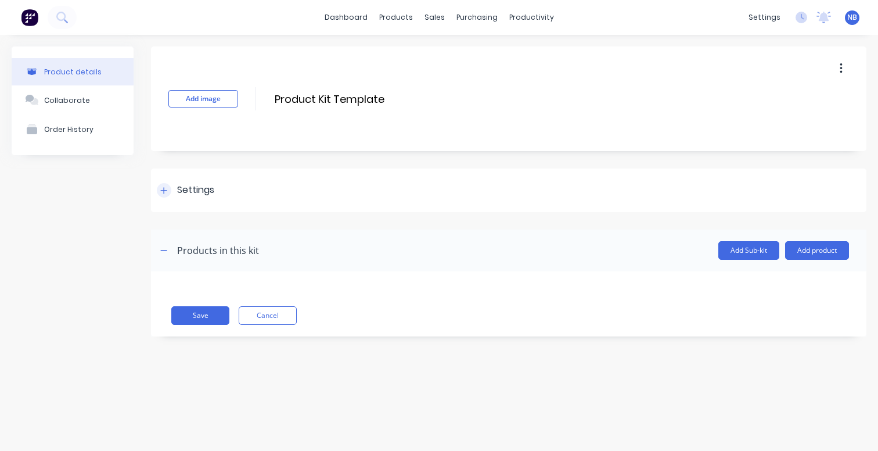
click at [170, 195] on div "Settings" at bounding box center [186, 190] width 58 height 15
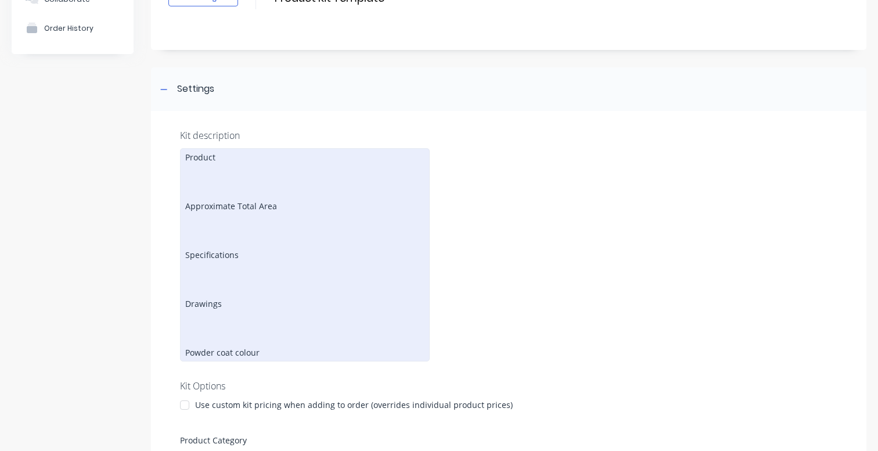
scroll to position [128, 0]
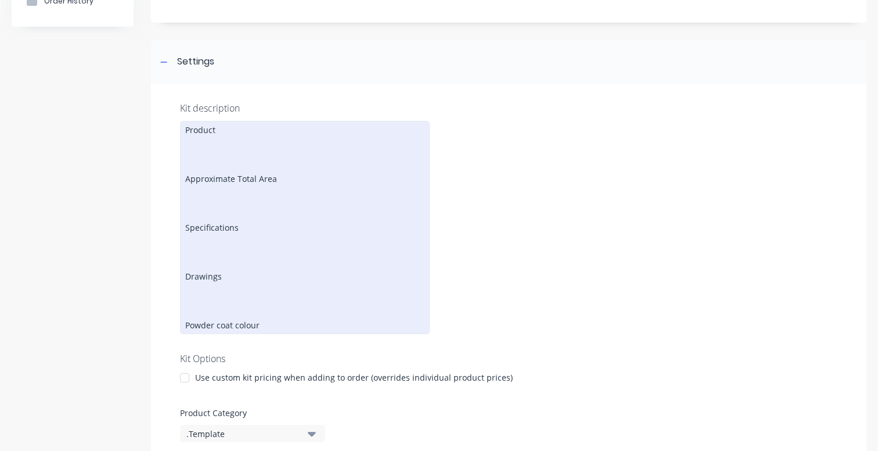
click at [257, 238] on div "Product Approximate Total Area Specifications Drawings Powder coat colour" at bounding box center [305, 227] width 250 height 213
click at [210, 287] on div "Product Approximate Total Area Specifications Drawings Powder coat colour" at bounding box center [305, 227] width 250 height 213
paste div
click at [234, 334] on div "Product Approximate Total Area Specifications Drawings To be provided for appro…" at bounding box center [305, 227] width 250 height 213
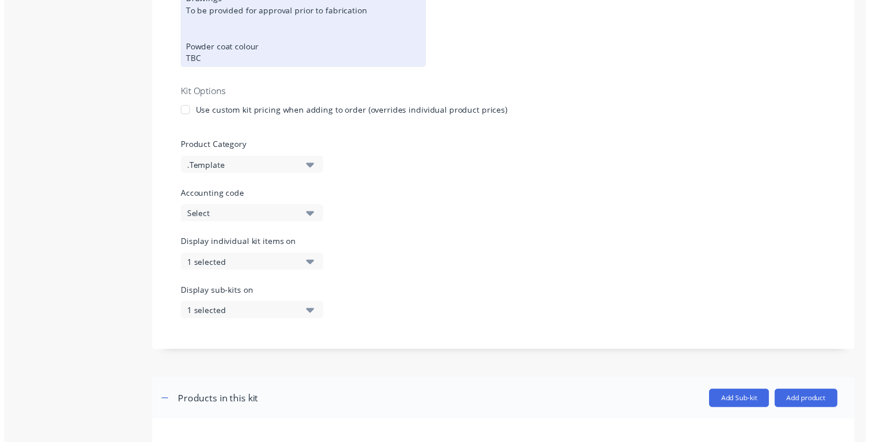
scroll to position [476, 0]
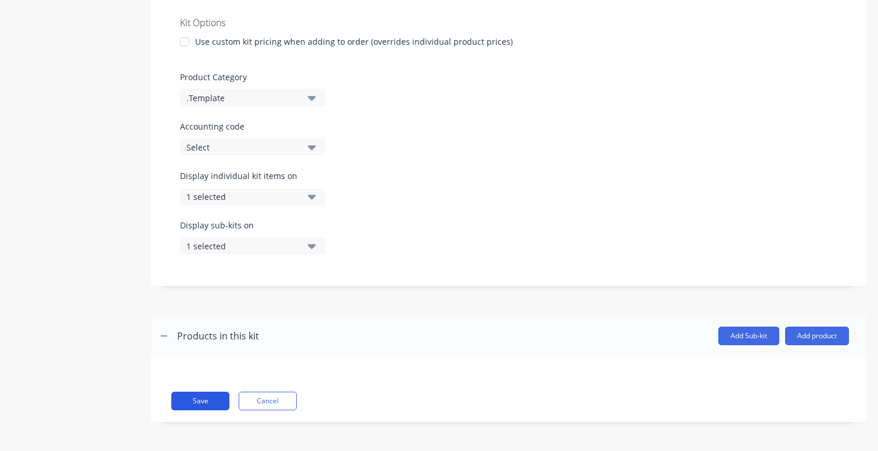
click at [201, 401] on button "Save" at bounding box center [200, 401] width 58 height 19
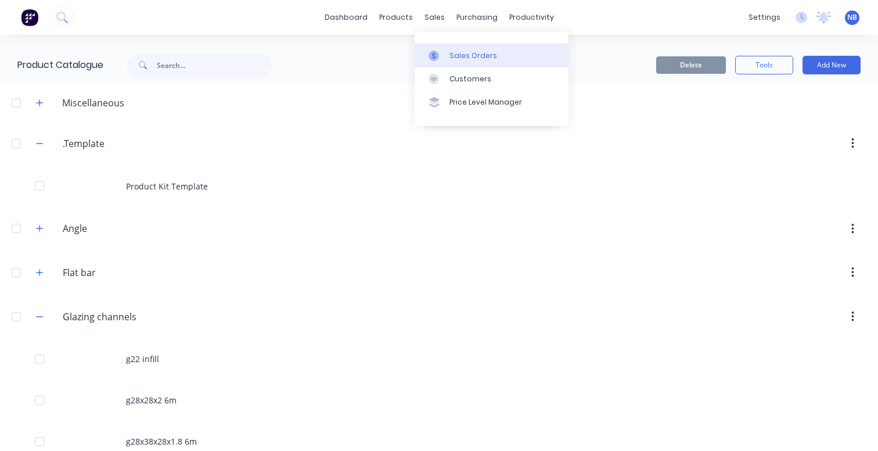
click at [430, 55] on icon at bounding box center [434, 56] width 10 height 10
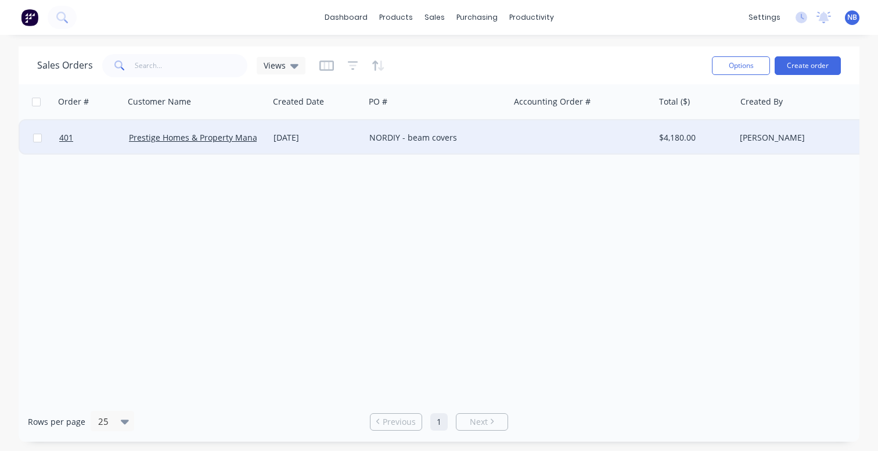
click at [351, 142] on div "[DATE]" at bounding box center [317, 138] width 87 height 12
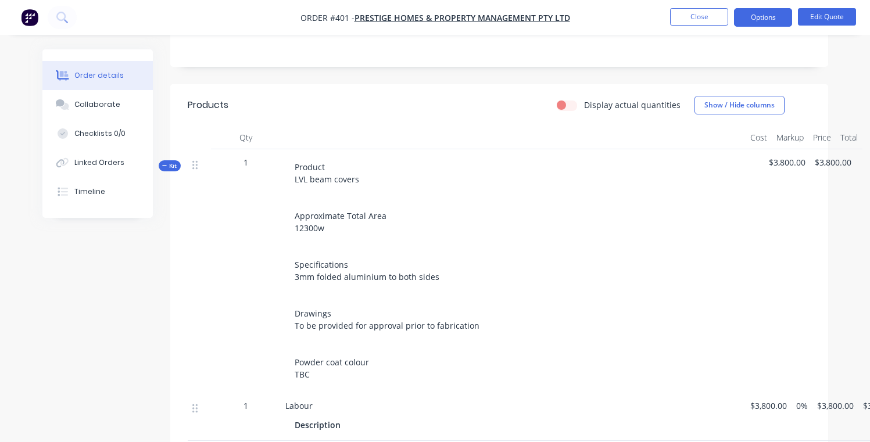
scroll to position [253, 0]
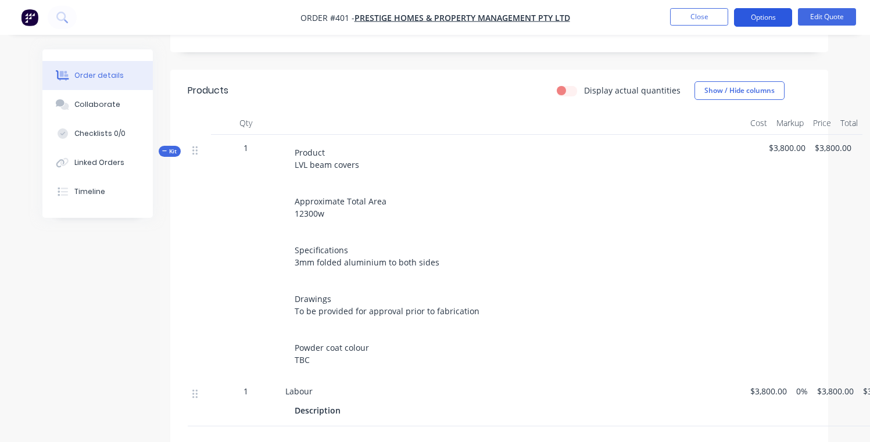
click at [771, 10] on button "Options" at bounding box center [763, 17] width 58 height 19
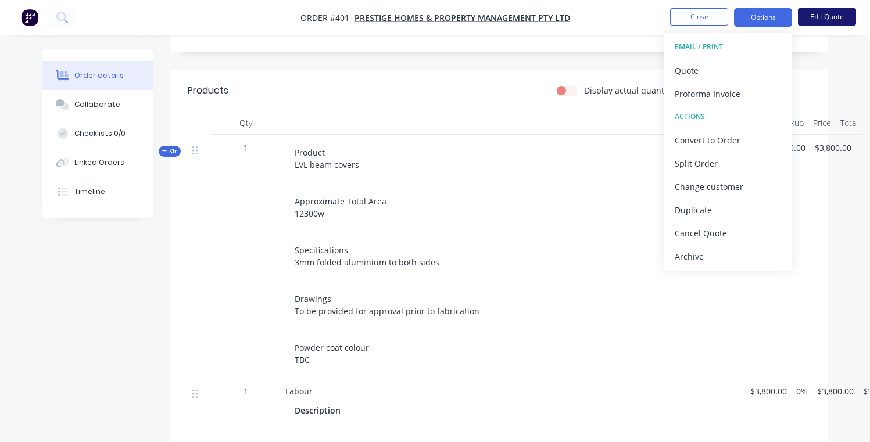
click at [809, 13] on button "Edit Quote" at bounding box center [827, 16] width 58 height 17
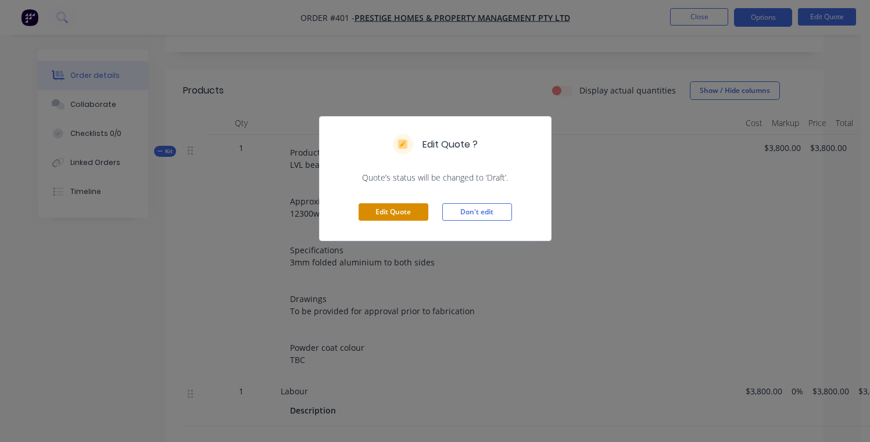
click at [408, 216] on button "Edit Quote" at bounding box center [393, 211] width 70 height 17
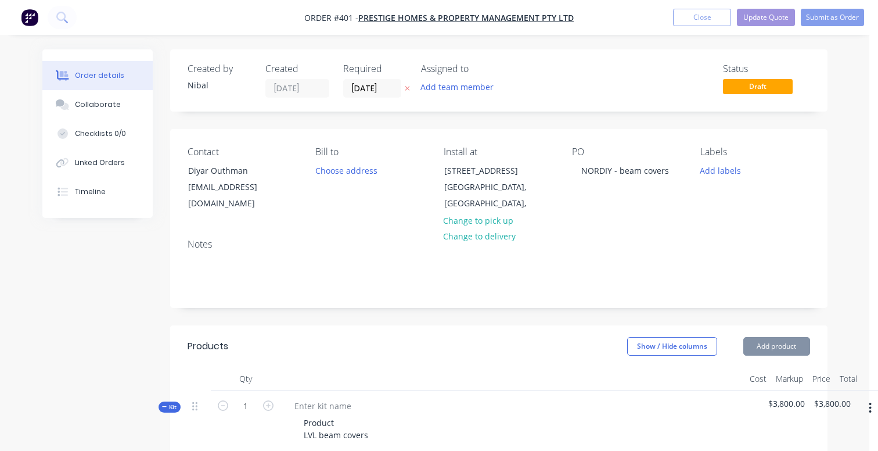
type input "$3,800.00"
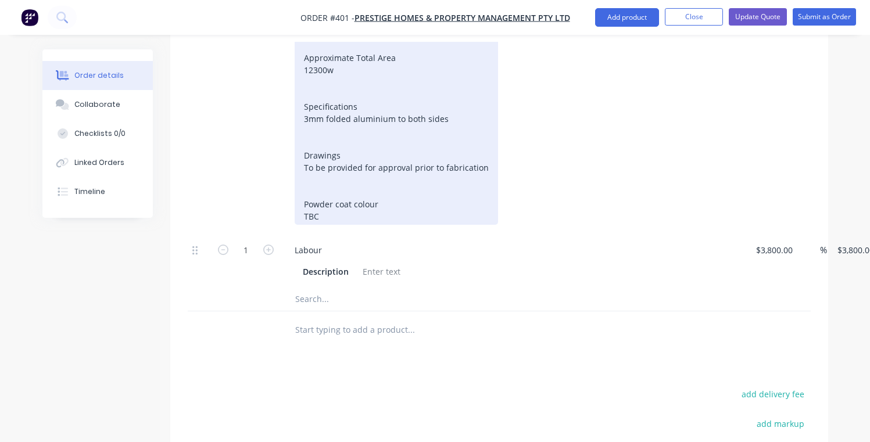
scroll to position [426, 0]
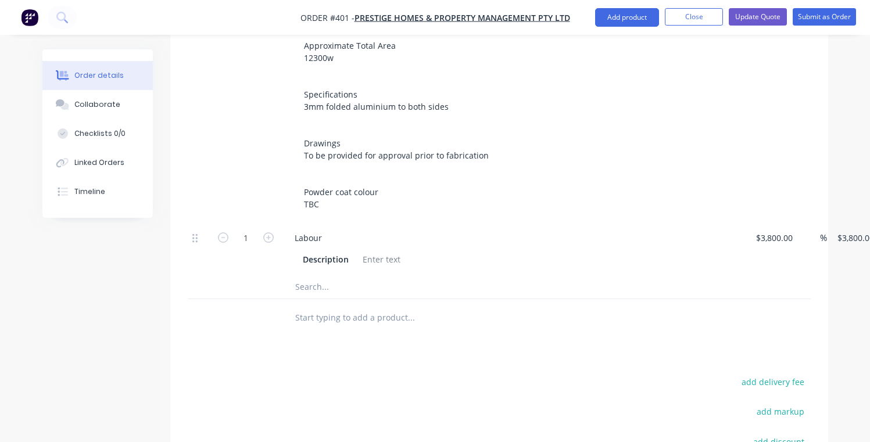
click at [311, 275] on input "text" at bounding box center [411, 286] width 232 height 23
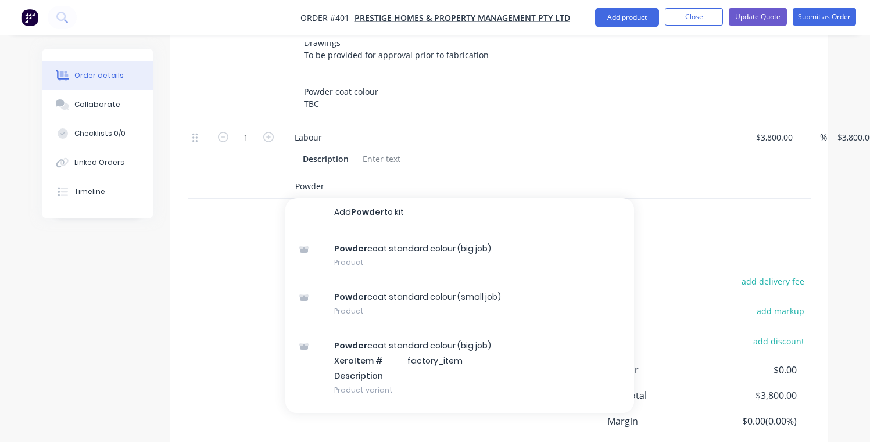
scroll to position [541, 0]
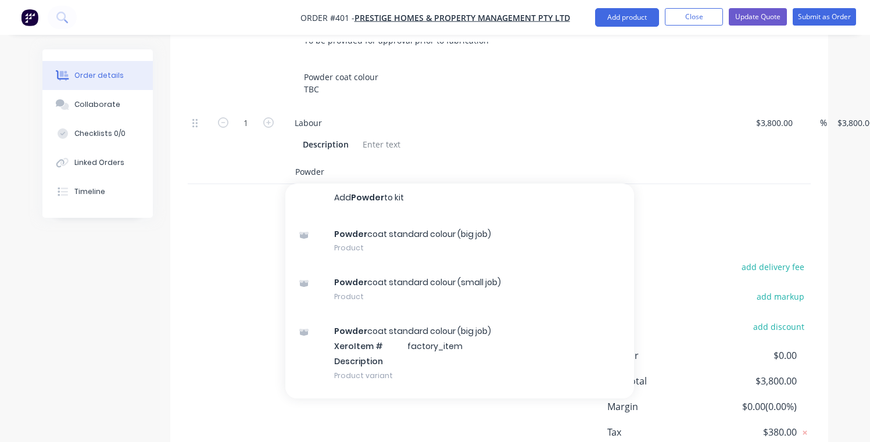
drag, startPoint x: 331, startPoint y: 158, endPoint x: 249, endPoint y: 154, distance: 82.6
click at [249, 160] on div "Powder Add Powder to kit Powder coat standard colour (big job) Product Powder c…" at bounding box center [499, 172] width 623 height 24
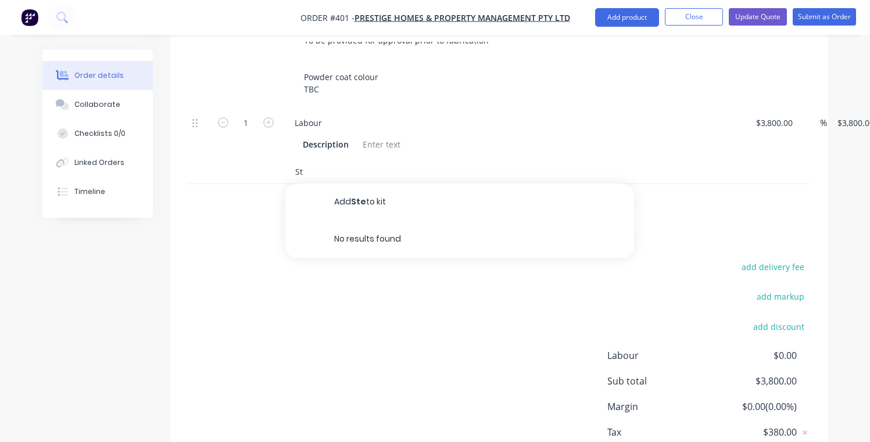
type input "S"
click at [526, 114] on div "Labour" at bounding box center [512, 122] width 455 height 17
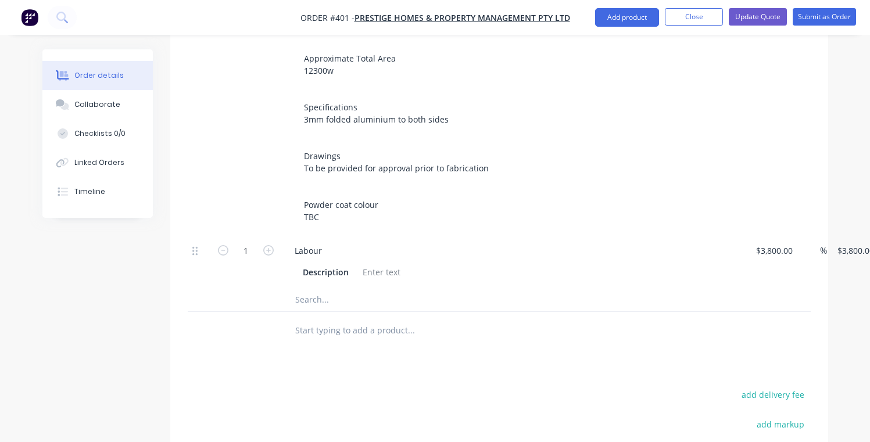
scroll to position [498, 0]
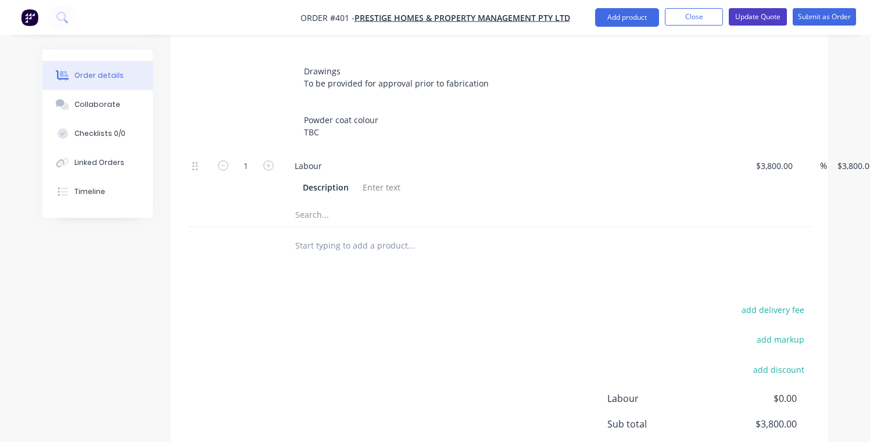
click at [762, 17] on button "Update Quote" at bounding box center [757, 16] width 58 height 17
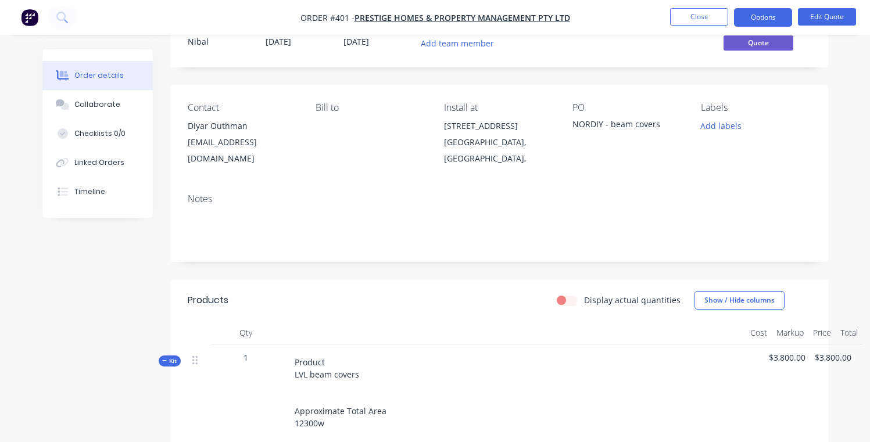
scroll to position [62, 0]
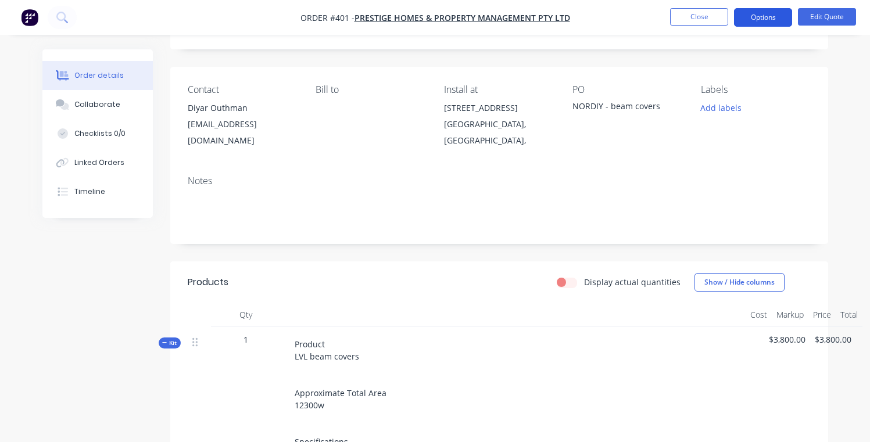
click at [753, 12] on button "Options" at bounding box center [763, 17] width 58 height 19
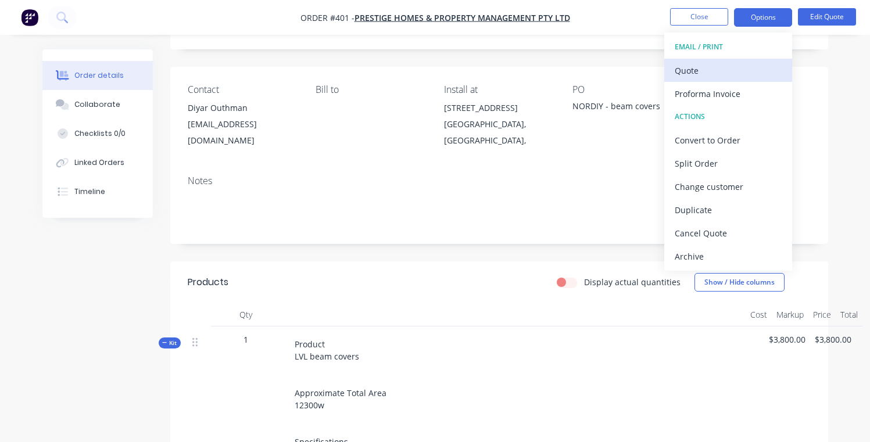
click at [730, 68] on div "Quote" at bounding box center [727, 70] width 107 height 17
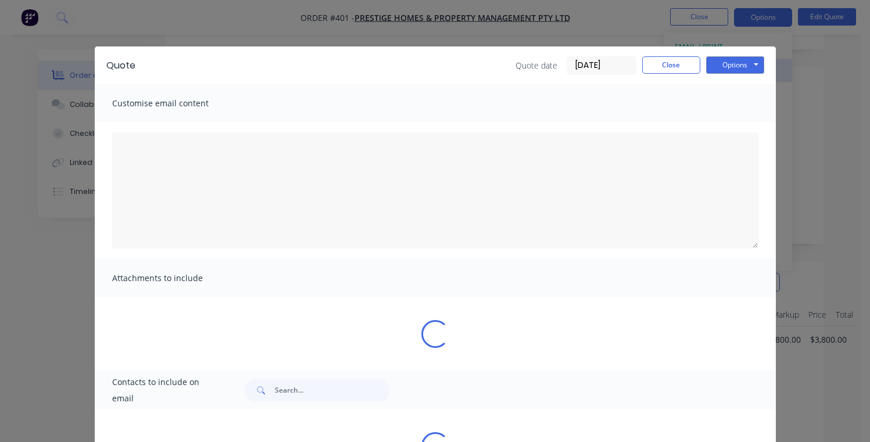
type textarea "A PDF copy of the quote has been attached to this email. To view your quote onl…"
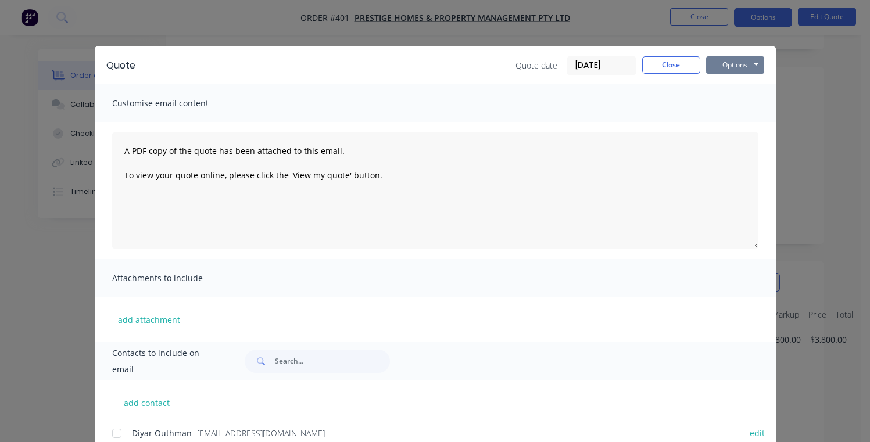
click at [720, 70] on button "Options" at bounding box center [735, 64] width 58 height 17
click at [730, 82] on button "Preview" at bounding box center [743, 85] width 74 height 19
click at [725, 69] on button "Options" at bounding box center [735, 64] width 58 height 17
click at [490, 98] on div "Customise email content" at bounding box center [435, 103] width 681 height 38
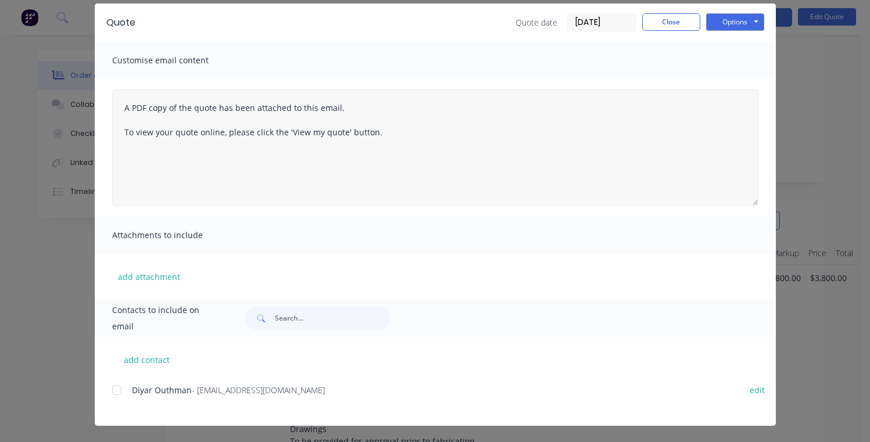
scroll to position [147, 0]
click at [112, 393] on div at bounding box center [116, 390] width 23 height 23
click at [131, 358] on button "add contact" at bounding box center [147, 359] width 70 height 17
select select "AU"
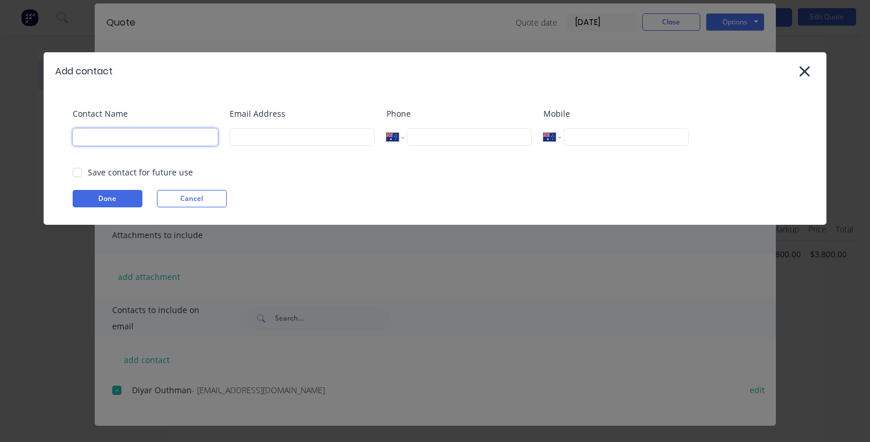
click at [204, 136] on input at bounding box center [145, 136] width 145 height 17
type input "[PERSON_NAME]"
type input "[EMAIL_ADDRESS][DOMAIN_NAME]"
click at [124, 198] on button "Done" at bounding box center [108, 198] width 70 height 17
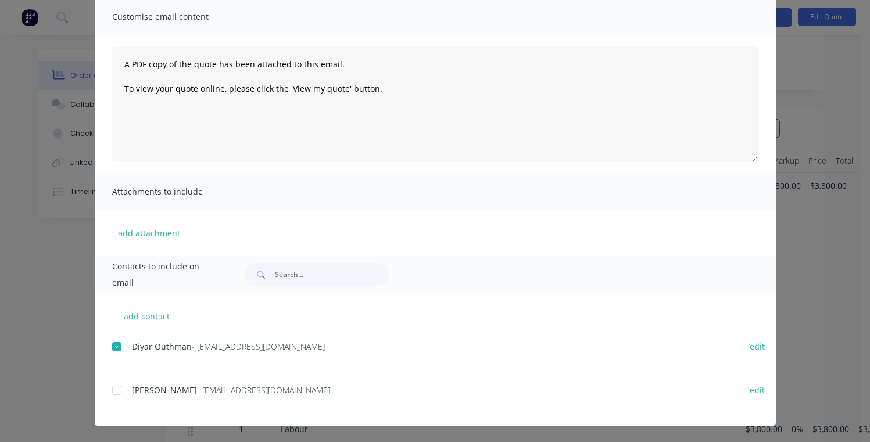
scroll to position [236, 0]
click at [115, 396] on div at bounding box center [116, 390] width 23 height 23
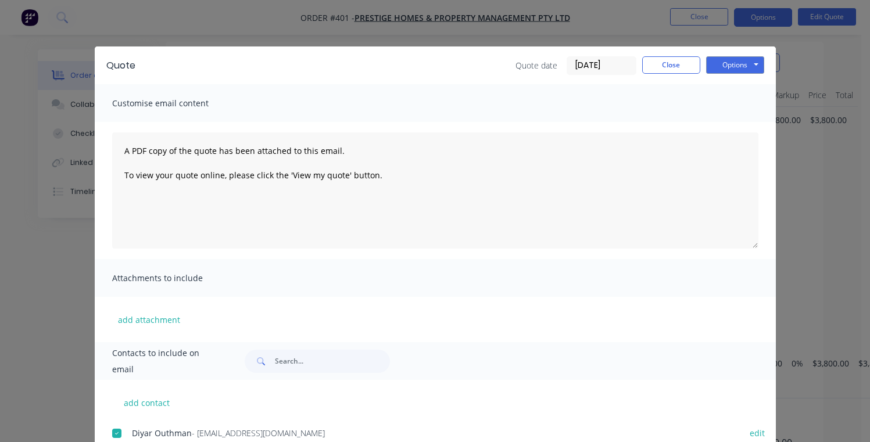
scroll to position [238, 0]
click at [726, 63] on button "Options" at bounding box center [735, 64] width 58 height 17
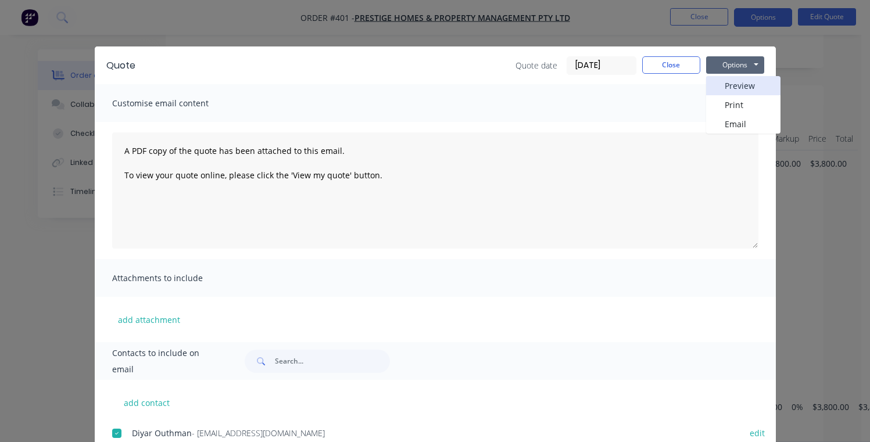
click at [718, 92] on button "Preview" at bounding box center [743, 85] width 74 height 19
click at [723, 65] on button "Options" at bounding box center [735, 64] width 58 height 17
click at [741, 128] on button "Email" at bounding box center [743, 123] width 74 height 19
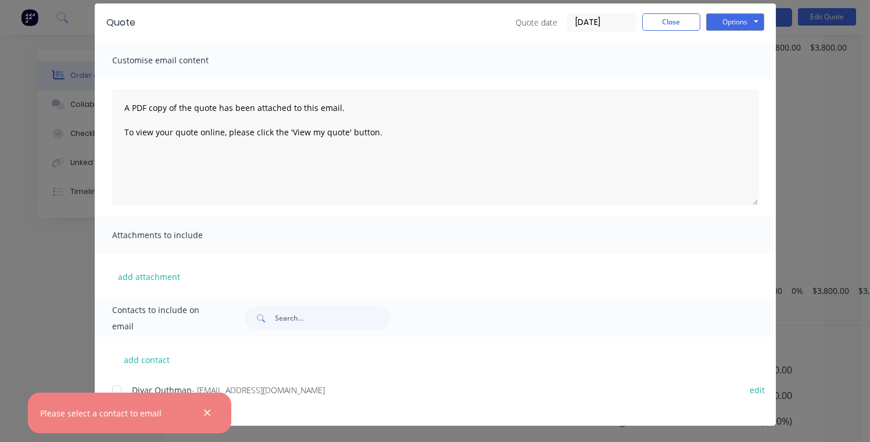
scroll to position [432, 0]
click at [112, 390] on div at bounding box center [116, 390] width 23 height 23
click at [331, 392] on div "Diyar Outhman - [EMAIL_ADDRESS][DOMAIN_NAME]" at bounding box center [430, 390] width 597 height 12
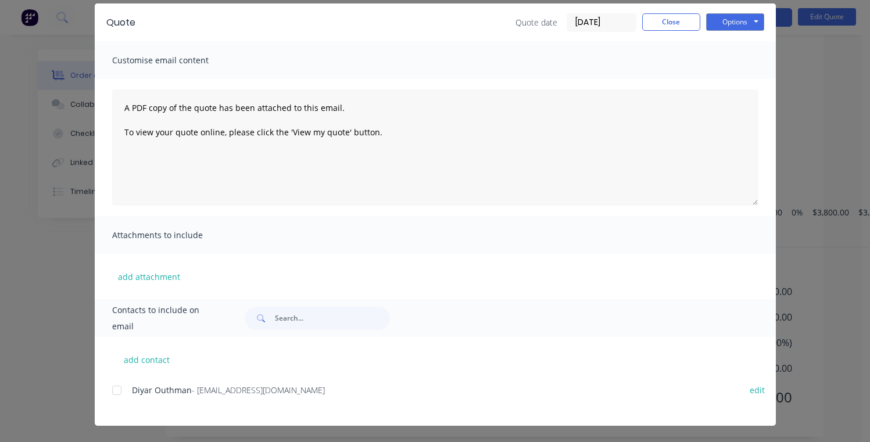
click at [117, 393] on div at bounding box center [116, 390] width 23 height 23
click at [147, 353] on button "add contact" at bounding box center [147, 359] width 70 height 17
select select "AU"
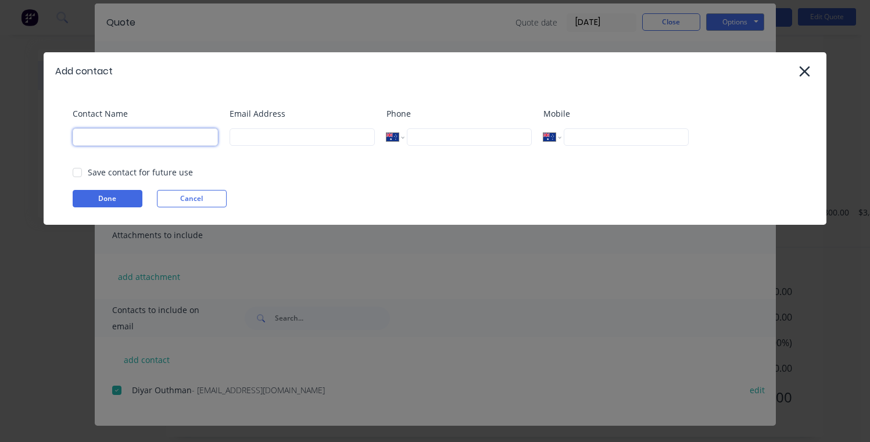
click at [205, 139] on input at bounding box center [145, 136] width 145 height 17
type input "[PERSON_NAME]"
type input "[EMAIL_ADDRESS][DOMAIN_NAME]"
click at [129, 197] on button "Done" at bounding box center [108, 198] width 70 height 17
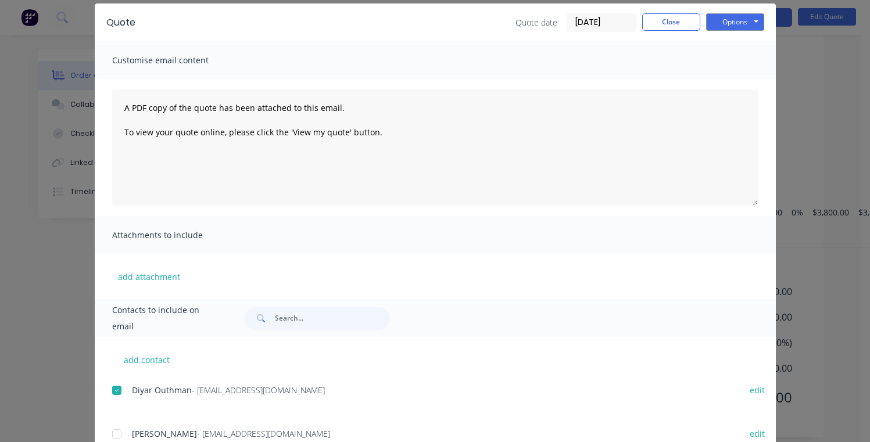
scroll to position [87, 0]
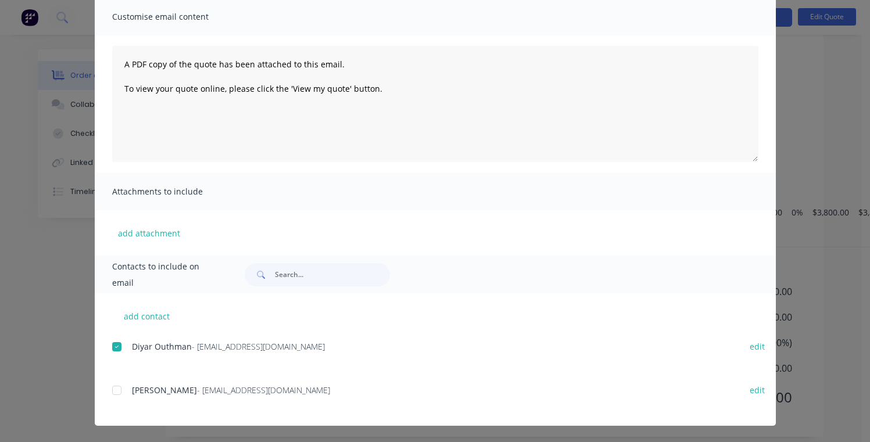
click at [106, 392] on div "add contact Diyar Outhman - [EMAIL_ADDRESS][DOMAIN_NAME] edit [PERSON_NAME] - […" at bounding box center [435, 359] width 681 height 132
click at [109, 392] on div at bounding box center [116, 390] width 23 height 23
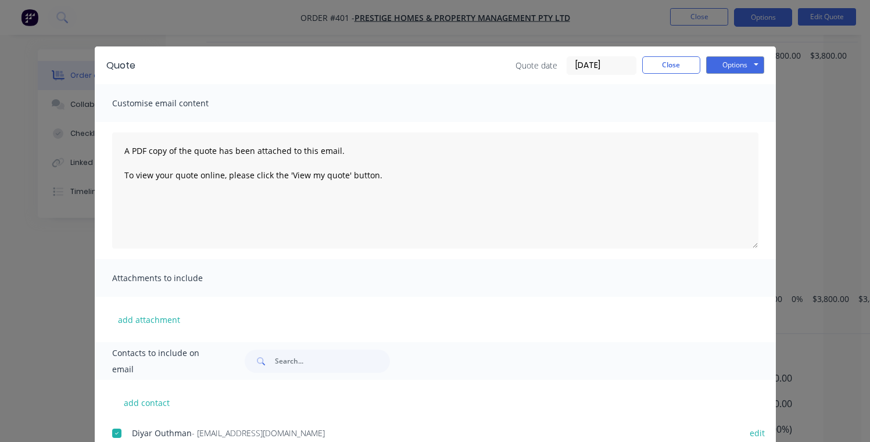
scroll to position [340, 0]
click at [720, 63] on button "Options" at bounding box center [735, 64] width 58 height 17
click at [730, 119] on button "Email" at bounding box center [743, 123] width 74 height 19
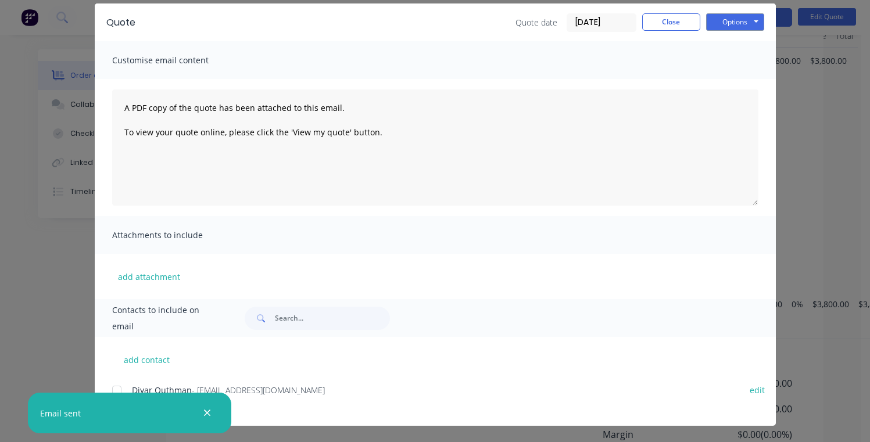
scroll to position [432, 0]
click at [210, 414] on icon "button" at bounding box center [207, 413] width 8 height 10
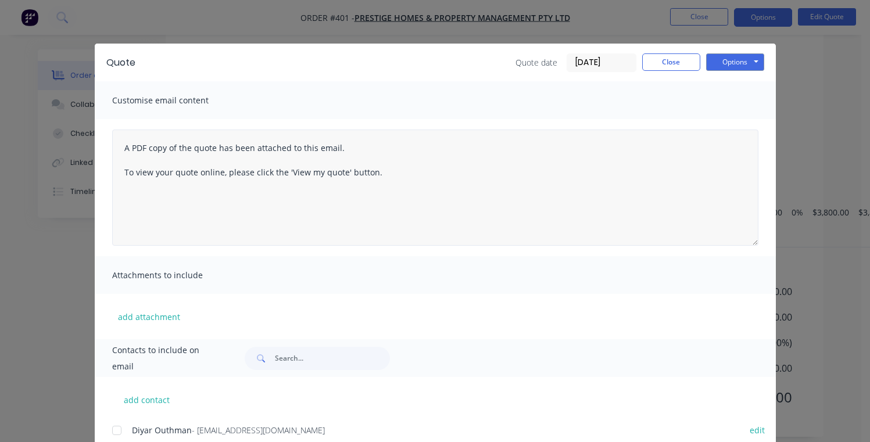
scroll to position [0, 0]
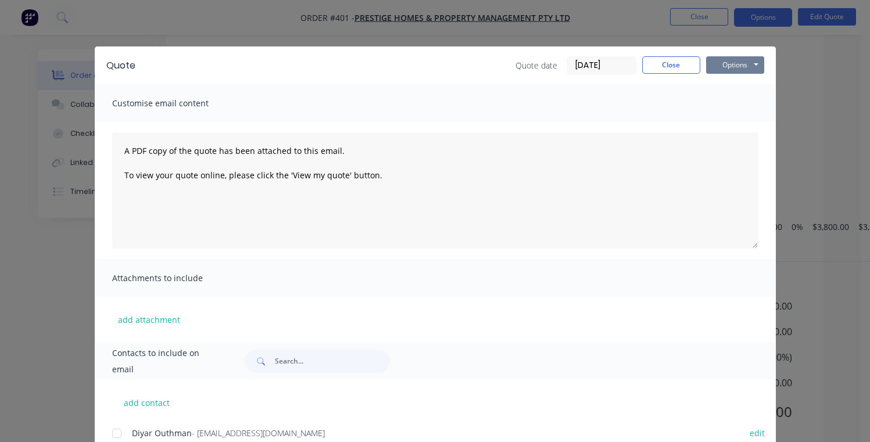
click at [739, 62] on button "Options" at bounding box center [735, 64] width 58 height 17
click at [656, 65] on button "Close" at bounding box center [671, 64] width 58 height 17
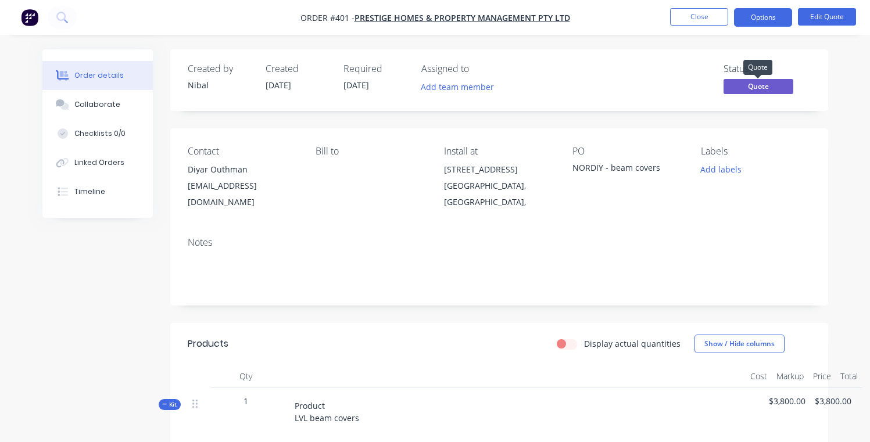
click at [742, 88] on span "Quote" at bounding box center [758, 86] width 70 height 15
click at [748, 88] on span "Quote" at bounding box center [758, 86] width 70 height 15
click at [770, 21] on button "Options" at bounding box center [763, 17] width 58 height 19
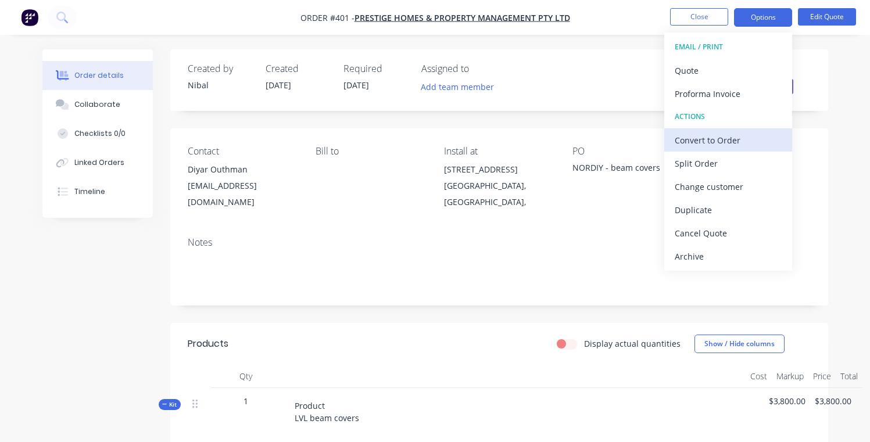
click at [720, 142] on div "Convert to Order" at bounding box center [727, 140] width 107 height 17
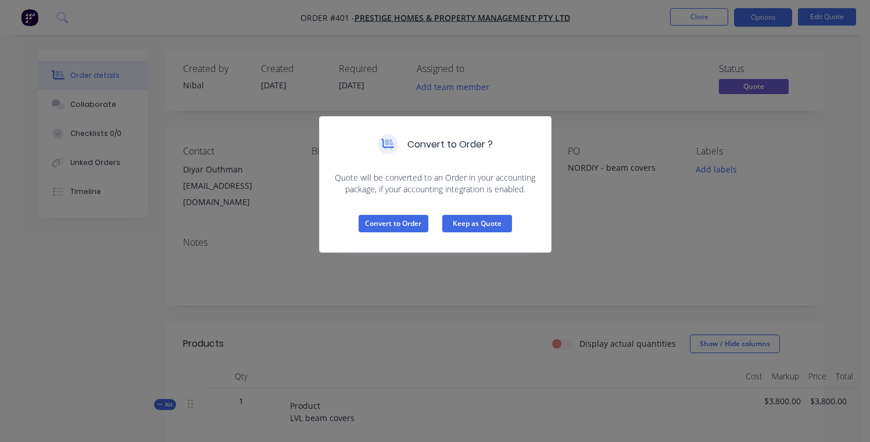
click at [470, 227] on button "Keep as Quote" at bounding box center [477, 223] width 70 height 17
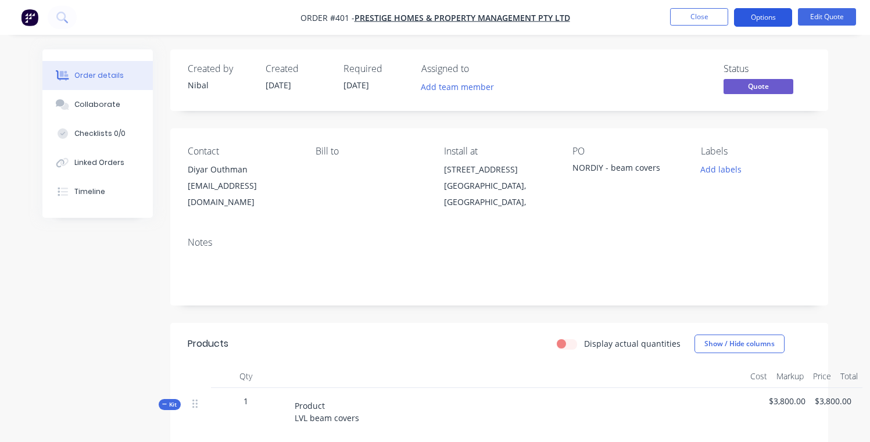
click at [763, 18] on button "Options" at bounding box center [763, 17] width 58 height 19
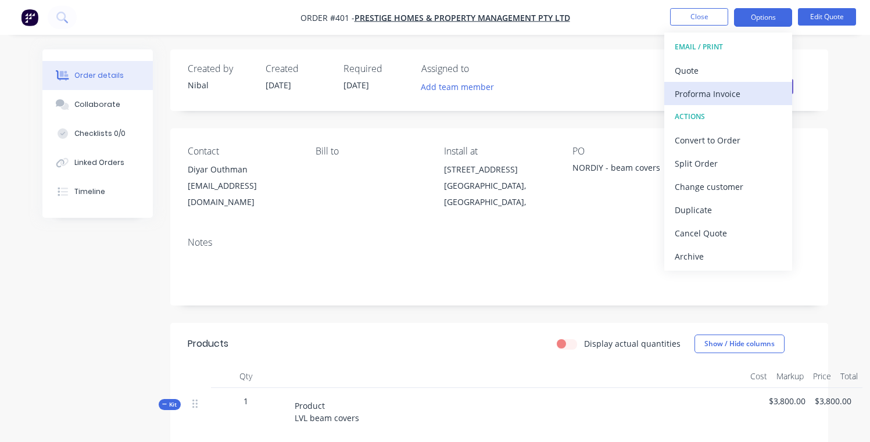
click at [726, 95] on div "Proforma Invoice" at bounding box center [727, 93] width 107 height 17
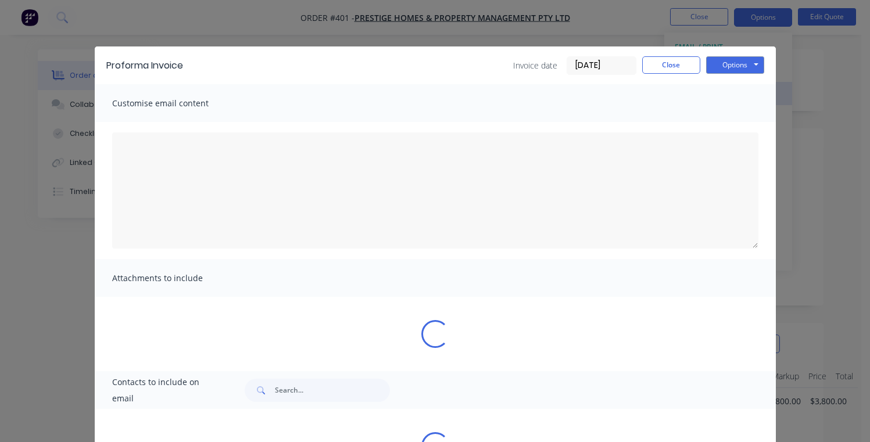
type textarea "A PDF copy of the order has been attached to this email. To view your order onl…"
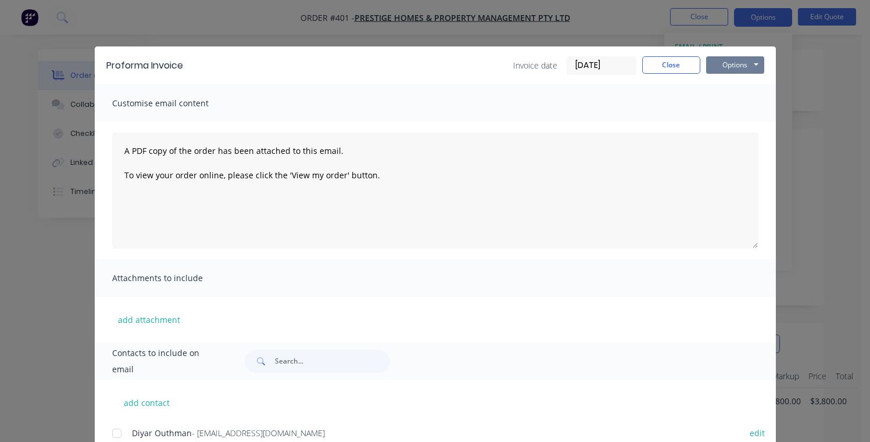
click at [728, 67] on button "Options" at bounding box center [735, 64] width 58 height 17
click at [734, 89] on button "Preview" at bounding box center [743, 85] width 74 height 19
click at [725, 63] on button "Options" at bounding box center [735, 64] width 58 height 17
click at [802, 191] on div "Proforma Invoice Invoice date [DATE] Close Options Preview Print Email Customis…" at bounding box center [435, 221] width 870 height 442
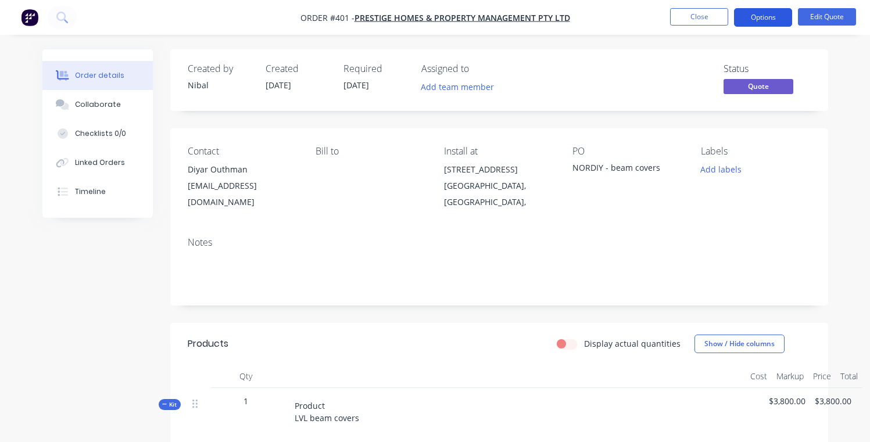
click at [759, 22] on button "Options" at bounding box center [763, 17] width 58 height 19
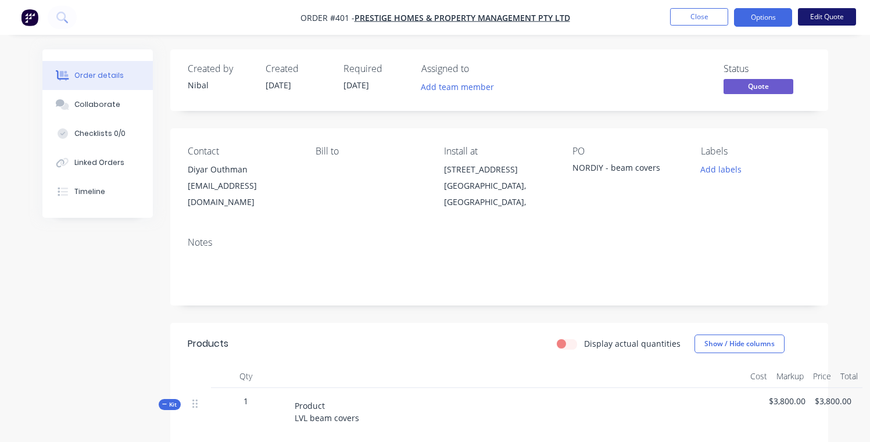
click at [842, 13] on button "Edit Quote" at bounding box center [827, 16] width 58 height 17
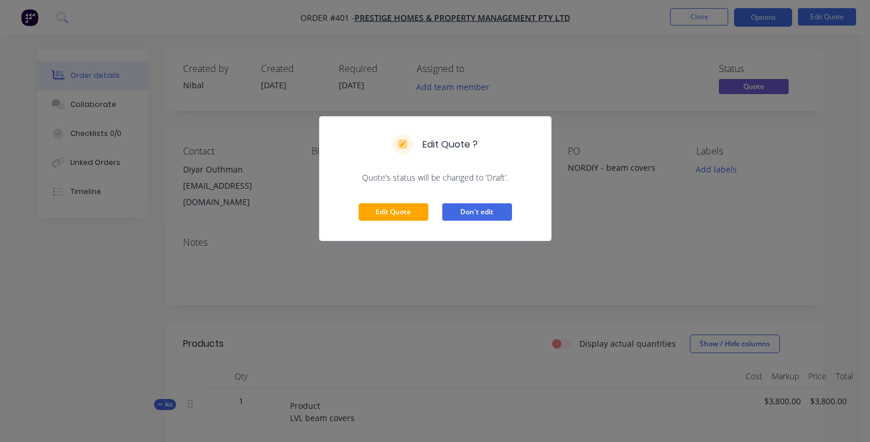
click at [456, 211] on button "Don't edit" at bounding box center [477, 211] width 70 height 17
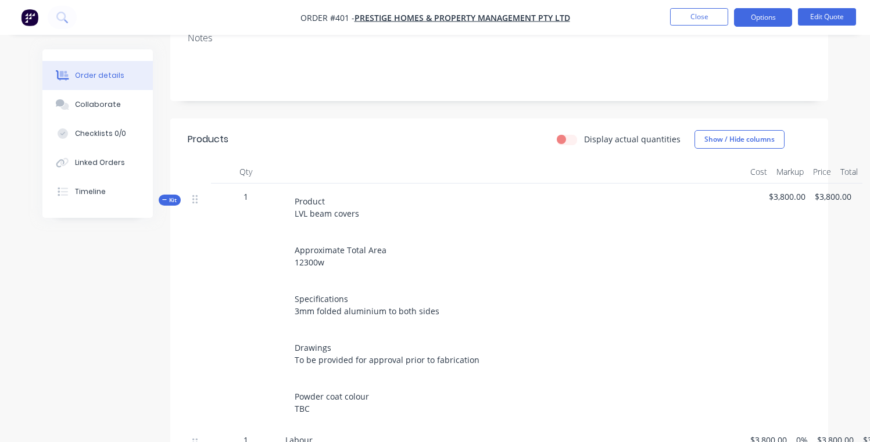
scroll to position [208, 0]
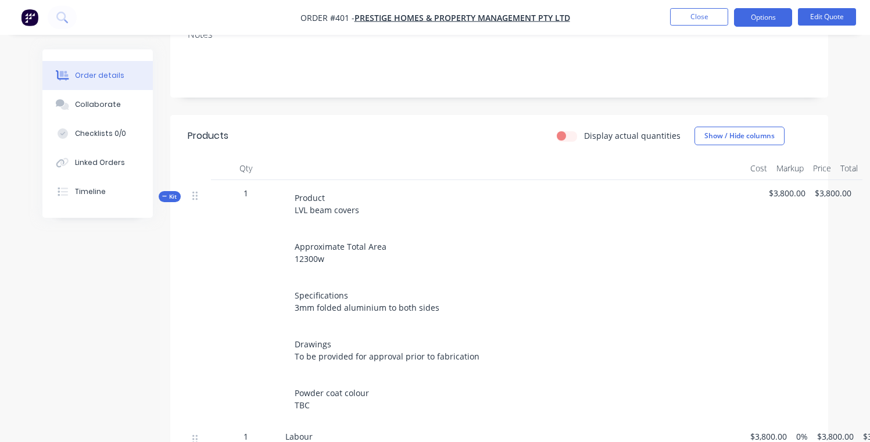
click at [584, 130] on label "Display actual quantities" at bounding box center [632, 136] width 96 height 12
click at [566, 130] on input "Display actual quantities" at bounding box center [561, 135] width 9 height 11
checkbox input "true"
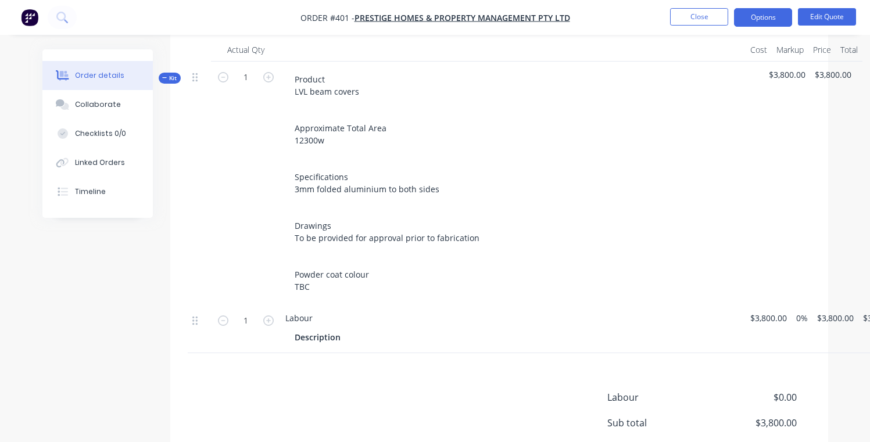
scroll to position [344, 0]
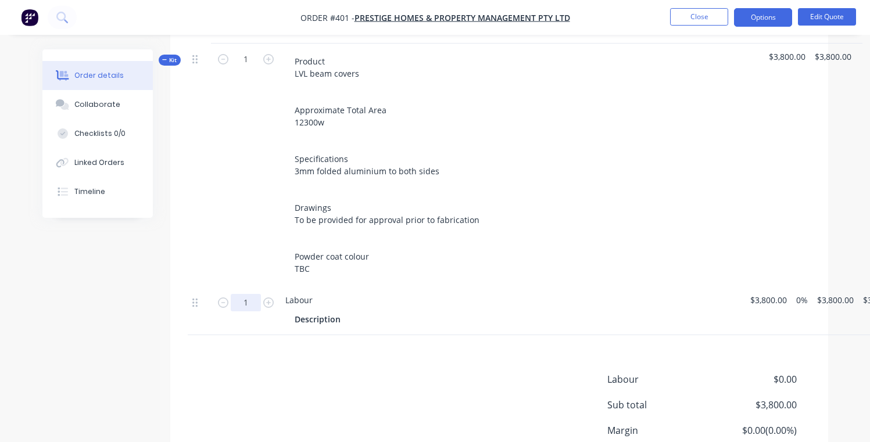
click at [243, 294] on input "1" at bounding box center [246, 302] width 30 height 17
drag, startPoint x: 258, startPoint y: 294, endPoint x: 235, endPoint y: 292, distance: 22.8
click at [235, 294] on input "1" at bounding box center [246, 302] width 30 height 17
type input "0.5"
click at [340, 372] on div "Labour $0.00 Sub total $3,800.00 Margin $0.00 ( 0.00 %) Tax $380.00 Total $4,18…" at bounding box center [499, 439] width 623 height 135
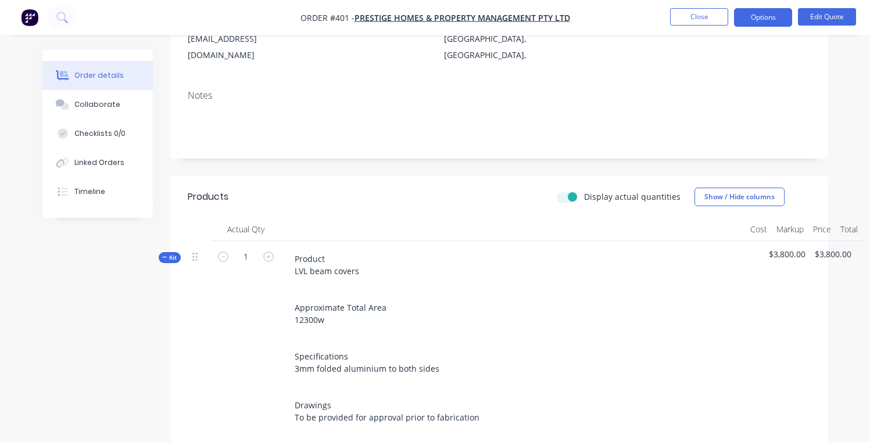
scroll to position [143, 0]
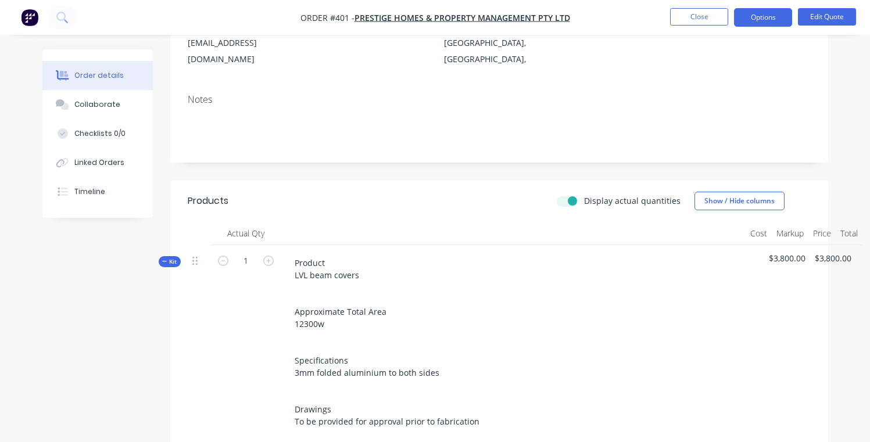
click at [584, 195] on label "Display actual quantities" at bounding box center [632, 201] width 96 height 12
click at [566, 195] on input "Display actual quantities" at bounding box center [561, 200] width 9 height 11
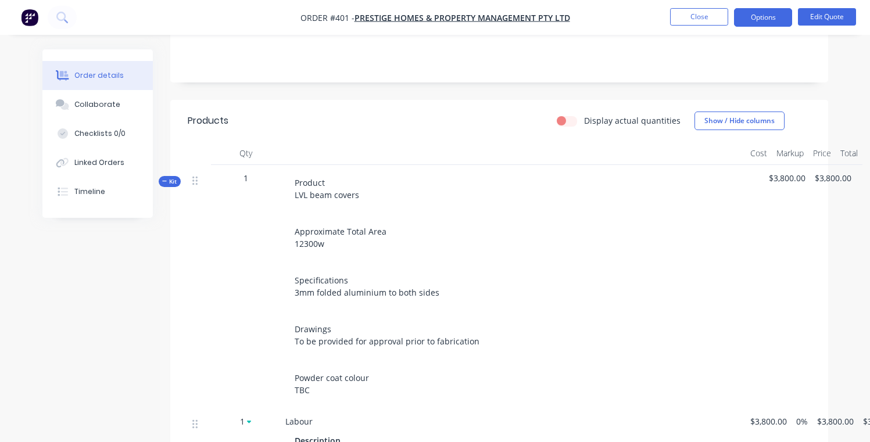
scroll to position [210, 0]
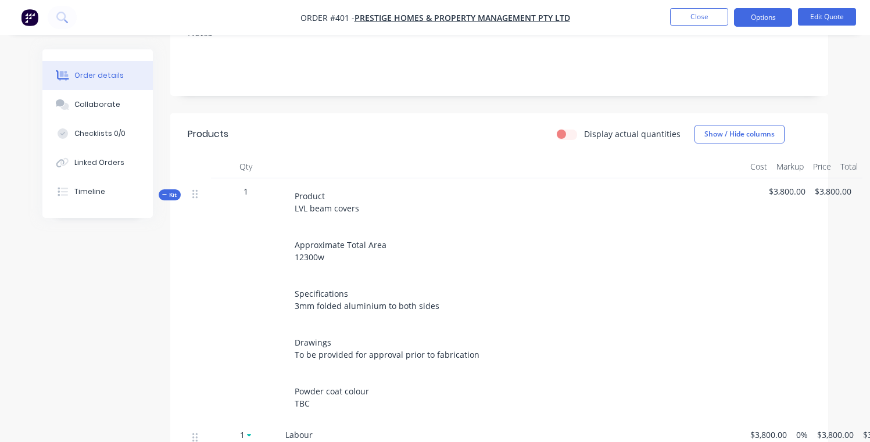
click at [584, 128] on label "Display actual quantities" at bounding box center [632, 134] width 96 height 12
click at [565, 128] on input "Display actual quantities" at bounding box center [561, 133] width 9 height 11
click at [584, 128] on label "Display actual quantities" at bounding box center [632, 134] width 96 height 12
click at [566, 128] on input "Display actual quantities" at bounding box center [561, 133] width 9 height 11
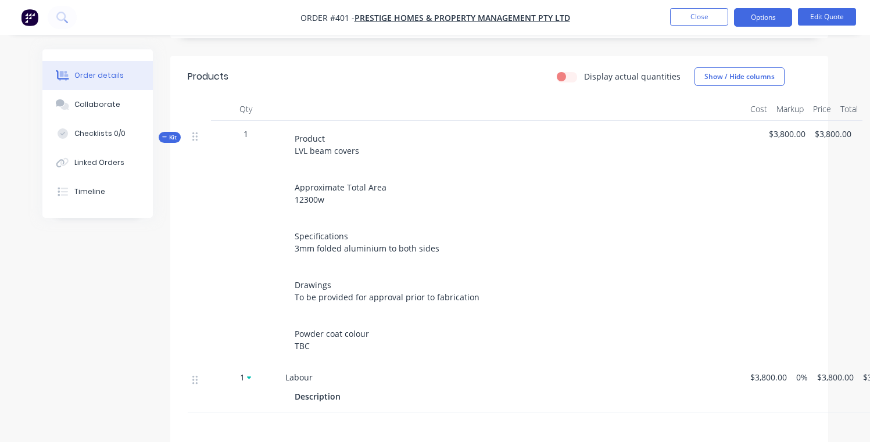
click at [584, 70] on label "Display actual quantities" at bounding box center [632, 76] width 96 height 12
click at [566, 70] on input "Display actual quantities" at bounding box center [561, 75] width 9 height 11
checkbox input "true"
click at [263, 375] on icon "button" at bounding box center [268, 380] width 10 height 10
drag, startPoint x: 250, startPoint y: 369, endPoint x: 227, endPoint y: 363, distance: 23.4
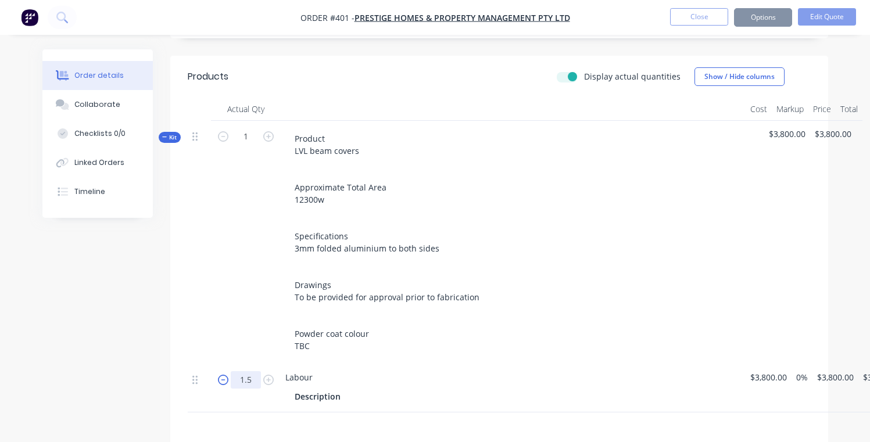
click at [227, 370] on form "1.5" at bounding box center [246, 378] width 60 height 17
type input "1"
click at [554, 81] on header "Products Display actual quantities Show / Hide columns" at bounding box center [499, 77] width 658 height 42
click at [584, 70] on label "Display actual quantities" at bounding box center [632, 76] width 96 height 12
click at [566, 70] on input "Display actual quantities" at bounding box center [561, 75] width 9 height 11
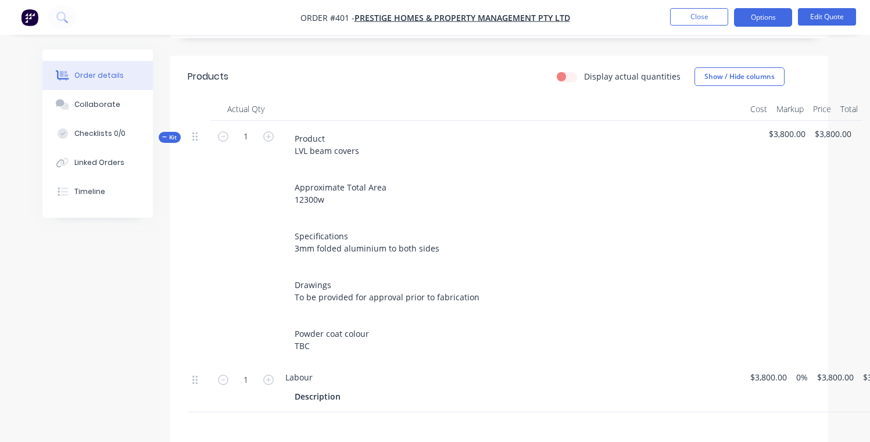
checkbox input "false"
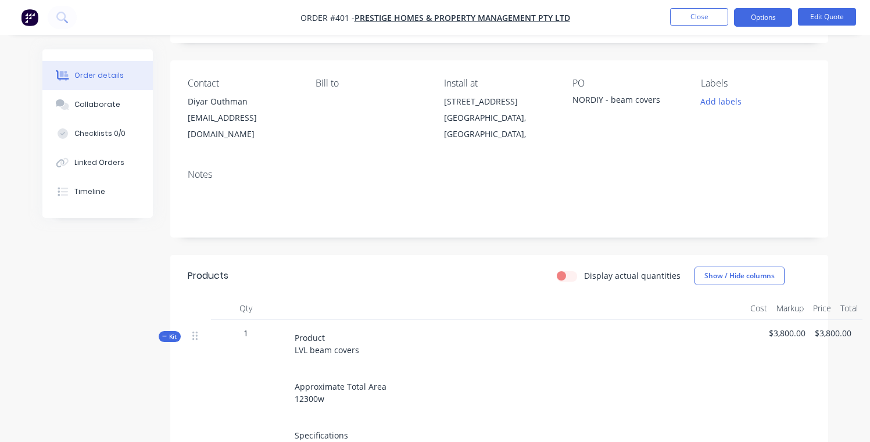
scroll to position [0, 0]
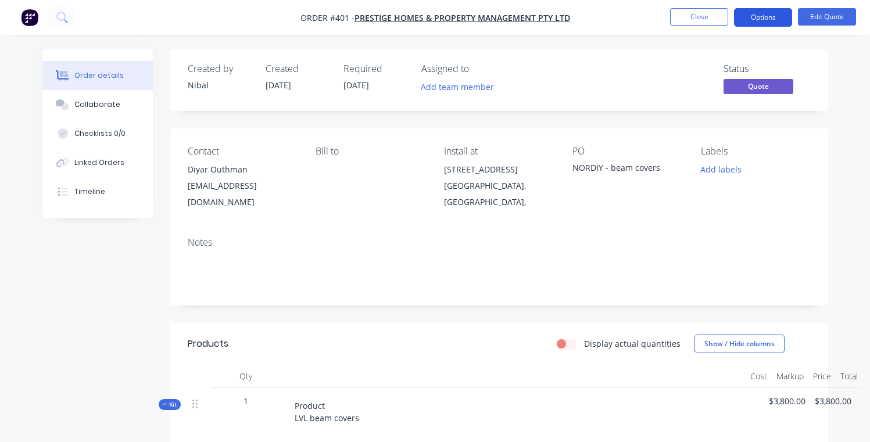
click at [781, 22] on button "Options" at bounding box center [763, 17] width 58 height 19
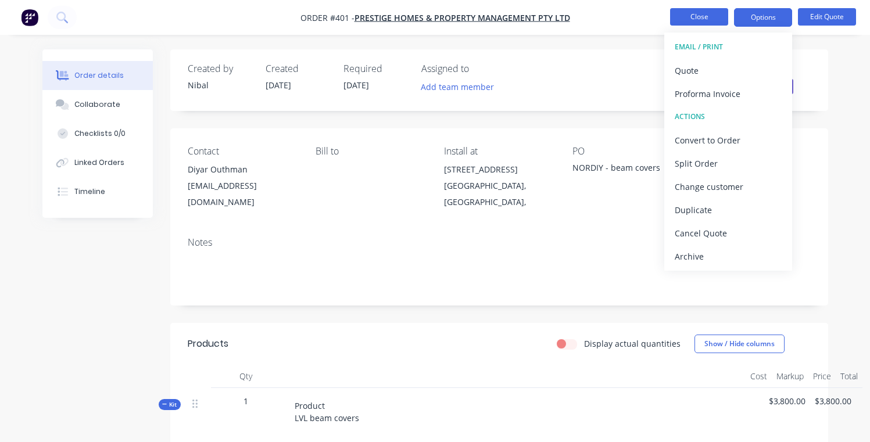
click at [688, 22] on button "Close" at bounding box center [699, 16] width 58 height 17
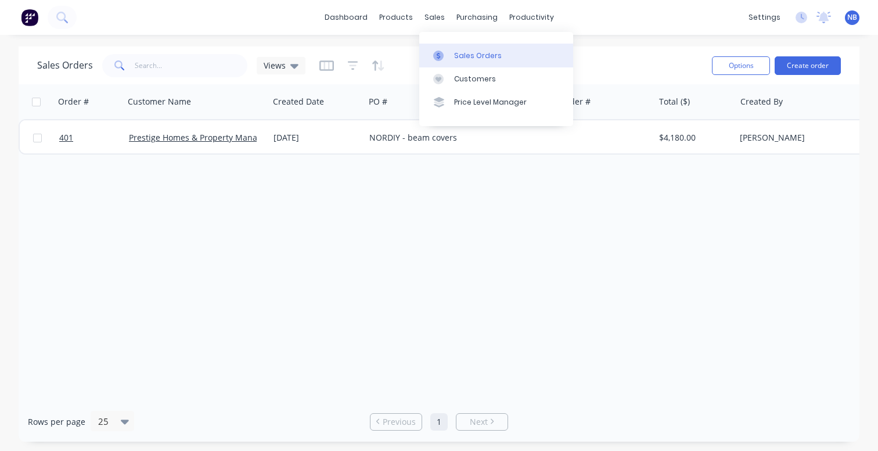
click at [448, 53] on div at bounding box center [441, 56] width 17 height 10
click at [471, 60] on icon at bounding box center [468, 56] width 10 height 10
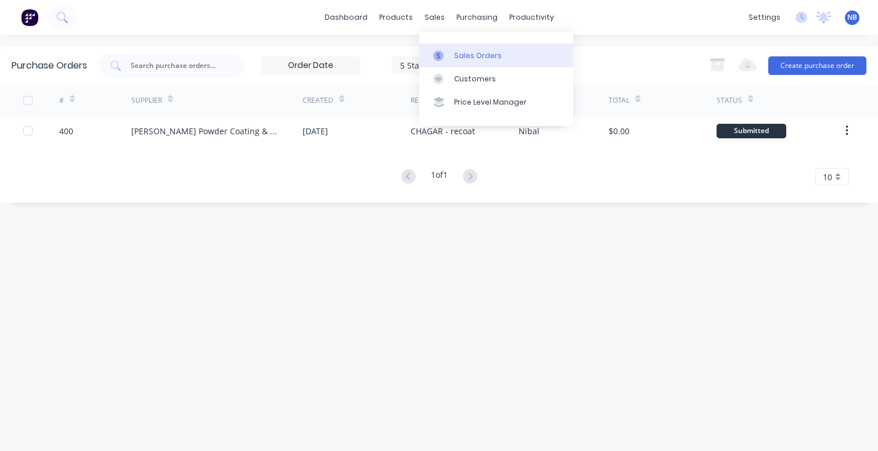
click at [443, 51] on icon at bounding box center [438, 56] width 10 height 10
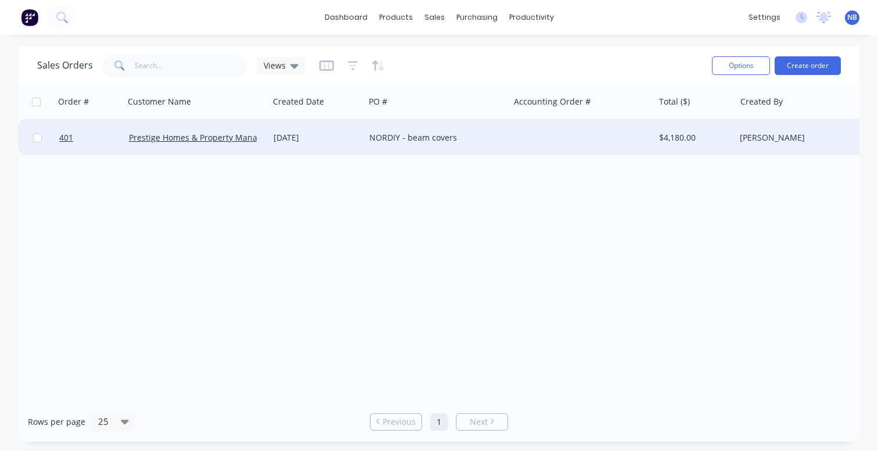
click at [394, 138] on div "NORDIY - beam covers" at bounding box center [433, 138] width 129 height 12
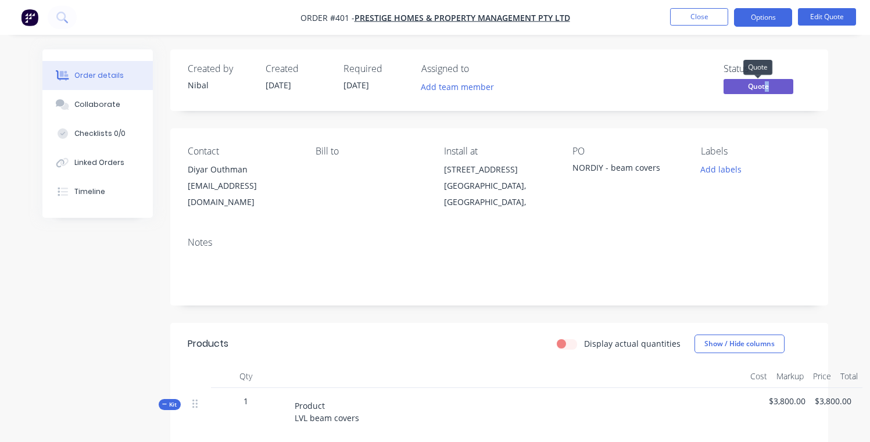
click at [766, 85] on span "Quote" at bounding box center [758, 86] width 70 height 15
click at [761, 13] on button "Options" at bounding box center [763, 17] width 58 height 19
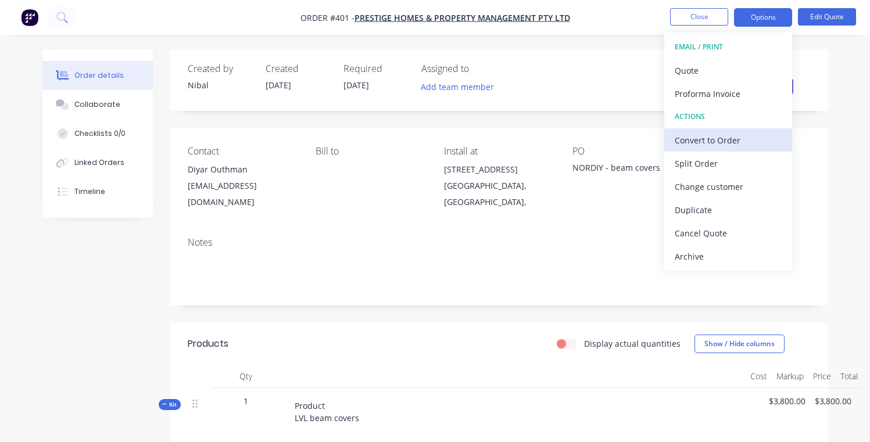
click at [701, 132] on div "Convert to Order" at bounding box center [727, 140] width 107 height 17
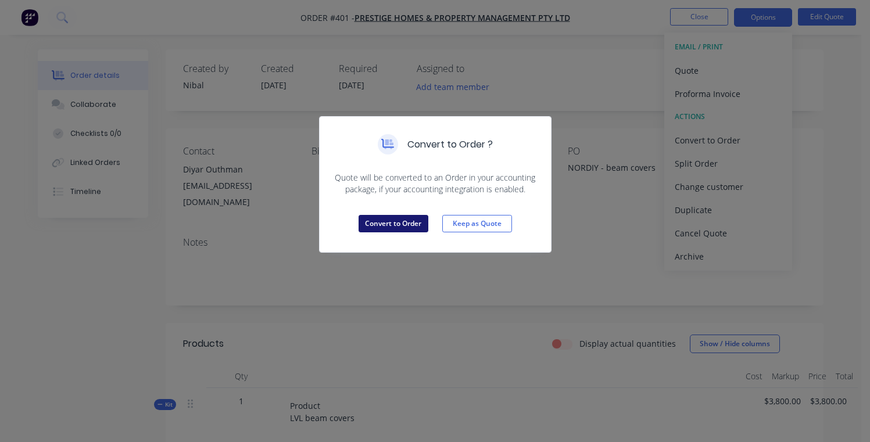
click at [408, 223] on button "Convert to Order" at bounding box center [393, 223] width 70 height 17
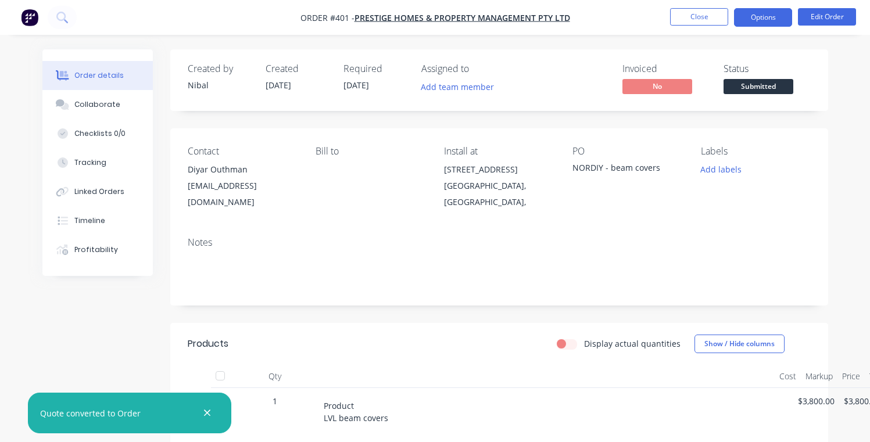
click at [756, 12] on button "Options" at bounding box center [763, 17] width 58 height 19
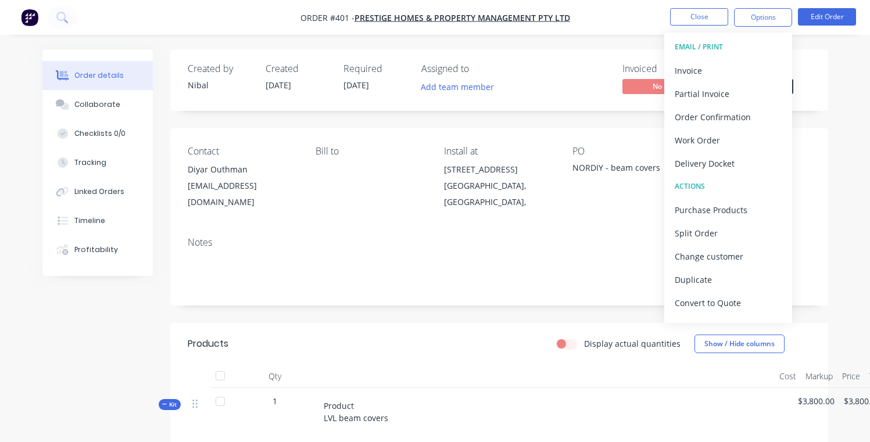
drag, startPoint x: 834, startPoint y: 135, endPoint x: 829, endPoint y: 127, distance: 9.4
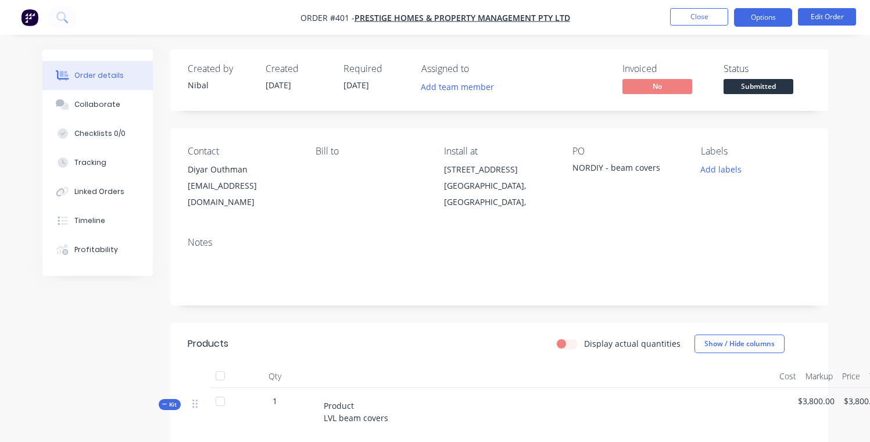
click at [751, 13] on button "Options" at bounding box center [763, 17] width 58 height 19
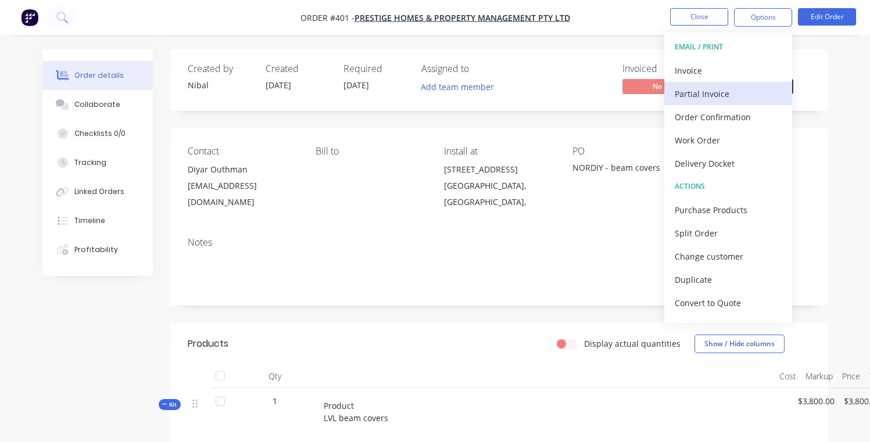
click at [726, 89] on div "Partial Invoice" at bounding box center [727, 93] width 107 height 17
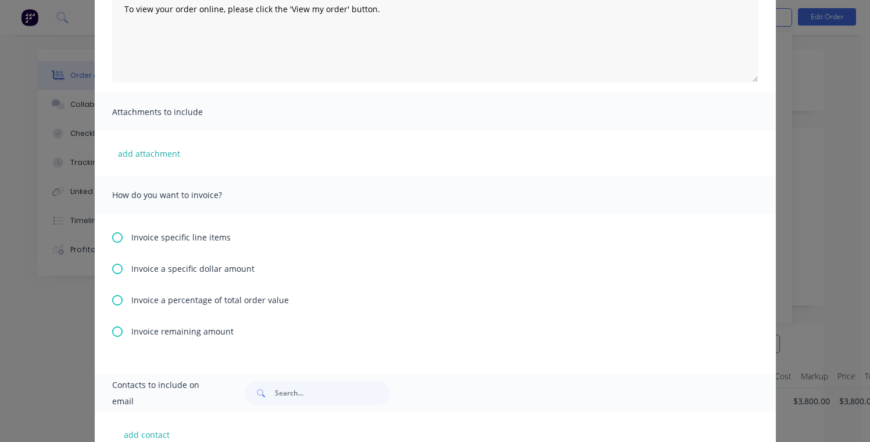
scroll to position [181, 0]
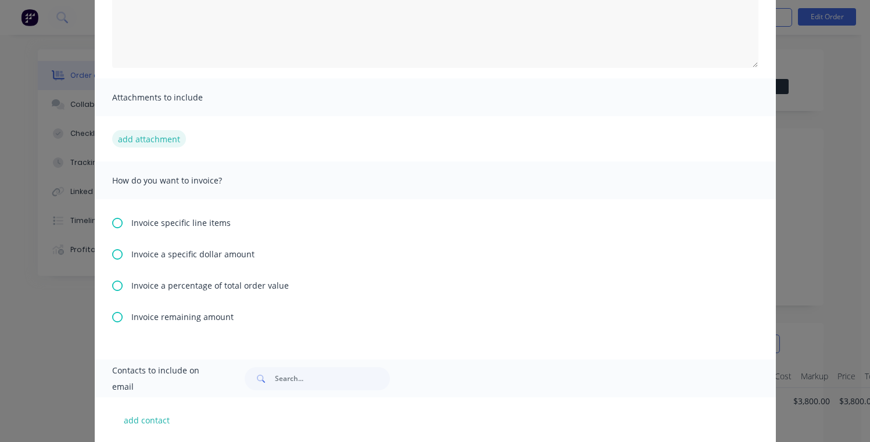
click at [159, 137] on button "add attachment" at bounding box center [149, 138] width 74 height 17
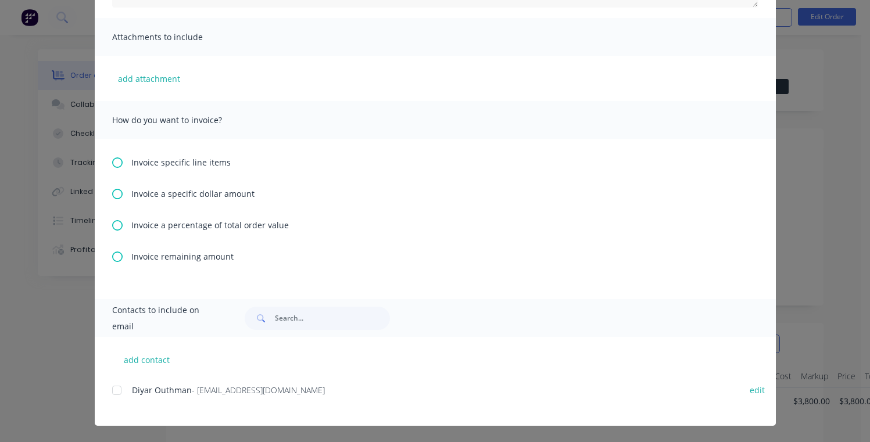
scroll to position [1, 0]
click at [187, 226] on span "Invoice a percentage of total order value" at bounding box center [209, 225] width 157 height 12
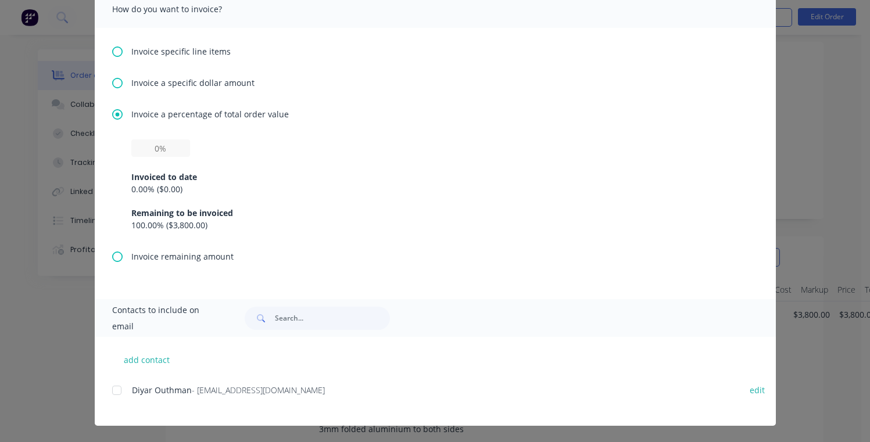
scroll to position [104, 0]
click at [164, 153] on input "text" at bounding box center [160, 147] width 59 height 17
type input "30%"
click at [425, 152] on div "30% Invoiced to date 0.00 % ( $0.00 ) Remaining to be invoiced 100.00 % ( $3,80…" at bounding box center [435, 185] width 608 height 92
drag, startPoint x: 112, startPoint y: 397, endPoint x: 119, endPoint y: 395, distance: 6.6
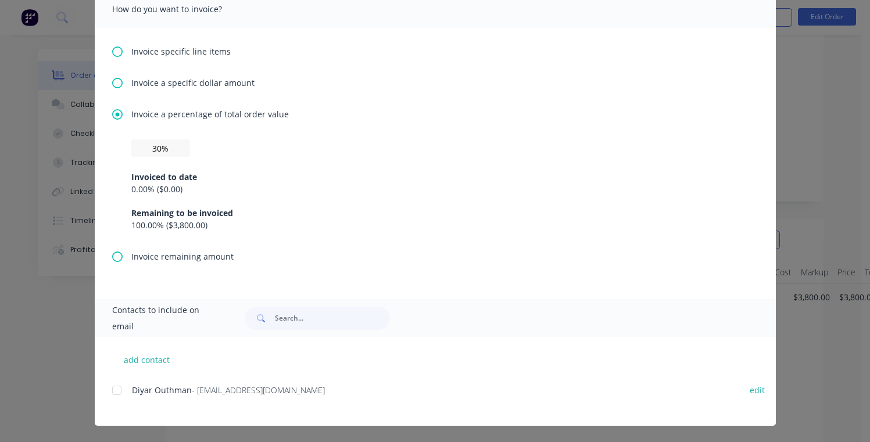
click at [112, 397] on div at bounding box center [116, 390] width 23 height 23
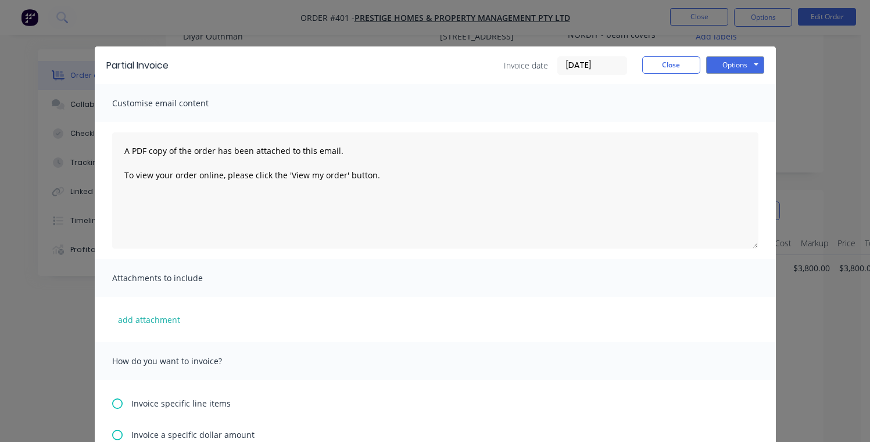
scroll to position [102, 0]
click at [728, 56] on button "Options" at bounding box center [735, 64] width 58 height 17
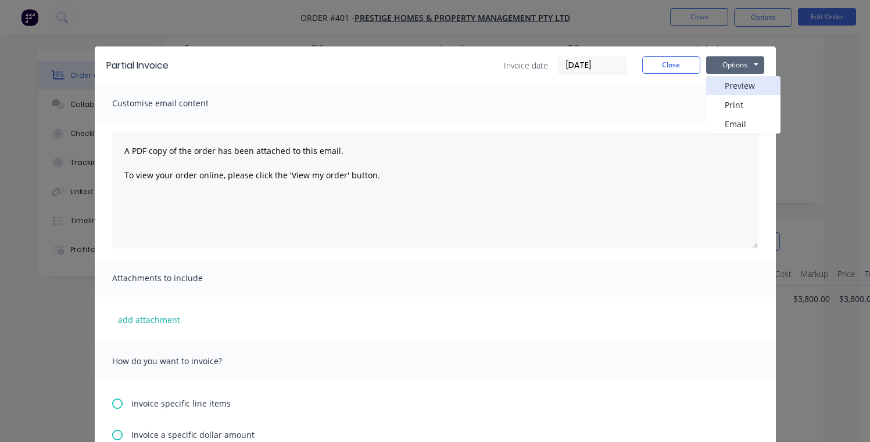
click at [726, 85] on button "Preview" at bounding box center [743, 85] width 74 height 19
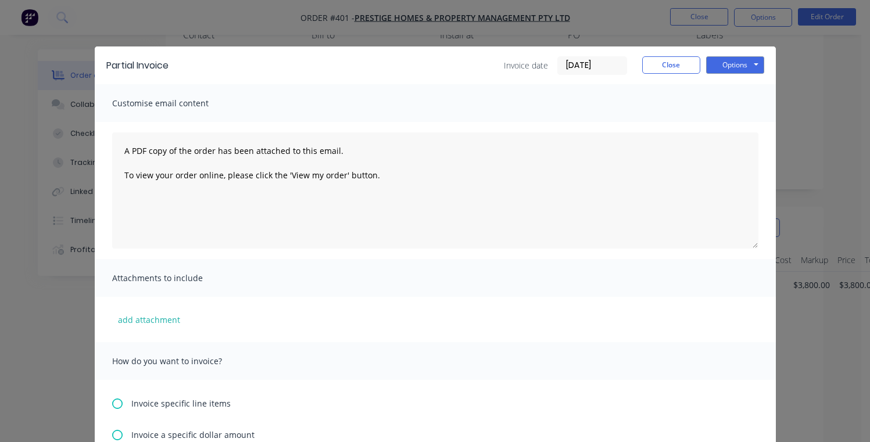
scroll to position [108, 0]
drag, startPoint x: 719, startPoint y: 62, endPoint x: 715, endPoint y: 73, distance: 11.2
click at [719, 62] on button "Options" at bounding box center [735, 64] width 58 height 17
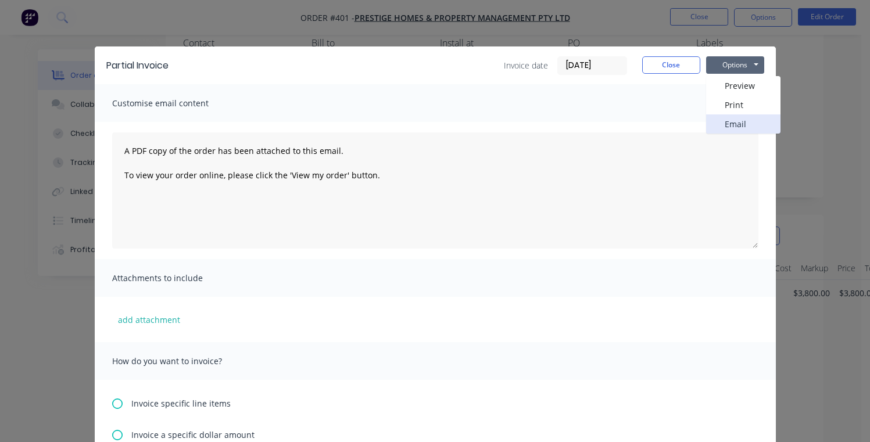
click at [731, 127] on button "Email" at bounding box center [743, 123] width 74 height 19
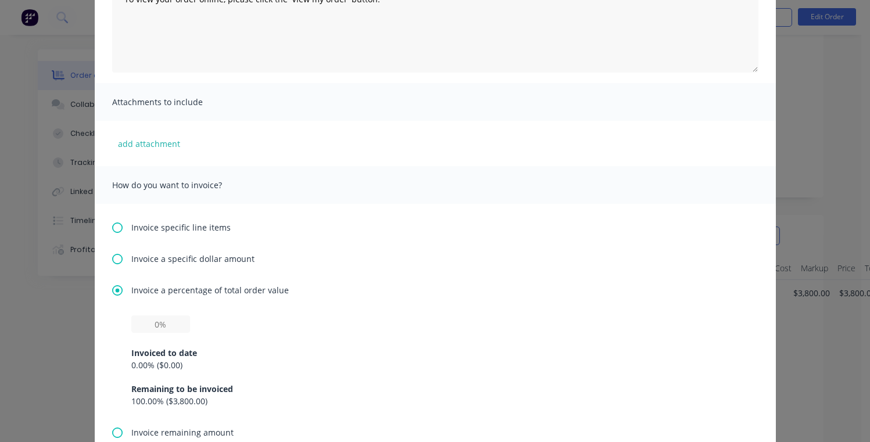
scroll to position [191, 0]
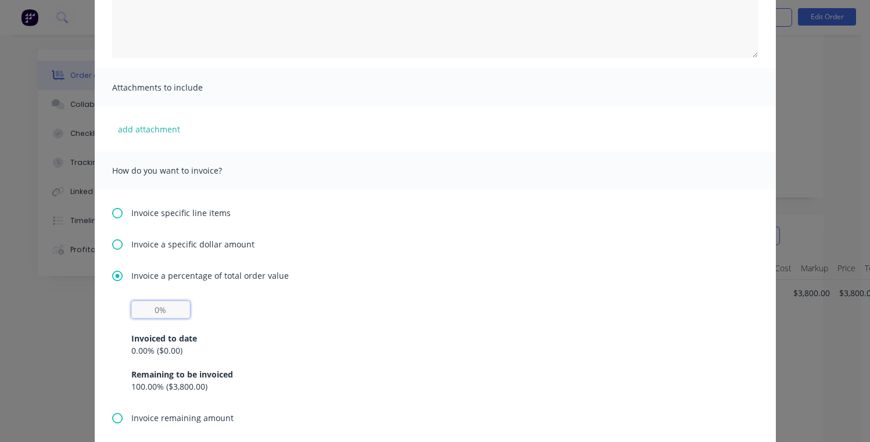
click at [171, 302] on input "text" at bounding box center [160, 309] width 59 height 17
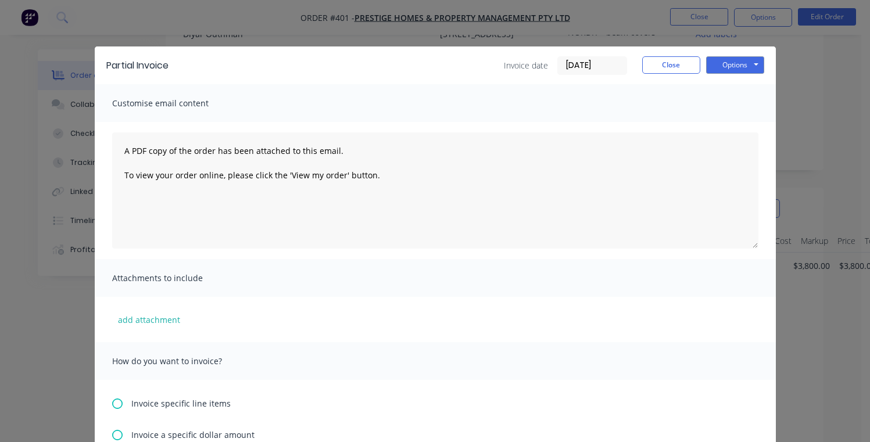
scroll to position [116, 0]
type input "30%"
click at [745, 65] on button "Options" at bounding box center [735, 64] width 58 height 17
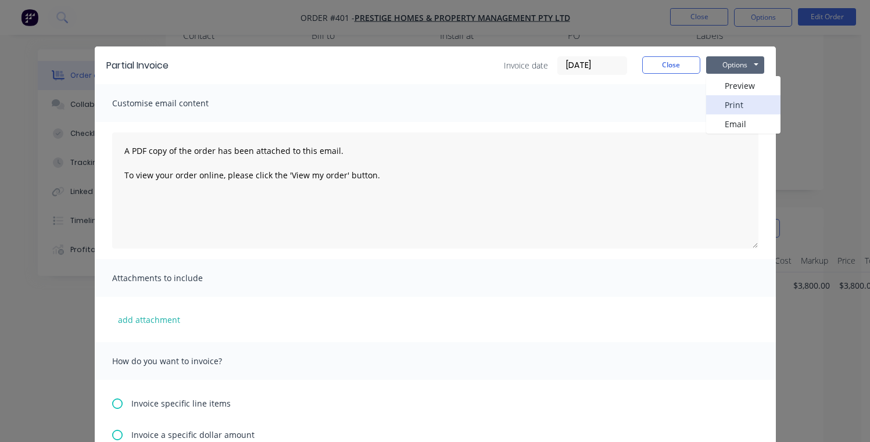
click at [729, 106] on button "Print" at bounding box center [743, 104] width 74 height 19
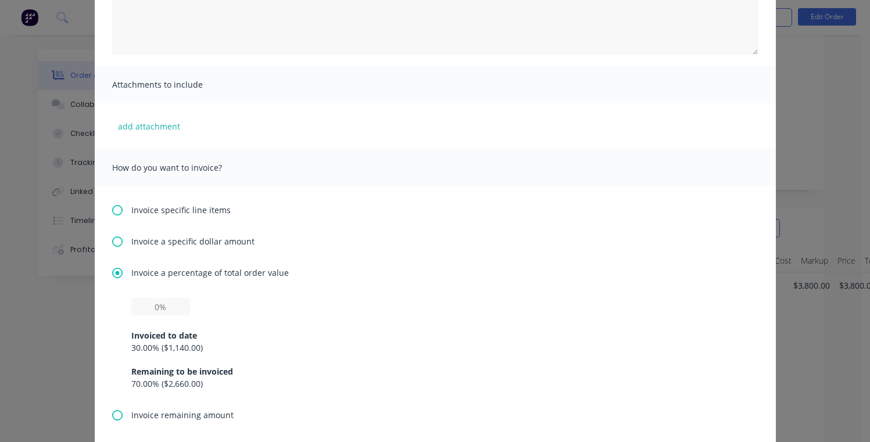
scroll to position [216, 0]
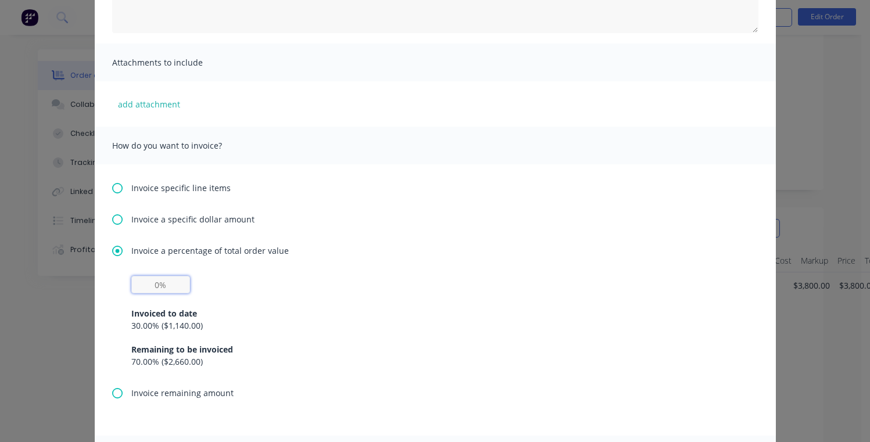
click at [161, 286] on input "text" at bounding box center [160, 284] width 59 height 17
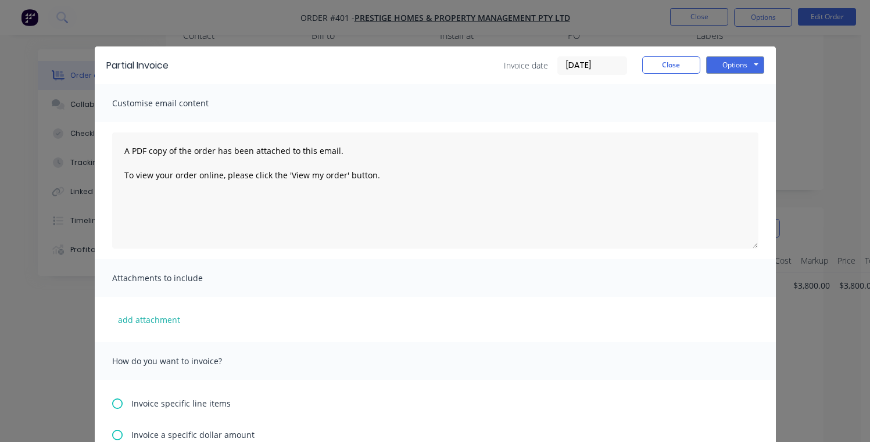
scroll to position [89, 0]
type input "30%"
click at [733, 63] on button "Options" at bounding box center [735, 64] width 58 height 17
click at [756, 119] on button "Email" at bounding box center [743, 123] width 74 height 19
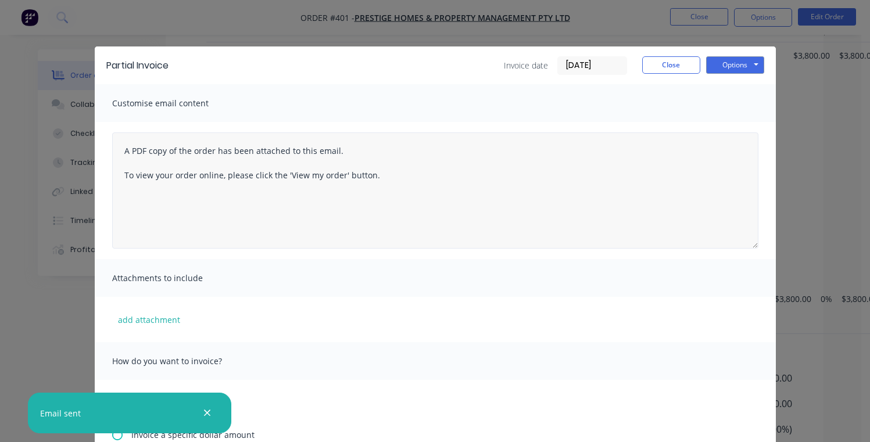
scroll to position [344, 0]
click at [661, 64] on button "Close" at bounding box center [671, 64] width 58 height 17
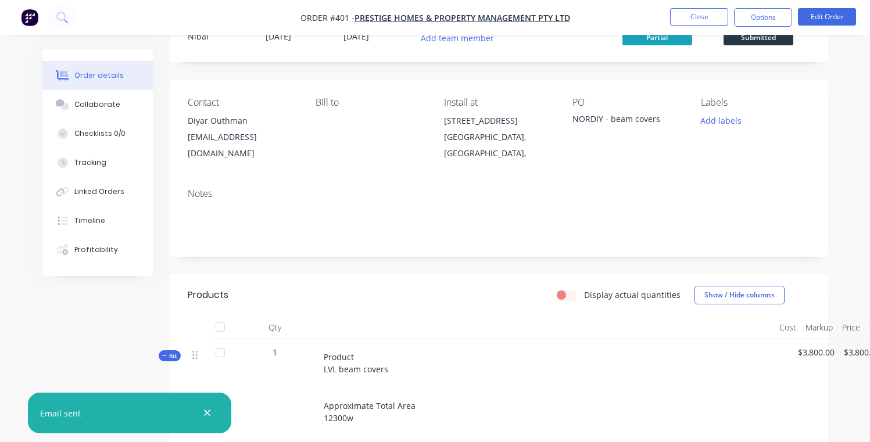
scroll to position [0, 0]
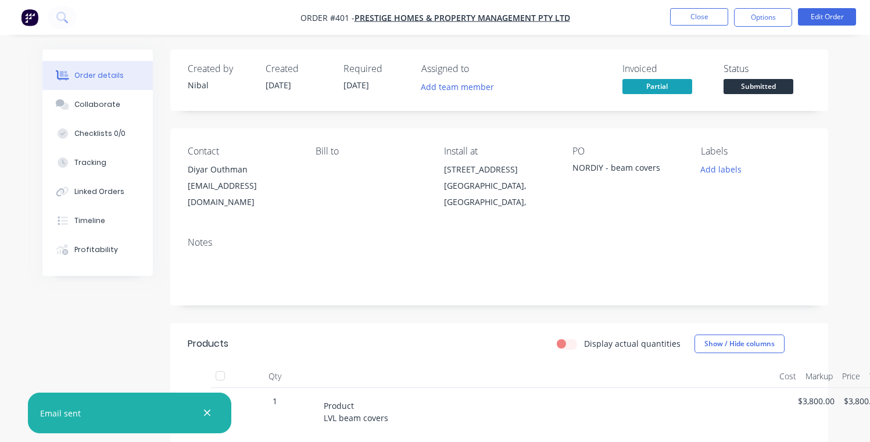
click at [33, 16] on img "button" at bounding box center [29, 17] width 17 height 17
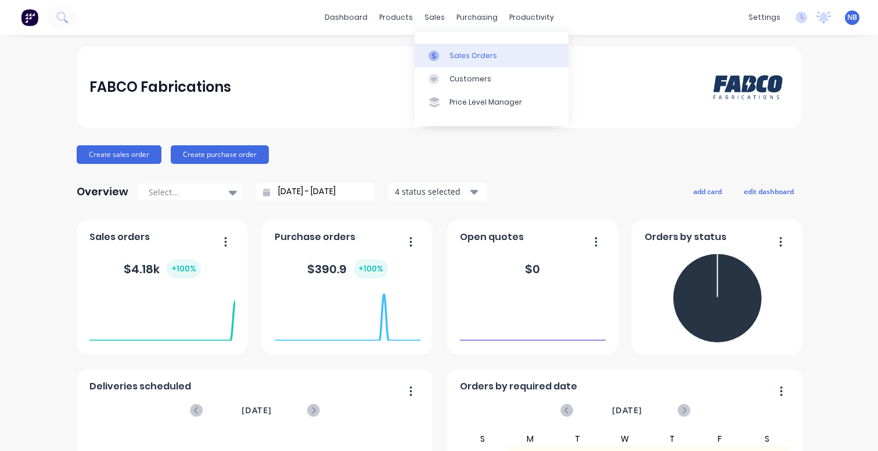
click at [444, 53] on div at bounding box center [437, 56] width 17 height 10
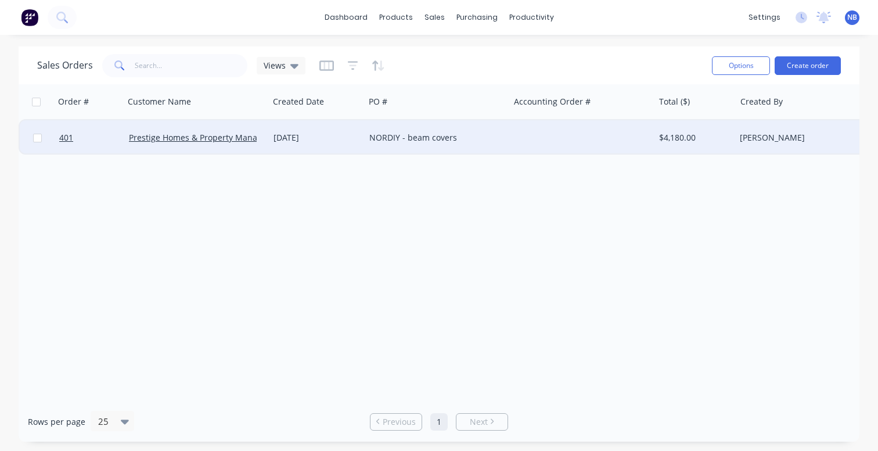
click at [311, 140] on div "[DATE]" at bounding box center [317, 138] width 87 height 12
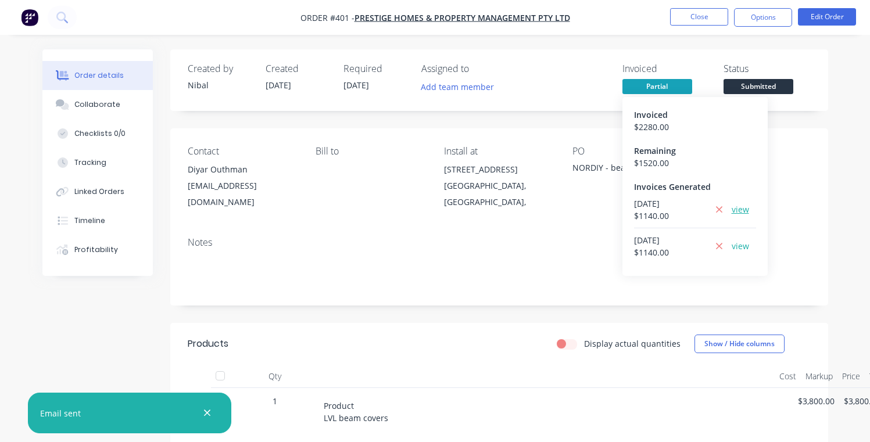
click at [736, 214] on link "view" at bounding box center [739, 209] width 17 height 12
click at [737, 245] on link "view" at bounding box center [739, 246] width 17 height 12
click at [720, 248] on icon at bounding box center [719, 246] width 8 height 10
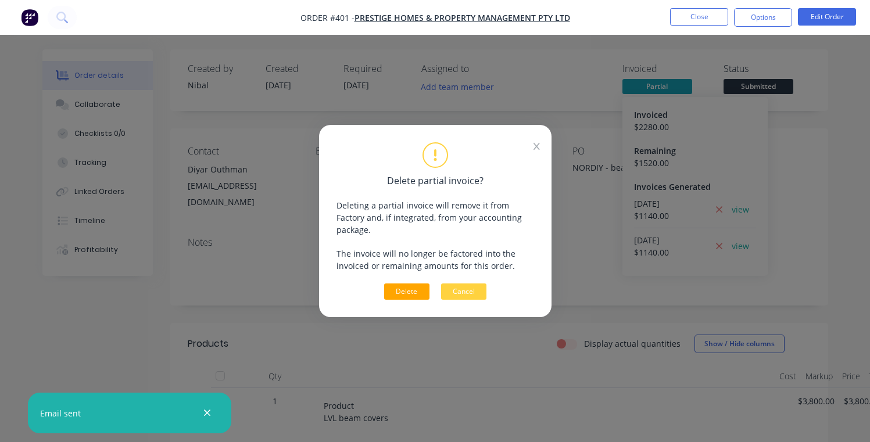
click at [415, 286] on button "Delete" at bounding box center [406, 291] width 45 height 16
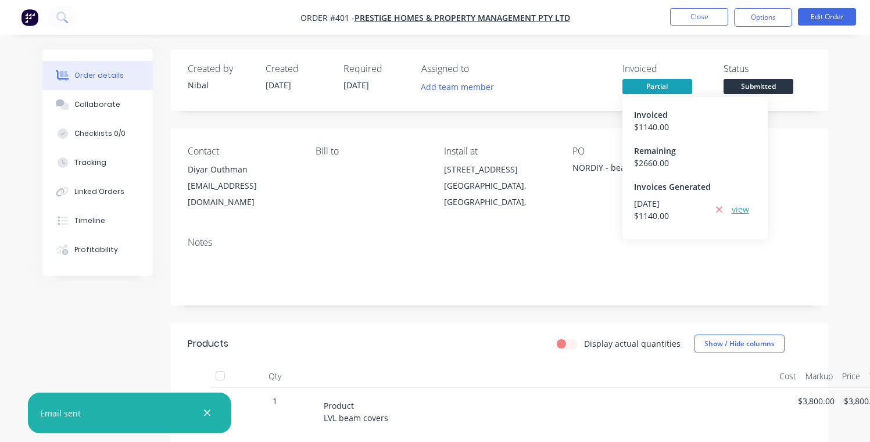
click at [731, 213] on link "view" at bounding box center [739, 209] width 17 height 12
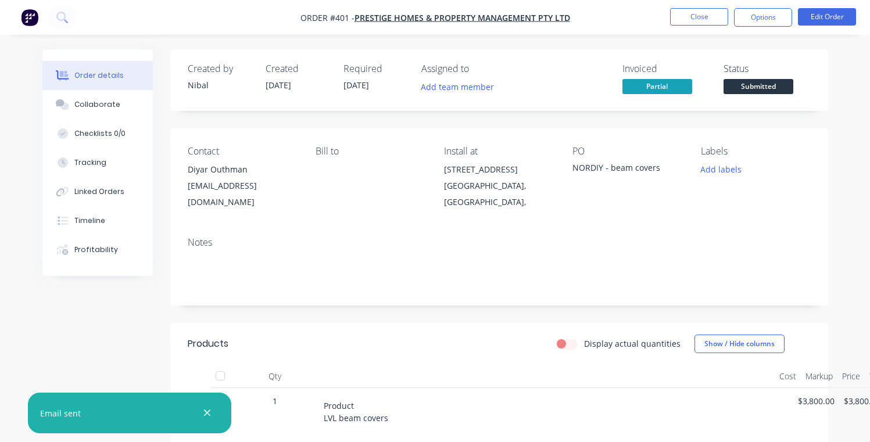
click at [660, 80] on span "Partial" at bounding box center [657, 86] width 70 height 15
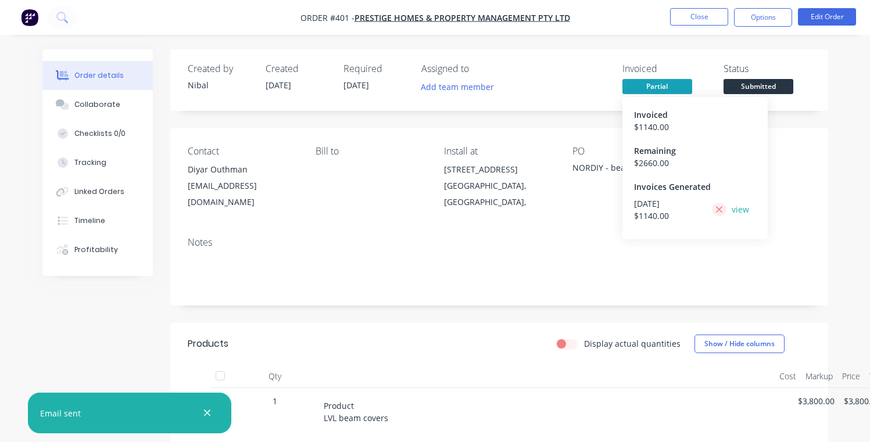
click at [721, 211] on icon at bounding box center [719, 209] width 6 height 6
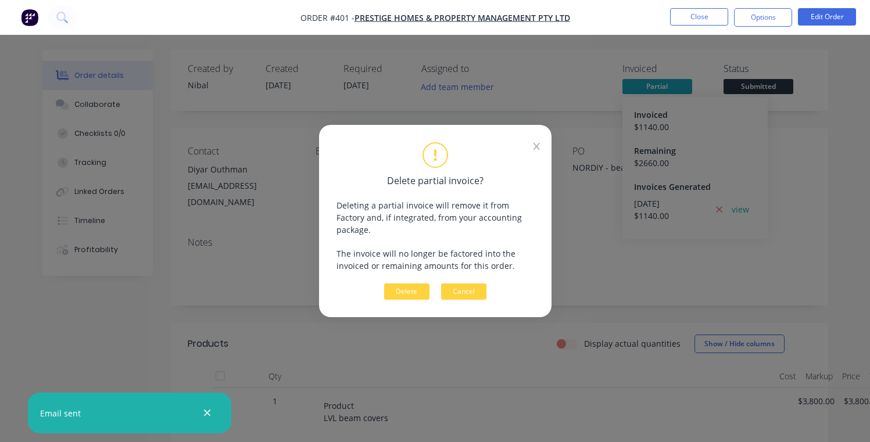
click at [417, 287] on button "Delete" at bounding box center [406, 291] width 45 height 16
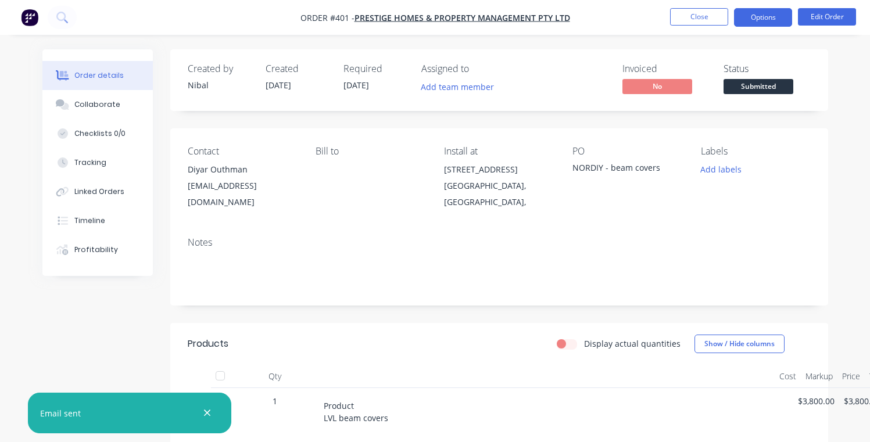
click at [784, 23] on button "Options" at bounding box center [763, 17] width 58 height 19
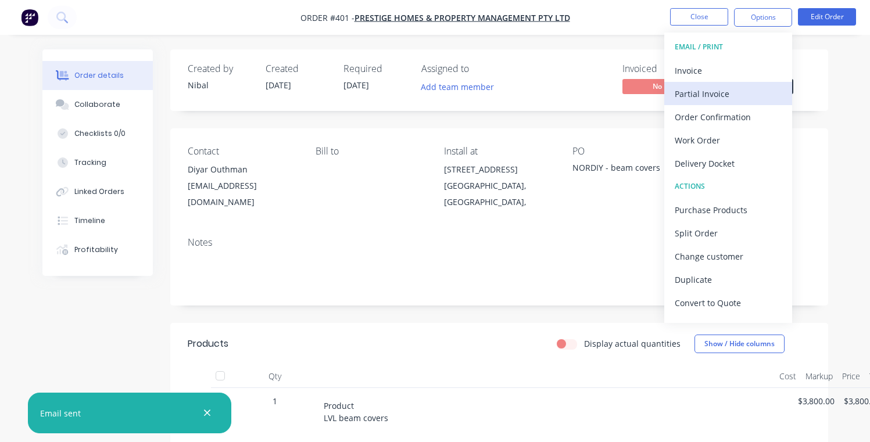
click at [745, 92] on div "Partial Invoice" at bounding box center [727, 93] width 107 height 17
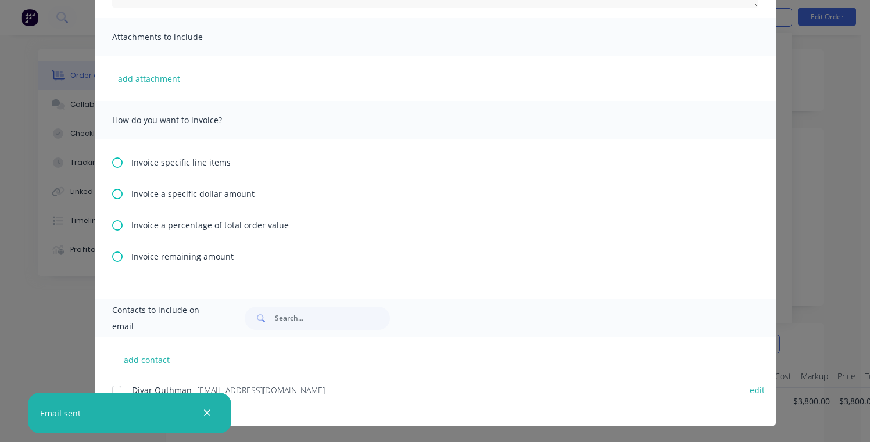
scroll to position [25, 0]
click at [165, 218] on div "Invoice specific line items Invoice a specific dollar amount Invoice a percenta…" at bounding box center [435, 219] width 681 height 160
click at [166, 227] on span "Invoice a percentage of total order value" at bounding box center [209, 225] width 157 height 12
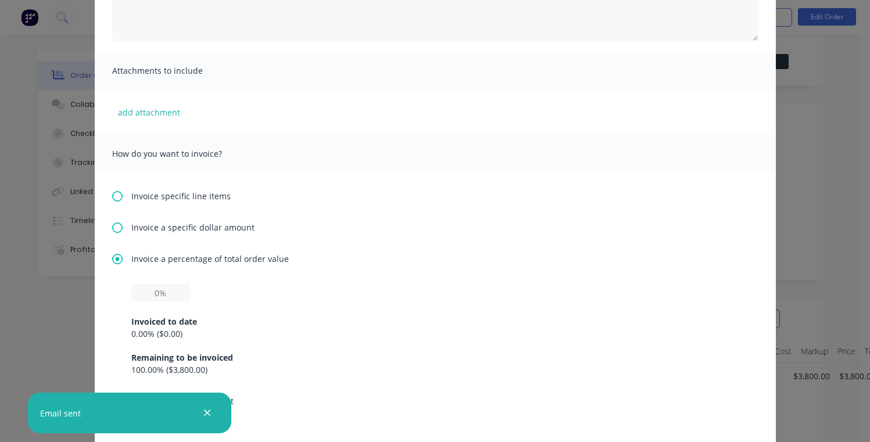
scroll to position [216, 0]
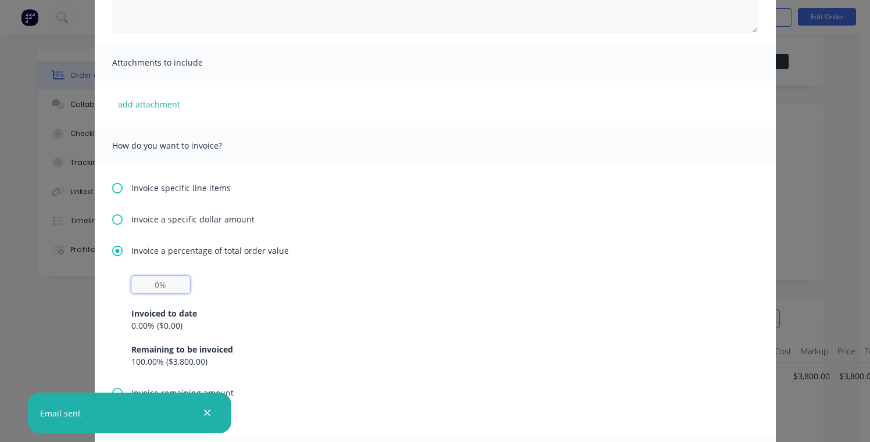
click at [168, 290] on input "text" at bounding box center [160, 284] width 59 height 17
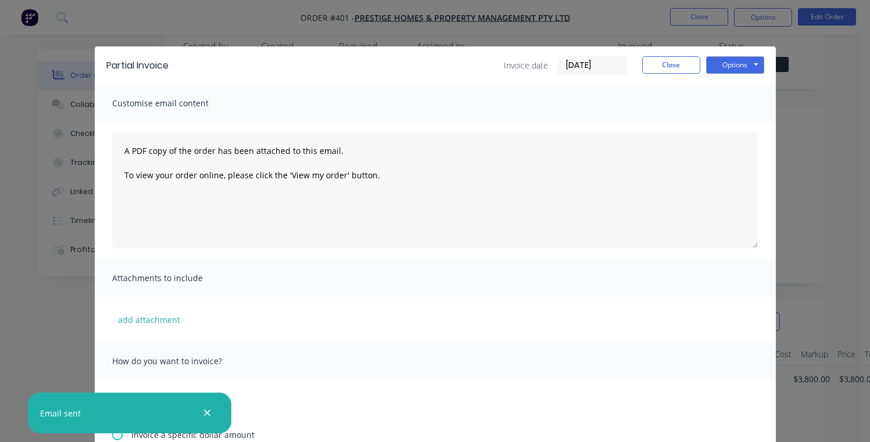
scroll to position [21, 0]
type input "30%"
click at [712, 67] on button "Options" at bounding box center [735, 64] width 58 height 17
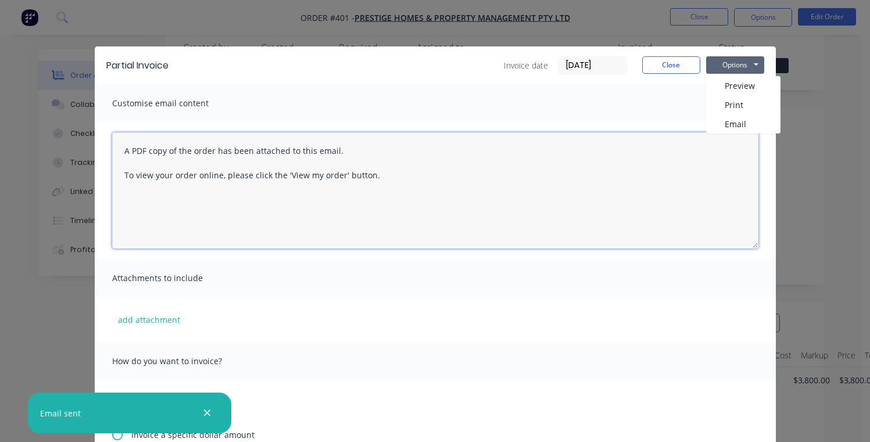
click at [384, 169] on textarea "A PDF copy of the order has been attached to this email. To view your order onl…" at bounding box center [435, 190] width 646 height 116
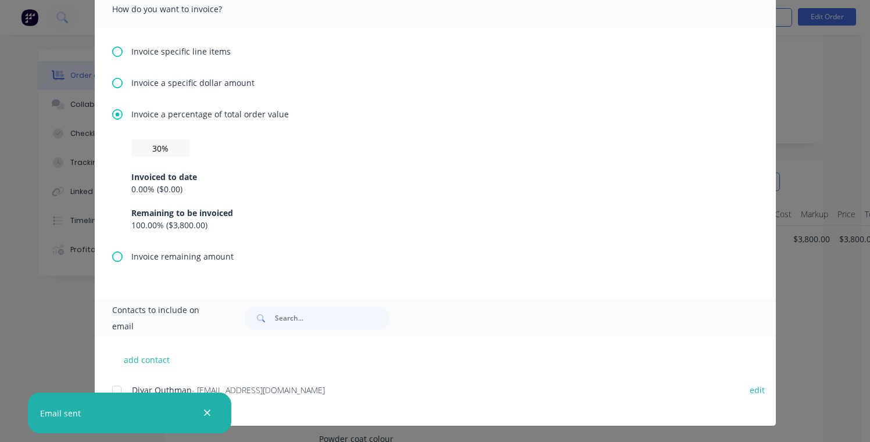
scroll to position [198, 0]
drag, startPoint x: 110, startPoint y: 390, endPoint x: 134, endPoint y: 386, distance: 23.6
click at [110, 390] on div at bounding box center [116, 390] width 23 height 23
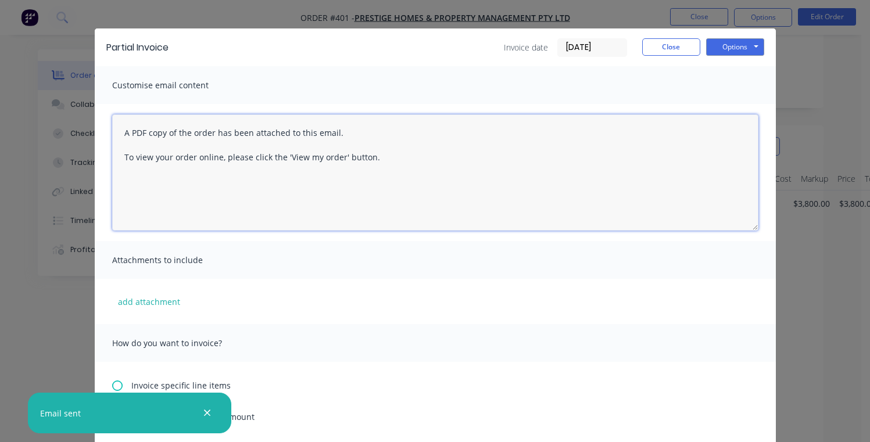
scroll to position [157, 0]
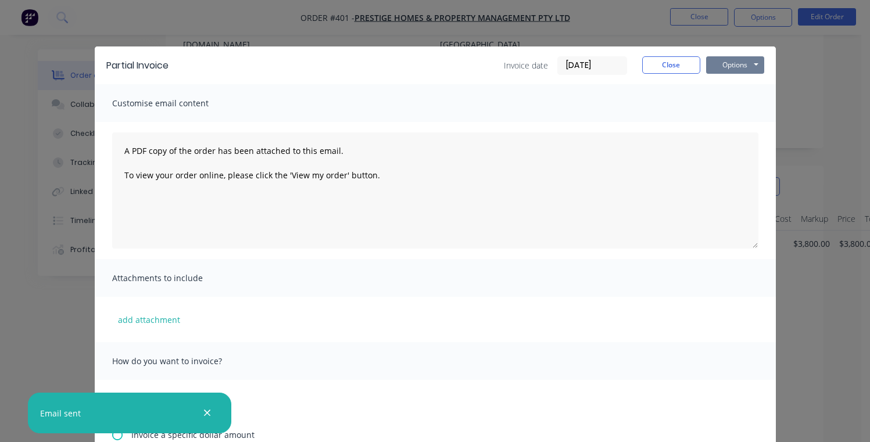
click at [722, 69] on button "Options" at bounding box center [735, 64] width 58 height 17
click at [720, 123] on button "Email" at bounding box center [743, 123] width 74 height 19
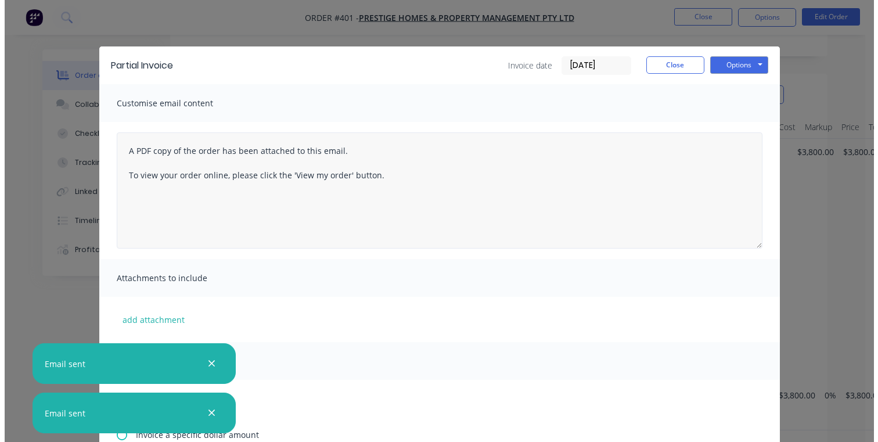
scroll to position [0, 0]
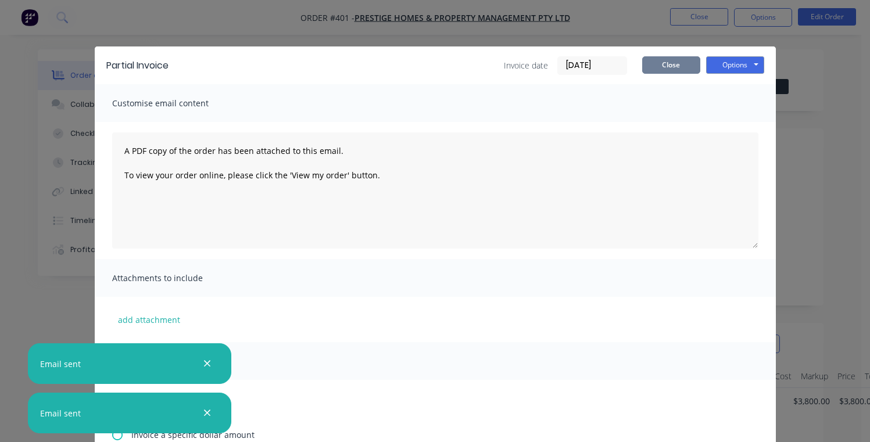
click at [678, 63] on button "Close" at bounding box center [671, 64] width 58 height 17
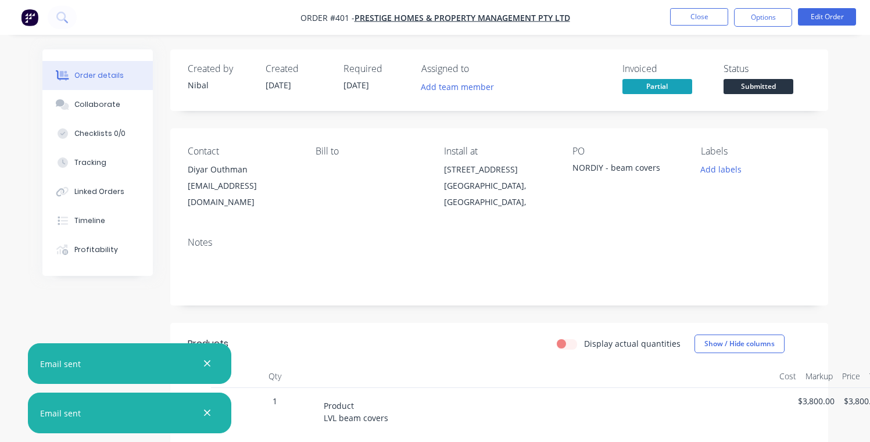
click at [207, 361] on icon "button" at bounding box center [207, 363] width 8 height 10
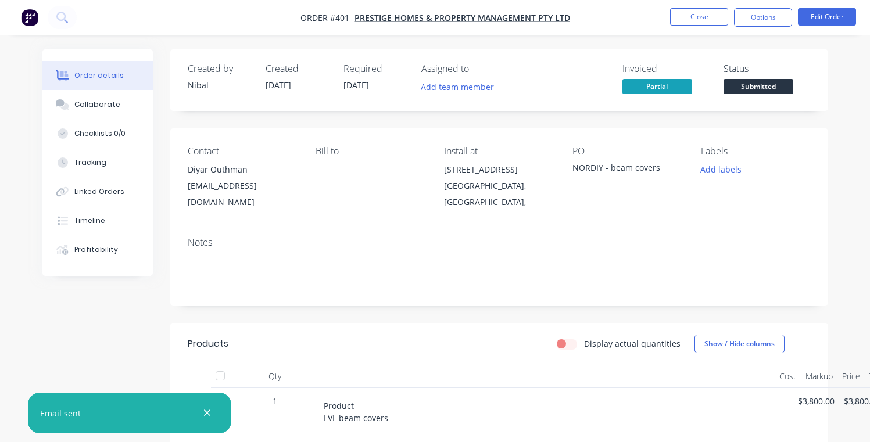
click at [209, 412] on icon "button" at bounding box center [207, 413] width 6 height 6
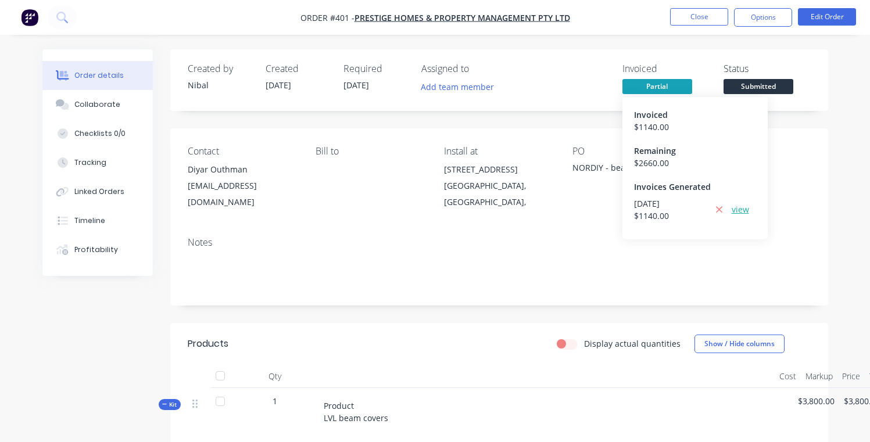
click at [742, 208] on link "view" at bounding box center [739, 209] width 17 height 12
click at [736, 213] on link "view" at bounding box center [739, 209] width 17 height 12
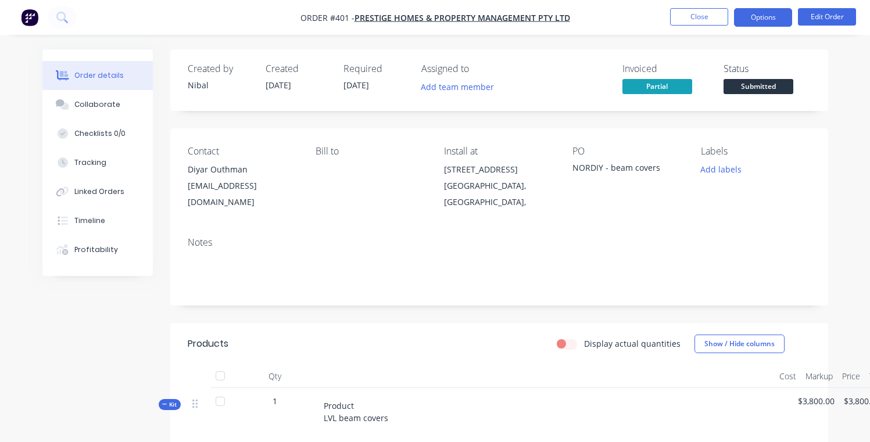
click at [756, 10] on button "Options" at bounding box center [763, 17] width 58 height 19
click at [589, 33] on nav "Order #401 - Prestige Homes & Property Management Pty Ltd Close Options Edit Or…" at bounding box center [435, 17] width 870 height 35
click at [23, 16] on img "button" at bounding box center [29, 17] width 17 height 17
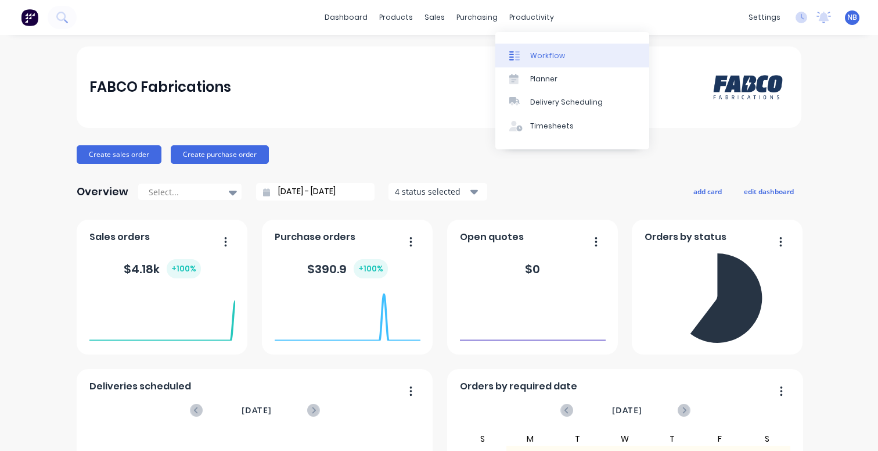
click at [528, 57] on link "Workflow" at bounding box center [573, 55] width 154 height 23
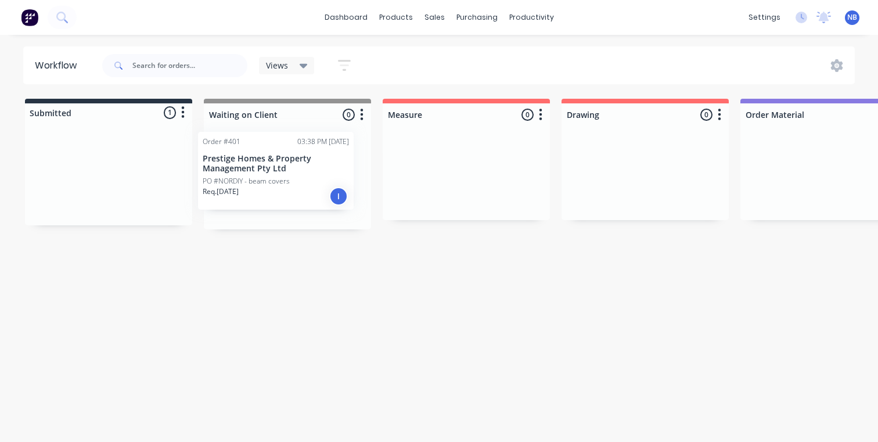
drag, startPoint x: 74, startPoint y: 188, endPoint x: 253, endPoint y: 185, distance: 178.9
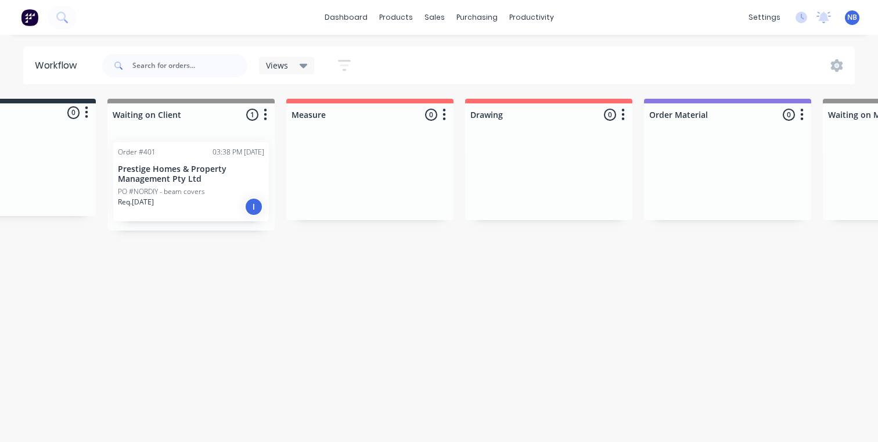
scroll to position [0, 95]
click at [200, 192] on p "PO #NORDIY - beam covers" at bounding box center [162, 191] width 87 height 10
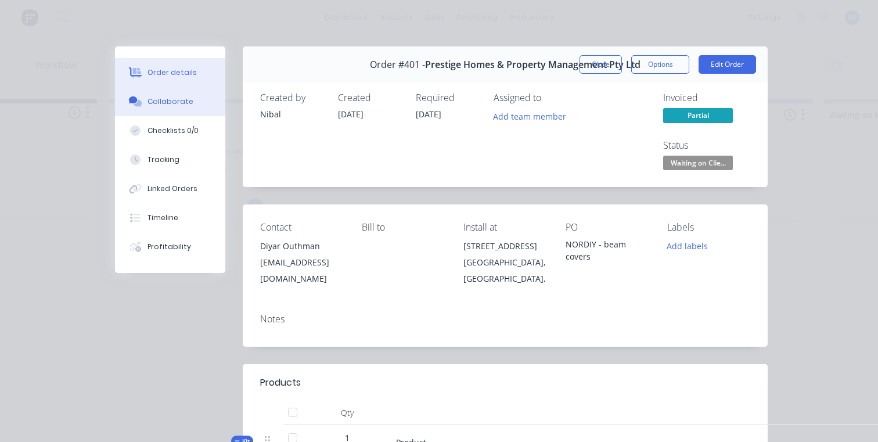
click at [168, 102] on div "Collaborate" at bounding box center [171, 101] width 46 height 10
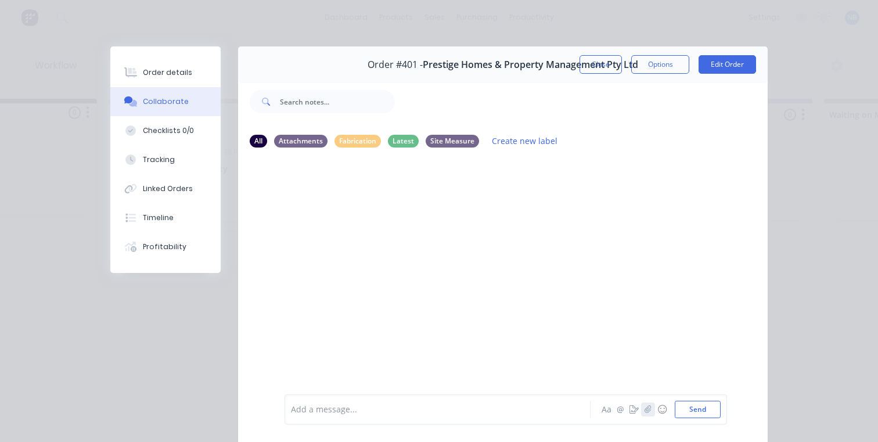
click at [645, 408] on icon "button" at bounding box center [648, 409] width 6 height 8
click at [627, 412] on button "button" at bounding box center [634, 410] width 14 height 14
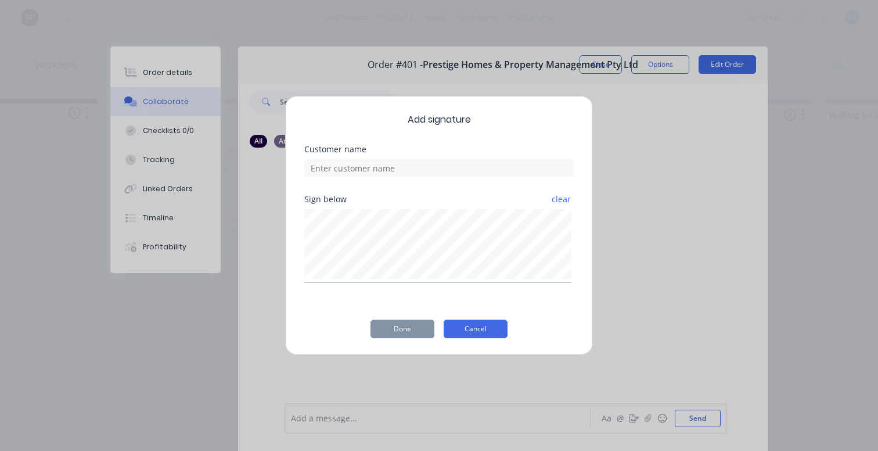
click at [485, 332] on button "Cancel" at bounding box center [476, 328] width 64 height 19
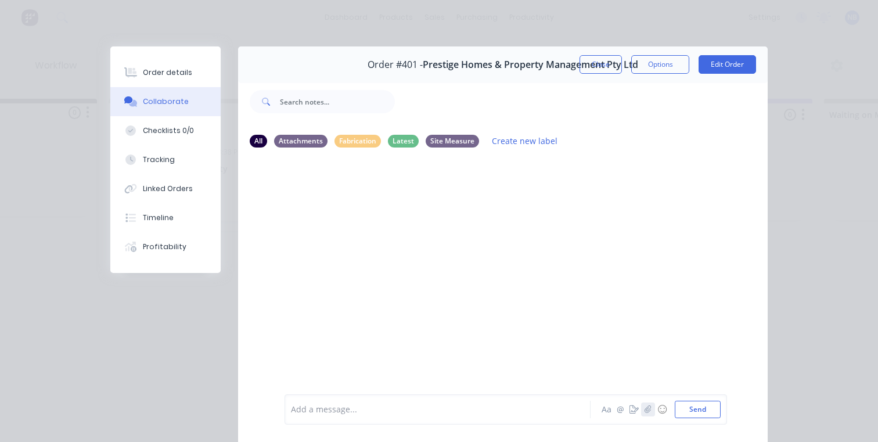
click at [647, 409] on icon "button" at bounding box center [648, 409] width 7 height 8
click at [328, 401] on div "Add a message..." at bounding box center [440, 409] width 299 height 17
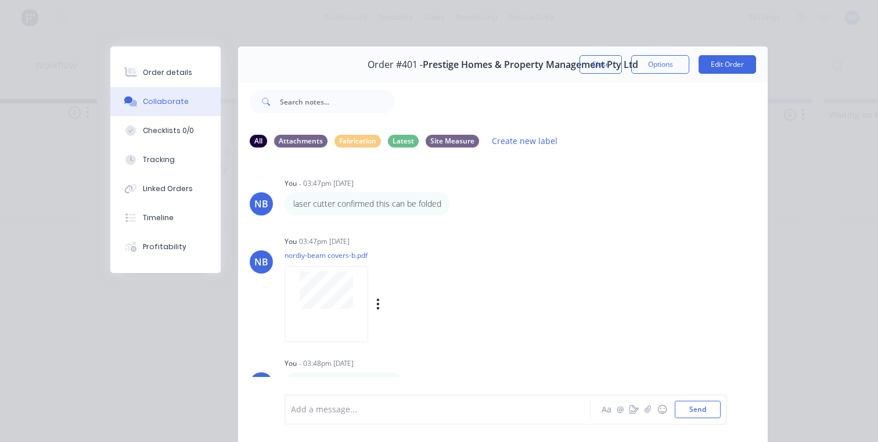
scroll to position [61, 0]
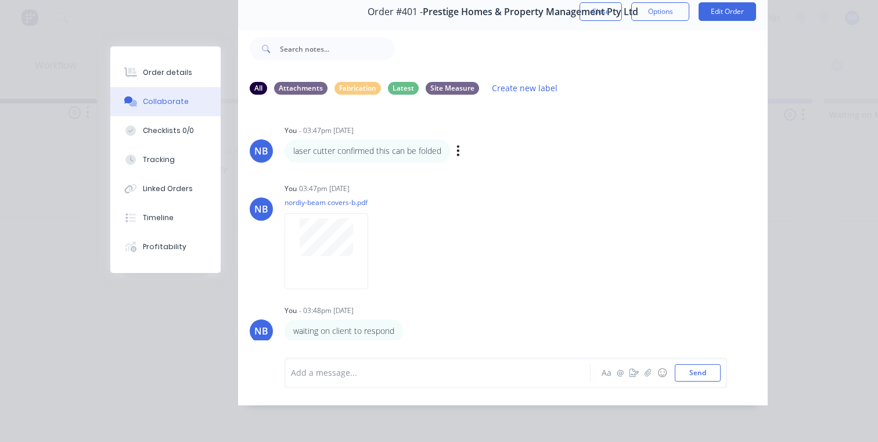
click at [450, 145] on div "laser cutter confirmed this can be folded Labels Edit Delete" at bounding box center [466, 150] width 363 height 23
click at [457, 145] on icon "button" at bounding box center [458, 150] width 3 height 13
click at [475, 143] on button "Labels" at bounding box center [500, 152] width 73 height 19
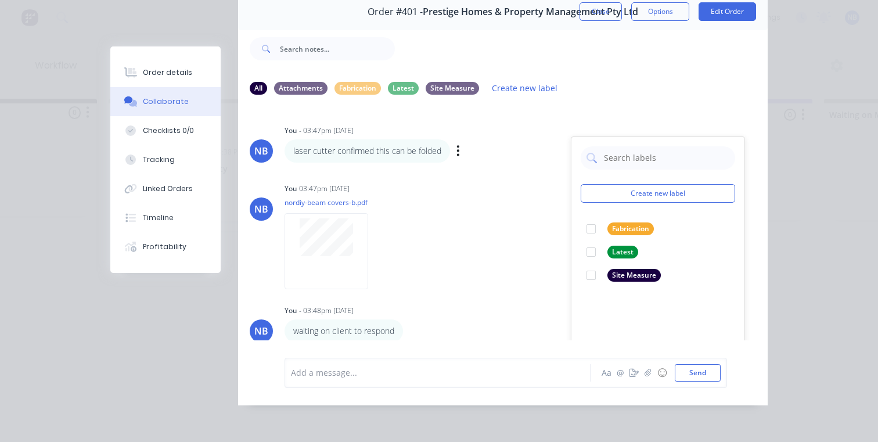
click at [344, 372] on div at bounding box center [441, 373] width 299 height 12
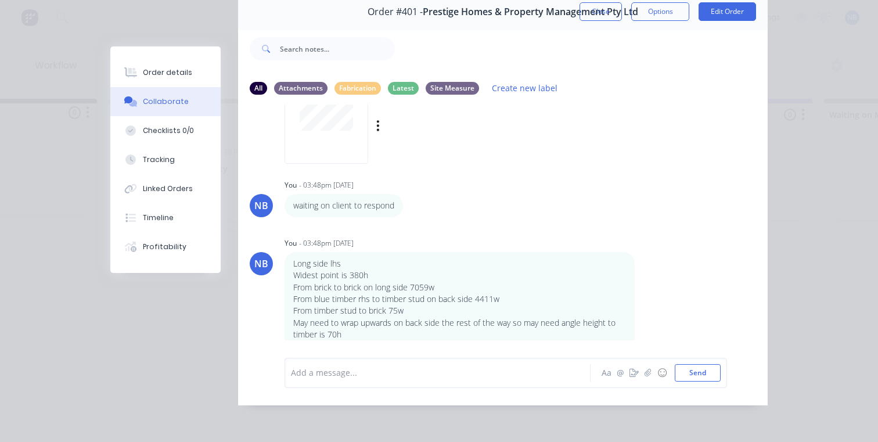
scroll to position [161, 0]
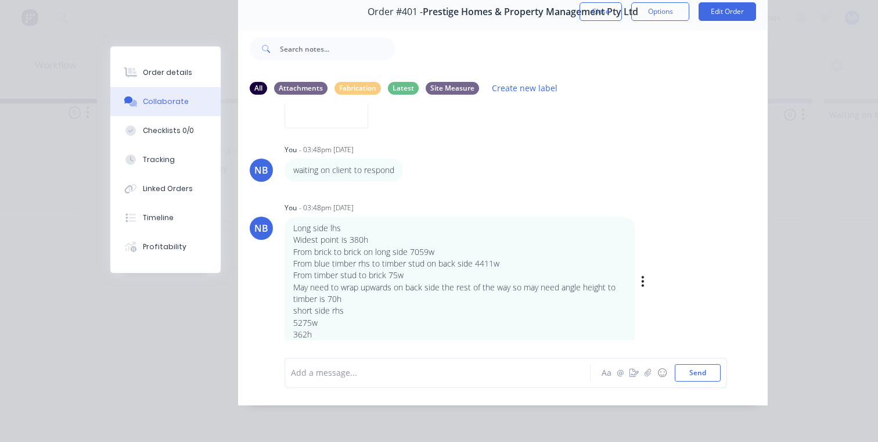
click at [641, 273] on button "button" at bounding box center [643, 281] width 5 height 17
click at [649, 278] on button "Labels" at bounding box center [685, 283] width 73 height 19
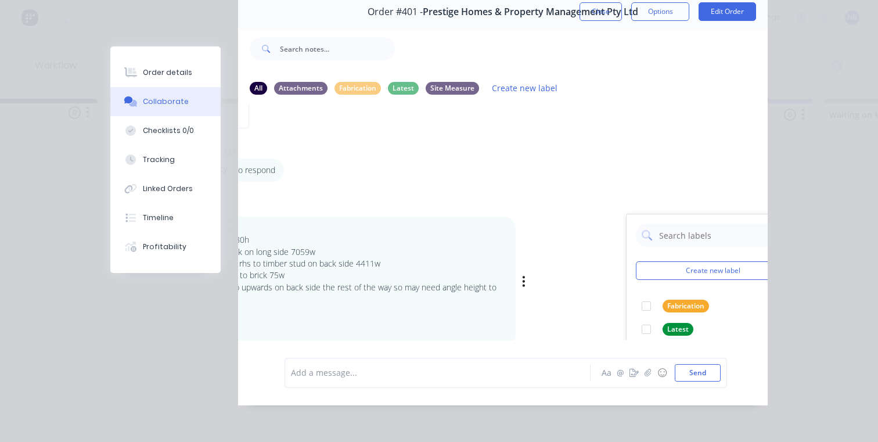
scroll to position [222, 119]
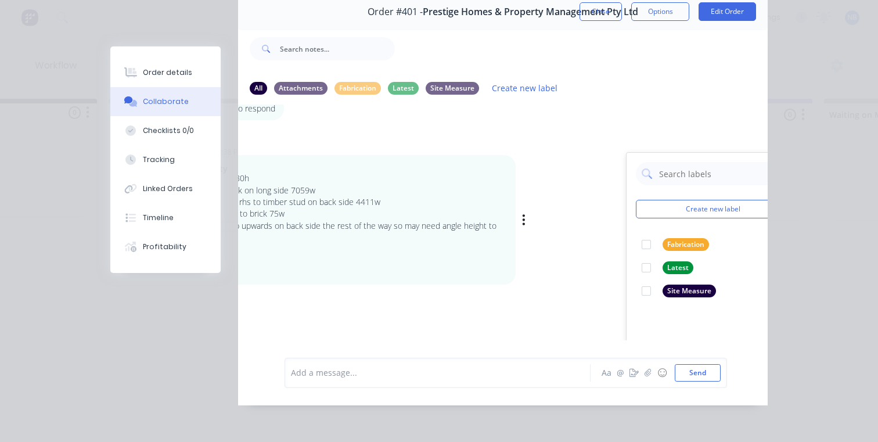
click at [642, 288] on div at bounding box center [646, 290] width 23 height 23
click at [534, 138] on div "NB You - 03:48pm [DATE] Create new label Site Measure edit Fabrication edit Lat…" at bounding box center [384, 211] width 530 height 147
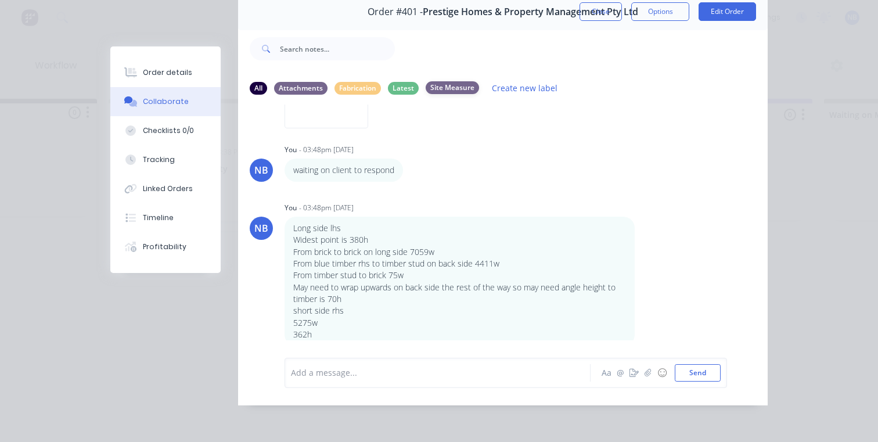
click at [448, 81] on div "Site Measure" at bounding box center [452, 87] width 53 height 13
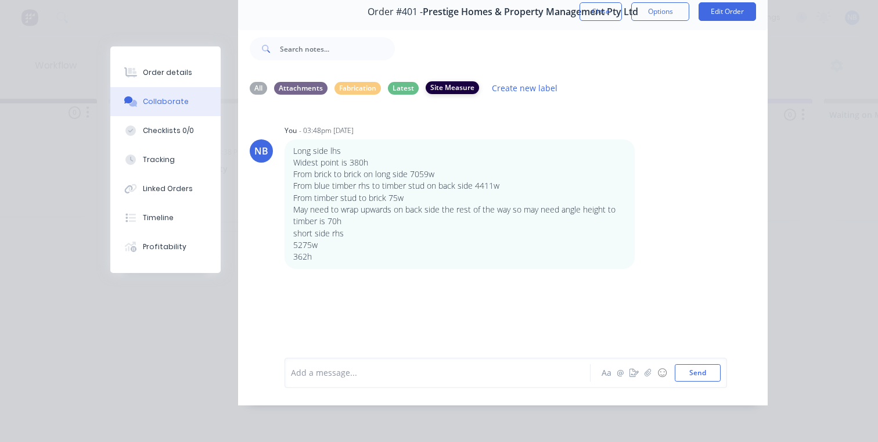
scroll to position [0, 0]
click at [390, 82] on div "Latest" at bounding box center [403, 87] width 31 height 13
click at [362, 81] on div "Fabrication" at bounding box center [358, 87] width 46 height 13
click at [296, 81] on div "Attachments" at bounding box center [300, 87] width 53 height 13
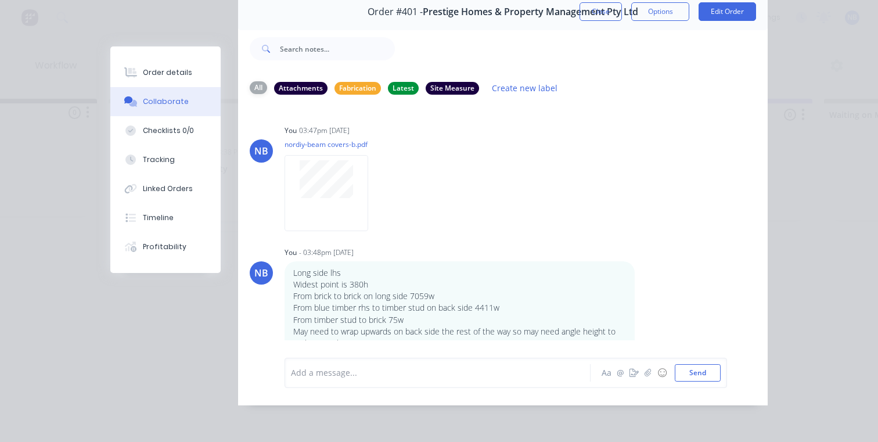
click at [253, 82] on div "All" at bounding box center [258, 87] width 17 height 13
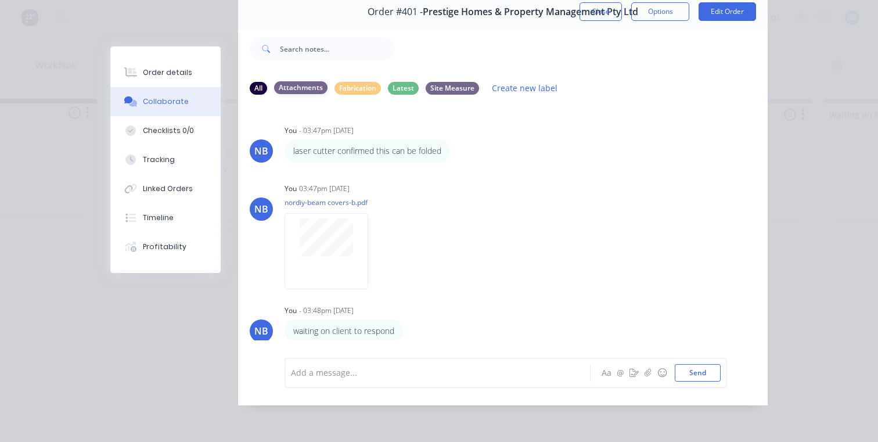
click at [302, 81] on div "Attachments" at bounding box center [300, 87] width 53 height 13
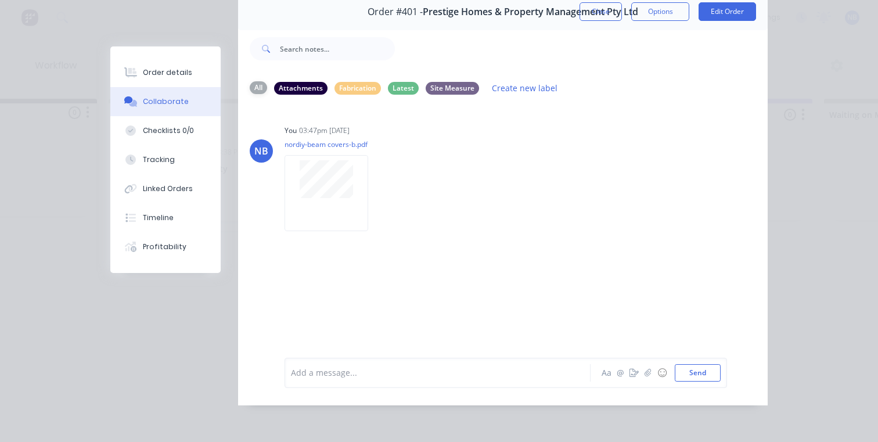
click at [250, 81] on div "All" at bounding box center [258, 87] width 17 height 13
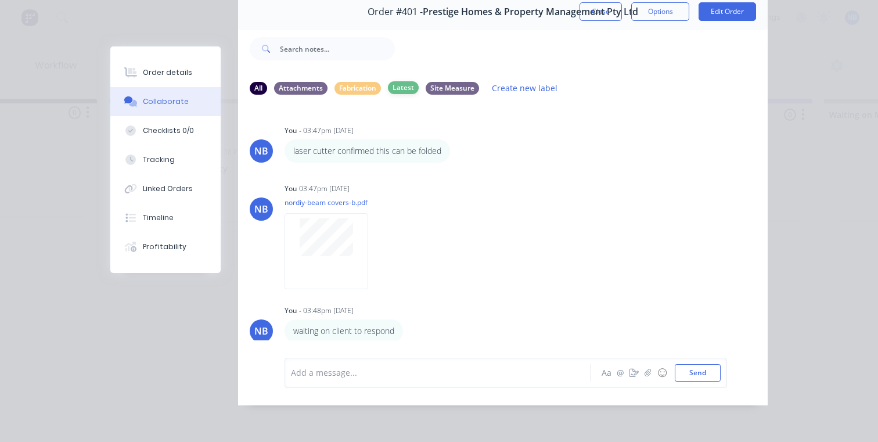
click at [396, 81] on div "Latest" at bounding box center [403, 87] width 31 height 13
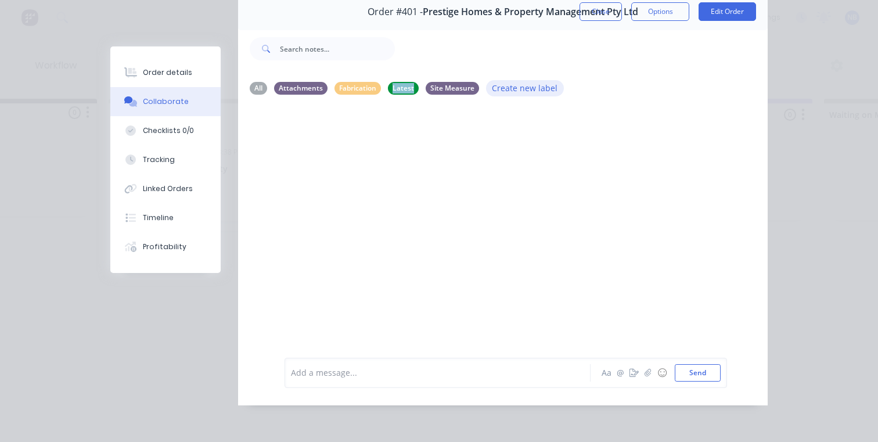
drag, startPoint x: 396, startPoint y: 81, endPoint x: 533, endPoint y: 80, distance: 137.7
click at [533, 80] on div "All Attachments Fabrication Latest Site Measure Create new label" at bounding box center [503, 88] width 507 height 16
click at [536, 80] on button "Create new label" at bounding box center [525, 88] width 78 height 16
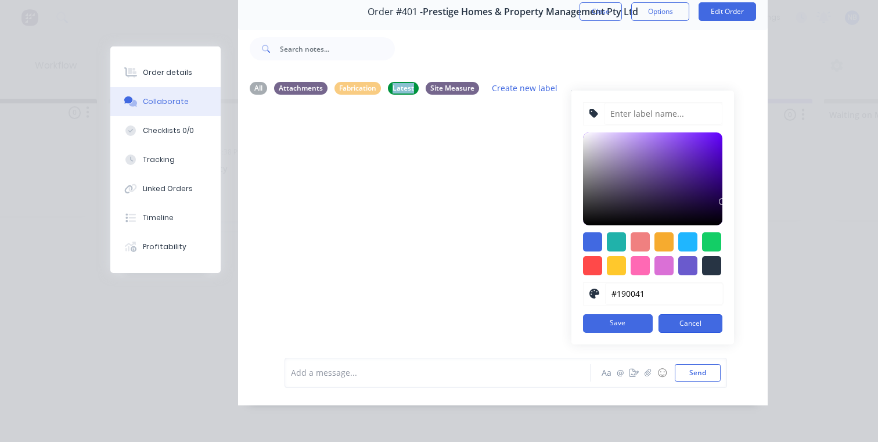
click at [674, 314] on button "Cancel" at bounding box center [691, 323] width 64 height 19
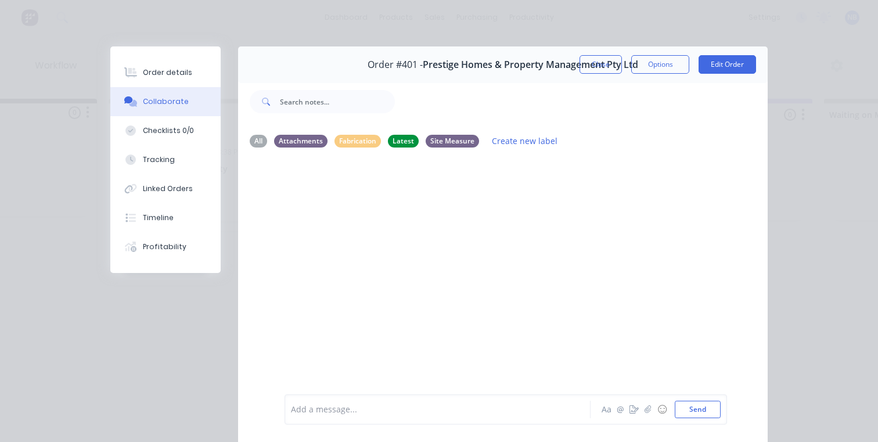
click at [644, 52] on div "Order #401 - Prestige Homes & Property Management Pty Ltd Close Options Edit Or…" at bounding box center [503, 64] width 530 height 37
click at [650, 67] on button "Options" at bounding box center [660, 64] width 58 height 19
click at [534, 241] on div at bounding box center [503, 275] width 530 height 236
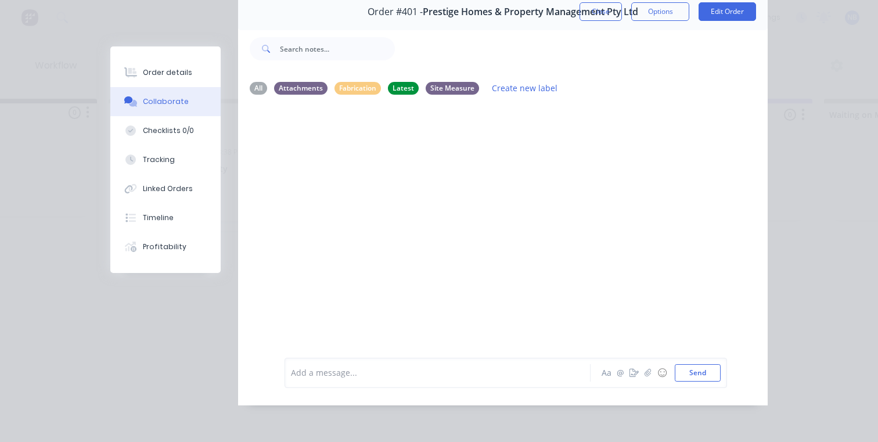
scroll to position [58, 0]
click at [466, 82] on div "Site Measure" at bounding box center [452, 87] width 53 height 13
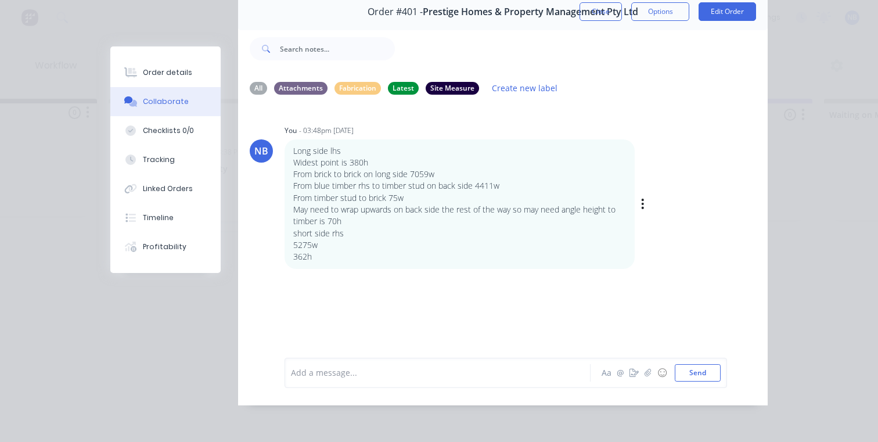
click at [642, 197] on div "Labels Edit Delete" at bounding box center [644, 204] width 7 height 17
click at [641, 201] on icon "button" at bounding box center [642, 204] width 3 height 13
click at [665, 200] on button "Labels" at bounding box center [685, 205] width 73 height 19
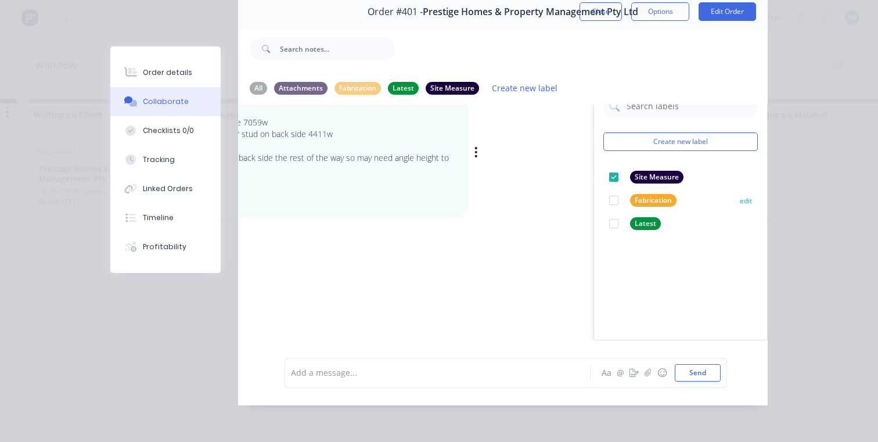
scroll to position [0, 185]
click at [0, 0] on button "edit" at bounding box center [0, 0] width 0 height 0
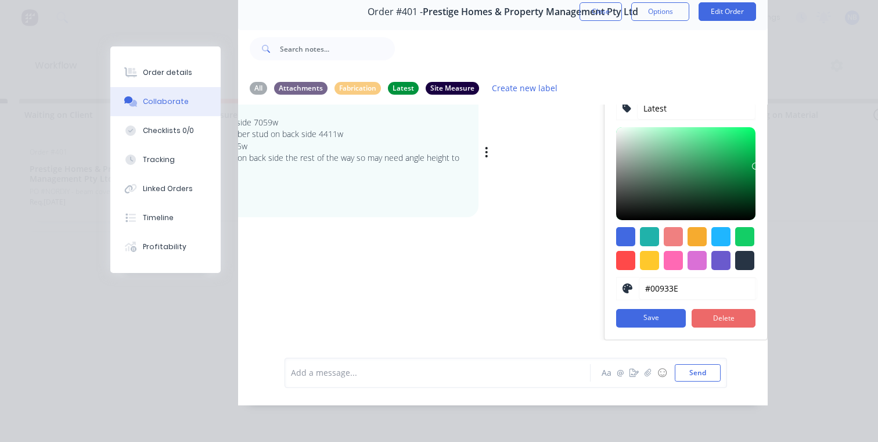
click at [692, 310] on button "Delete" at bounding box center [724, 318] width 64 height 19
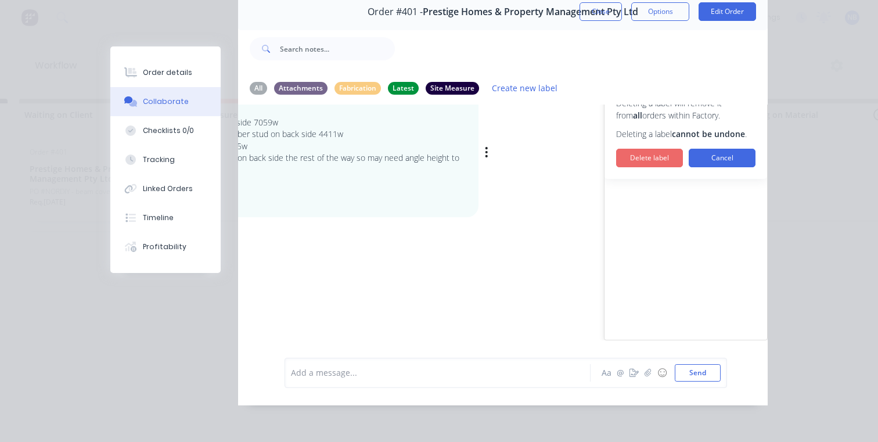
click at [638, 149] on button "Delete label" at bounding box center [649, 158] width 67 height 19
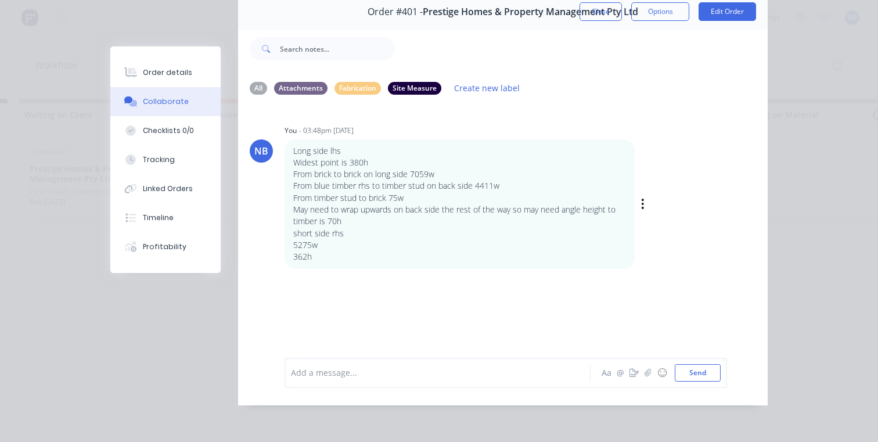
click at [532, 192] on div "NB You - 03:48pm [DATE] Long side lhs Widest point is 380h From brick to brick …" at bounding box center [503, 195] width 530 height 147
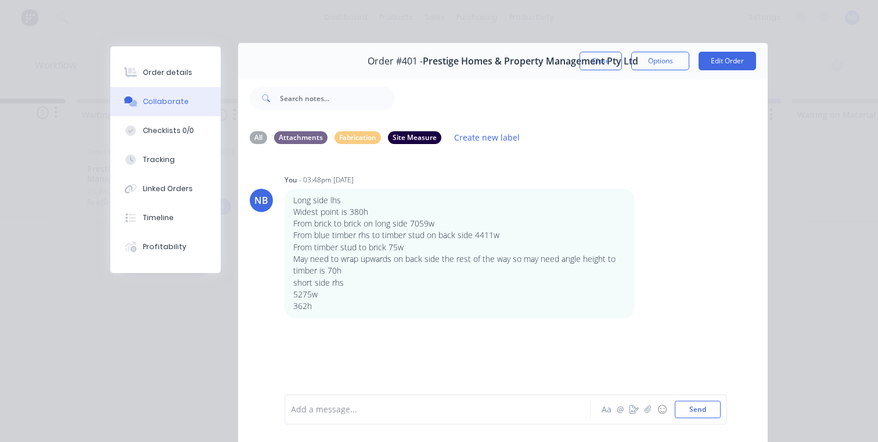
scroll to position [61, 0]
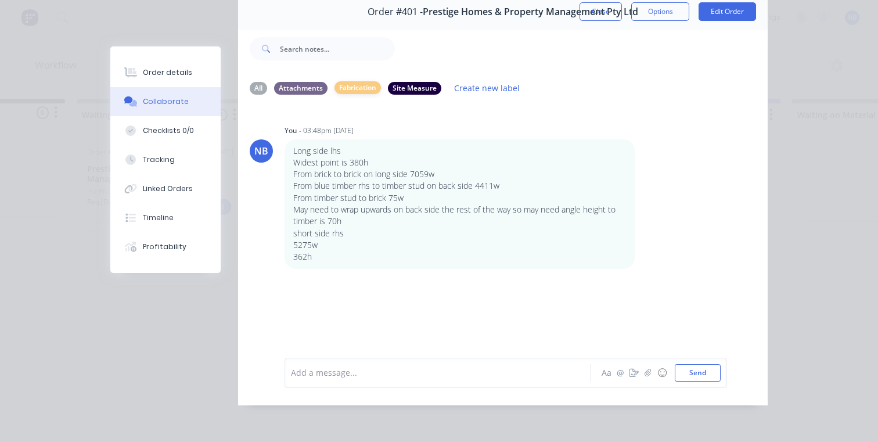
click at [339, 82] on div "Fabrication" at bounding box center [358, 87] width 46 height 13
click at [244, 81] on div "All Attachments Fabrication Site Measure Create new label" at bounding box center [503, 88] width 530 height 32
click at [250, 83] on div "All" at bounding box center [258, 87] width 17 height 13
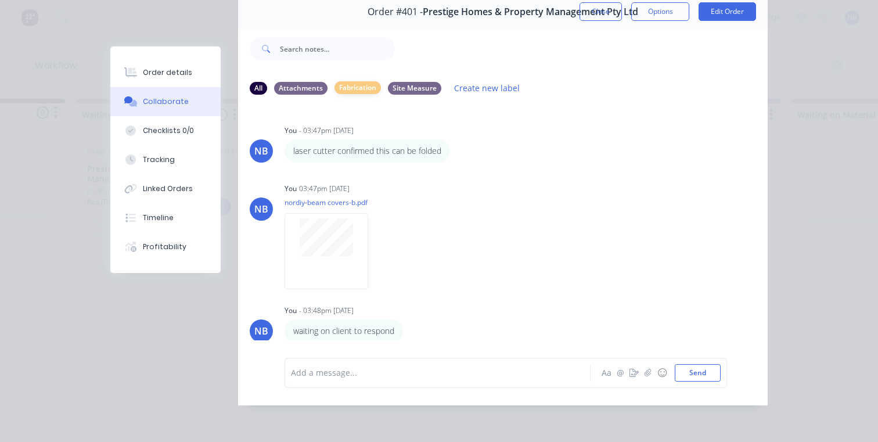
click at [338, 84] on div "Fabrication" at bounding box center [358, 87] width 46 height 13
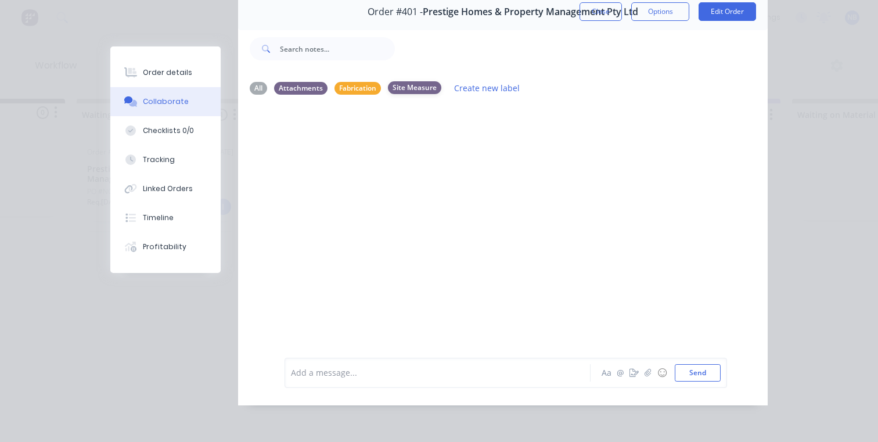
click at [401, 85] on div "Site Measure" at bounding box center [414, 87] width 53 height 13
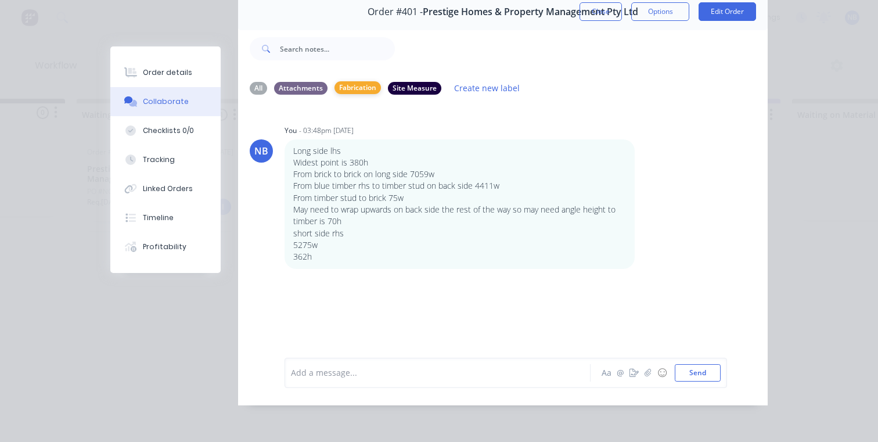
click at [353, 82] on div "Fabrication" at bounding box center [358, 87] width 46 height 13
click at [314, 85] on div "Attachments" at bounding box center [300, 87] width 53 height 13
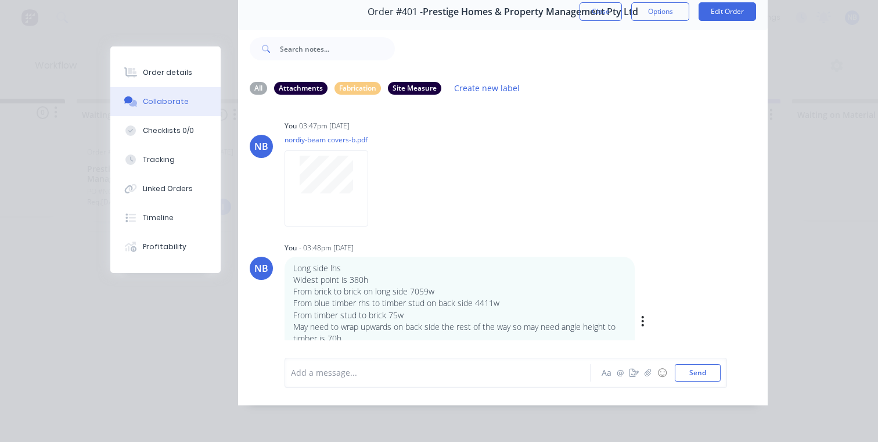
scroll to position [49, 0]
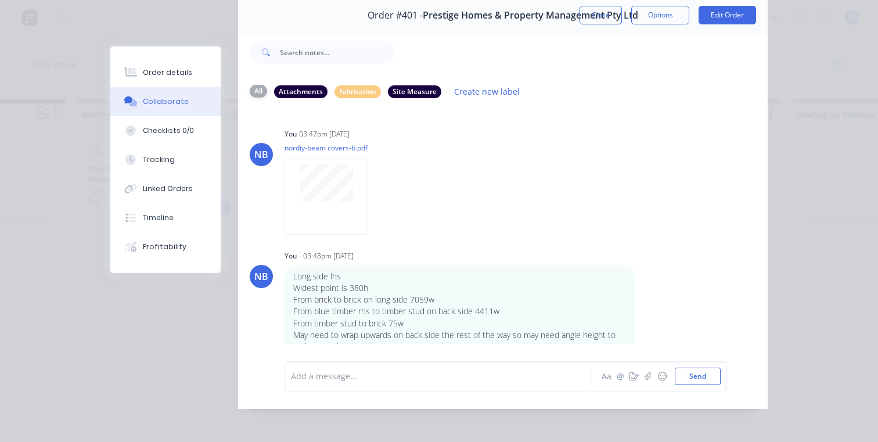
click at [250, 94] on div "All" at bounding box center [258, 91] width 17 height 13
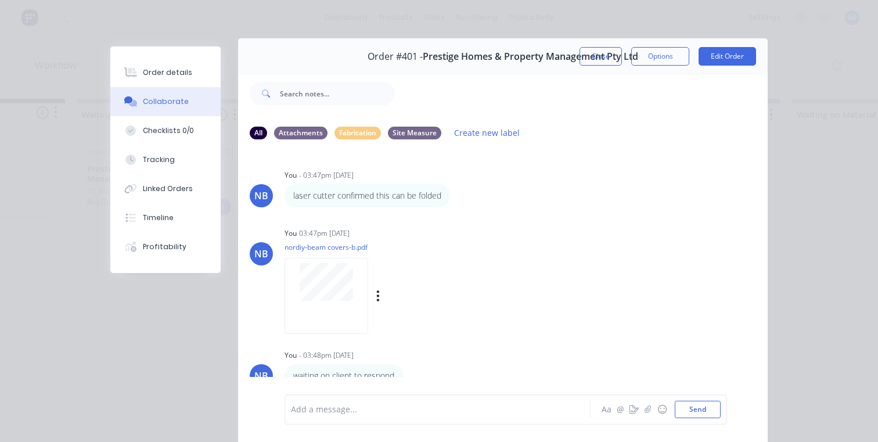
scroll to position [0, 0]
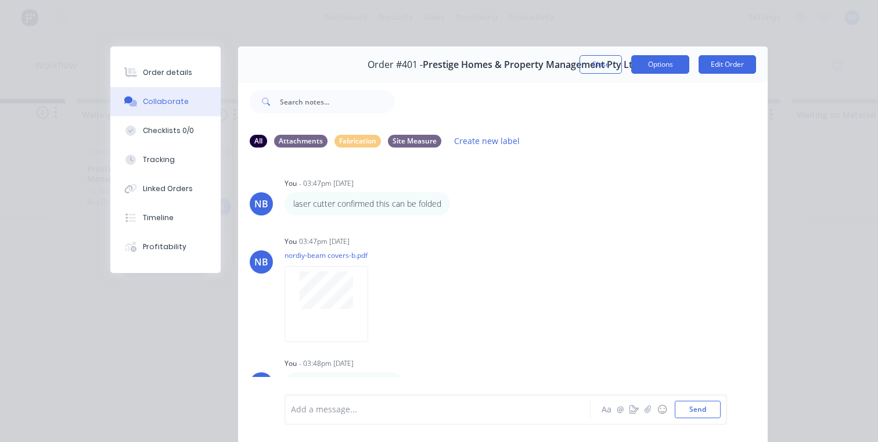
click at [649, 69] on button "Options" at bounding box center [660, 64] width 58 height 19
click at [716, 63] on button "Edit Order" at bounding box center [728, 64] width 58 height 19
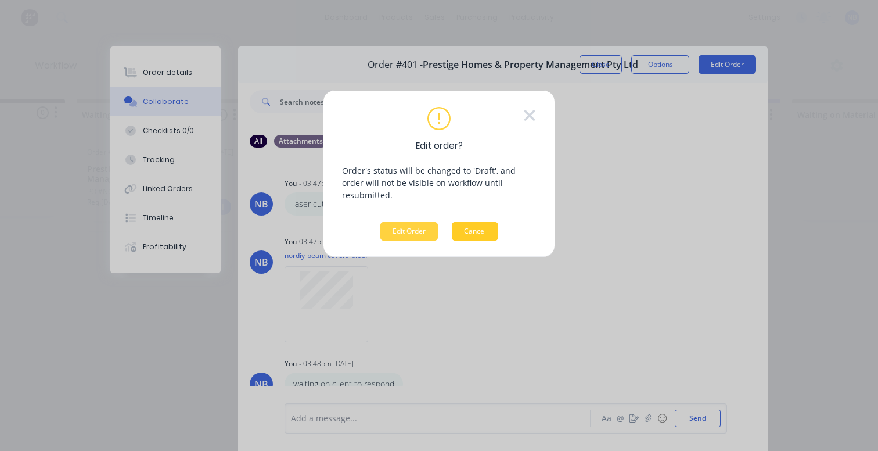
click at [485, 222] on button "Cancel" at bounding box center [475, 231] width 46 height 19
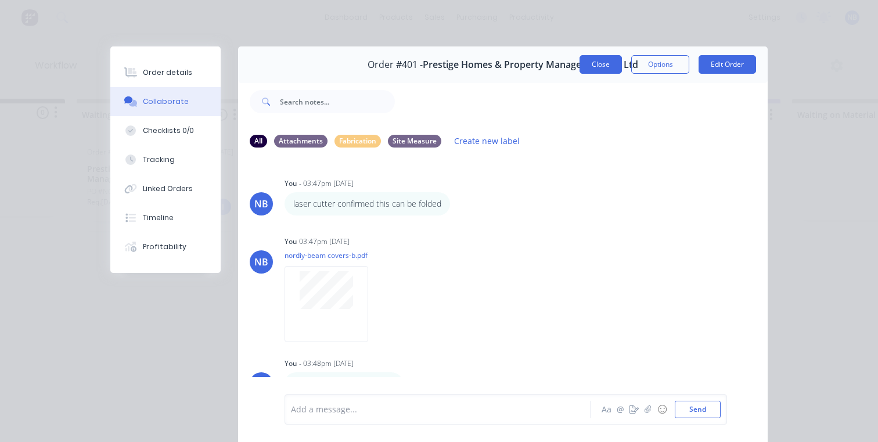
click at [599, 59] on button "Close" at bounding box center [601, 64] width 42 height 19
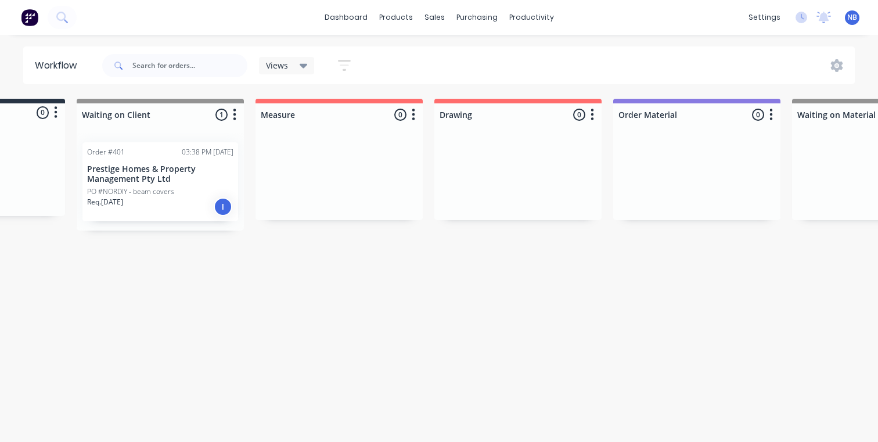
click at [222, 209] on div "I" at bounding box center [223, 207] width 19 height 19
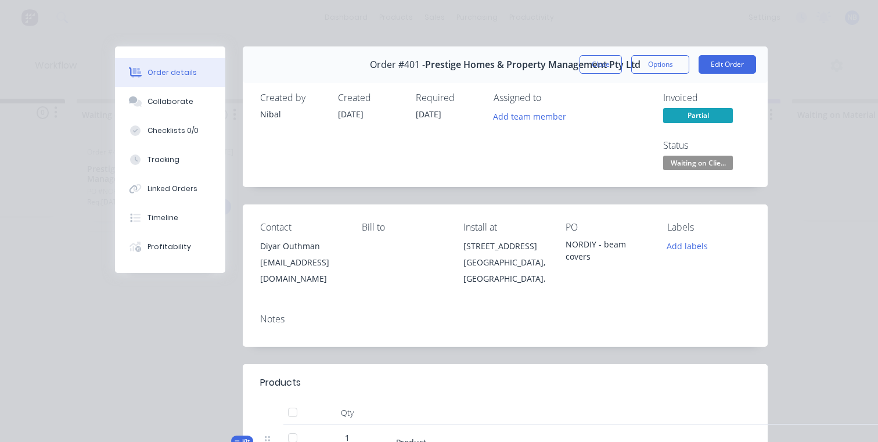
drag, startPoint x: 599, startPoint y: 59, endPoint x: 594, endPoint y: 71, distance: 13.5
click at [599, 59] on button "Close" at bounding box center [601, 64] width 42 height 19
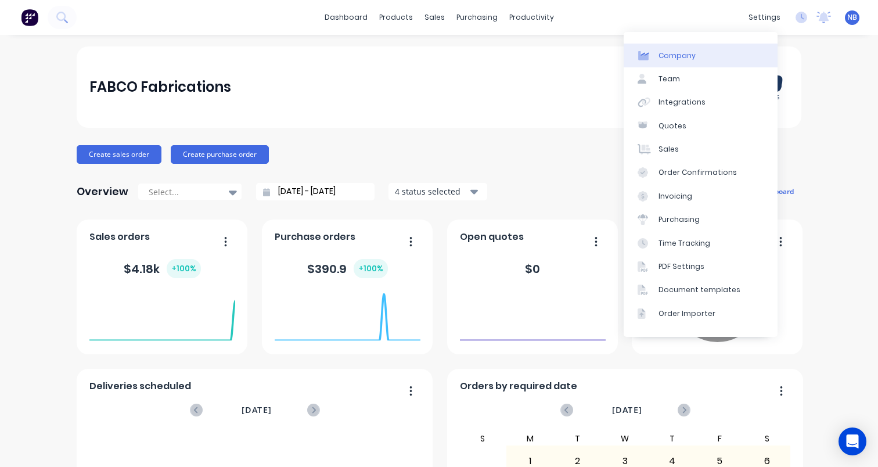
click at [681, 58] on div "Company" at bounding box center [677, 56] width 37 height 10
select select "AU"
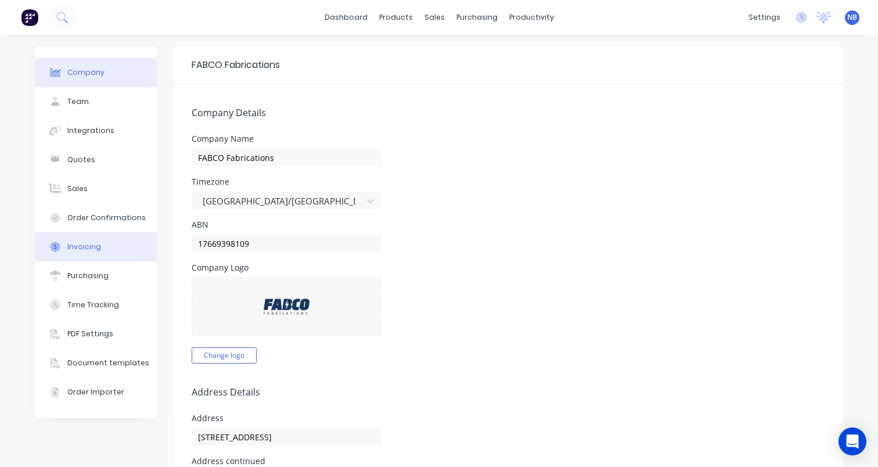
click at [92, 247] on div "Invoicing" at bounding box center [84, 247] width 34 height 10
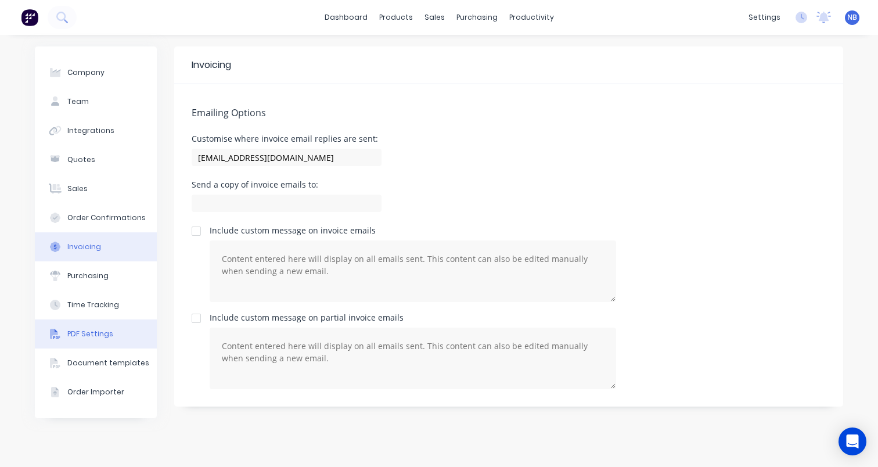
click at [57, 328] on button "PDF Settings" at bounding box center [96, 333] width 122 height 29
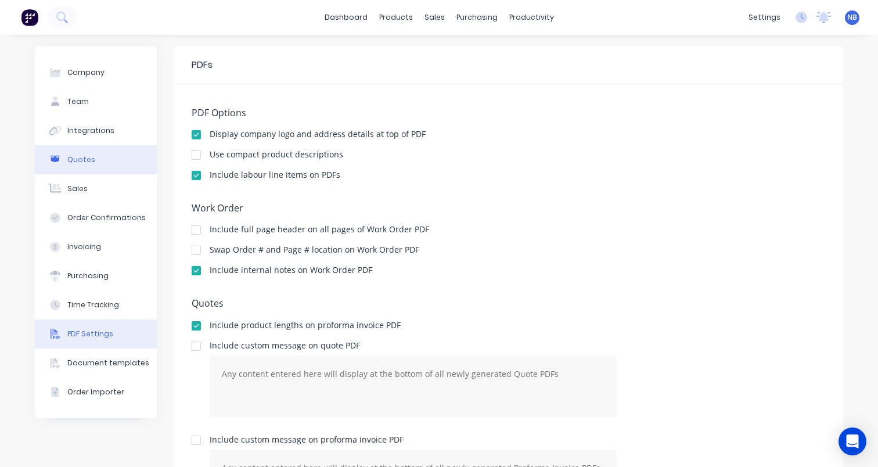
click at [102, 168] on button "Quotes" at bounding box center [96, 159] width 122 height 29
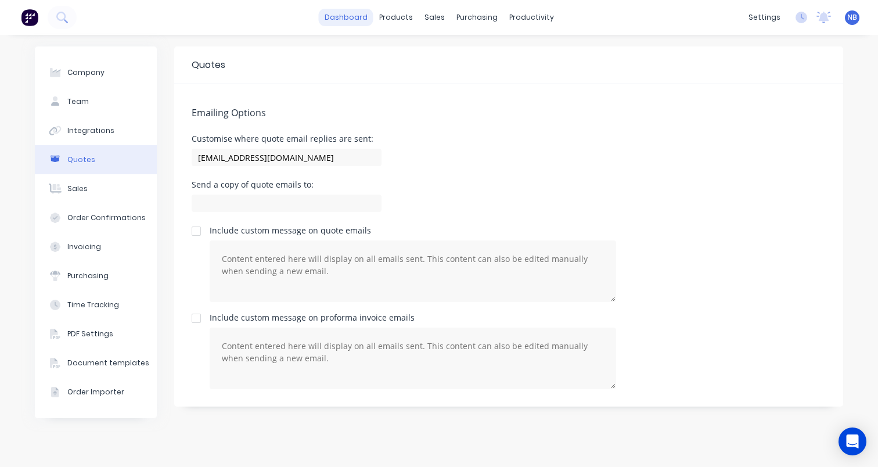
click at [346, 20] on link "dashboard" at bounding box center [346, 17] width 55 height 17
